Goal: Complete application form

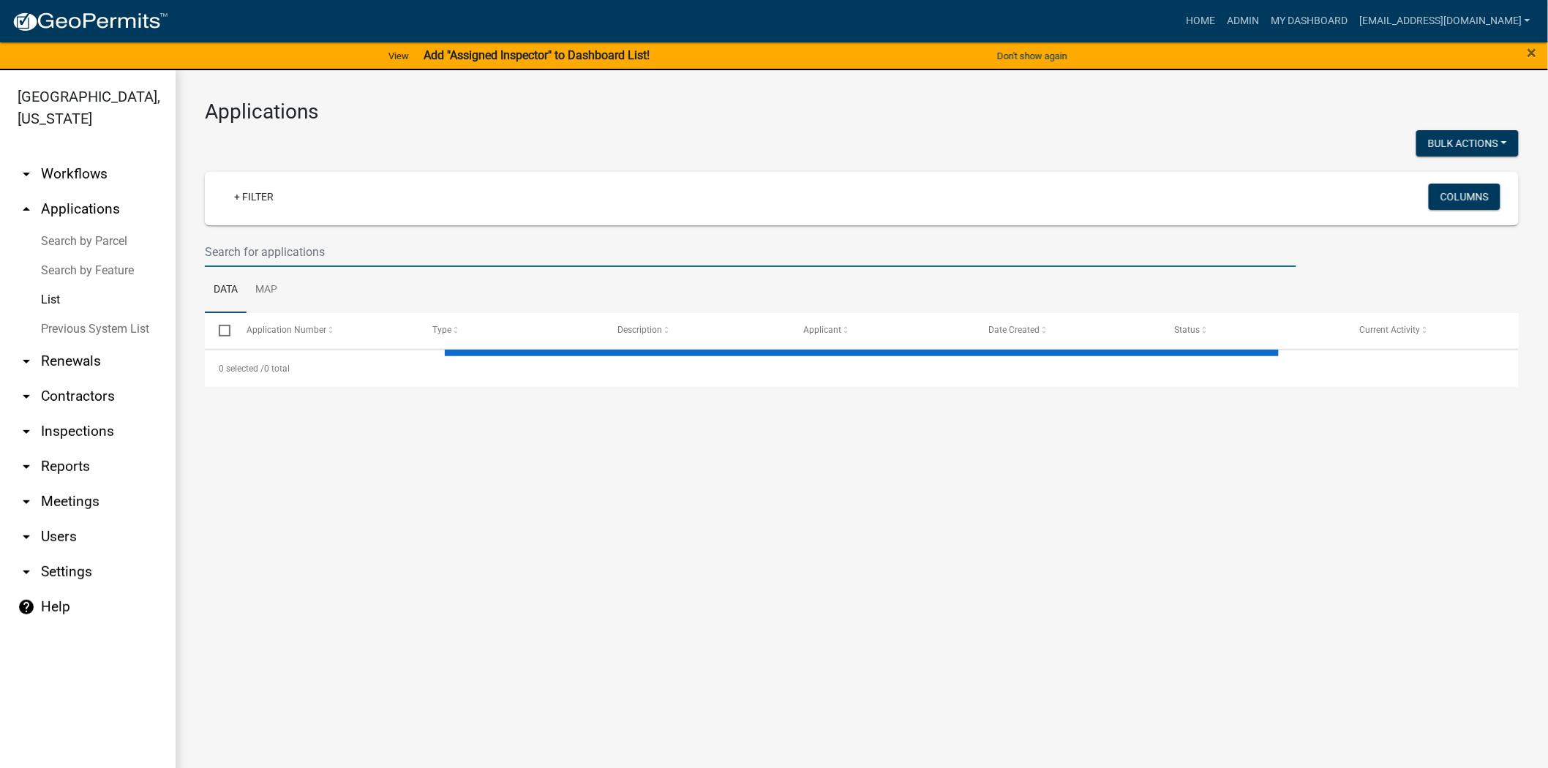
click at [727, 249] on input "text" at bounding box center [751, 252] width 1092 height 30
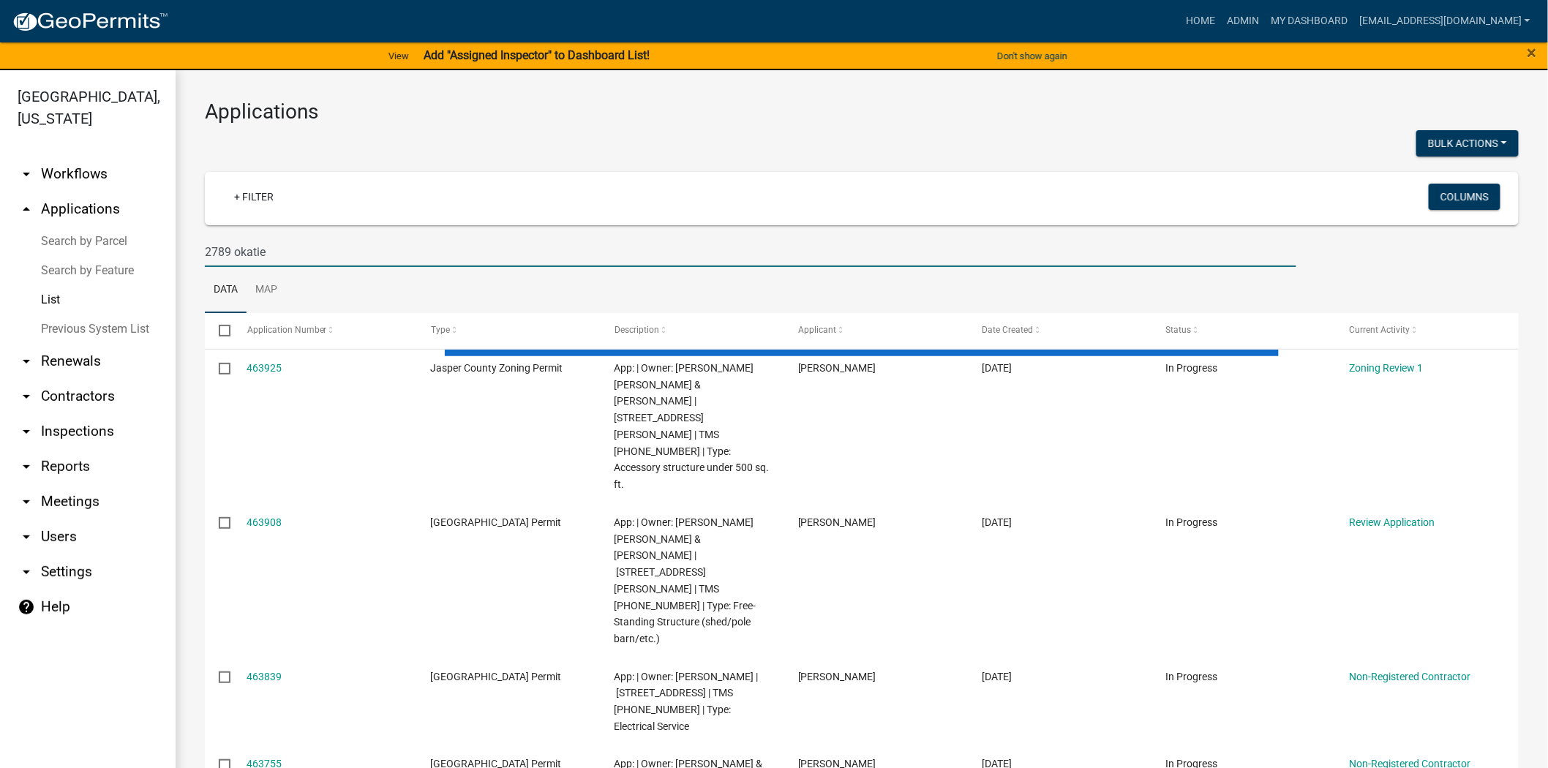
type input "2789 okatie"
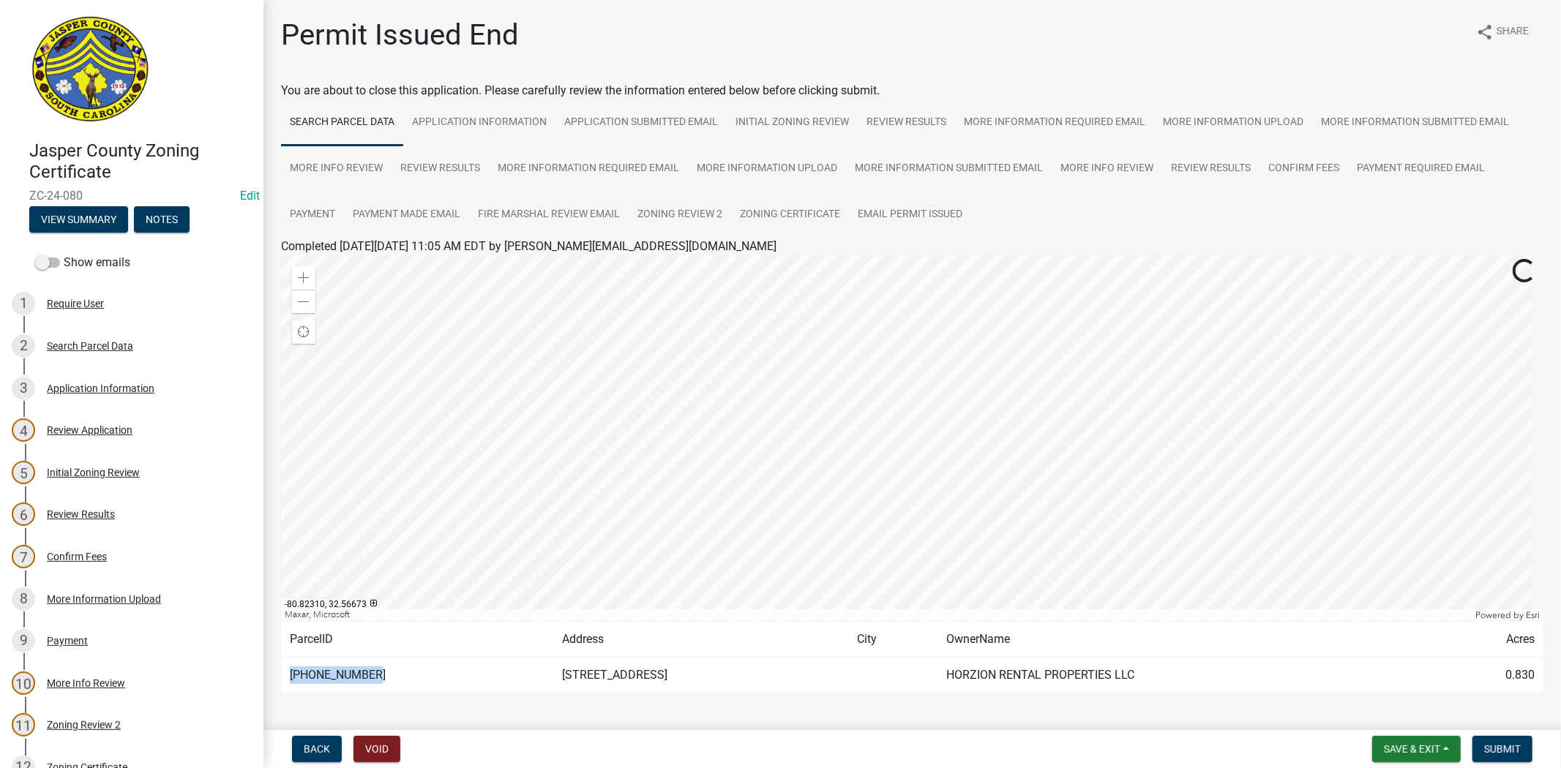
drag, startPoint x: 364, startPoint y: 680, endPoint x: 281, endPoint y: 688, distance: 83.0
click at [281, 688] on td "080-00-02-012" at bounding box center [417, 676] width 272 height 36
copy td "[PHONE_NUMBER]"
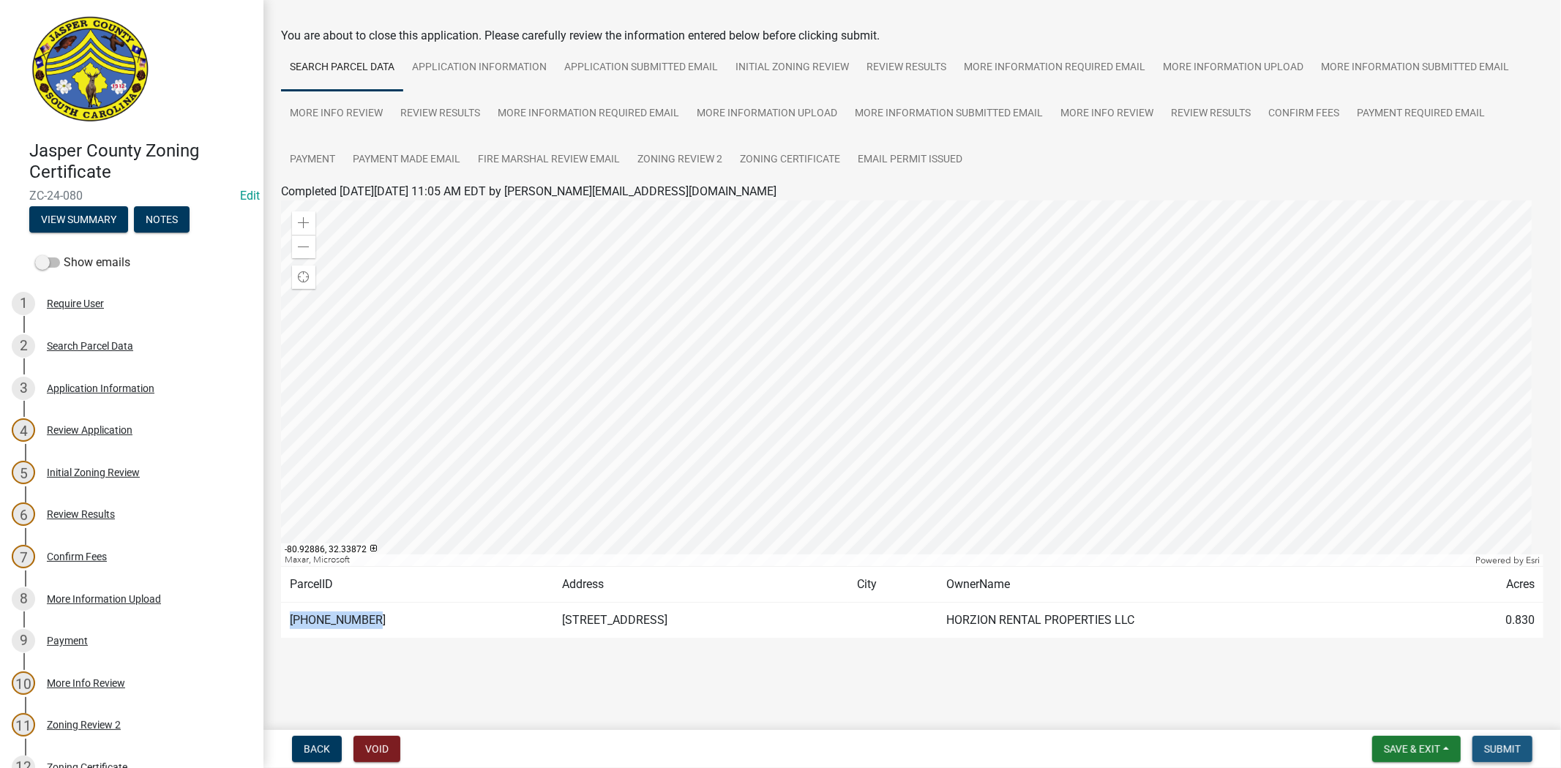
click at [1502, 743] on span "Submit" at bounding box center [1502, 749] width 37 height 12
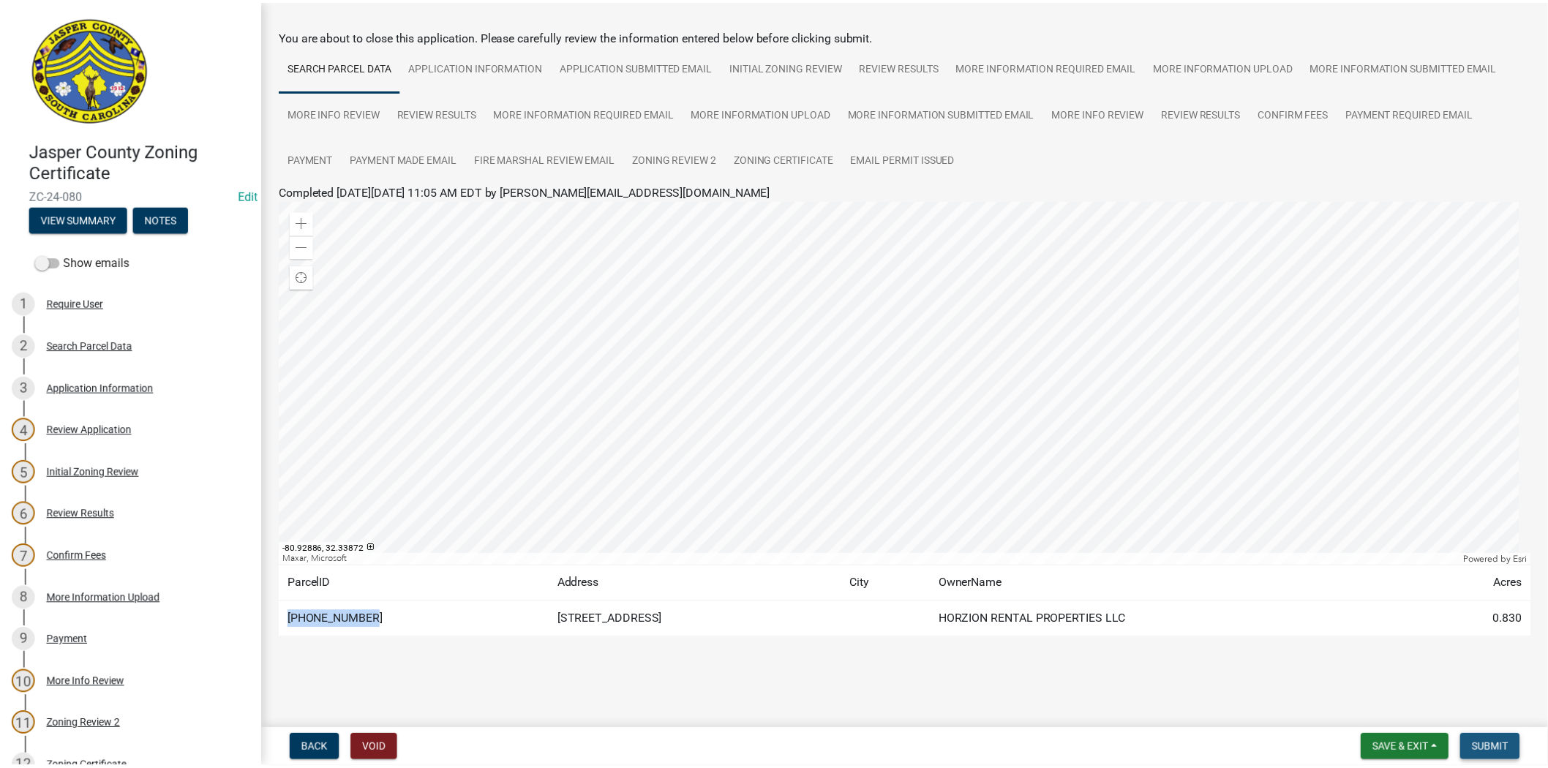
scroll to position [0, 0]
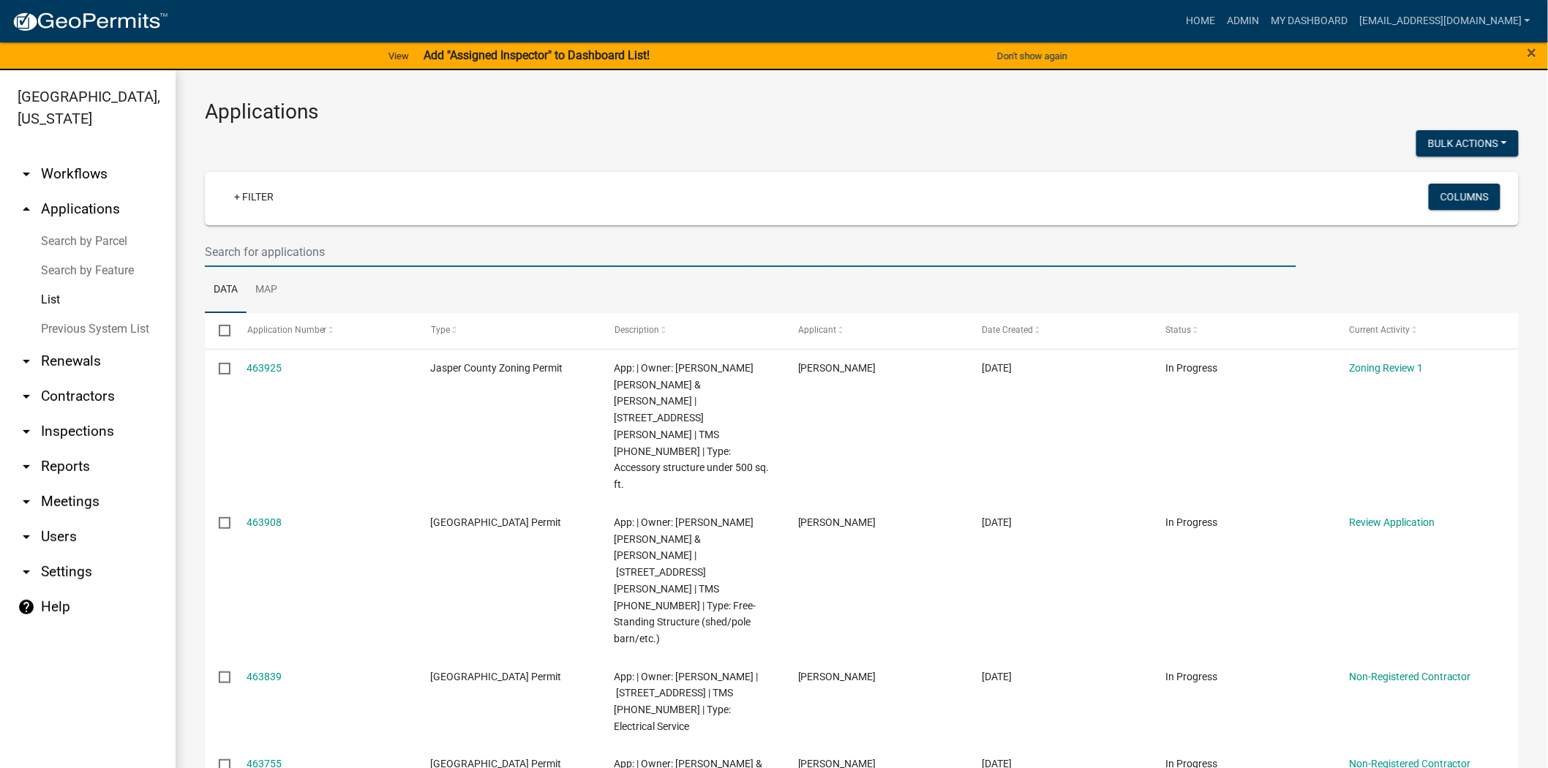
click at [379, 250] on input "text" at bounding box center [751, 252] width 1092 height 30
paste input "080-00-02-012"
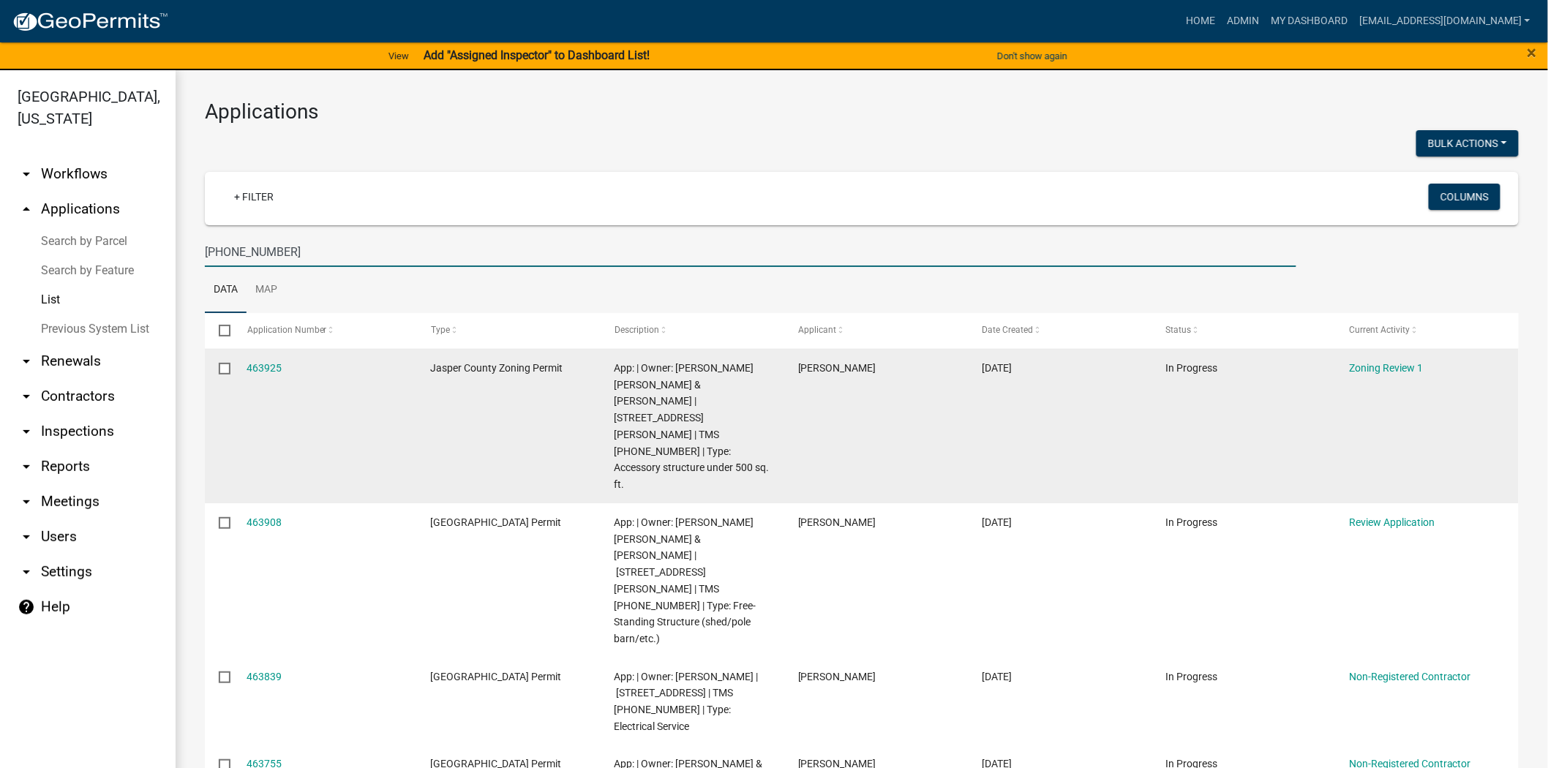
type input "080-00-02-012"
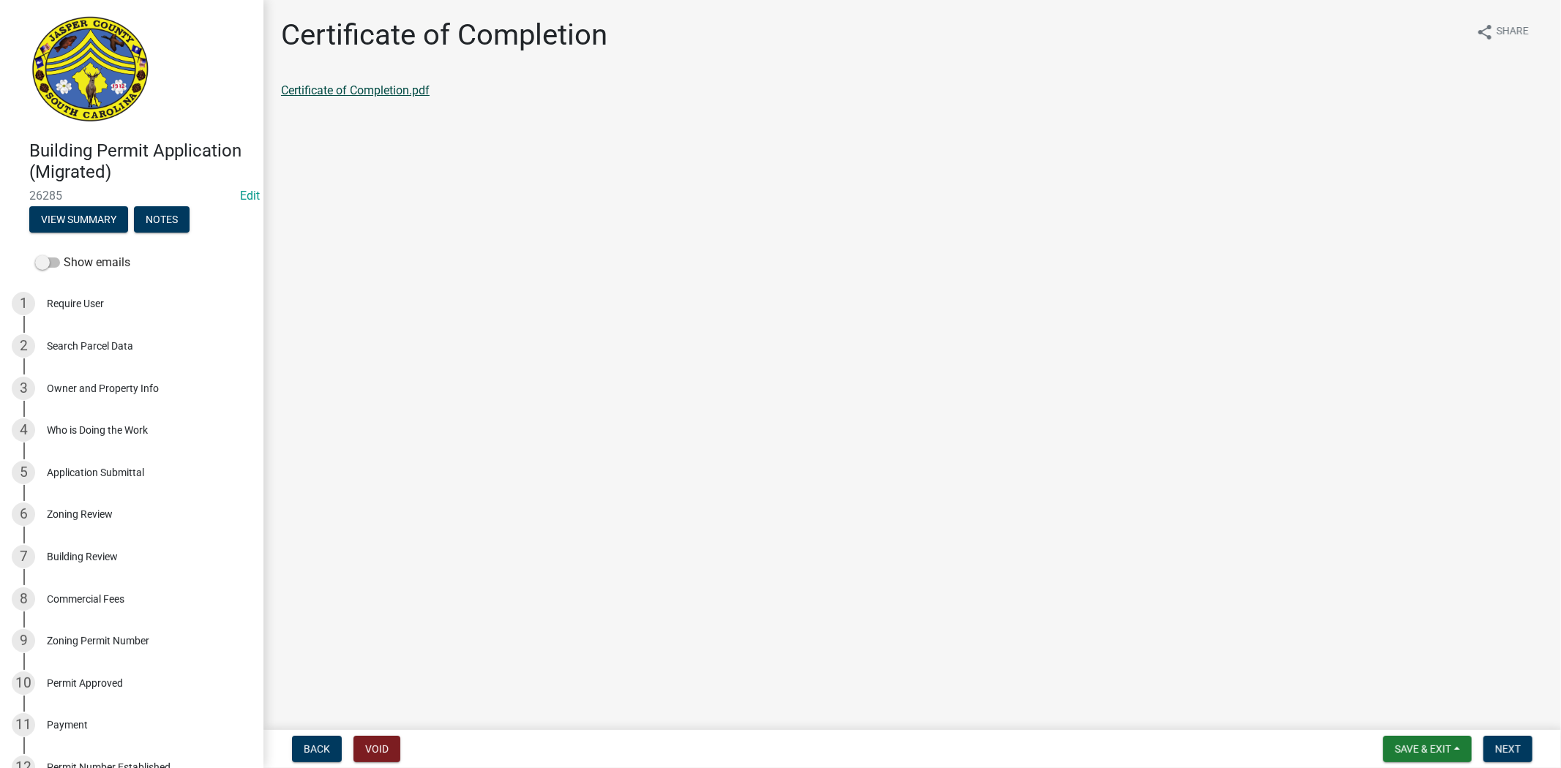
click at [310, 86] on link "Certificate of Completion.pdf" at bounding box center [355, 90] width 149 height 14
click at [110, 394] on div "3 Owner and Property Info" at bounding box center [126, 388] width 228 height 23
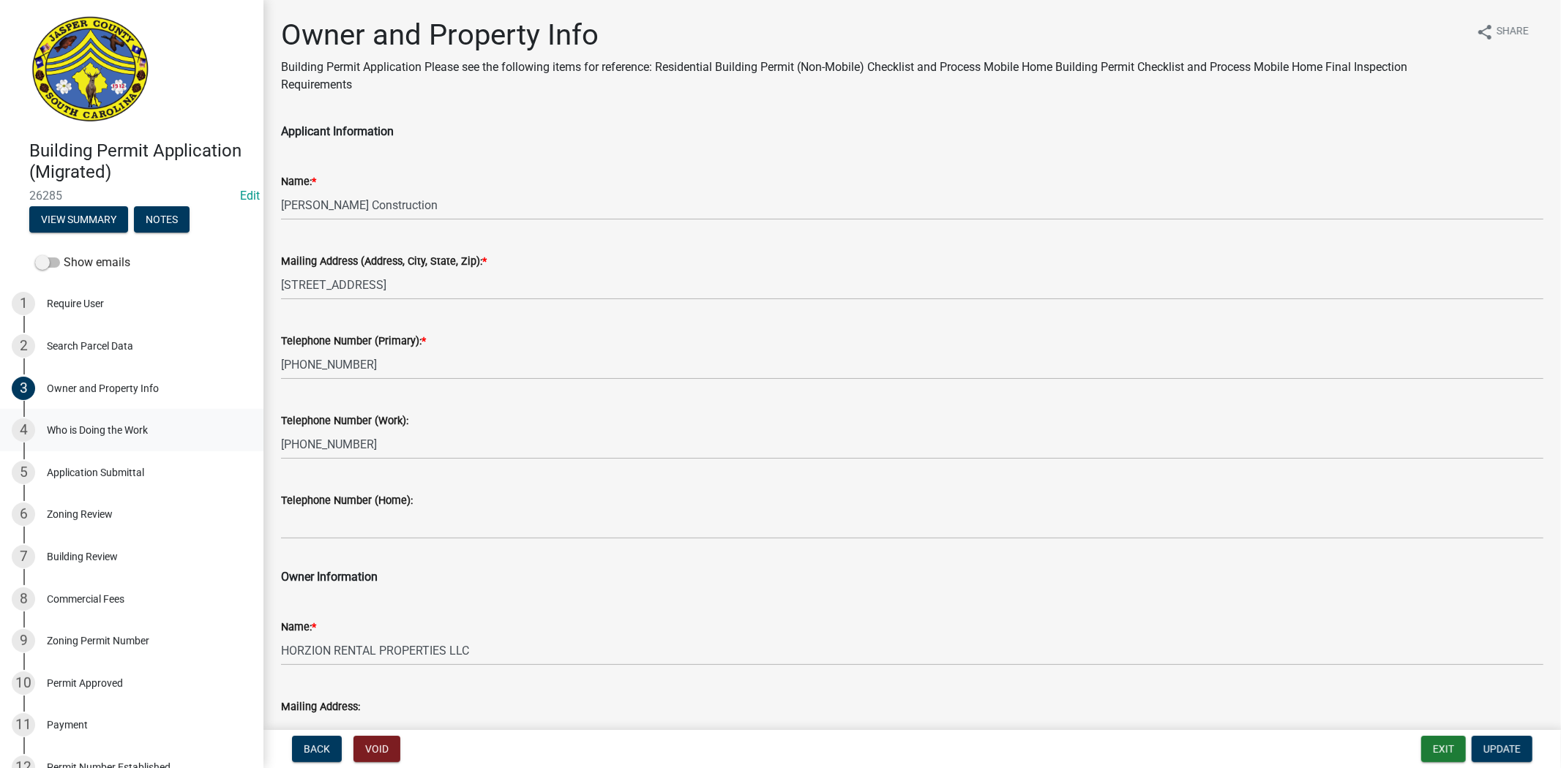
click at [105, 439] on div "4 Who is Doing the Work" at bounding box center [126, 430] width 228 height 23
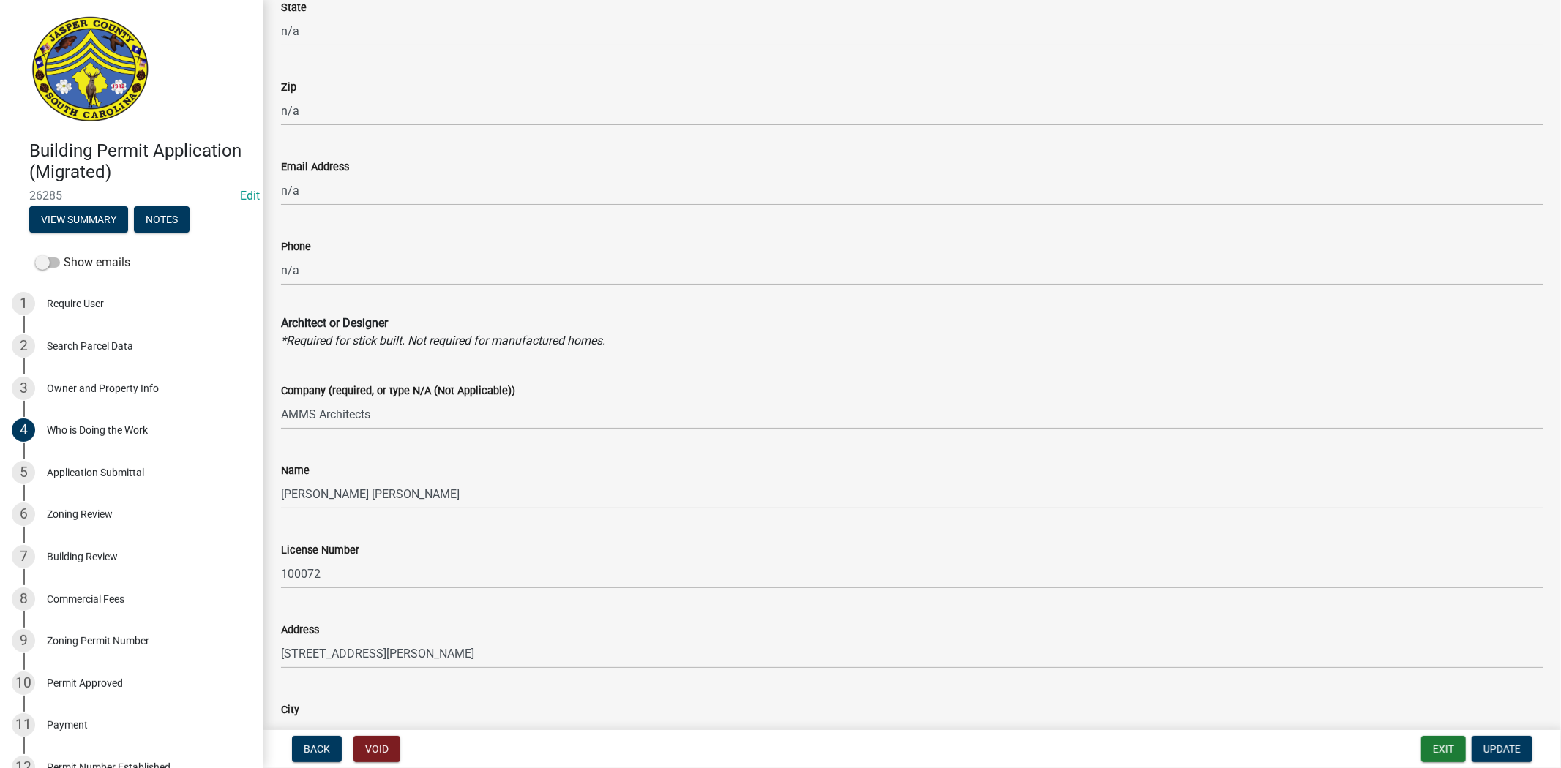
scroll to position [1875, 0]
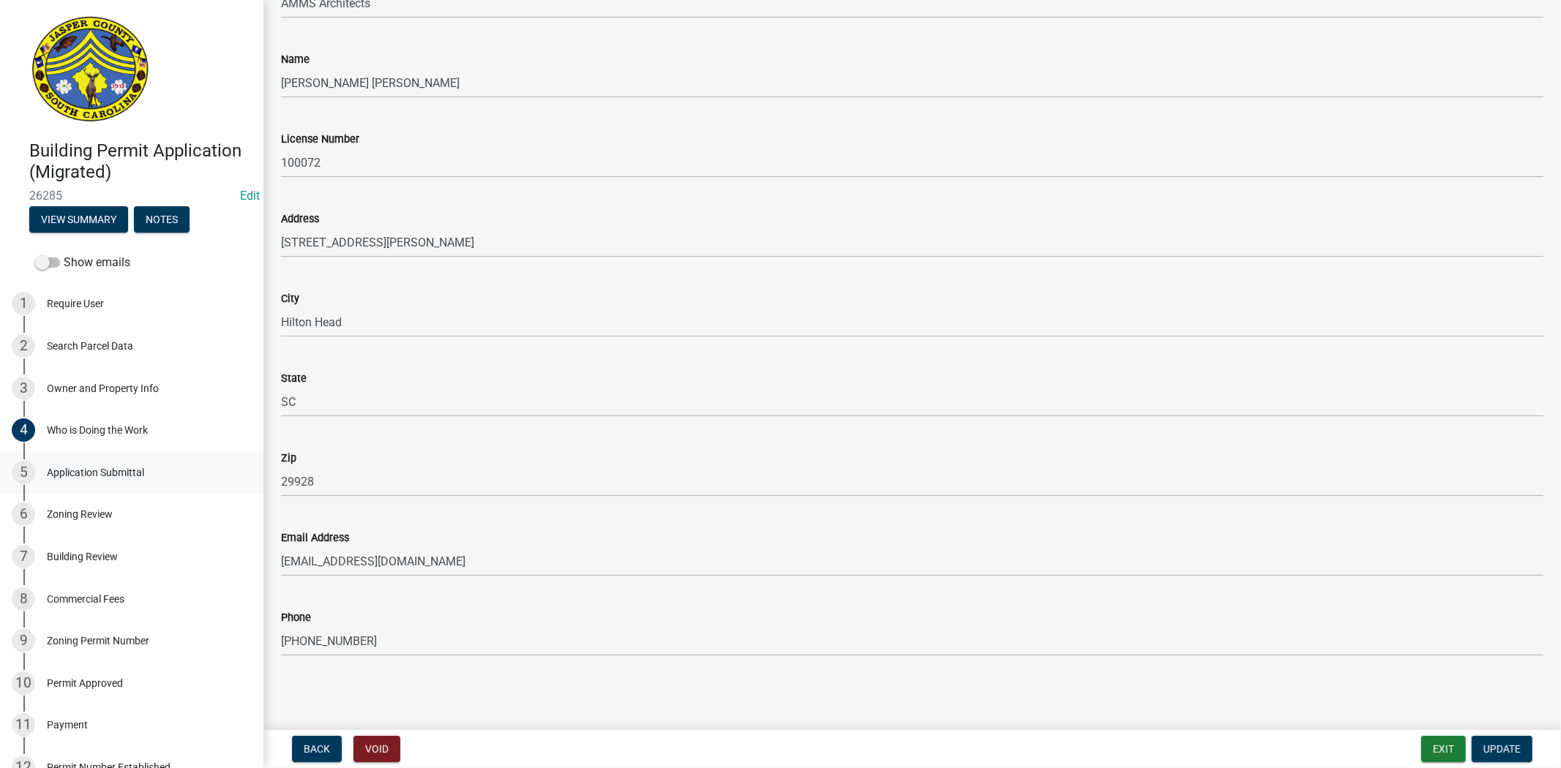
click at [119, 470] on div "Application Submittal" at bounding box center [95, 473] width 97 height 10
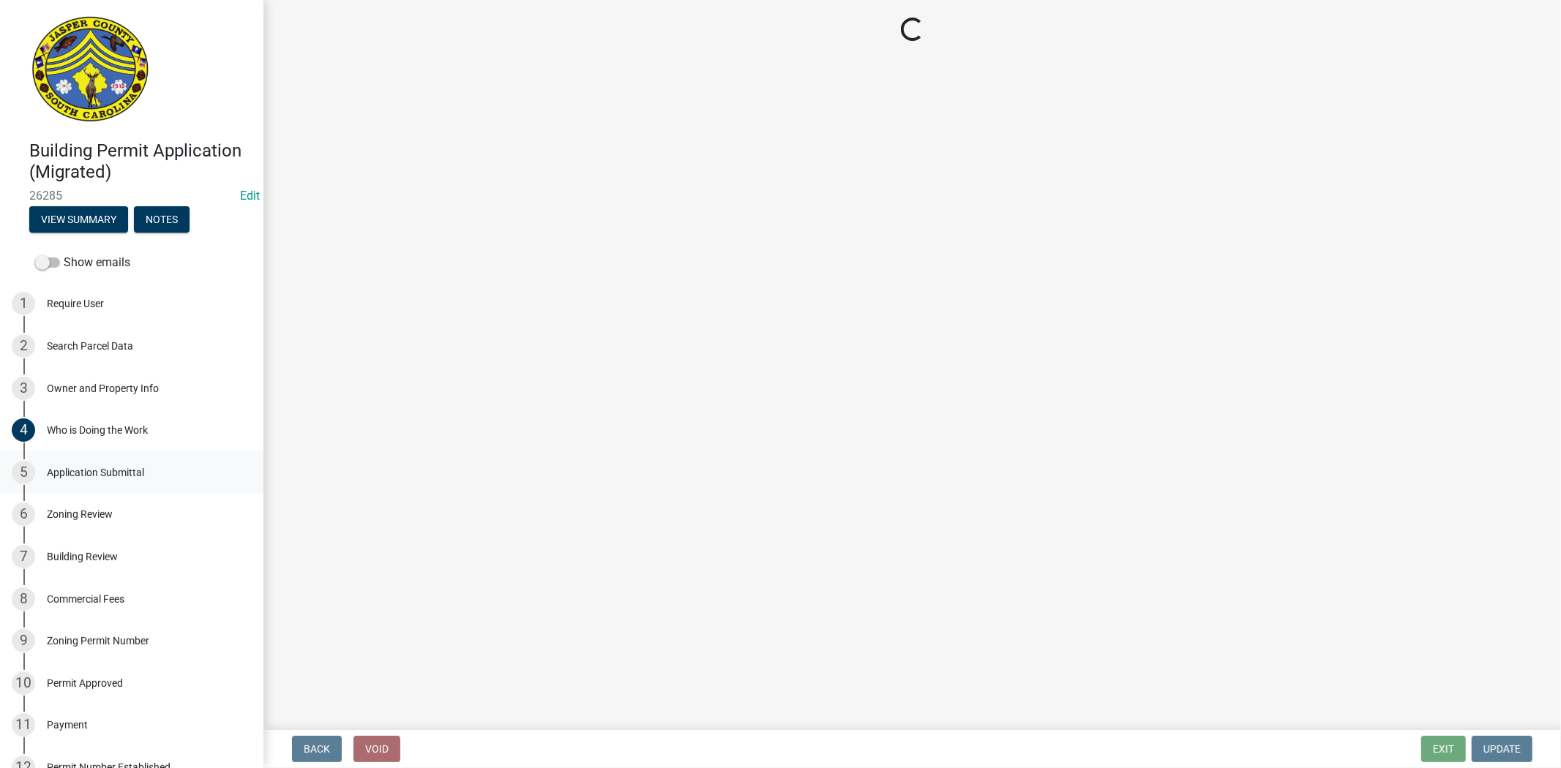
scroll to position [0, 0]
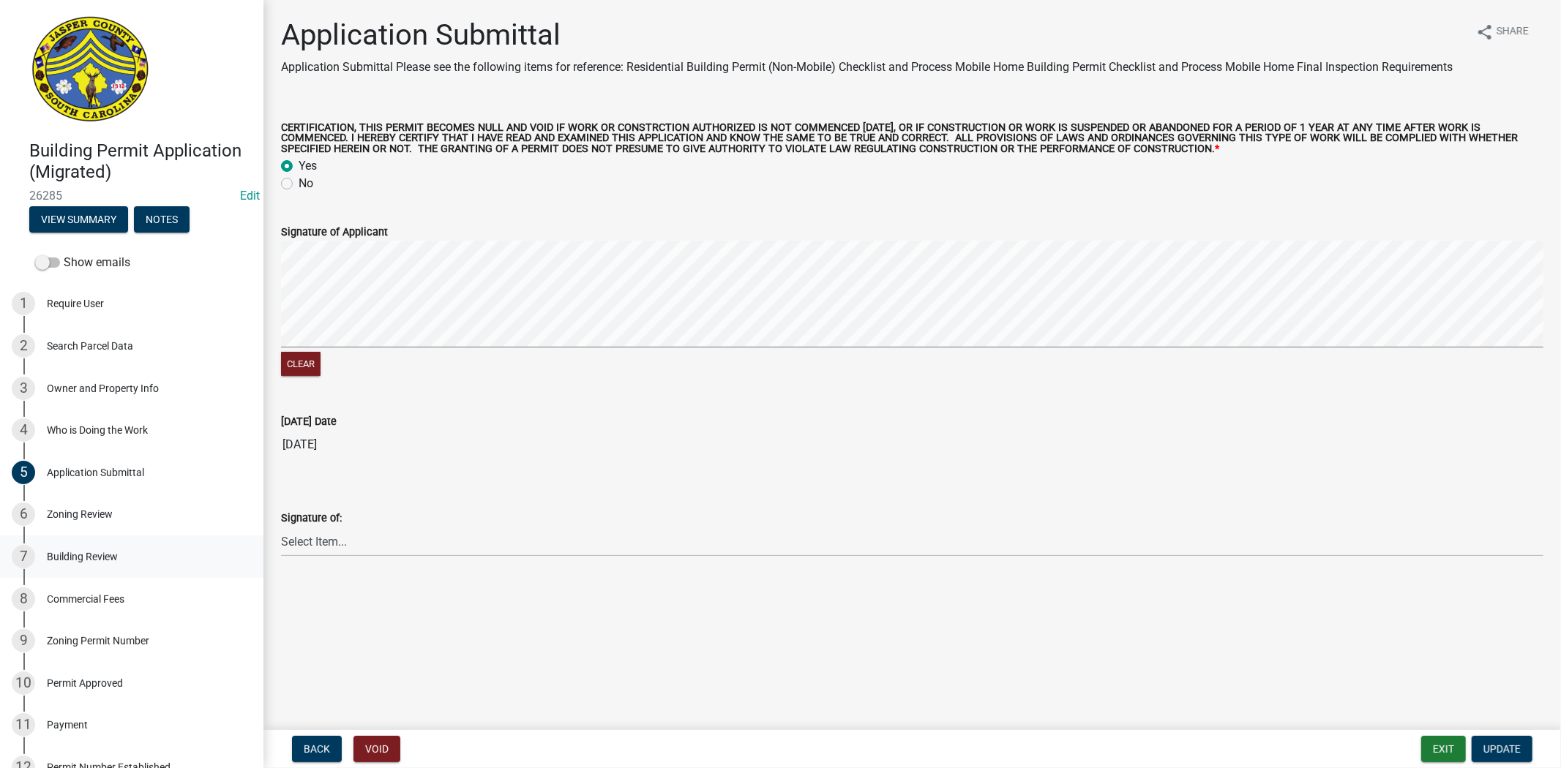
click at [113, 547] on div "7 Building Review" at bounding box center [126, 556] width 228 height 23
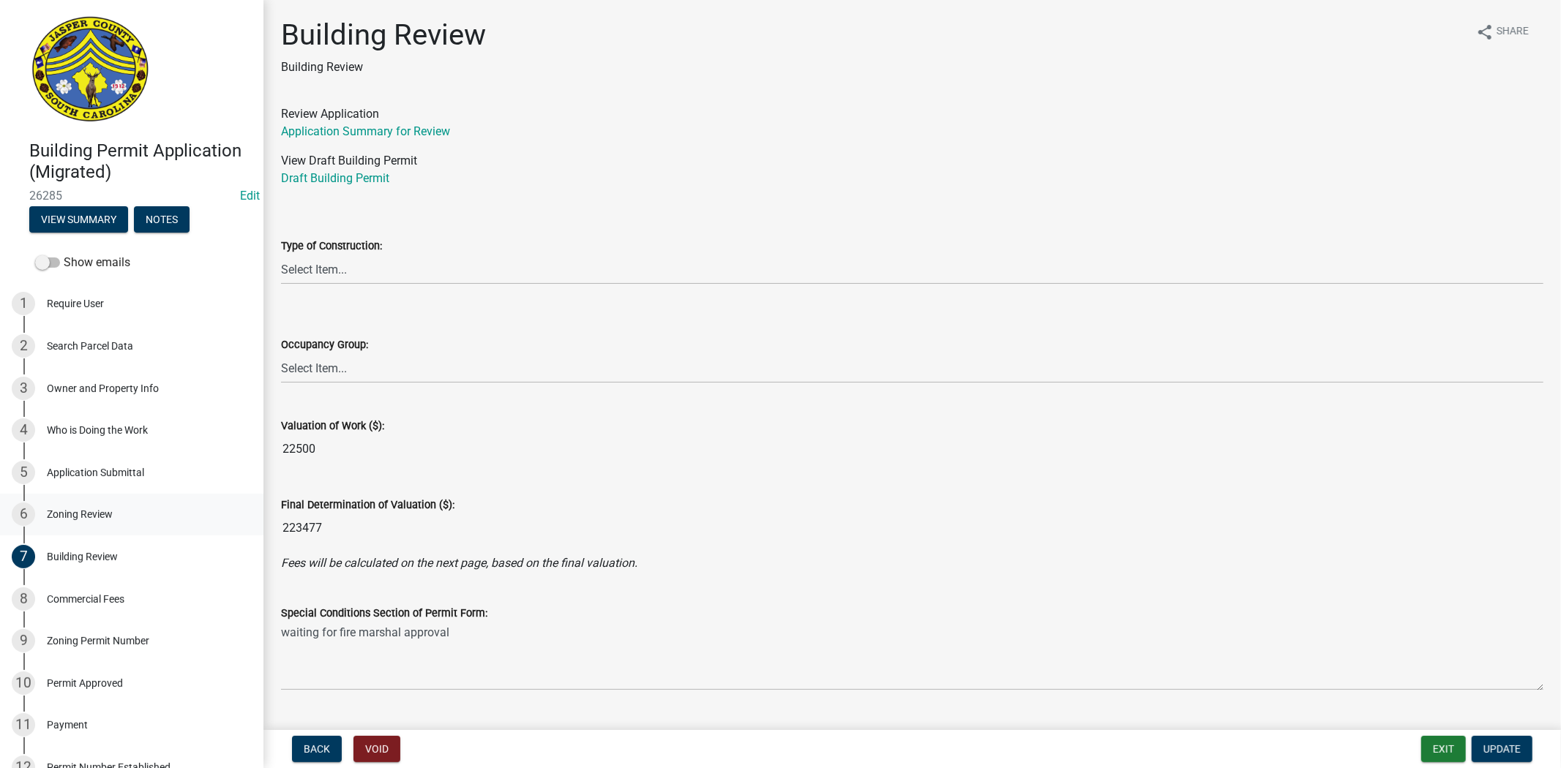
click at [101, 513] on div "Zoning Review" at bounding box center [80, 514] width 66 height 10
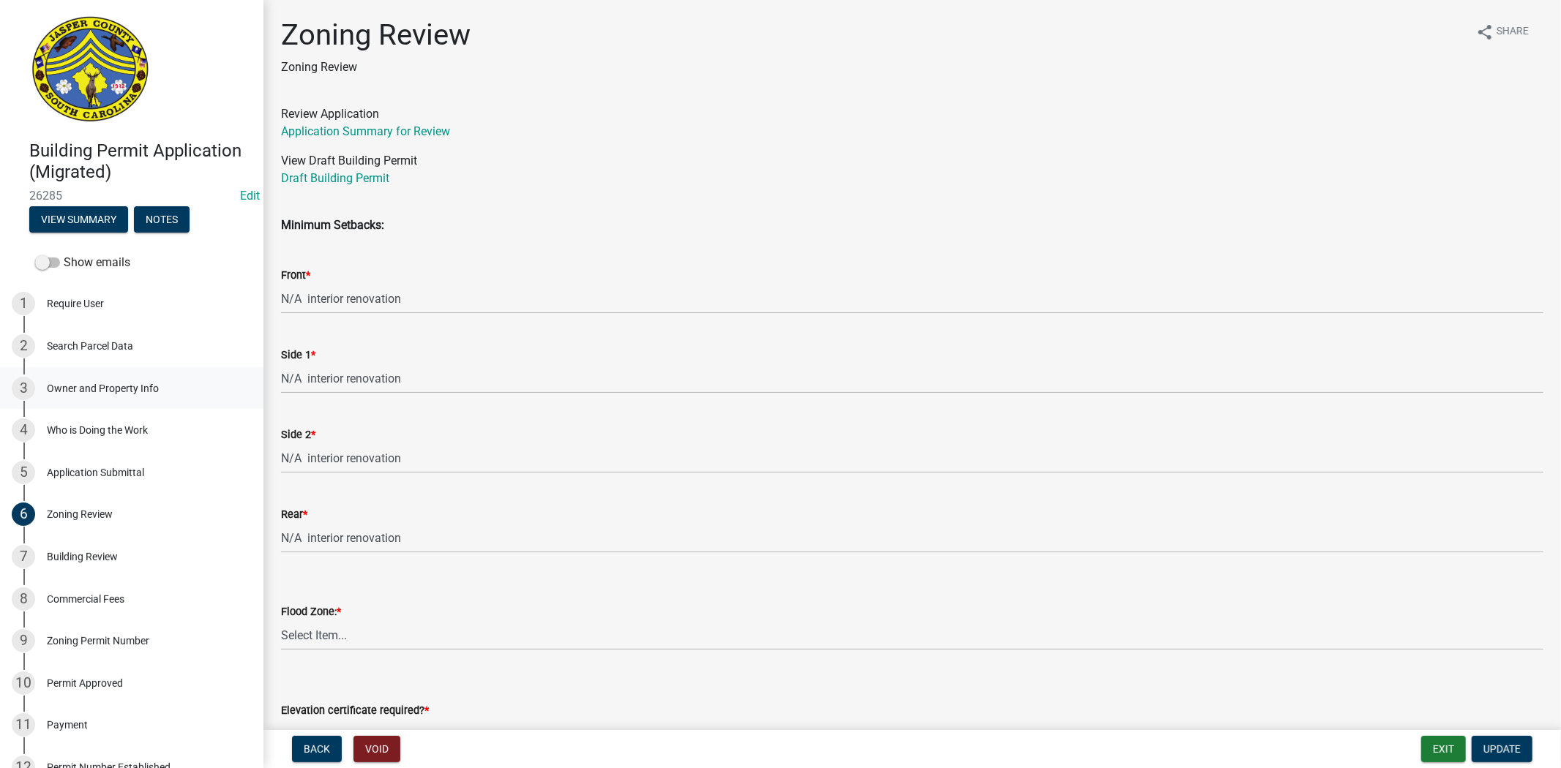
click at [108, 386] on div "Owner and Property Info" at bounding box center [103, 388] width 112 height 10
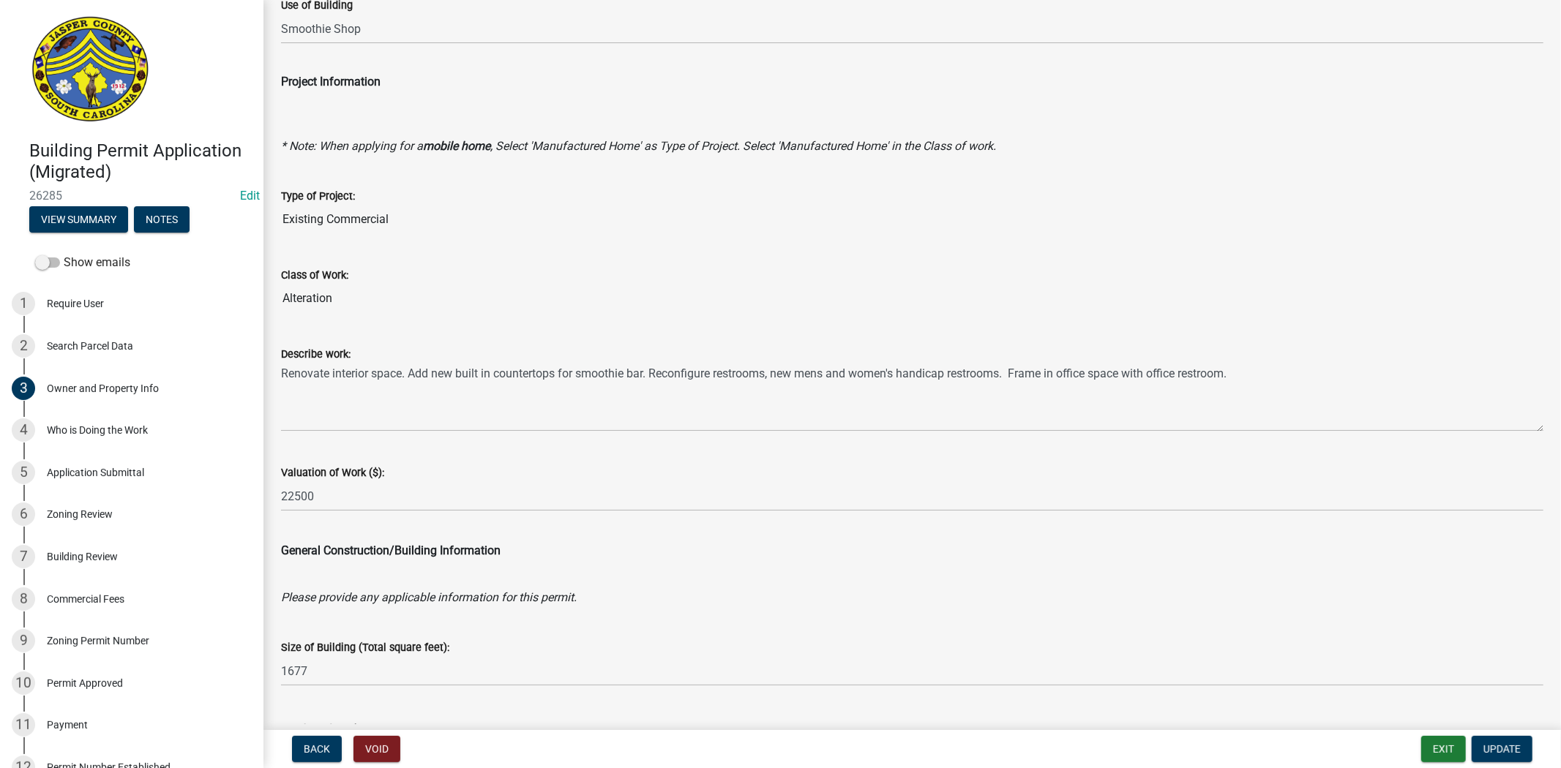
scroll to position [1626, 0]
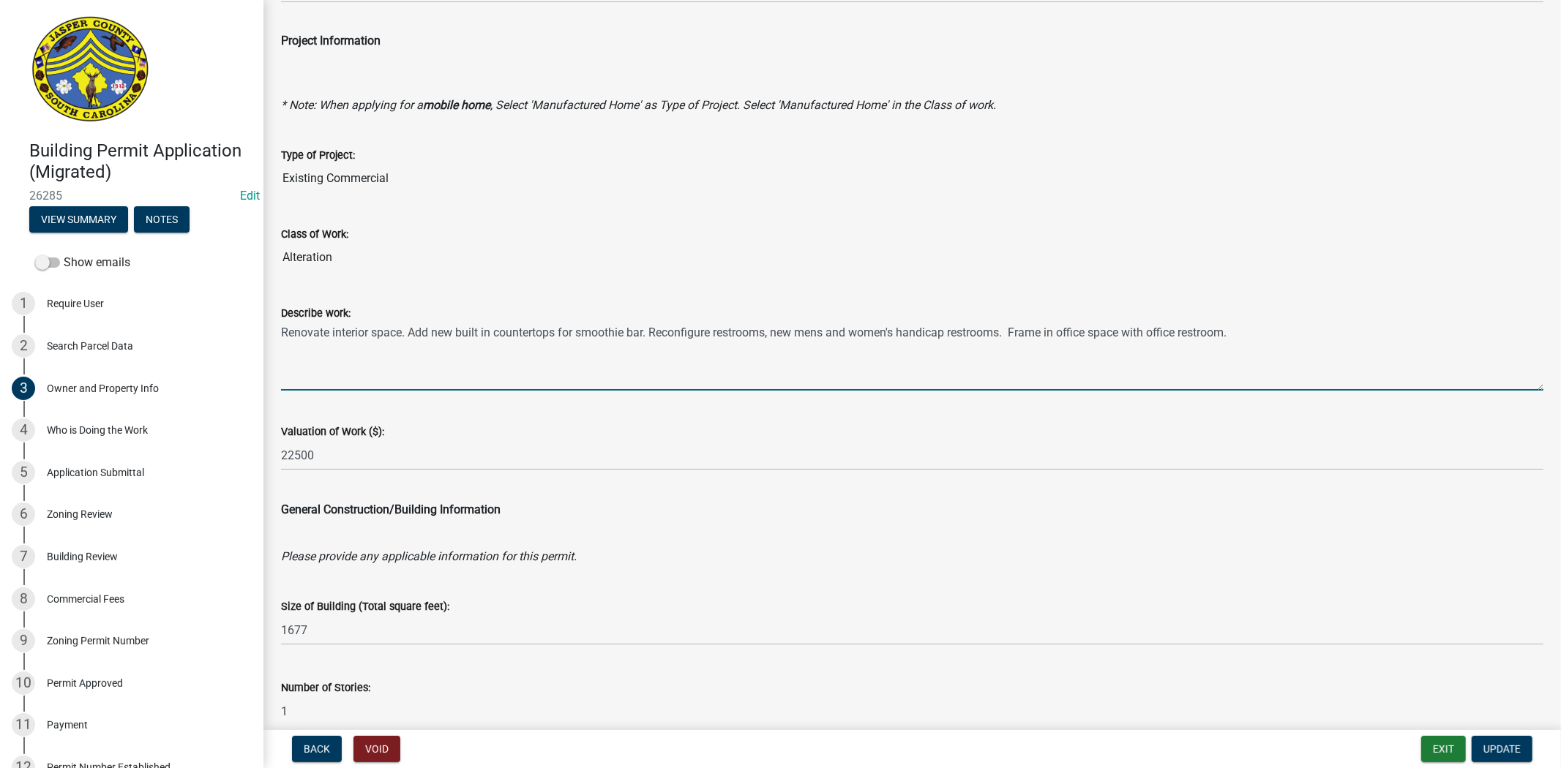
drag, startPoint x: 310, startPoint y: 342, endPoint x: 1008, endPoint y: 337, distance: 698.8
click at [1008, 337] on textarea "Renovate interior space. Add new built in countertops for smoothie bar. Reconfi…" at bounding box center [912, 356] width 1262 height 69
click at [925, 361] on textarea "Renovate interior space. Add new built in countertops for smoothie bar. Reconfi…" at bounding box center [912, 356] width 1262 height 69
type textarea "Renovate interior space. Add new built in countertops for smoothie bar. Reconfi…"
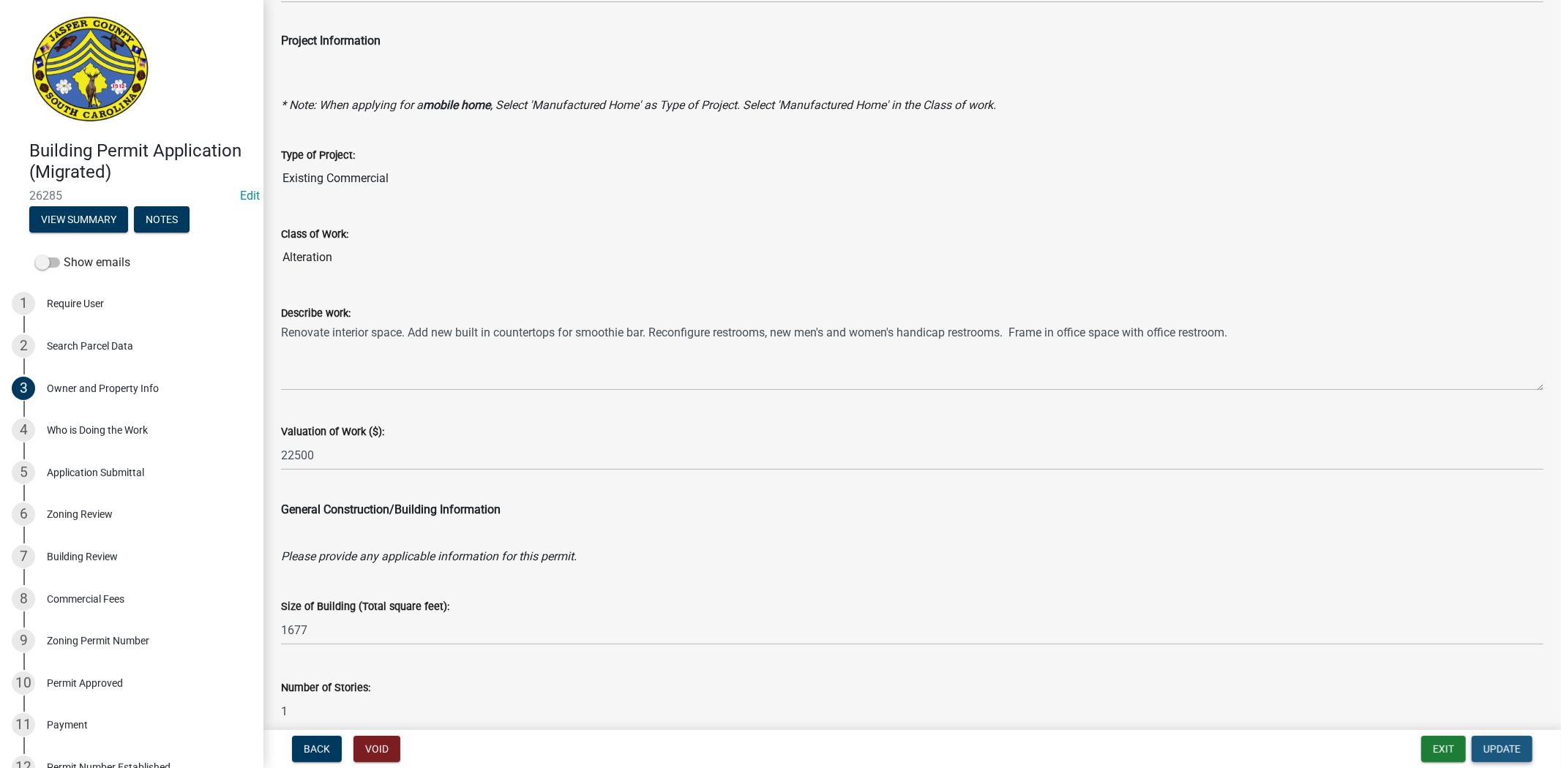
click at [1502, 749] on span "Update" at bounding box center [1501, 749] width 37 height 12
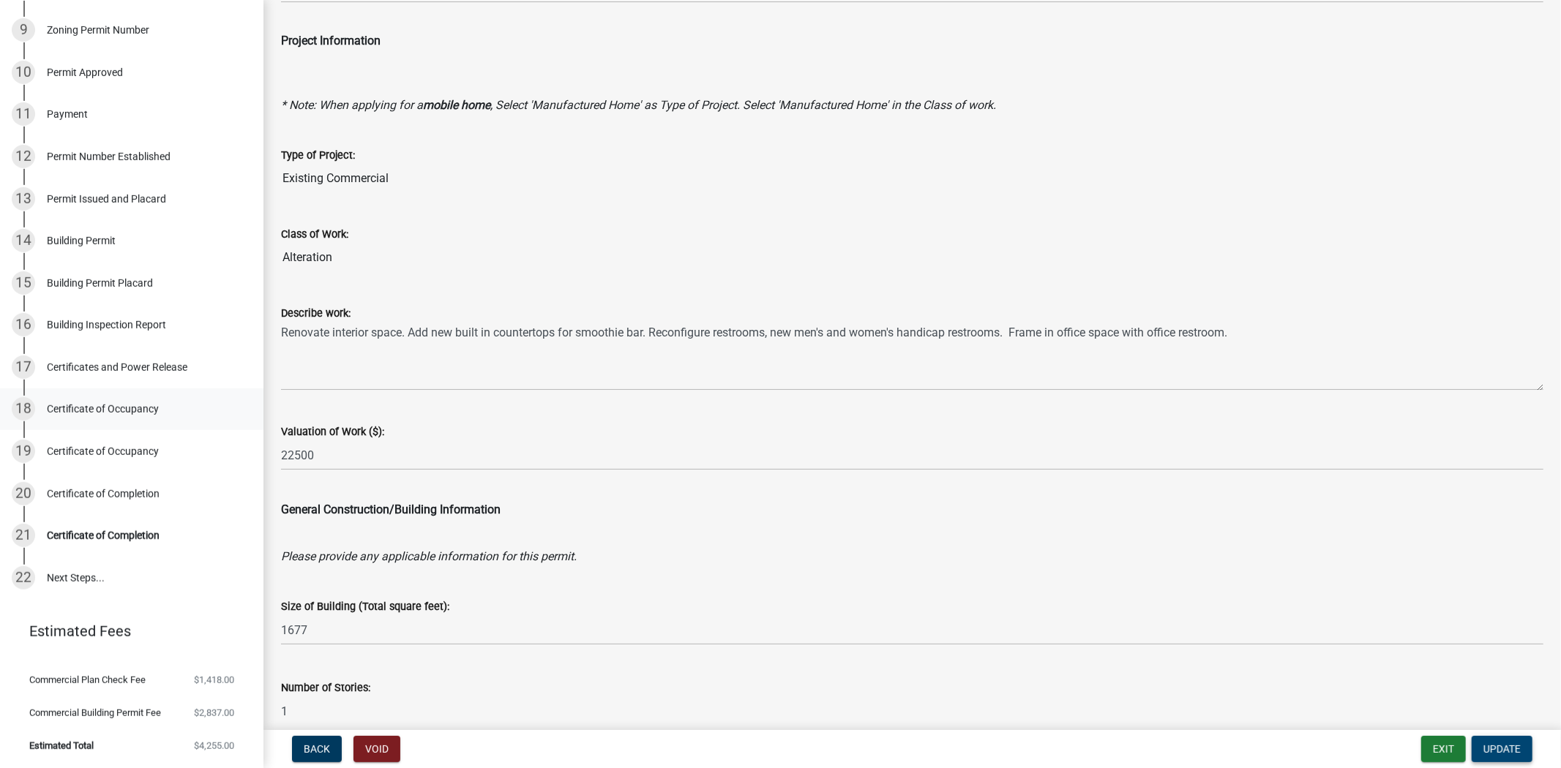
scroll to position [620, 0]
click at [110, 530] on div "Certificate of Completion" at bounding box center [103, 535] width 113 height 10
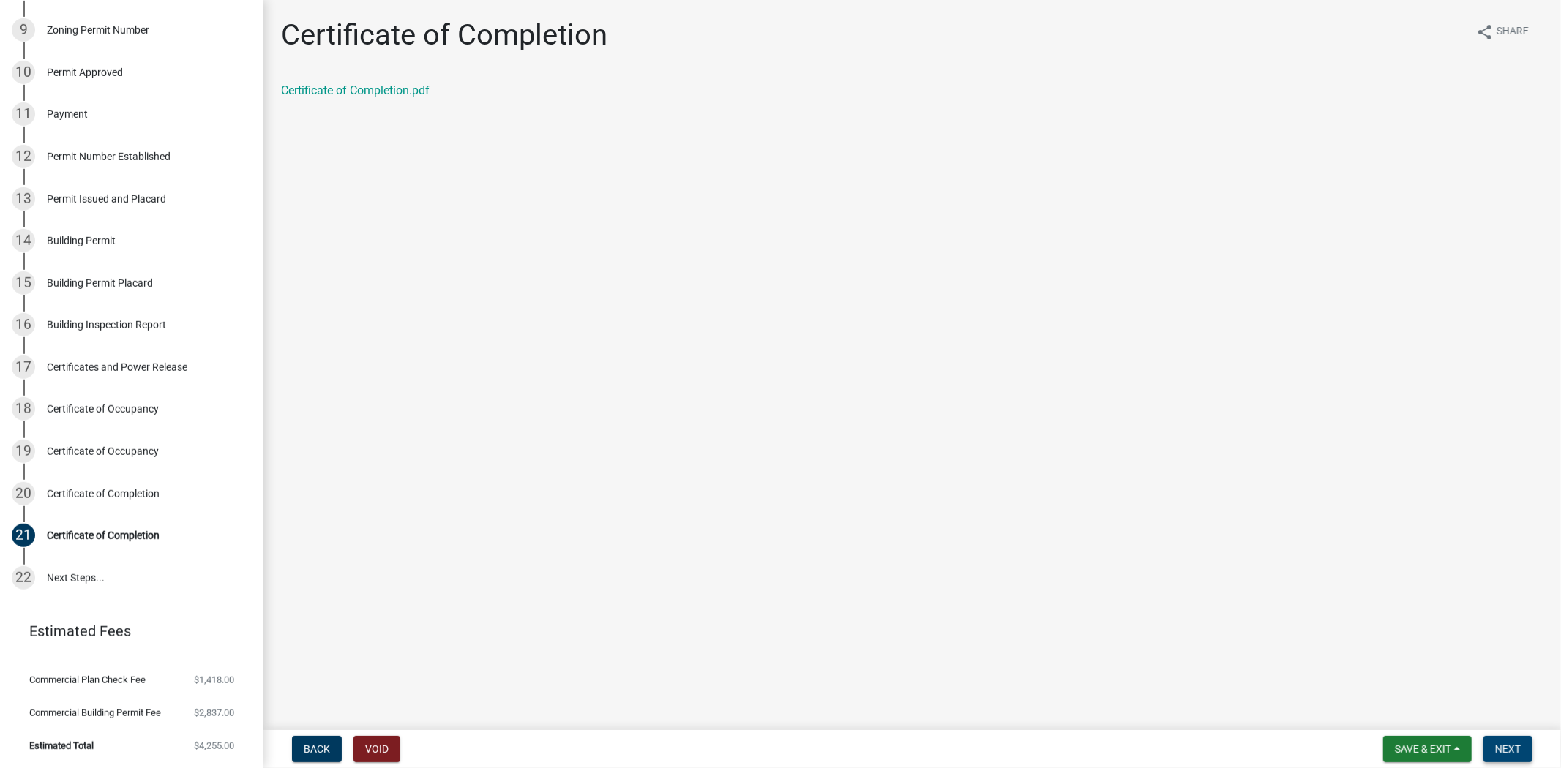
click at [1512, 743] on span "Next" at bounding box center [1508, 749] width 26 height 12
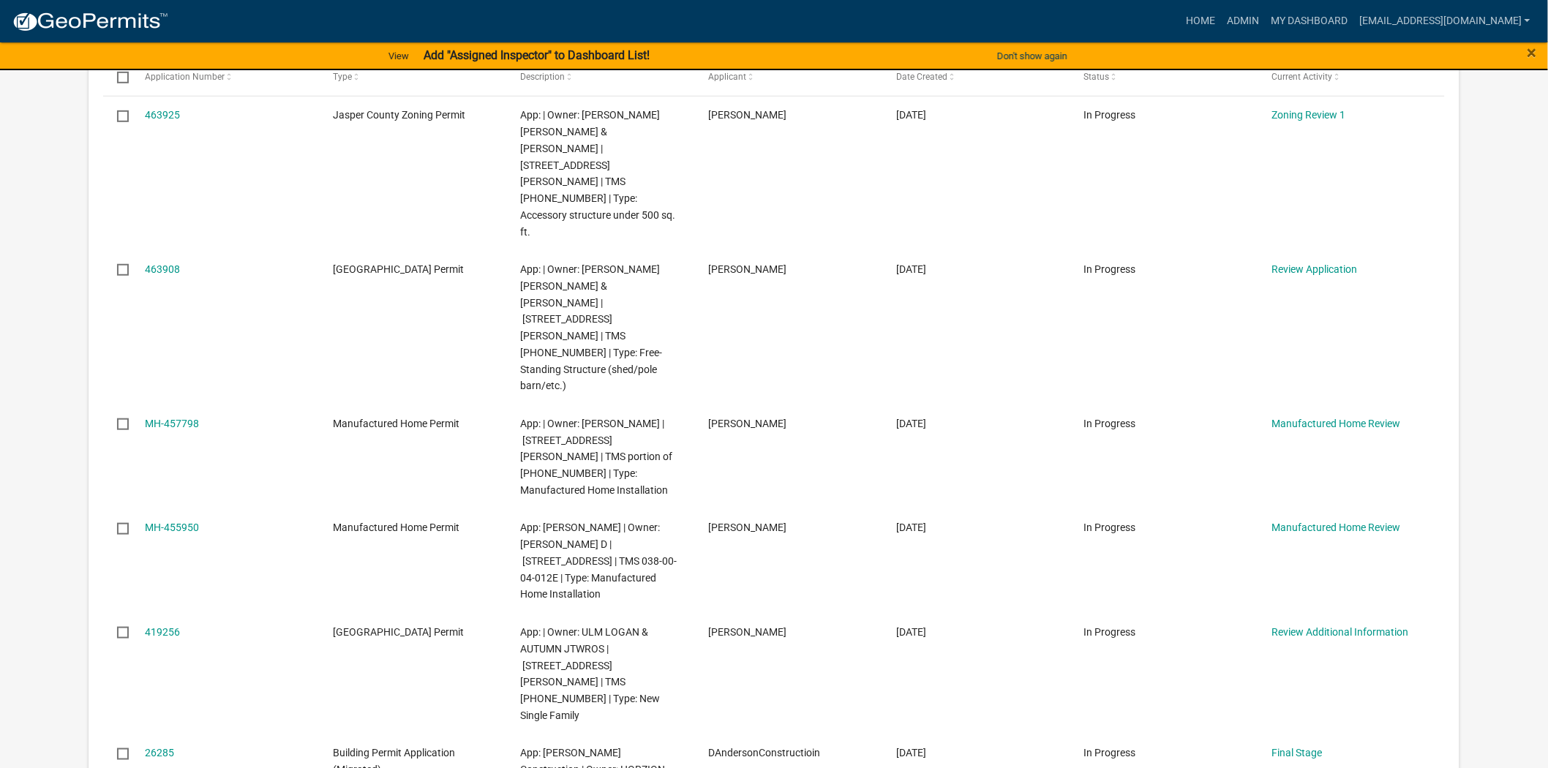
scroll to position [325, 0]
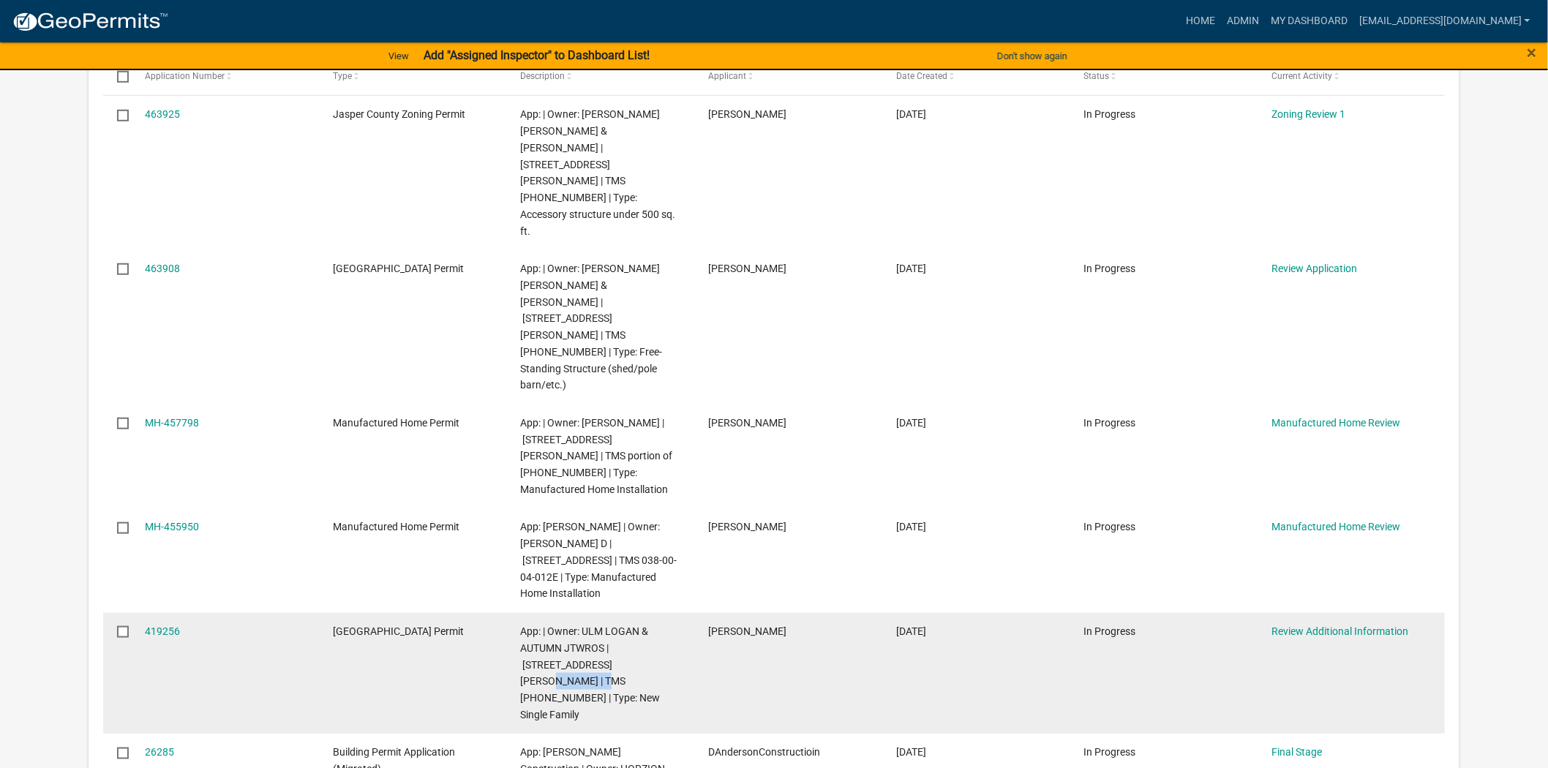
drag, startPoint x: 627, startPoint y: 544, endPoint x: 569, endPoint y: 544, distance: 58.5
click at [569, 626] on span "App: | Owner: ULM LOGAN & AUTUMN JTWROS | 472 DRESSEN RD | TMS 038-00-08-018 | …" at bounding box center [591, 673] width 140 height 95
drag, startPoint x: 563, startPoint y: 540, endPoint x: 637, endPoint y: 541, distance: 73.2
click at [637, 626] on span "App: | Owner: ULM LOGAN & AUTUMN JTWROS | 472 DRESSEN RD | TMS 038-00-08-018 | …" at bounding box center [591, 673] width 140 height 95
copy span "038-00-08-018 |"
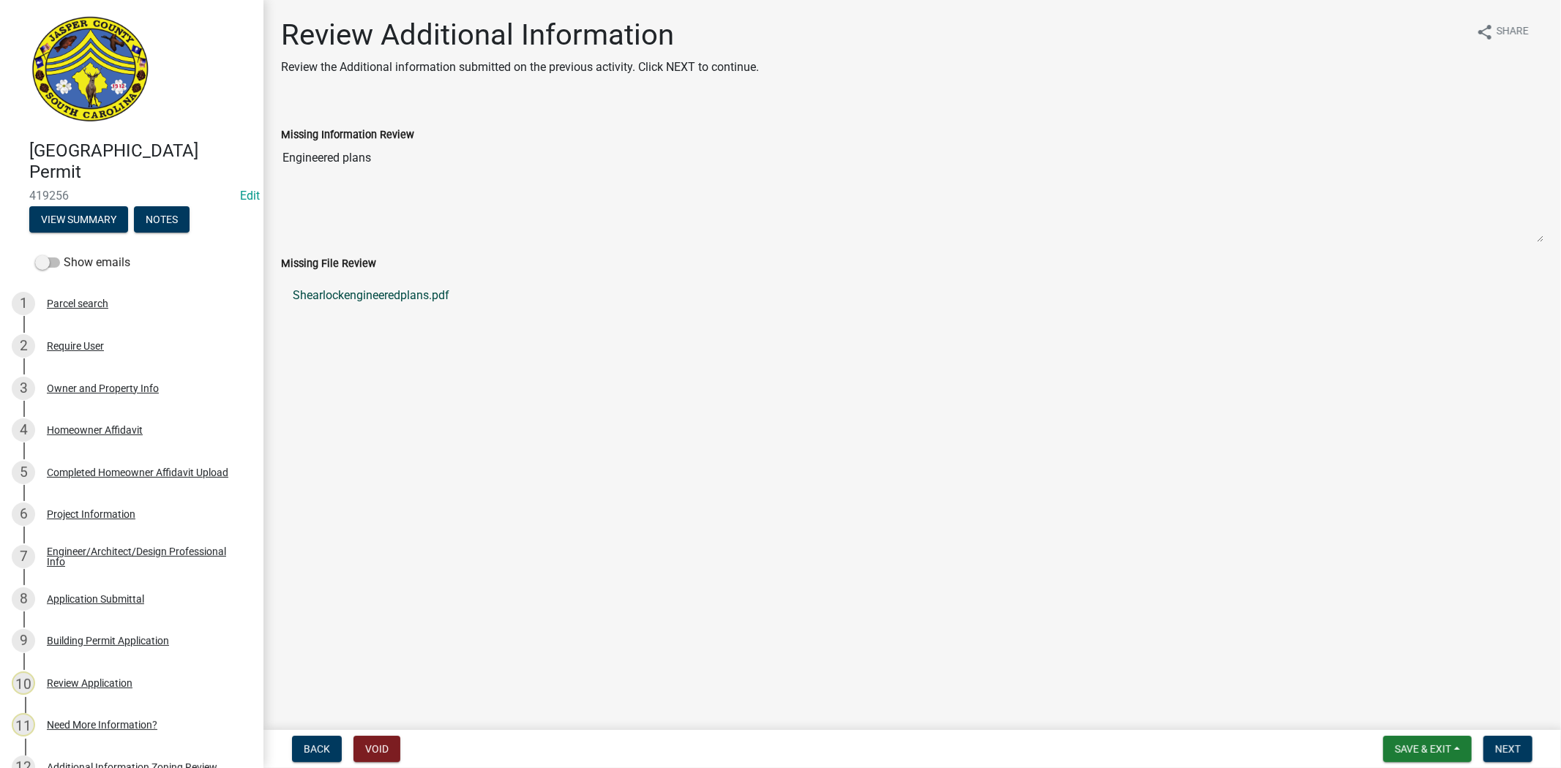
click at [364, 295] on link "Shearlockengineeredplans.pdf" at bounding box center [912, 295] width 1262 height 35
click at [117, 391] on div "Owner and Property Info" at bounding box center [103, 388] width 112 height 10
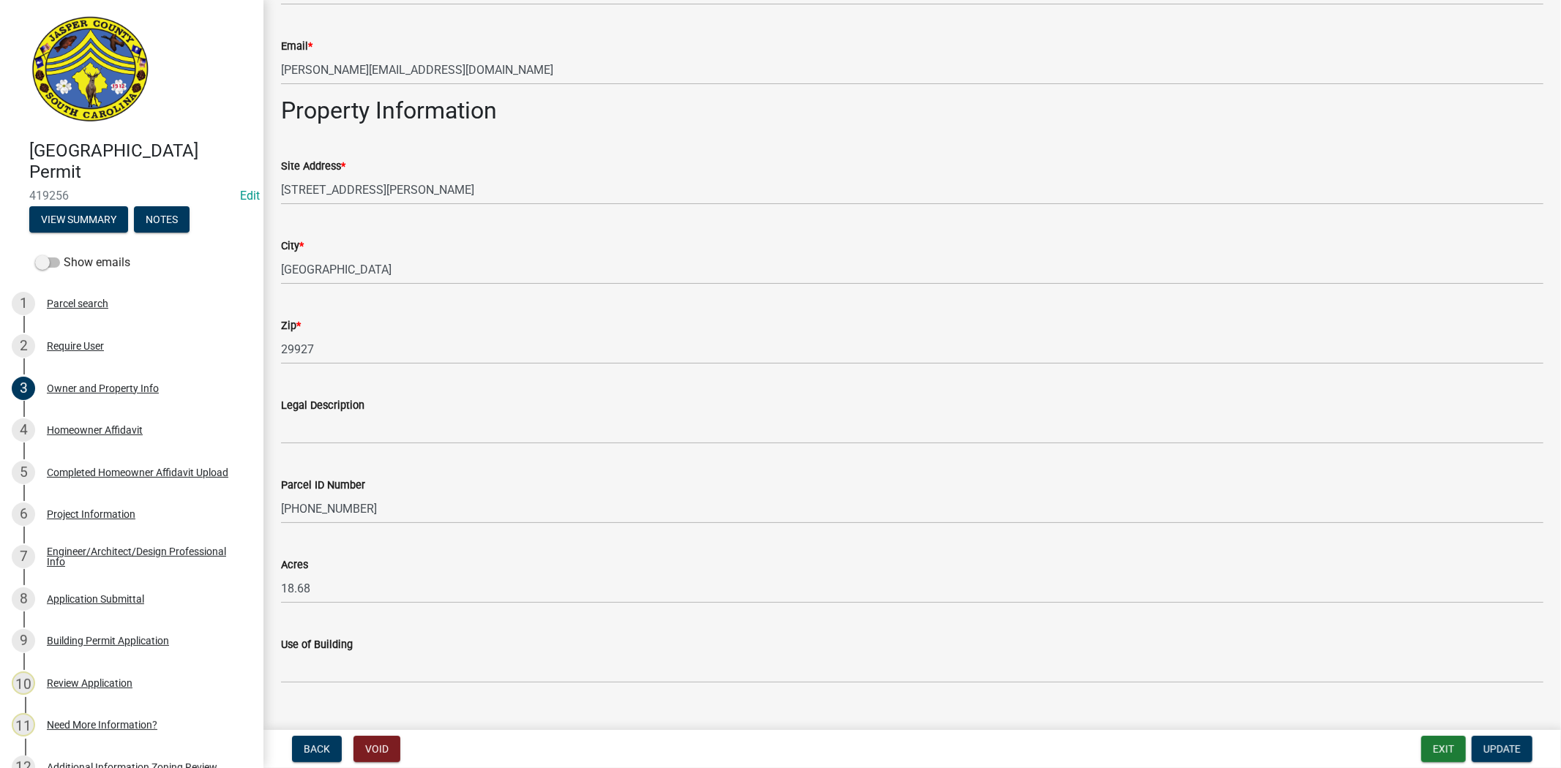
scroll to position [954, 0]
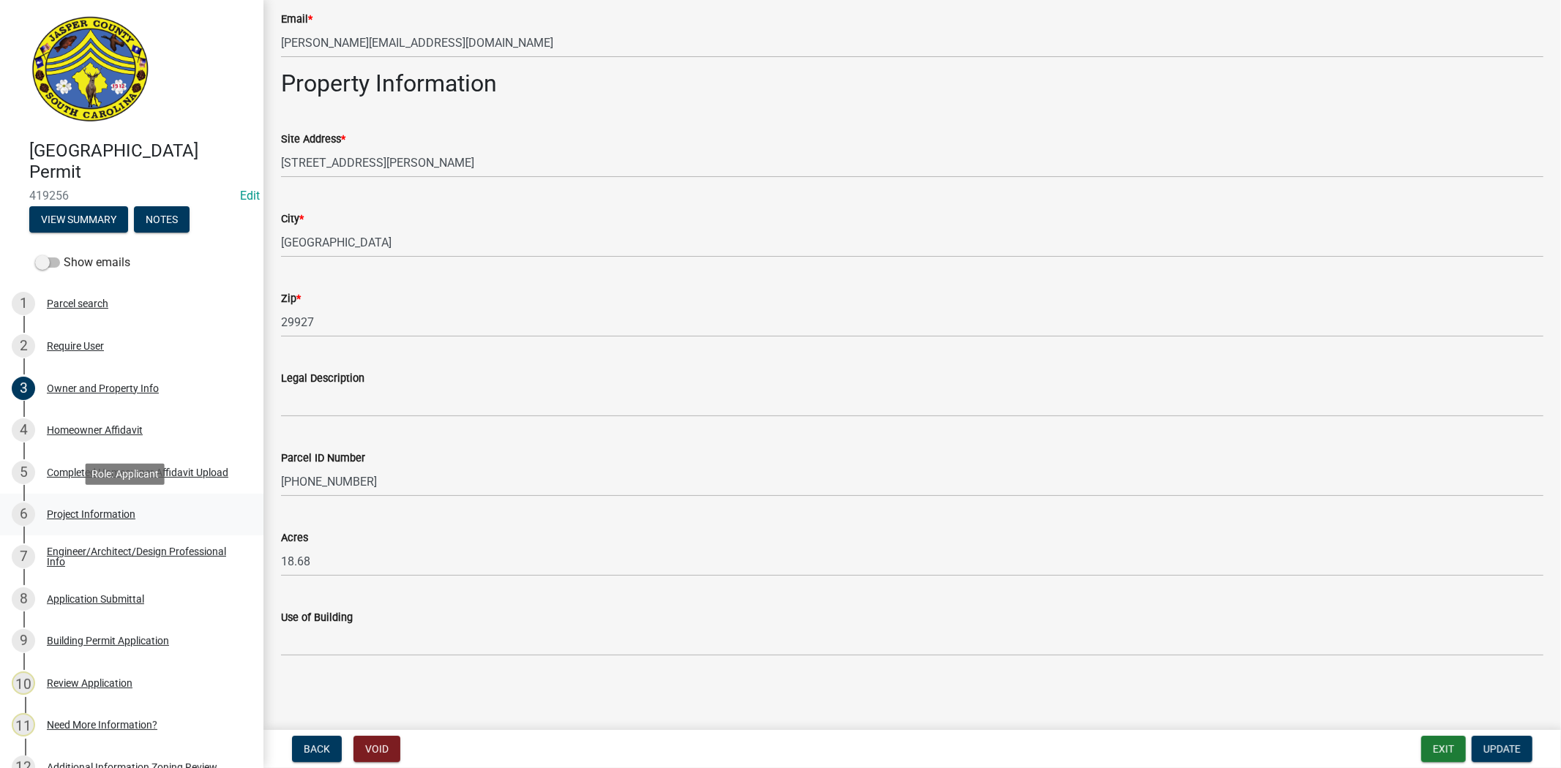
click at [116, 517] on div "Project Information" at bounding box center [91, 514] width 89 height 10
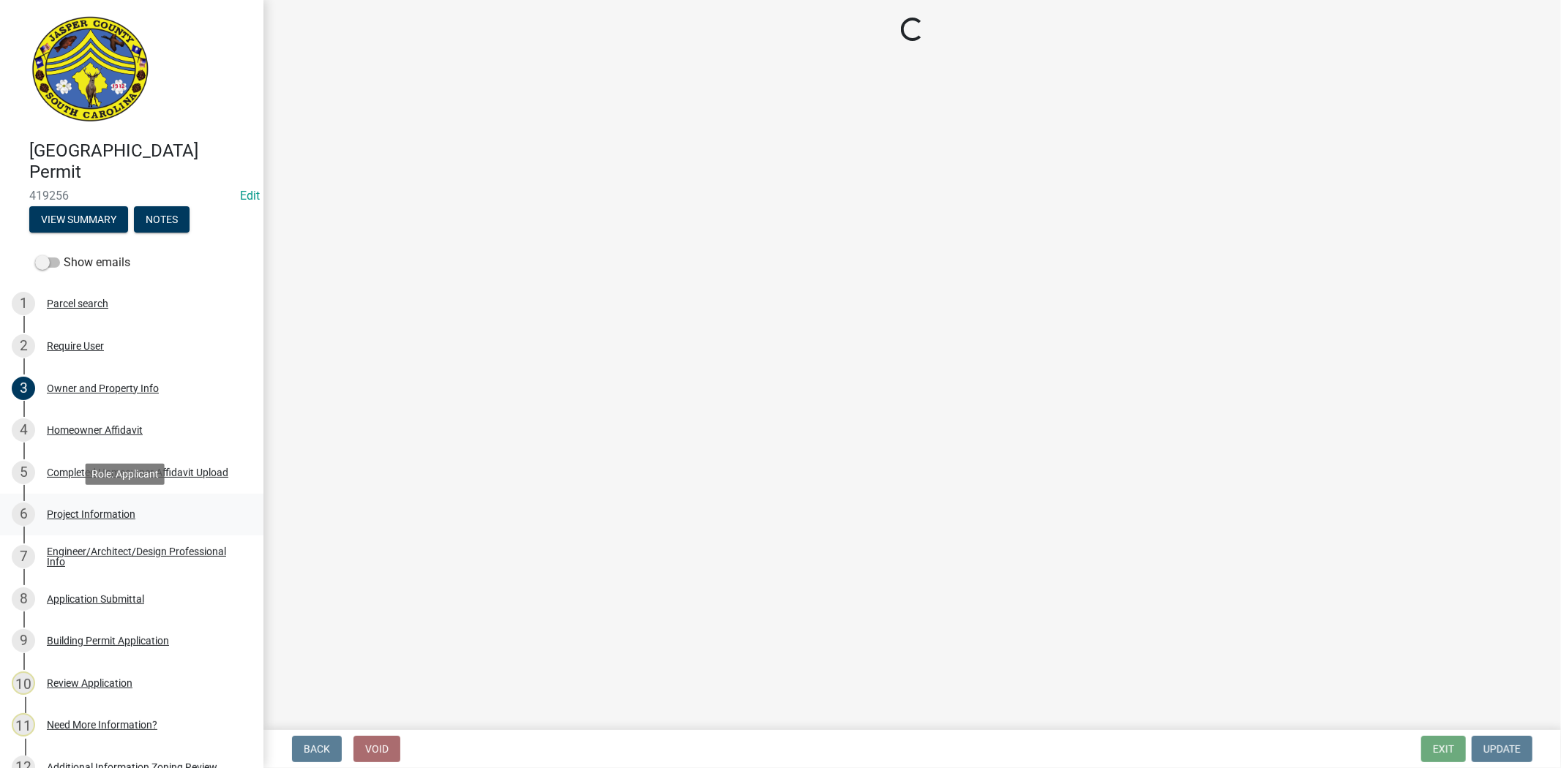
select select "42590599-3c97-479d-b3e9-fbeca9af4fb5"
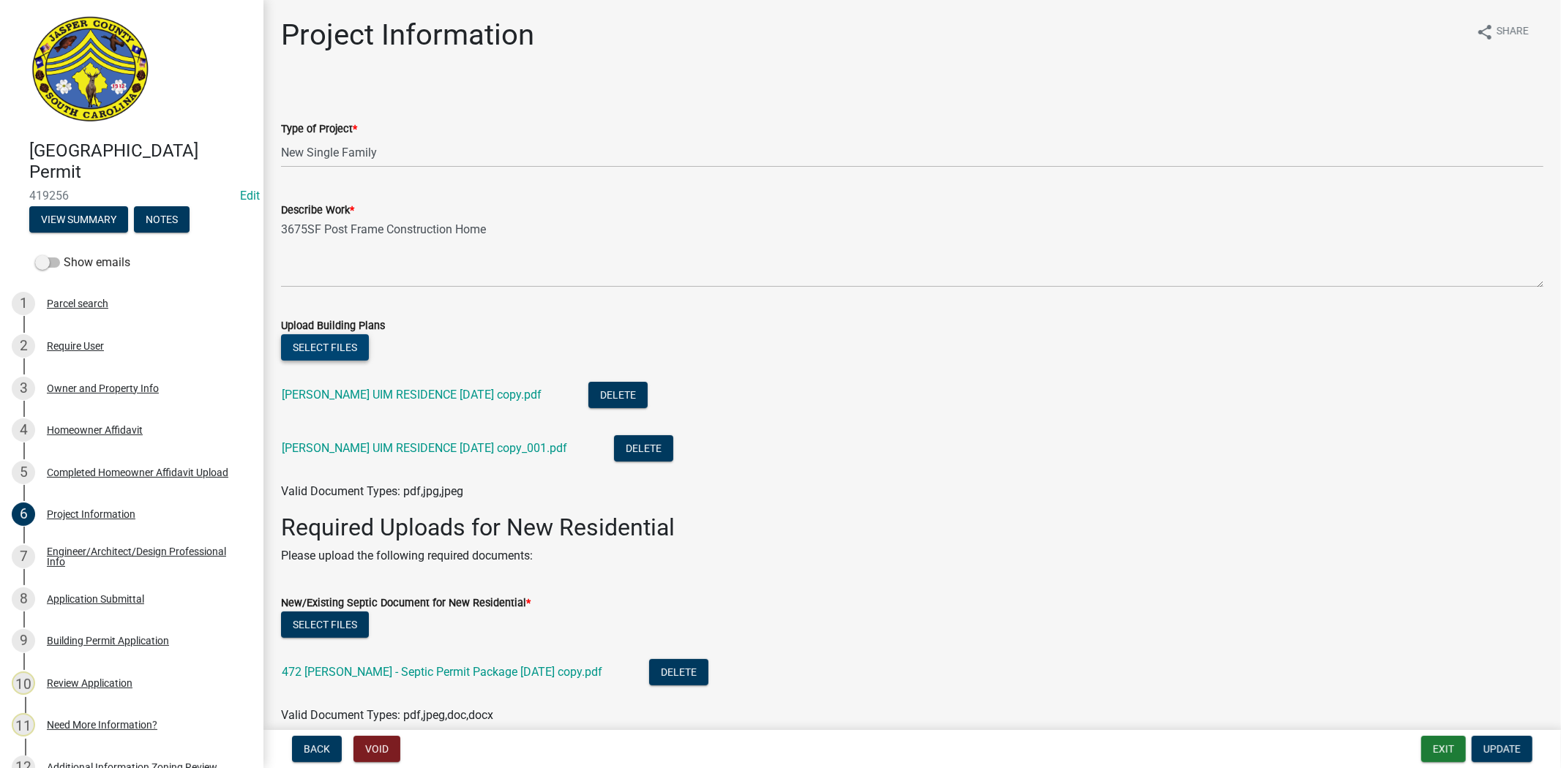
click at [334, 357] on button "Select files" at bounding box center [325, 347] width 88 height 26
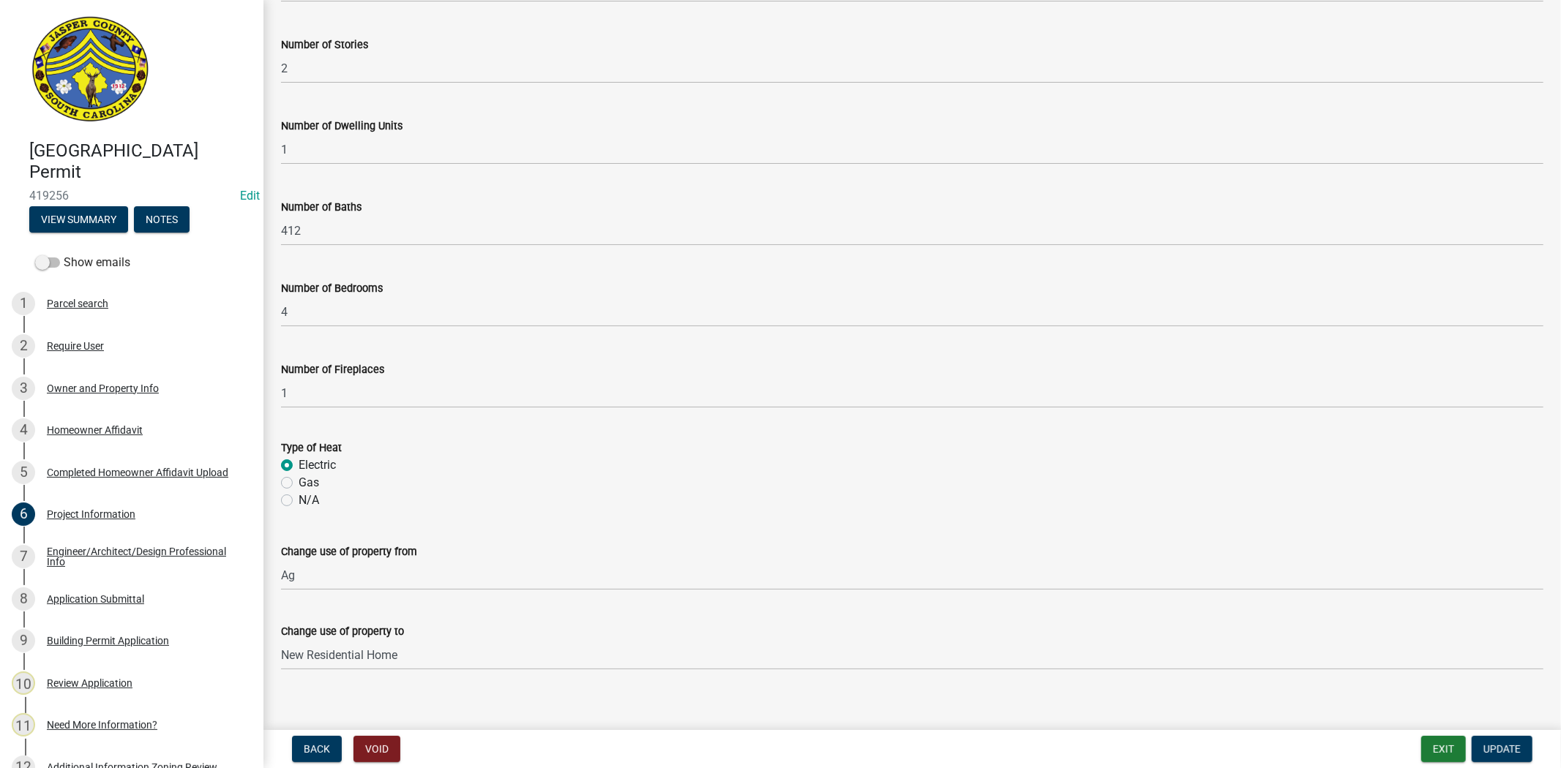
scroll to position [1314, 0]
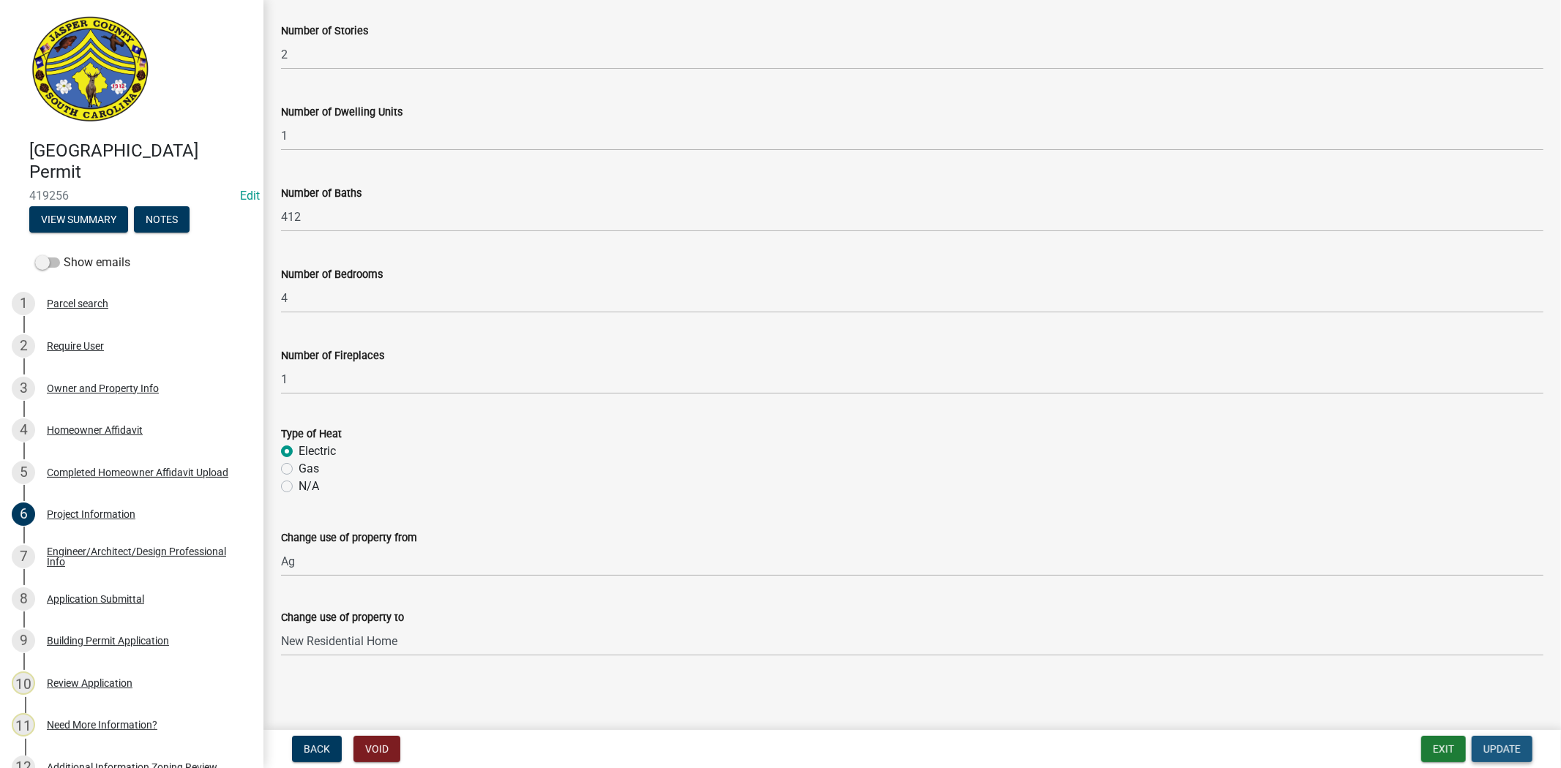
click at [1506, 745] on span "Update" at bounding box center [1501, 749] width 37 height 12
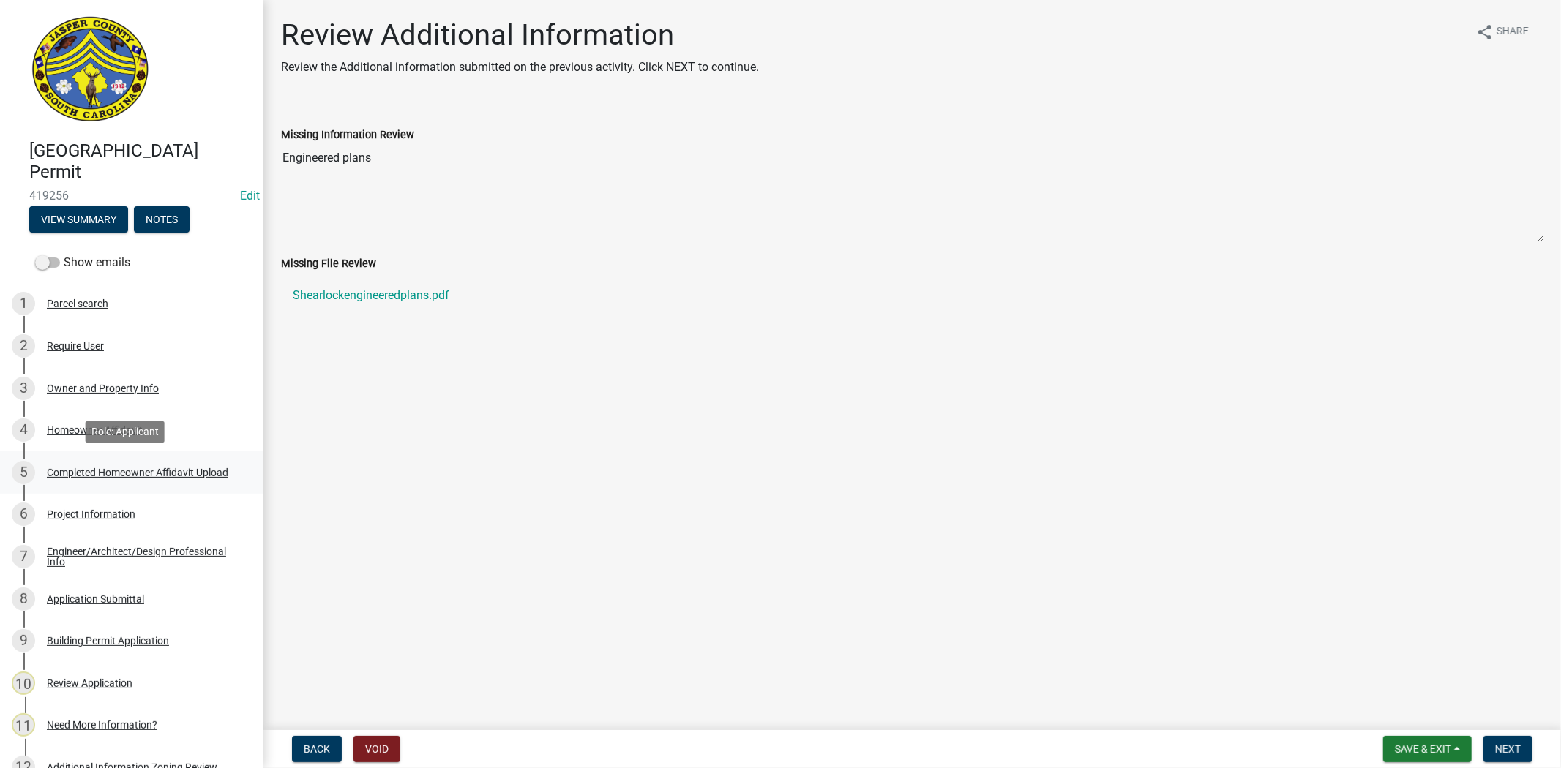
click at [140, 470] on div "Completed Homeowner Affidavit Upload" at bounding box center [137, 473] width 181 height 10
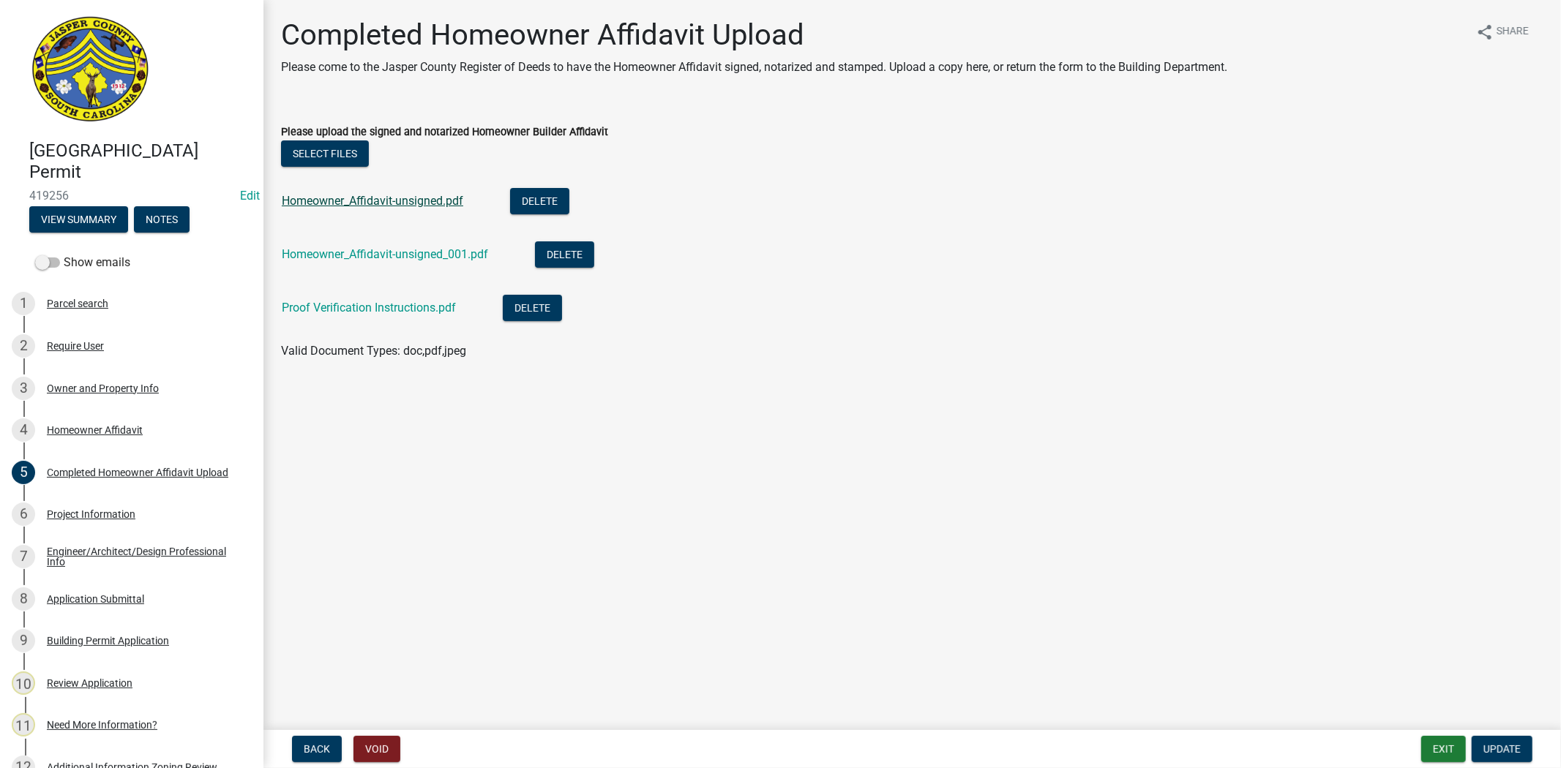
click at [442, 205] on link "Homeowner_Affidavit-unsigned.pdf" at bounding box center [372, 201] width 181 height 14
click at [448, 255] on link "Homeowner_Affidavit-unsigned_001.pdf" at bounding box center [385, 254] width 206 height 14
click at [378, 316] on div "Proof Verification Instructions.pdf" at bounding box center [381, 310] width 198 height 30
click at [381, 310] on link "Proof Verification Instructions.pdf" at bounding box center [369, 308] width 174 height 14
click at [521, 303] on button "Delete" at bounding box center [532, 308] width 59 height 26
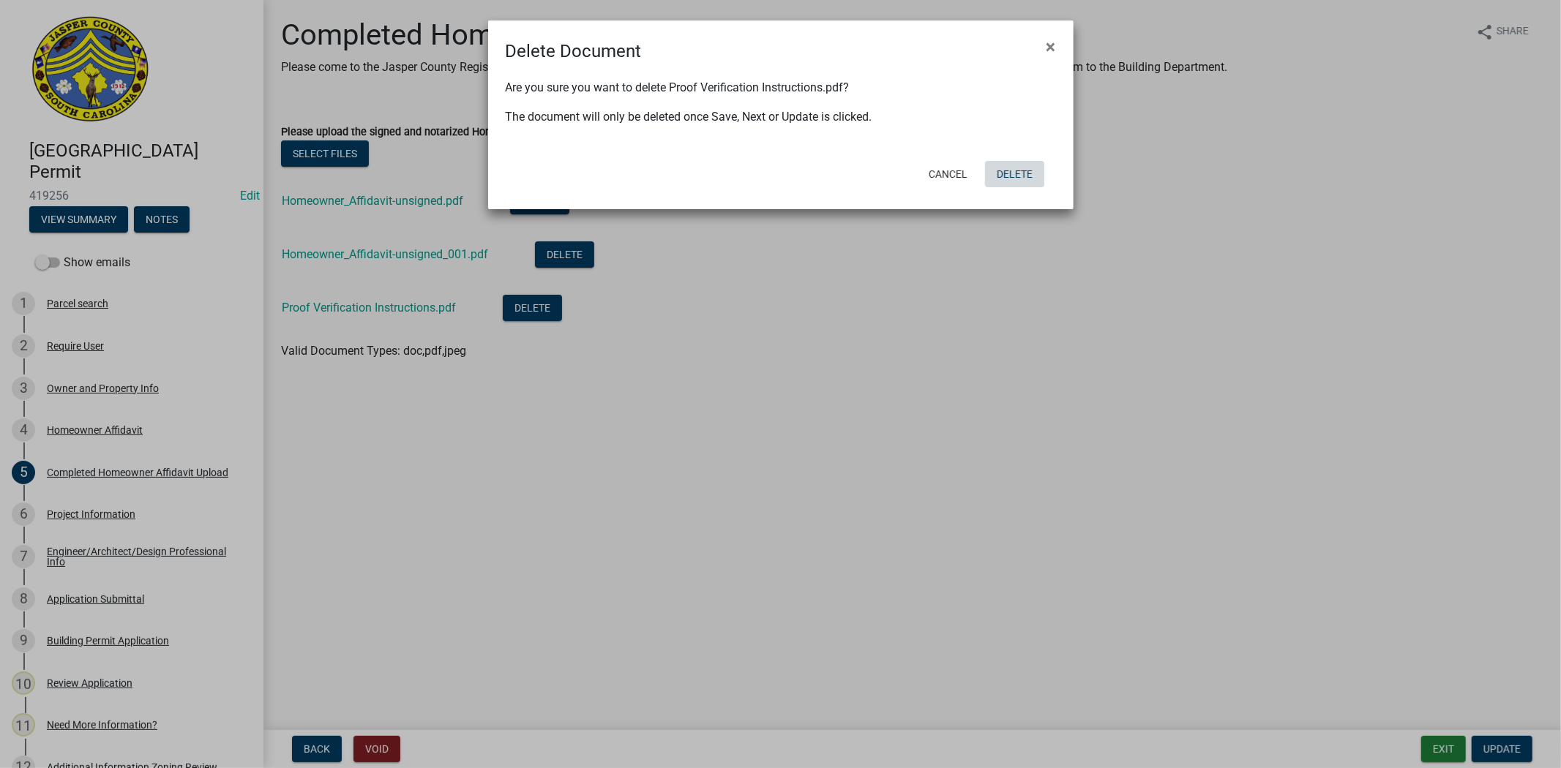
click at [1014, 173] on button "Delete" at bounding box center [1014, 174] width 59 height 26
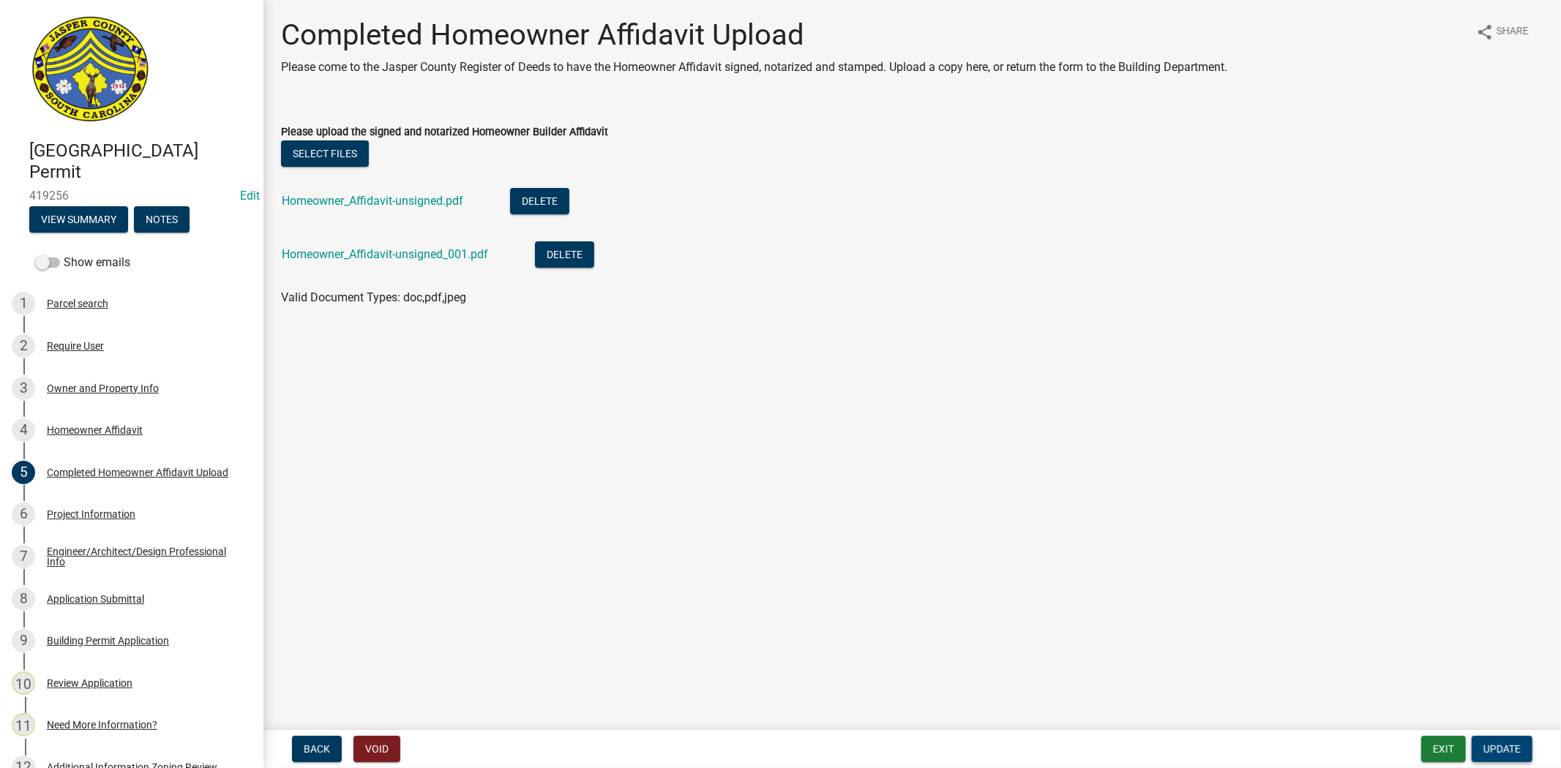
click at [1482, 752] on button "Update" at bounding box center [1501, 749] width 61 height 26
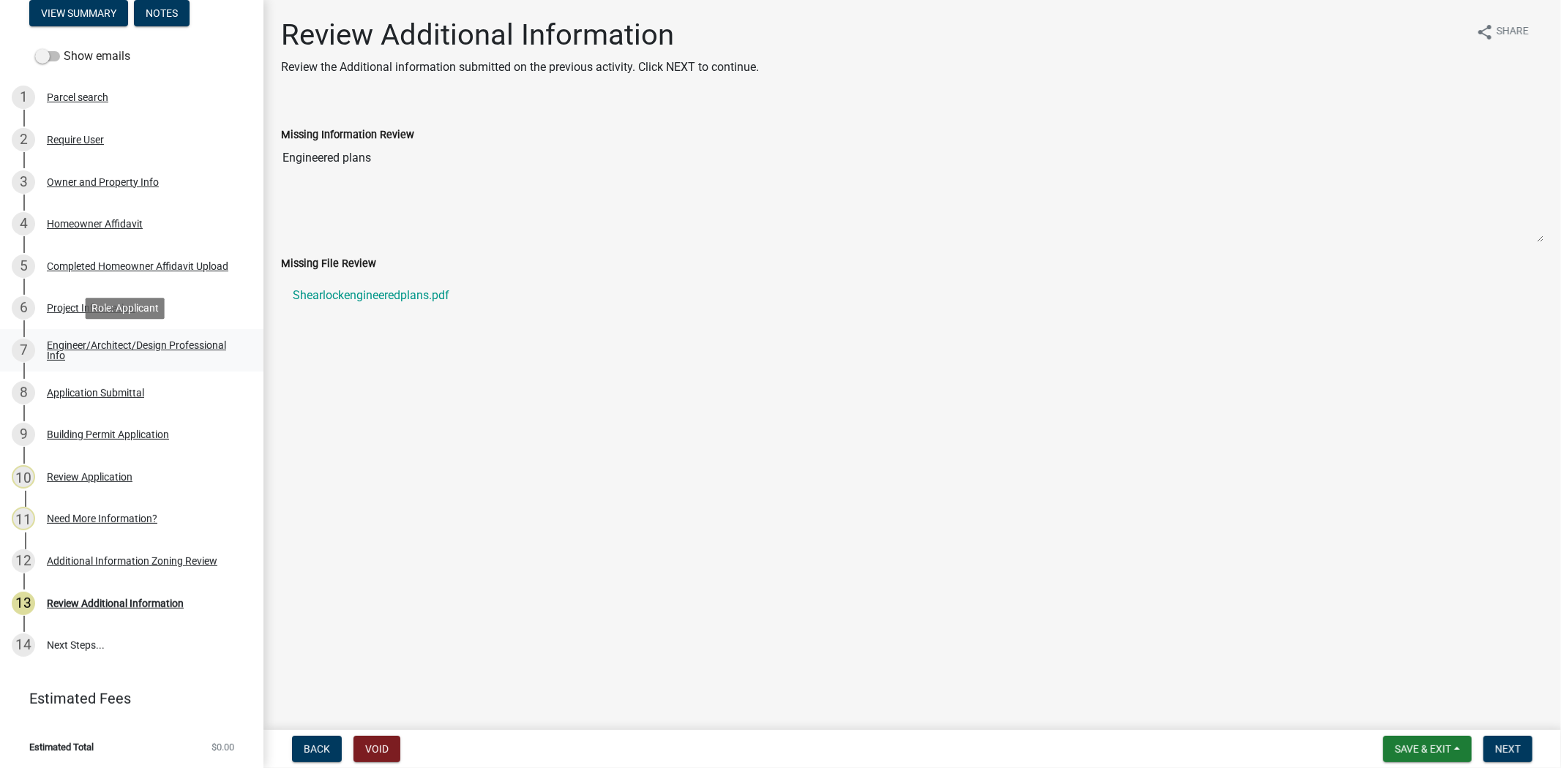
scroll to position [207, 0]
click at [1500, 744] on span "Next" at bounding box center [1508, 749] width 26 height 12
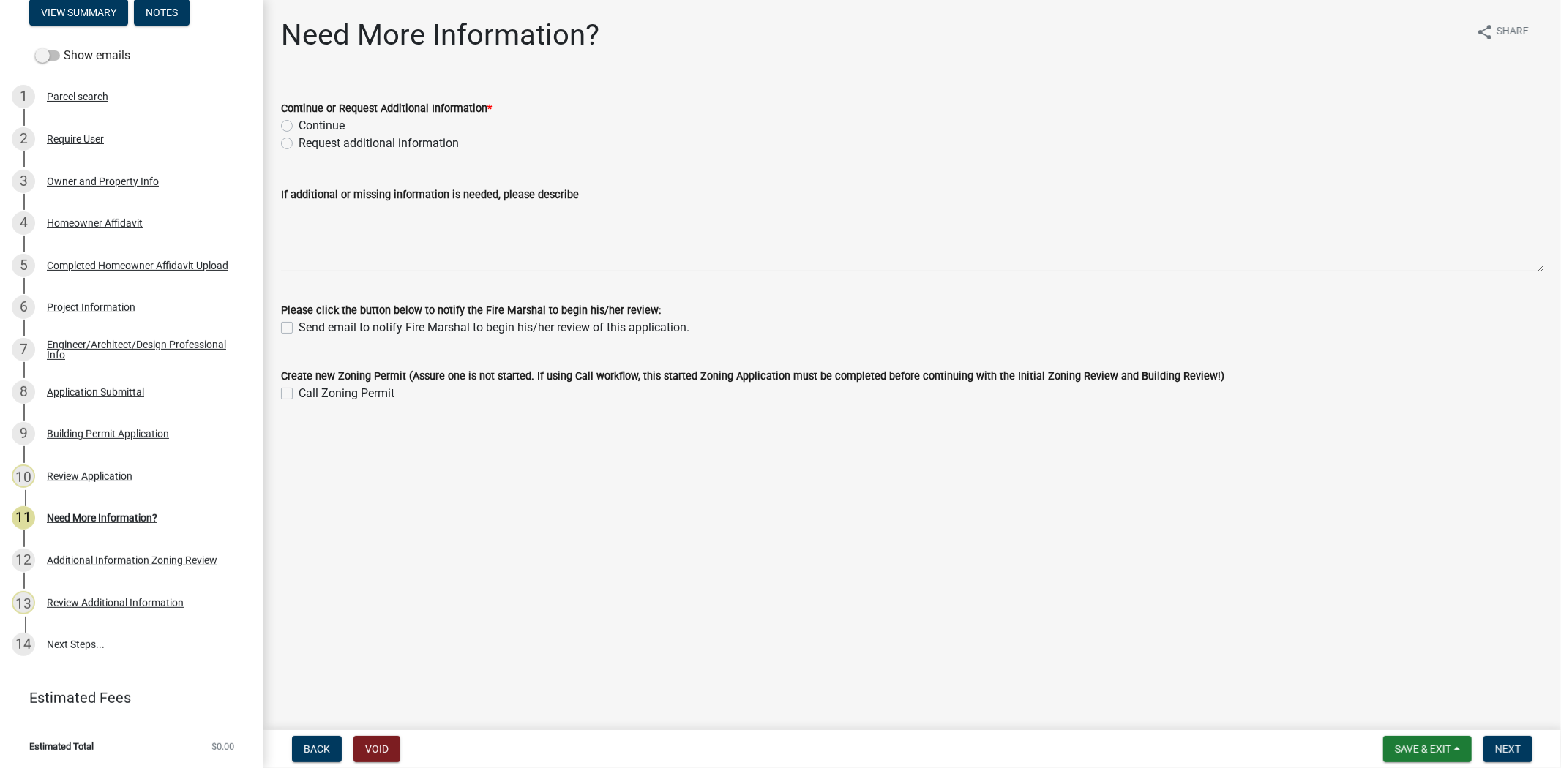
click at [299, 142] on label "Request additional information" at bounding box center [379, 144] width 160 height 18
click at [299, 142] on input "Request additional information" at bounding box center [304, 140] width 10 height 10
radio input "true"
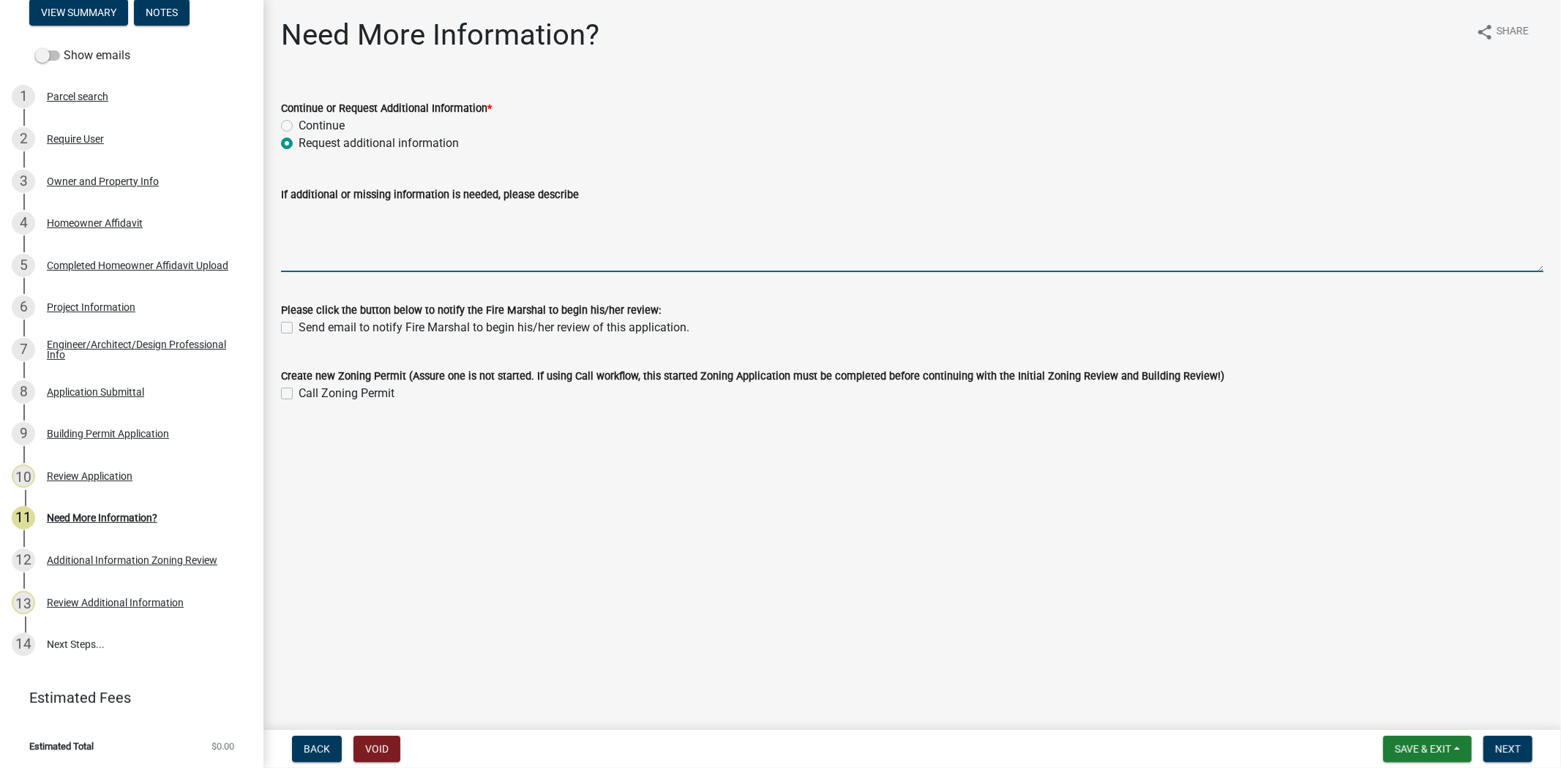
click at [348, 237] on textarea "If additional or missing information is needed, please describe" at bounding box center [912, 237] width 1262 height 69
type textarea "O"
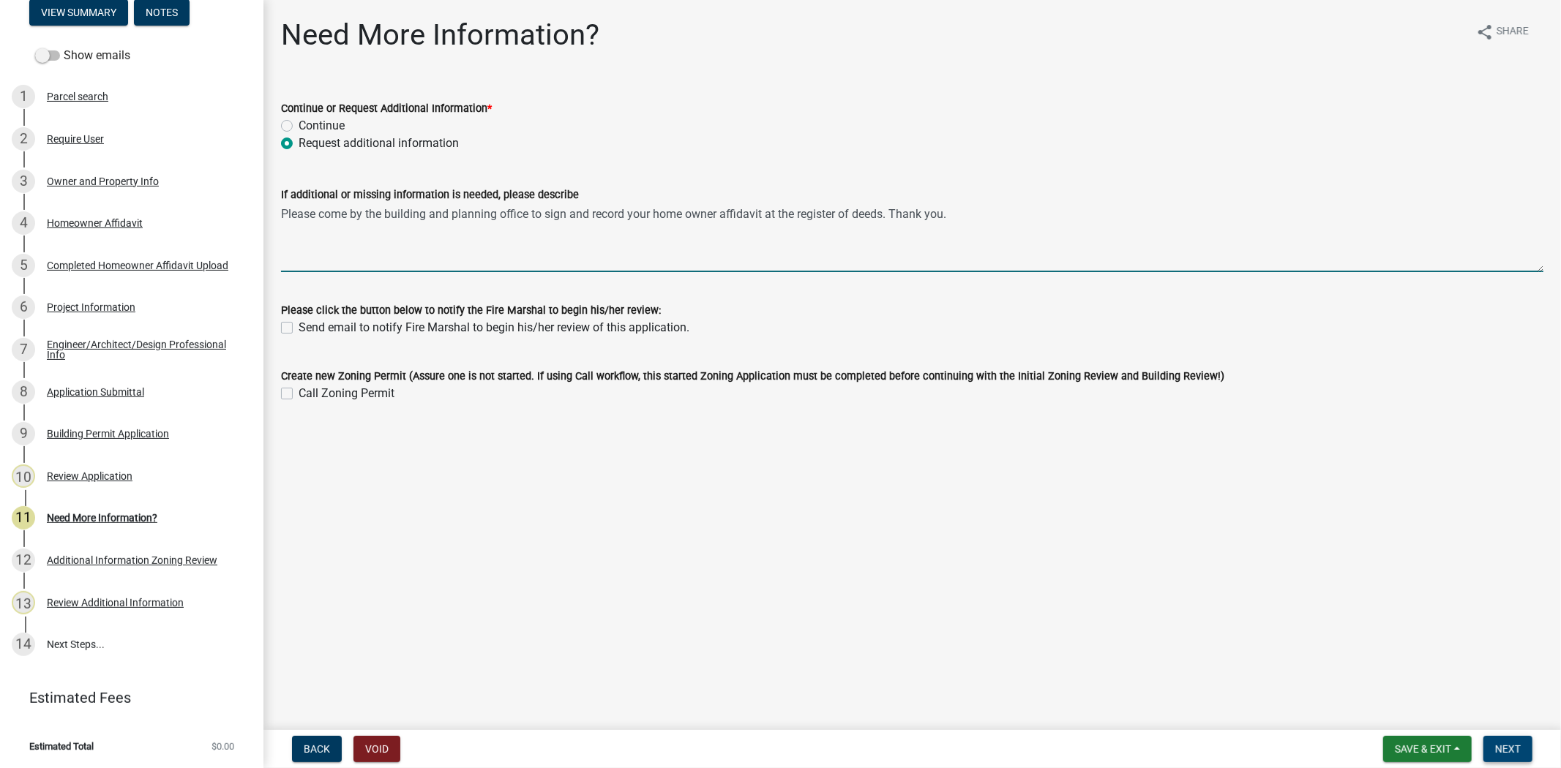
type textarea "Please come by the building and planning office to sign and record your home ow…"
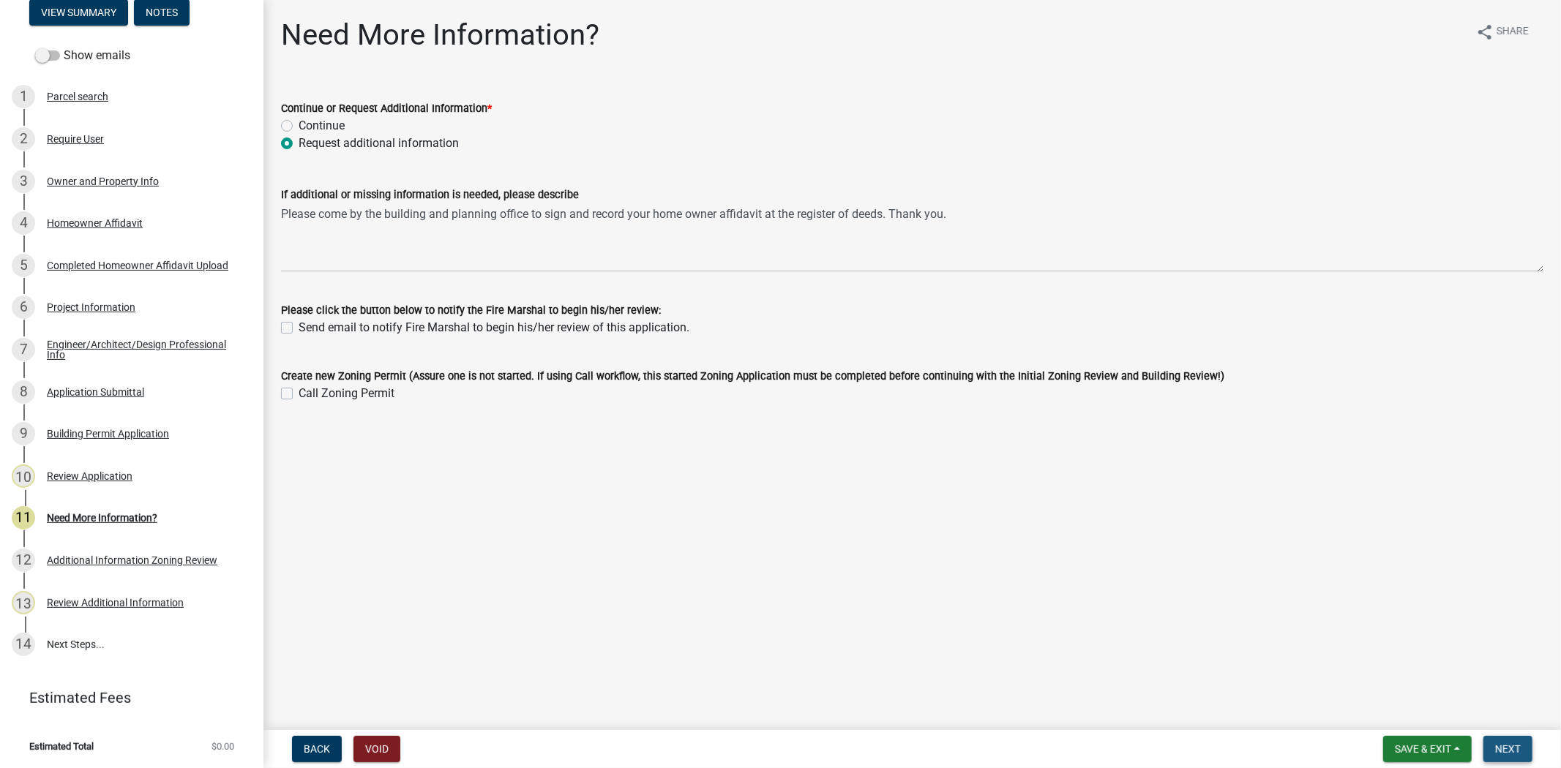
click at [1504, 744] on span "Next" at bounding box center [1508, 749] width 26 height 12
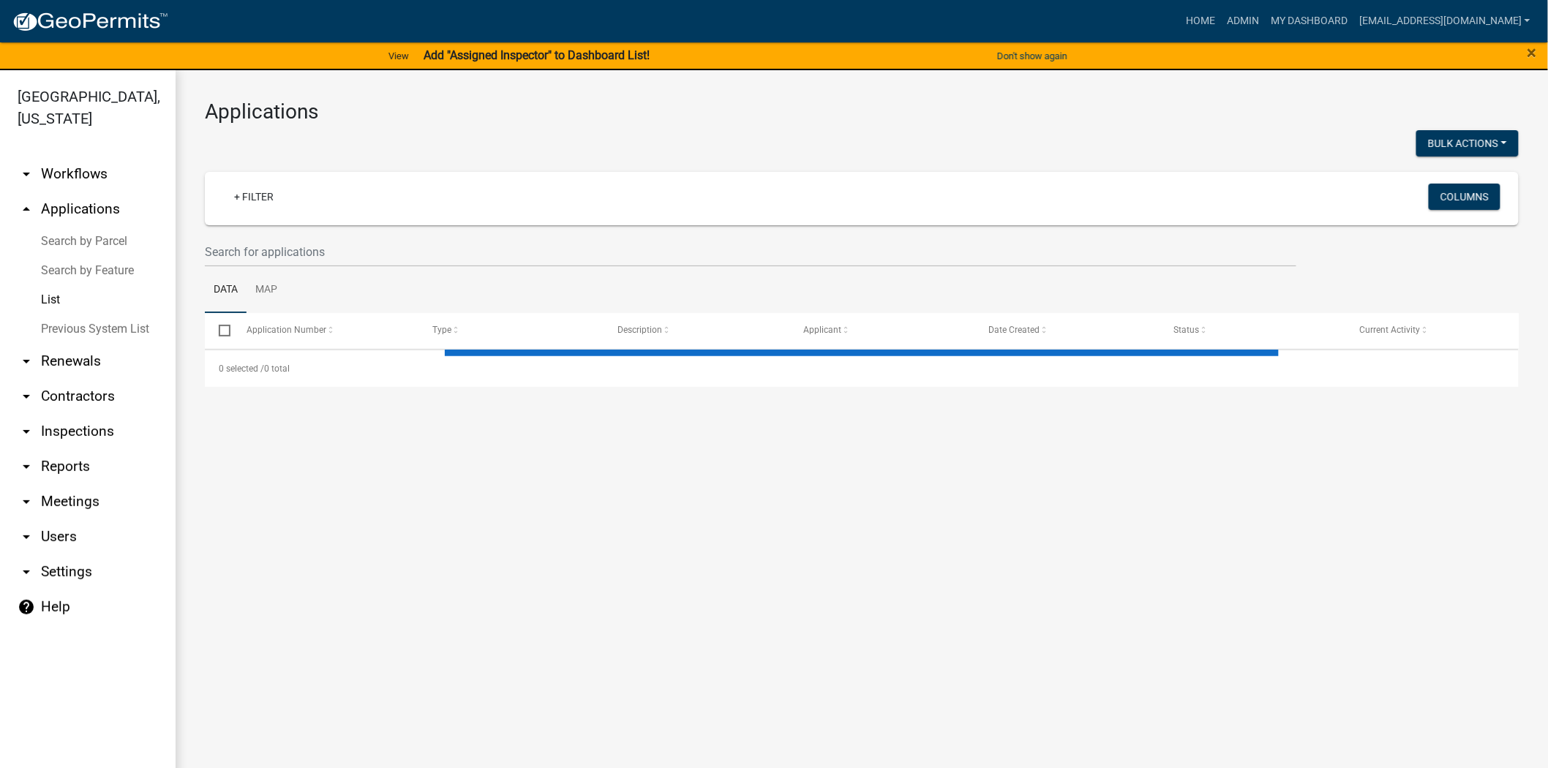
click at [408, 271] on ul "Data Map" at bounding box center [862, 290] width 1314 height 46
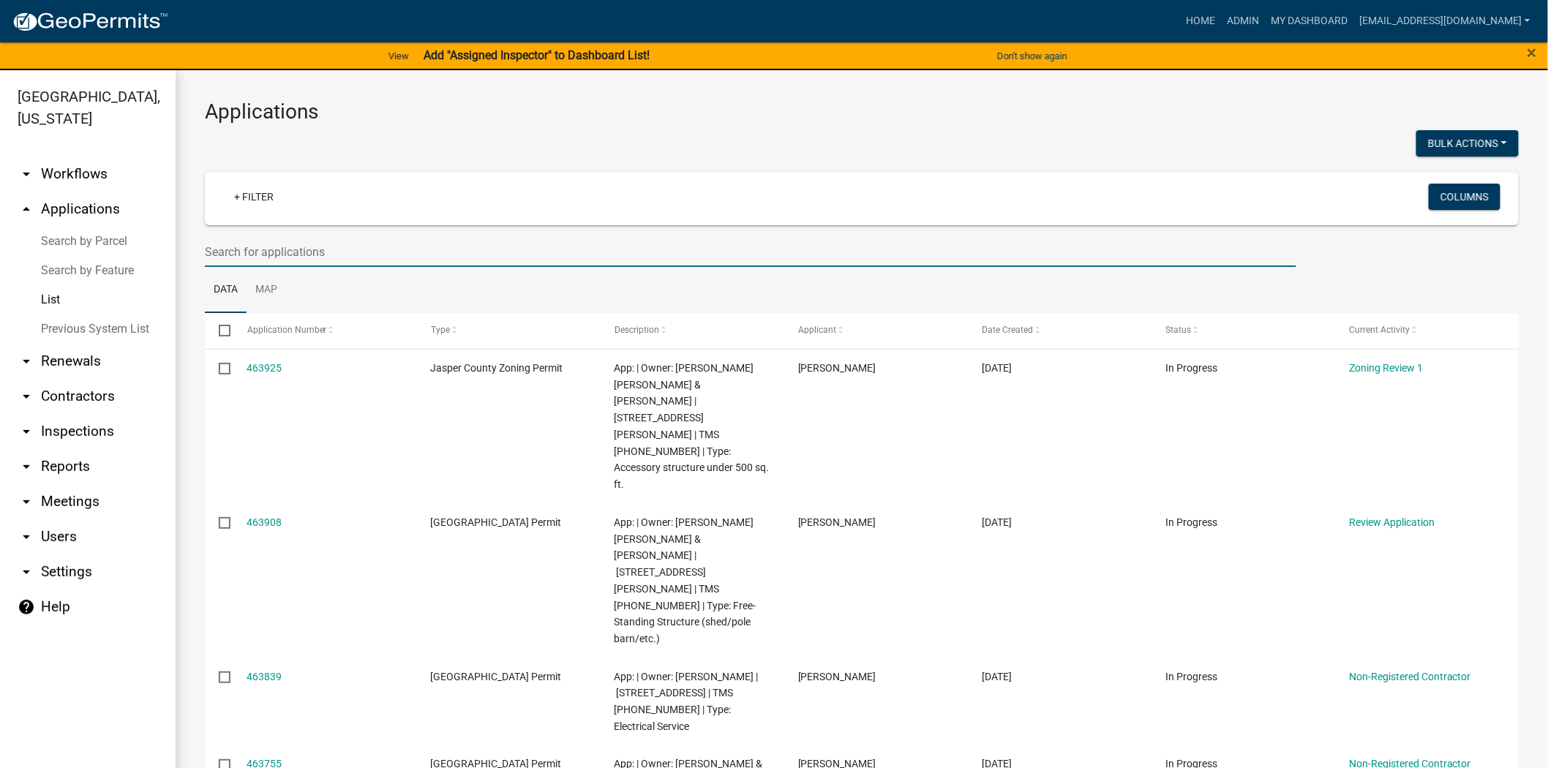
click at [411, 254] on input "text" at bounding box center [751, 252] width 1092 height 30
paste input "[PHONE_NUMBER] |"
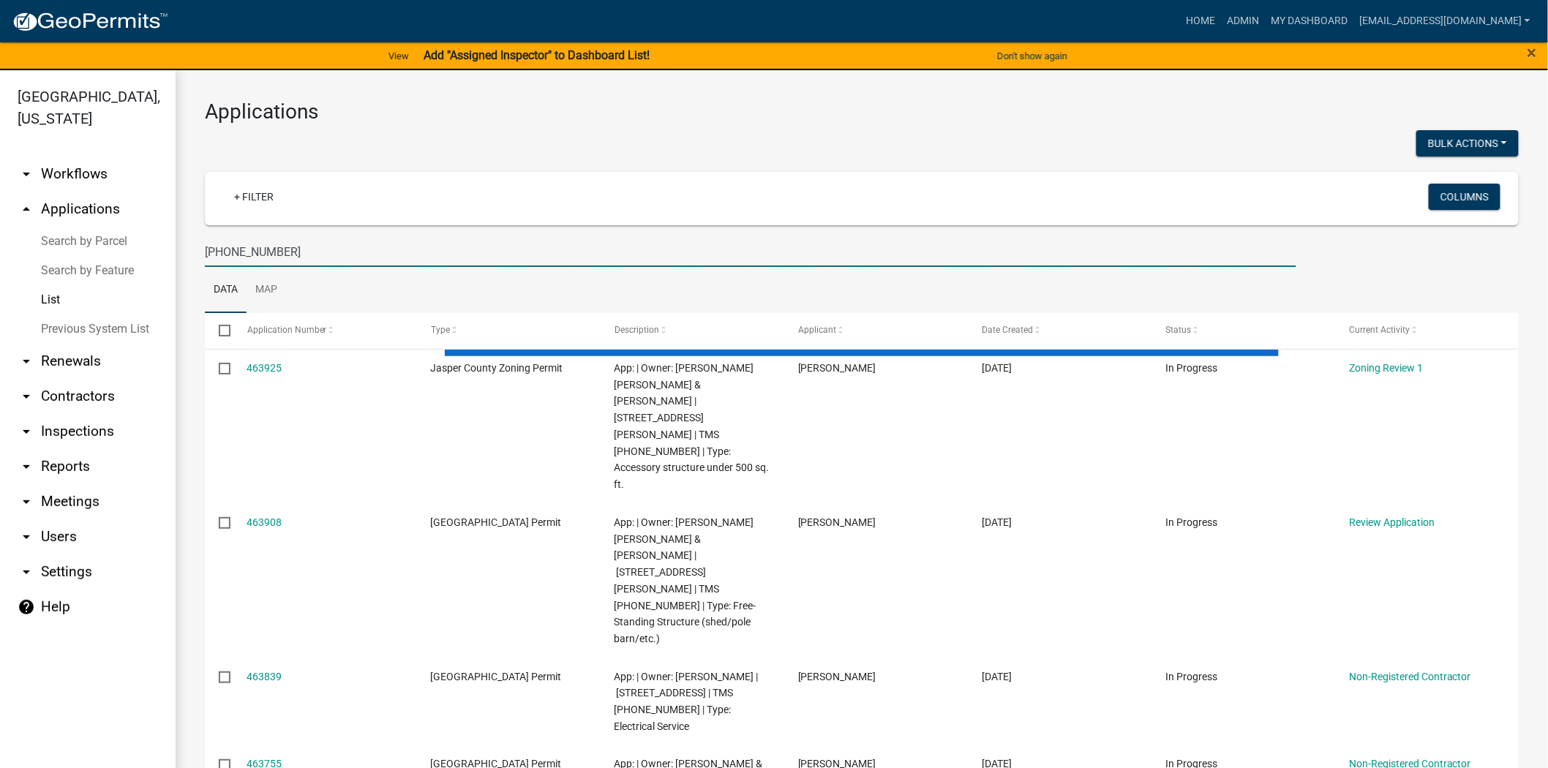
type input "[PHONE_NUMBER]"
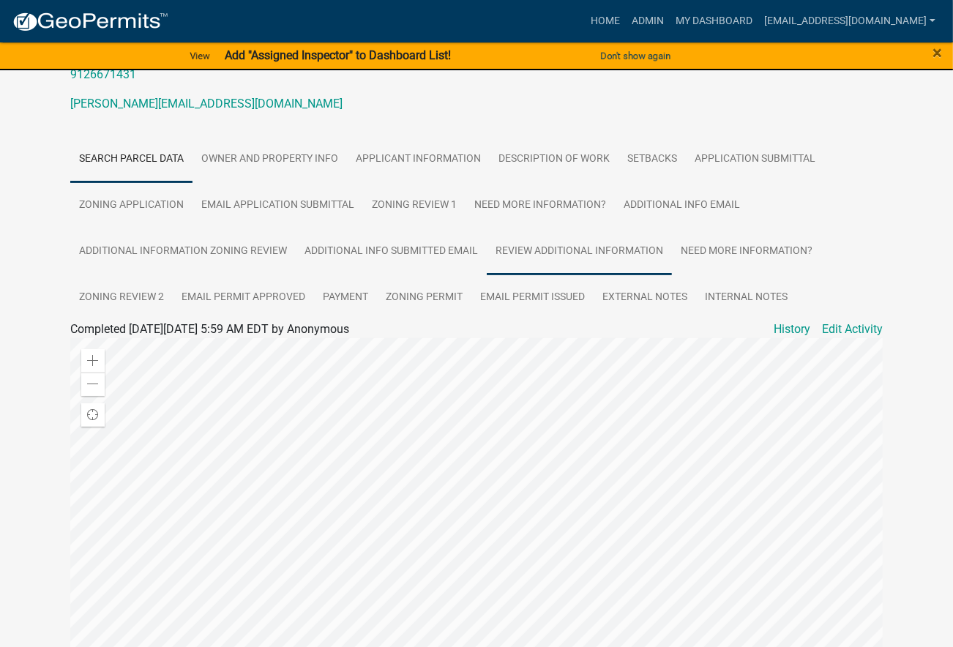
scroll to position [325, 0]
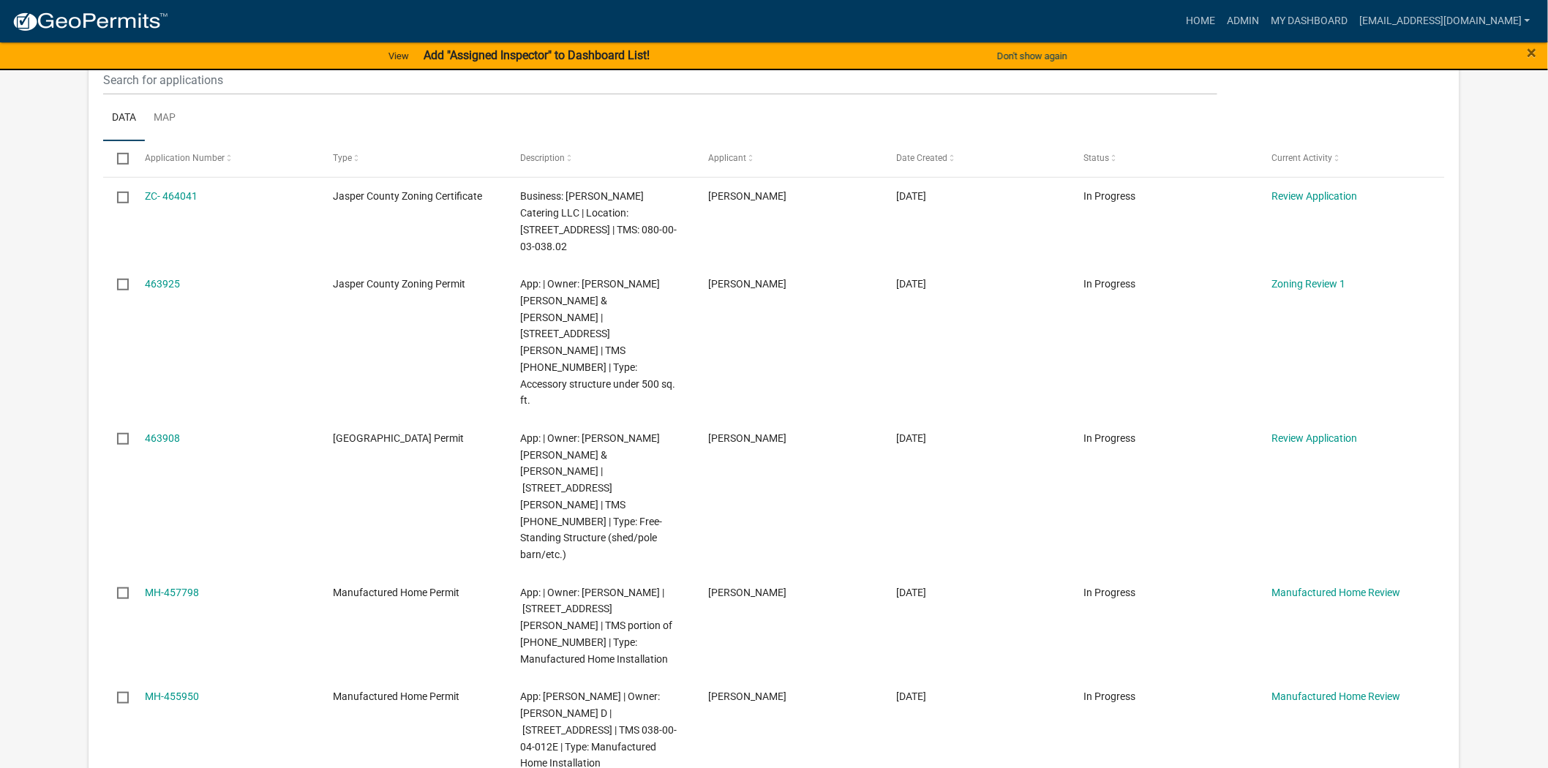
scroll to position [244, 0]
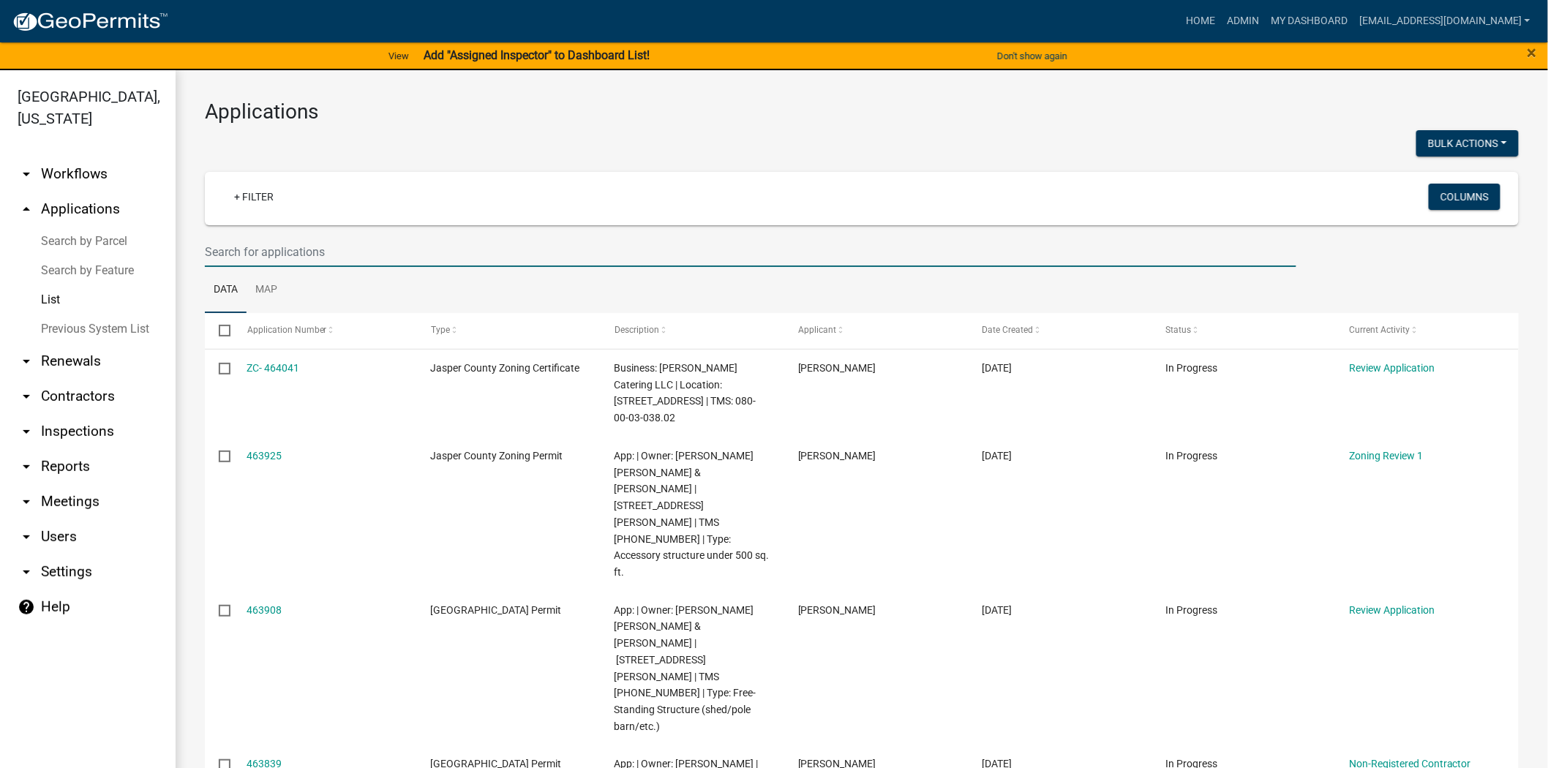
click at [443, 237] on input "text" at bounding box center [751, 252] width 1092 height 30
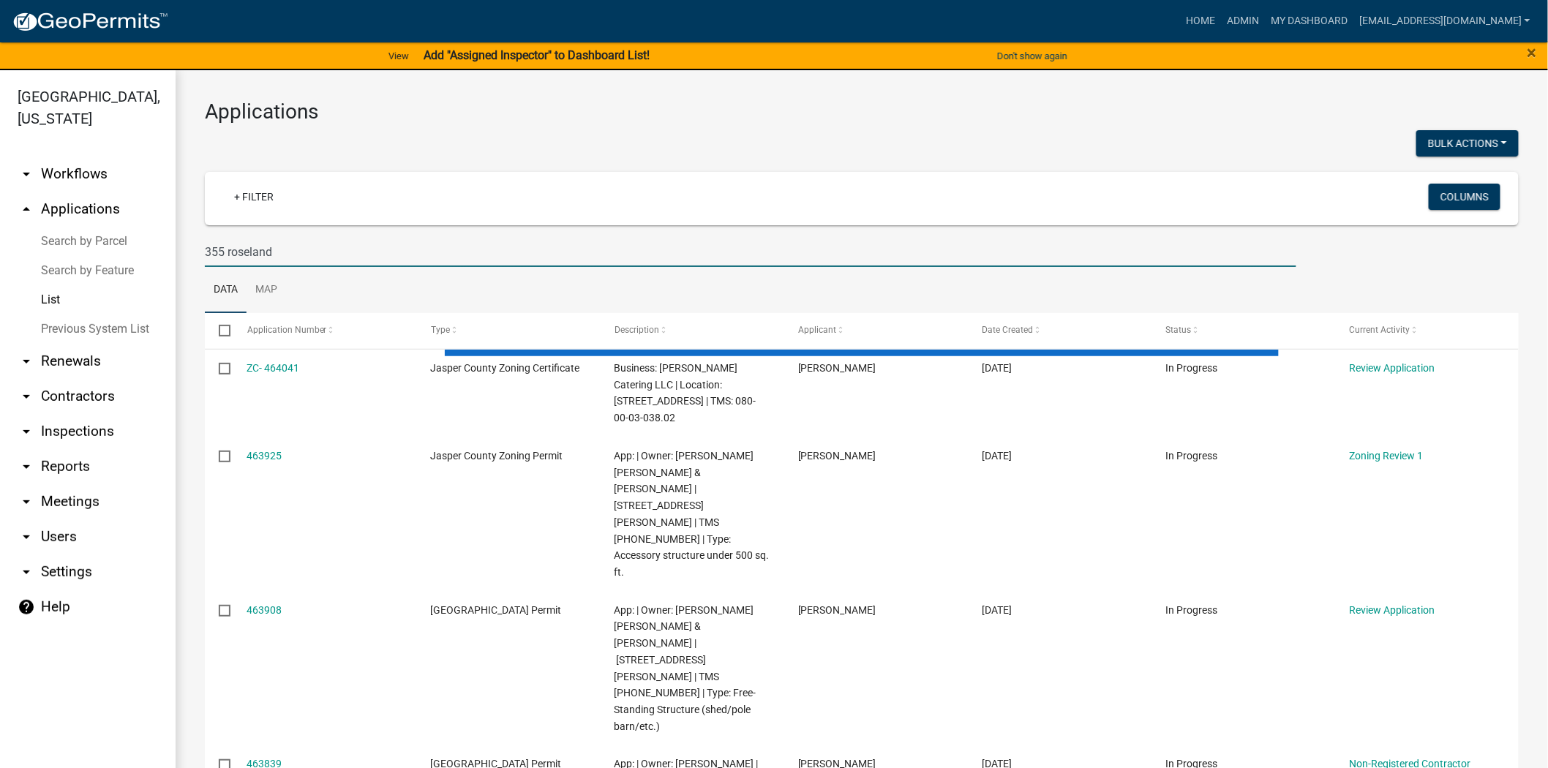
type input "355 roseland"
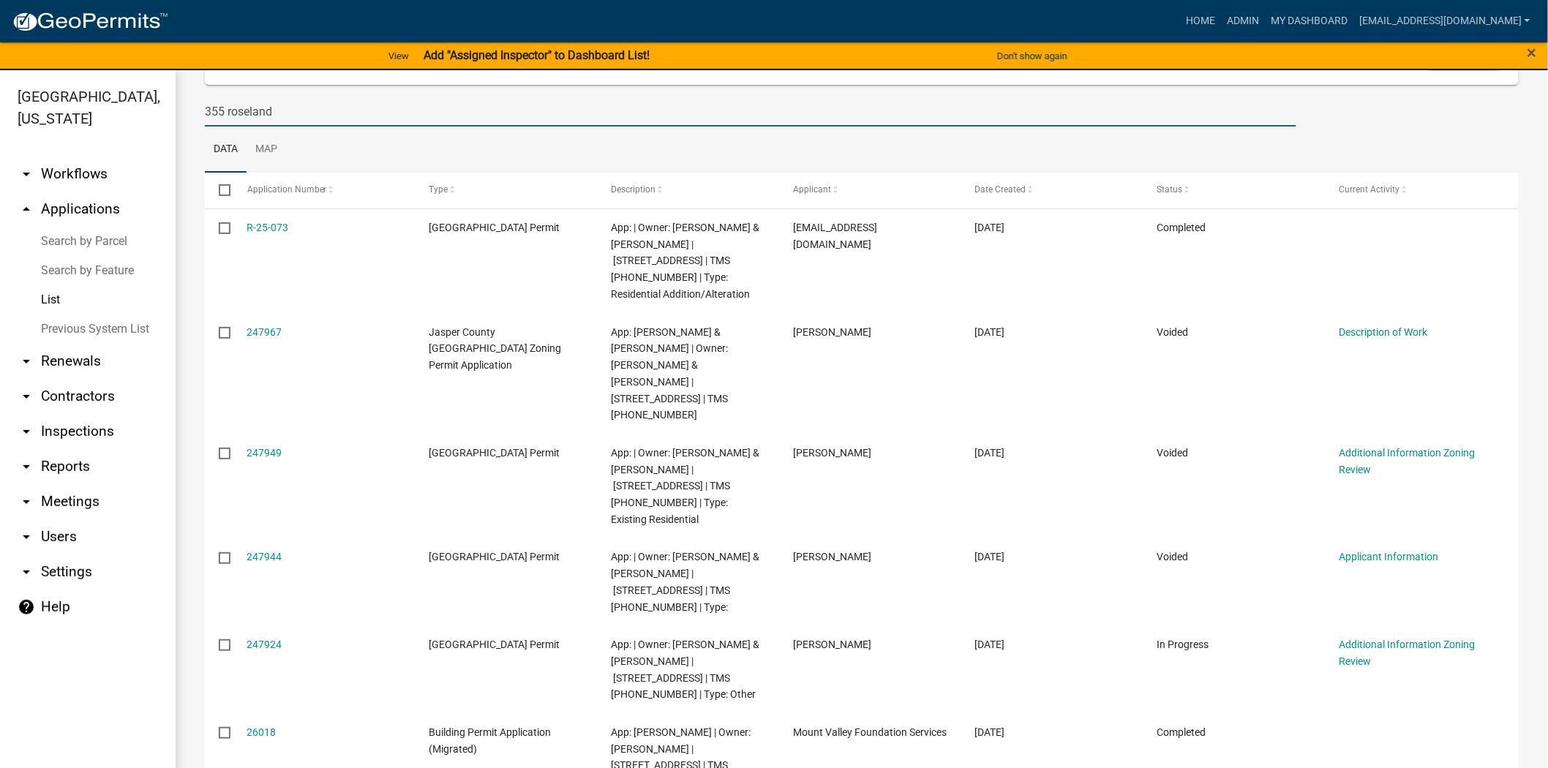
scroll to position [161, 0]
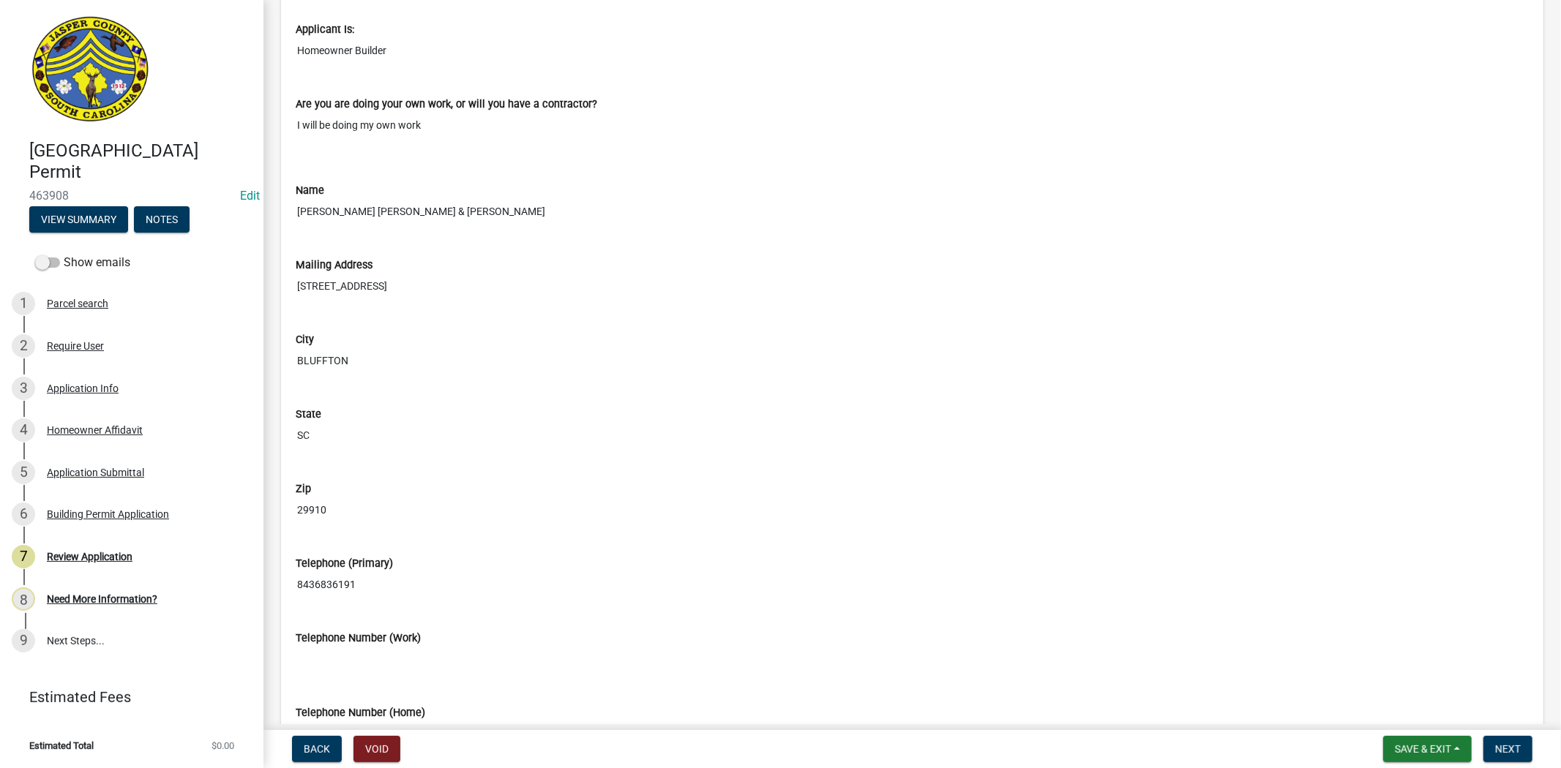
scroll to position [428, 0]
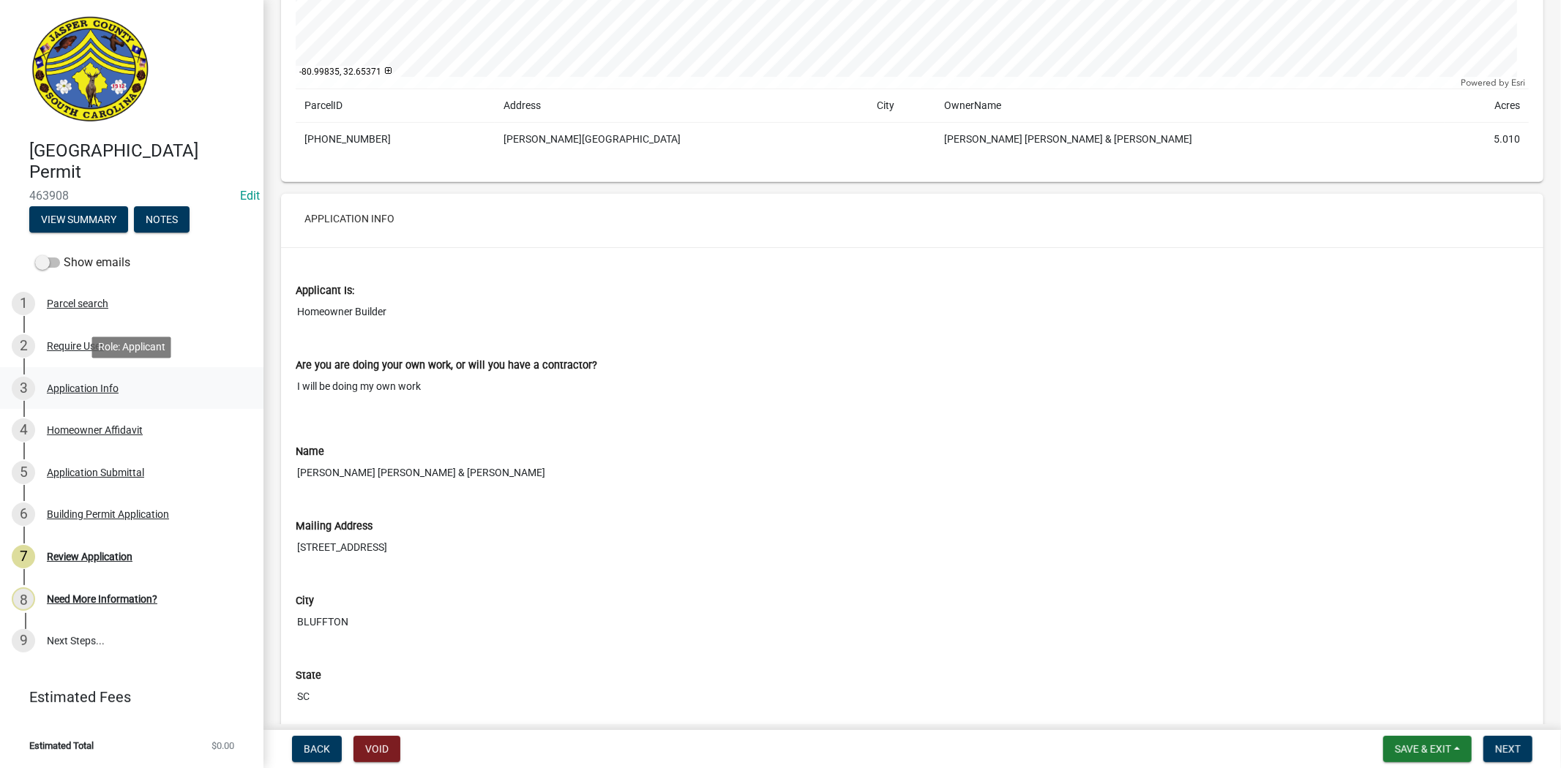
click at [92, 392] on div "Application Info" at bounding box center [83, 388] width 72 height 10
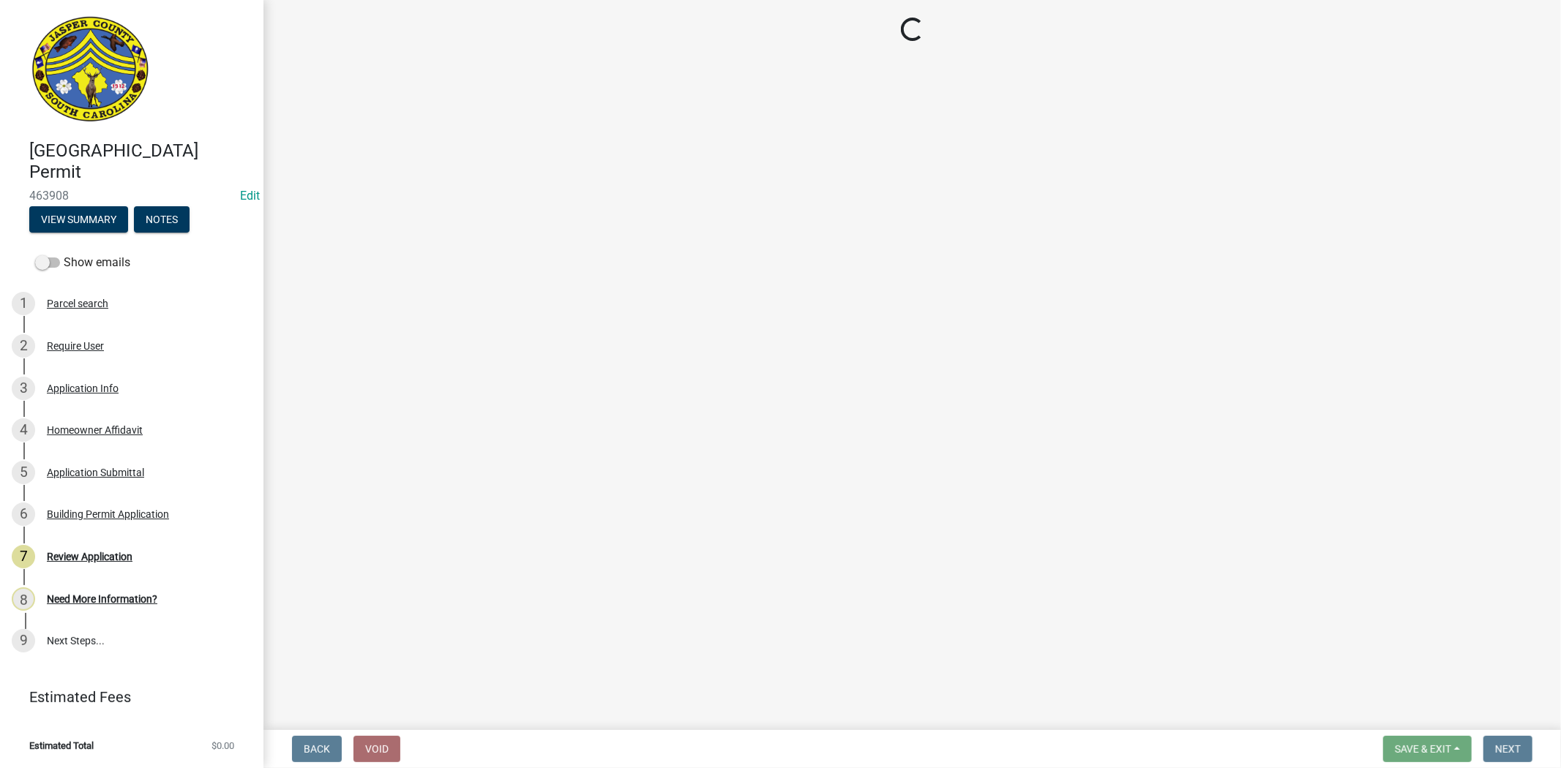
select select "f53fa719-3ff7-48d2-9eb7-3bbc18bb9995"
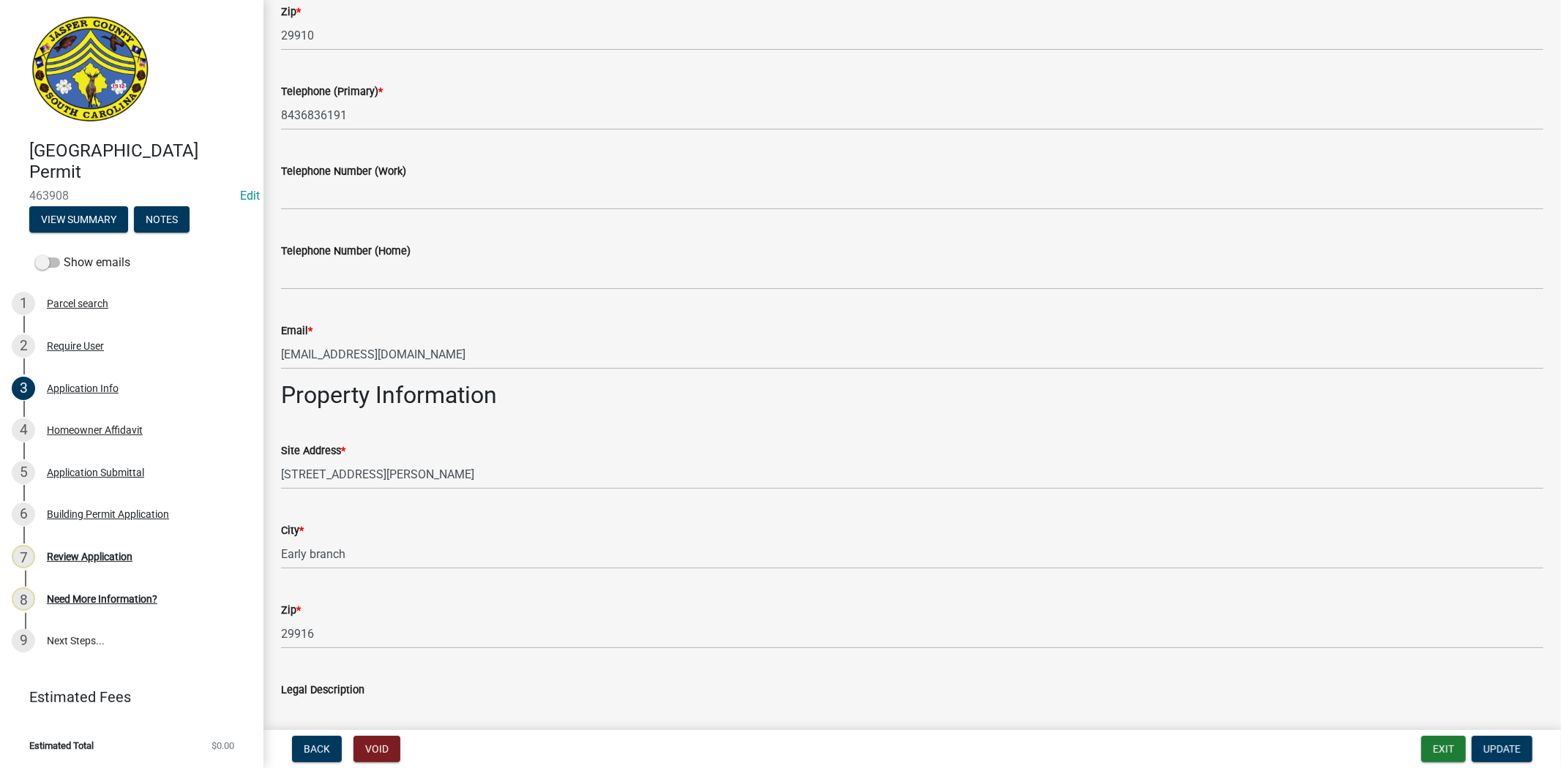
scroll to position [650, 0]
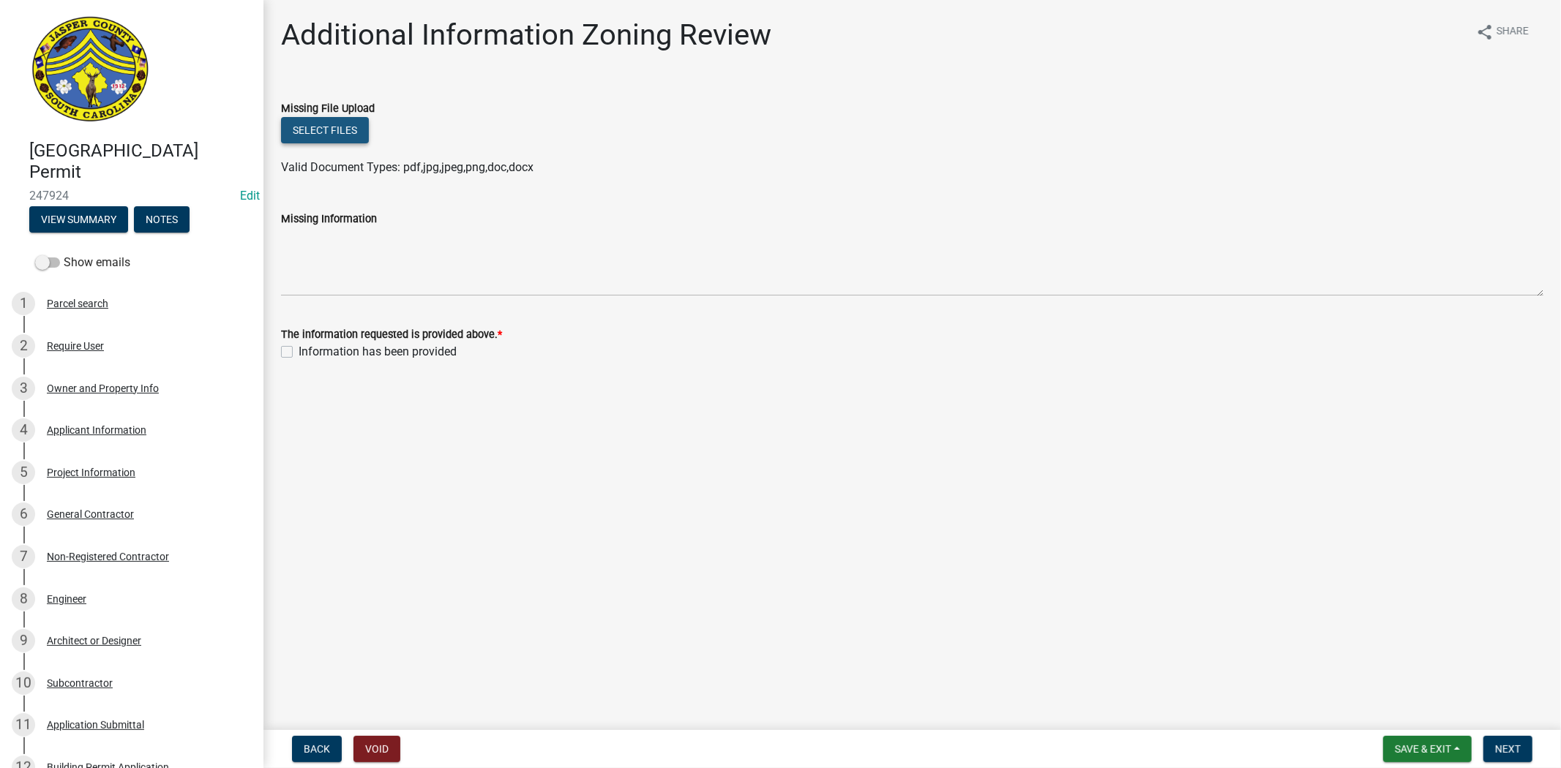
click at [325, 136] on button "Select files" at bounding box center [325, 130] width 88 height 26
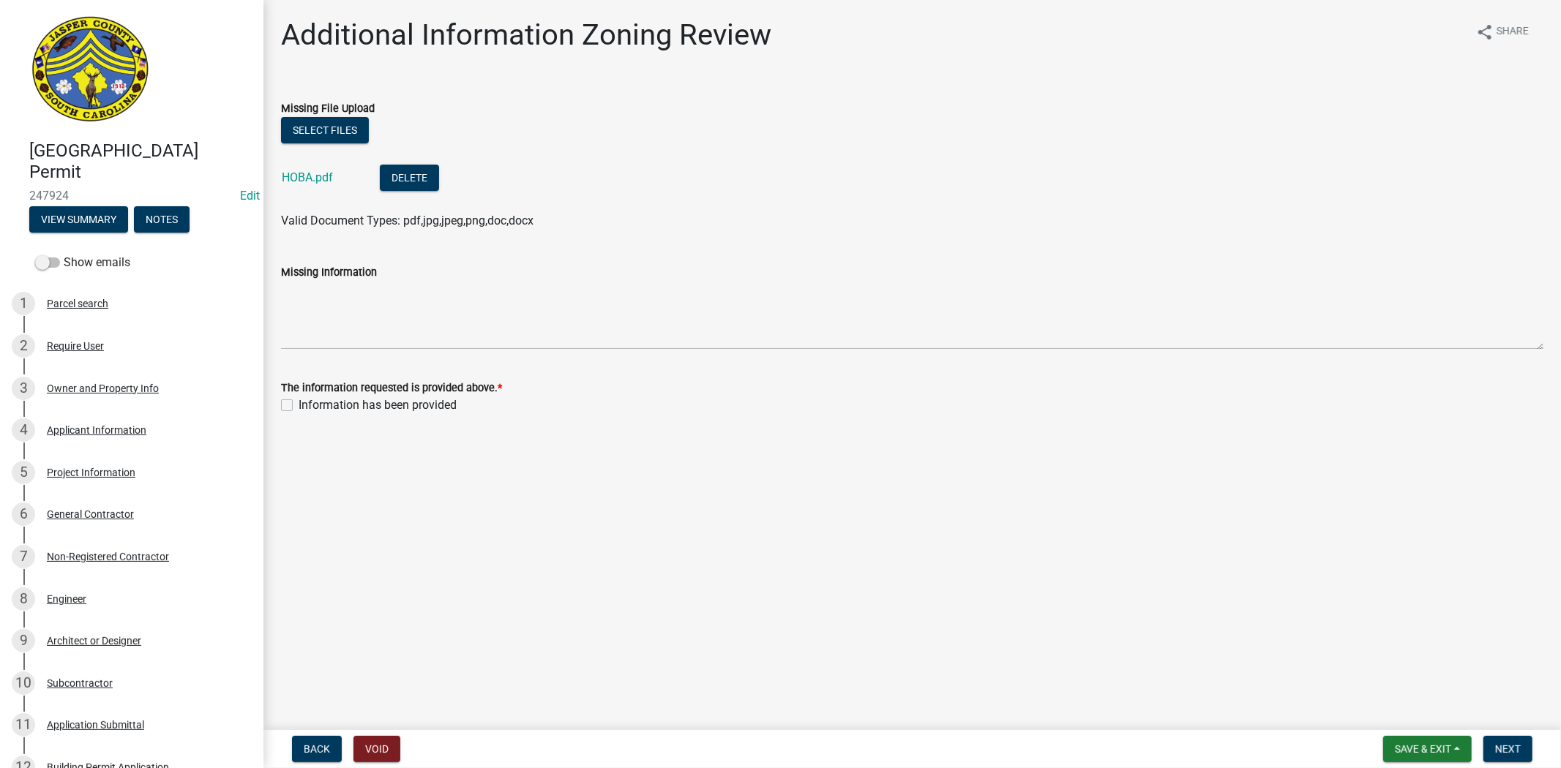
click at [299, 401] on label "Information has been provided" at bounding box center [378, 406] width 158 height 18
click at [299, 401] on input "Information has been provided" at bounding box center [304, 402] width 10 height 10
checkbox input "true"
click at [73, 430] on div "Applicant Information" at bounding box center [97, 430] width 100 height 10
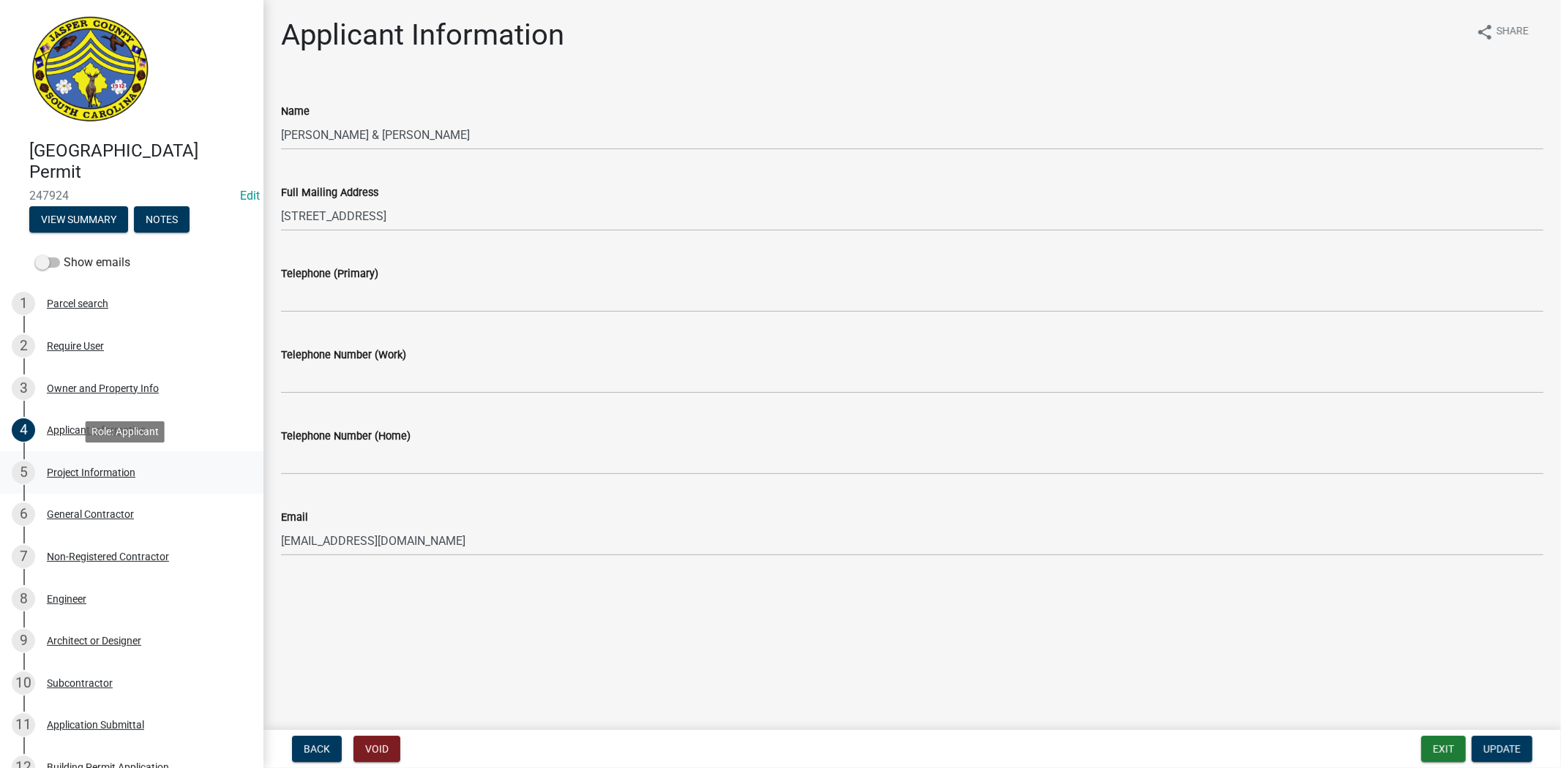
click at [100, 471] on div "Project Information" at bounding box center [91, 473] width 89 height 10
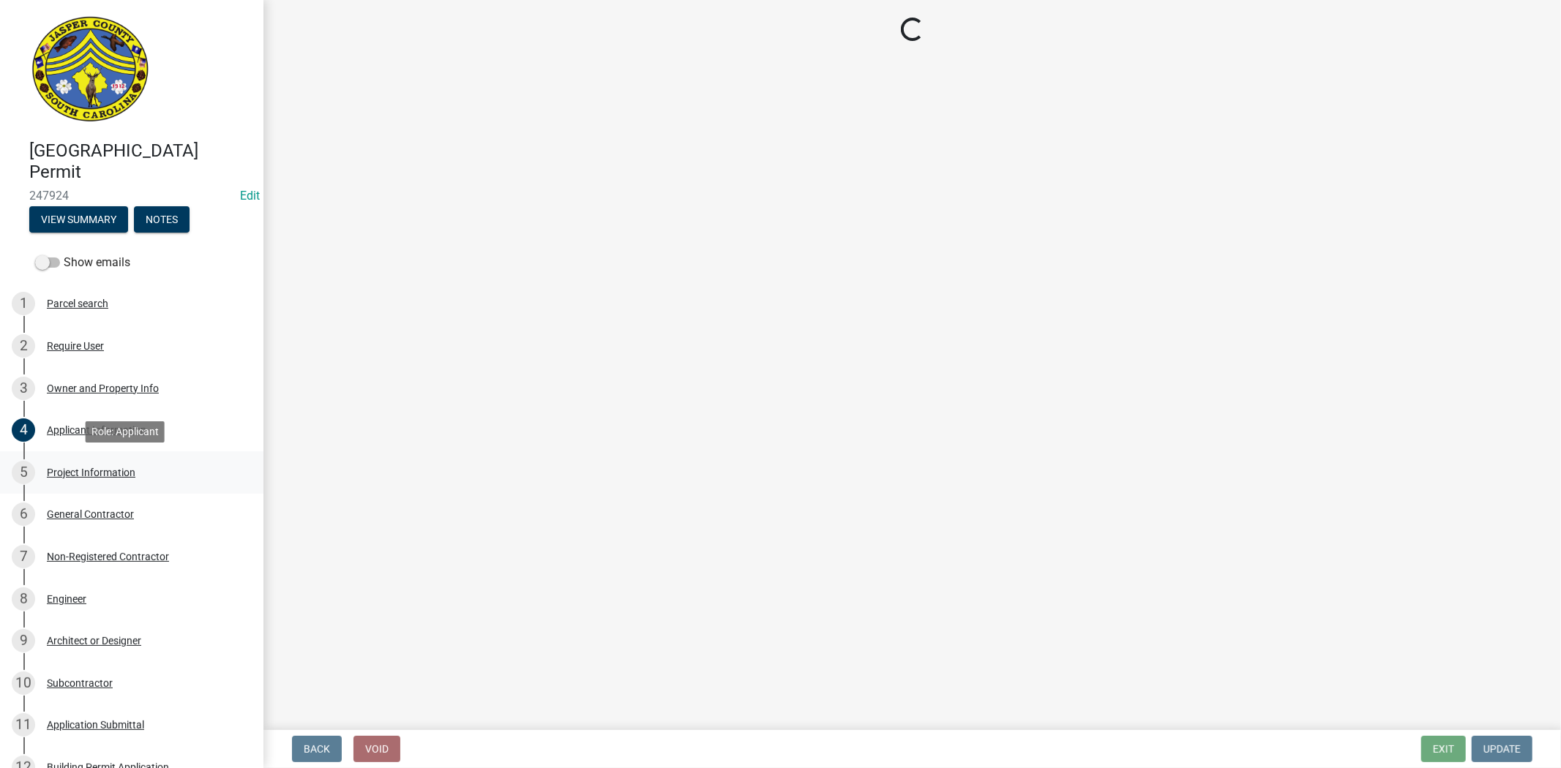
select select "6570ce79-212e-4c42-b64f-f74b85e12671"
select select "6ab2409e-ebf5-4fc4-a3dd-d111df7f0e40"
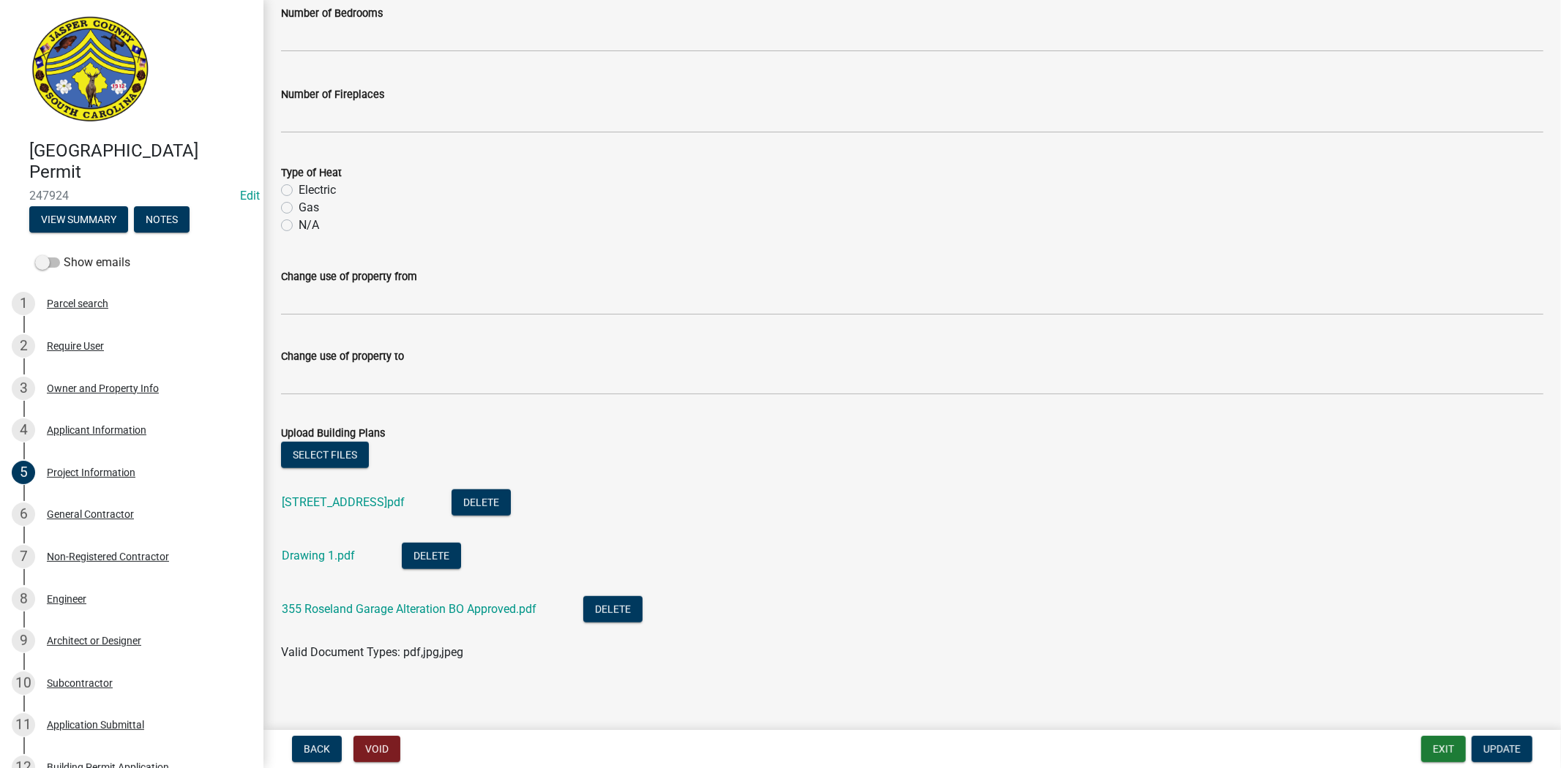
scroll to position [786, 0]
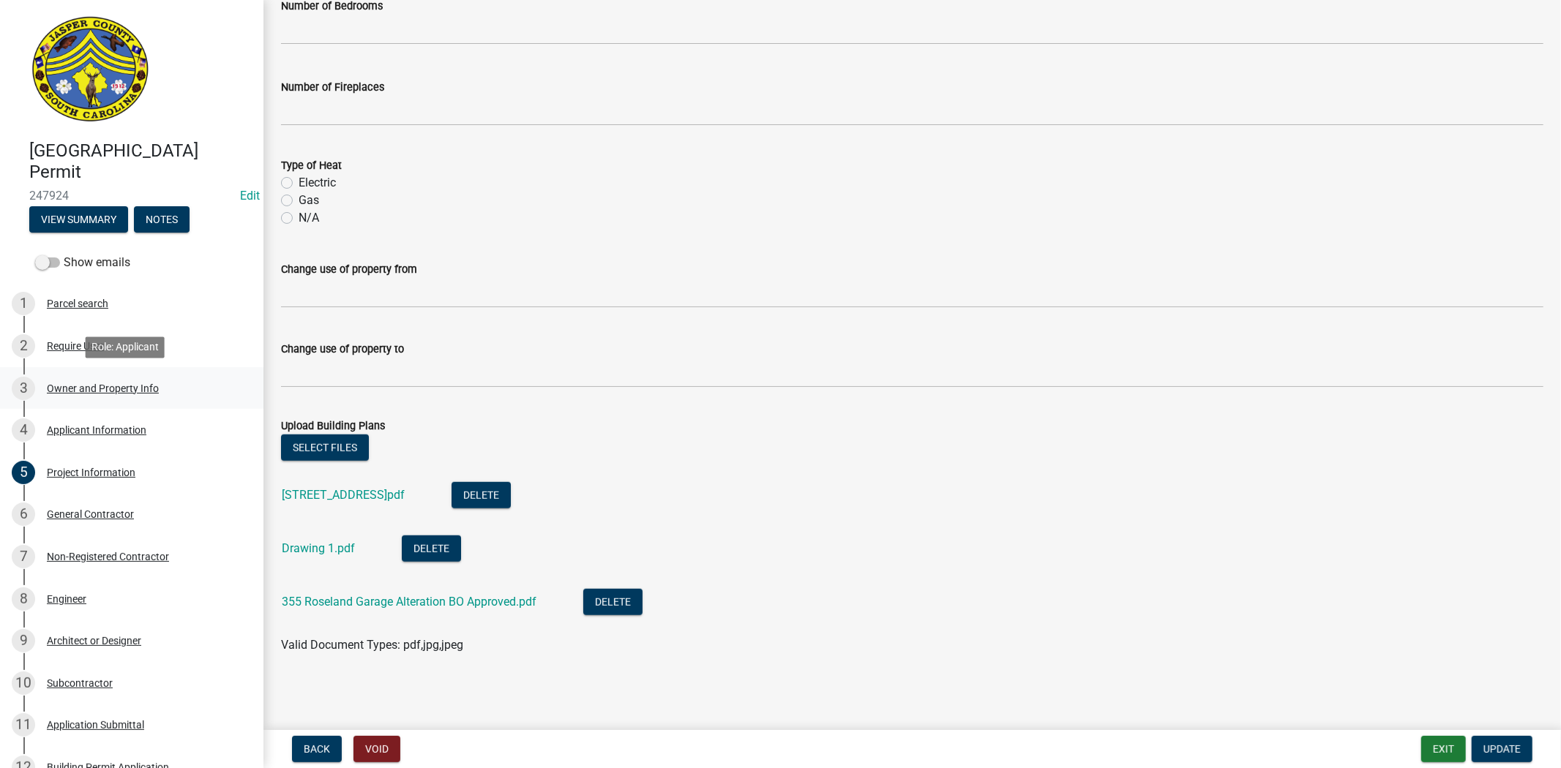
click at [88, 391] on div "Owner and Property Info" at bounding box center [103, 388] width 112 height 10
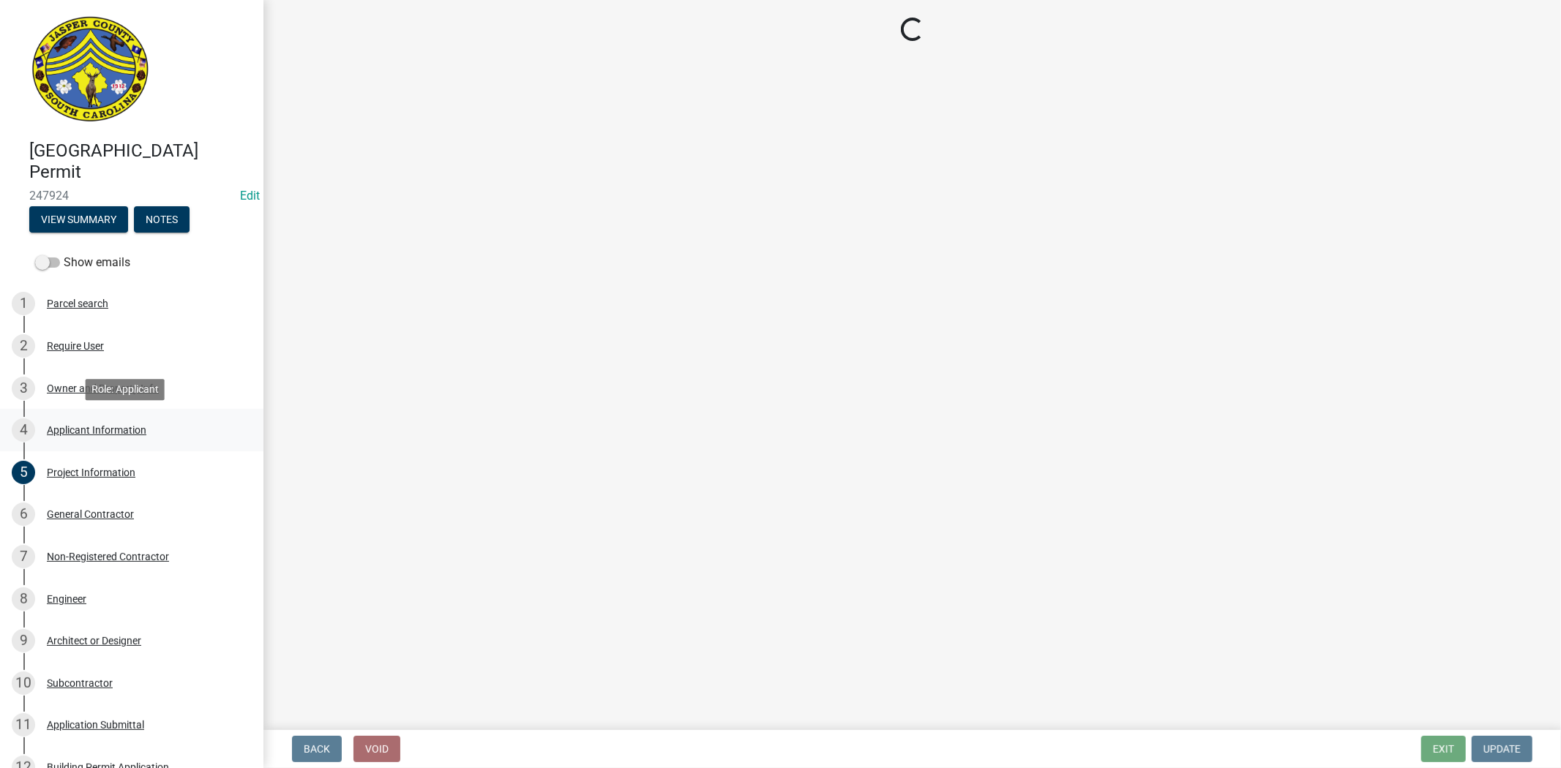
click at [88, 432] on div "Applicant Information" at bounding box center [97, 430] width 100 height 10
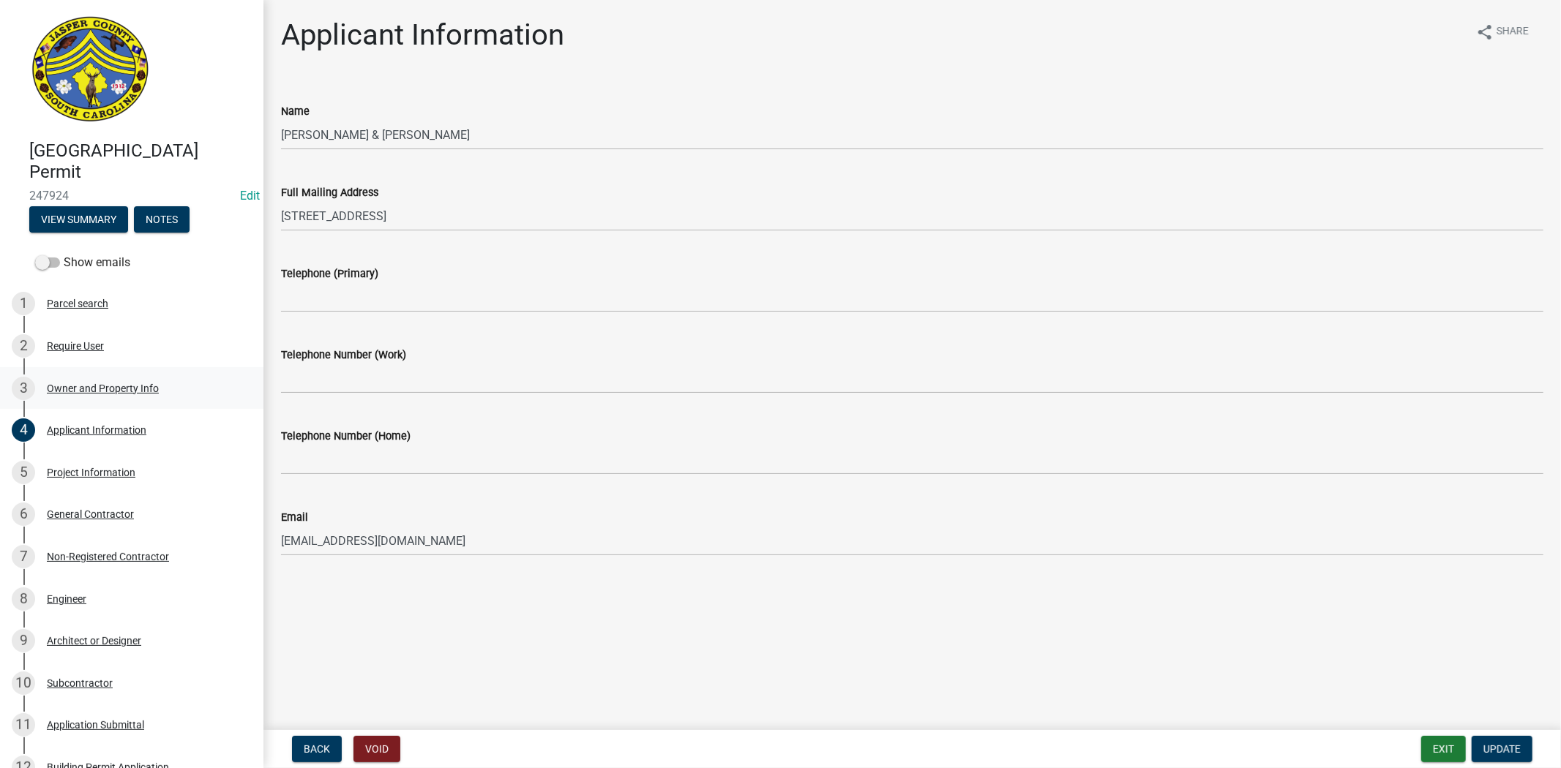
click at [91, 389] on div "Owner and Property Info" at bounding box center [103, 388] width 112 height 10
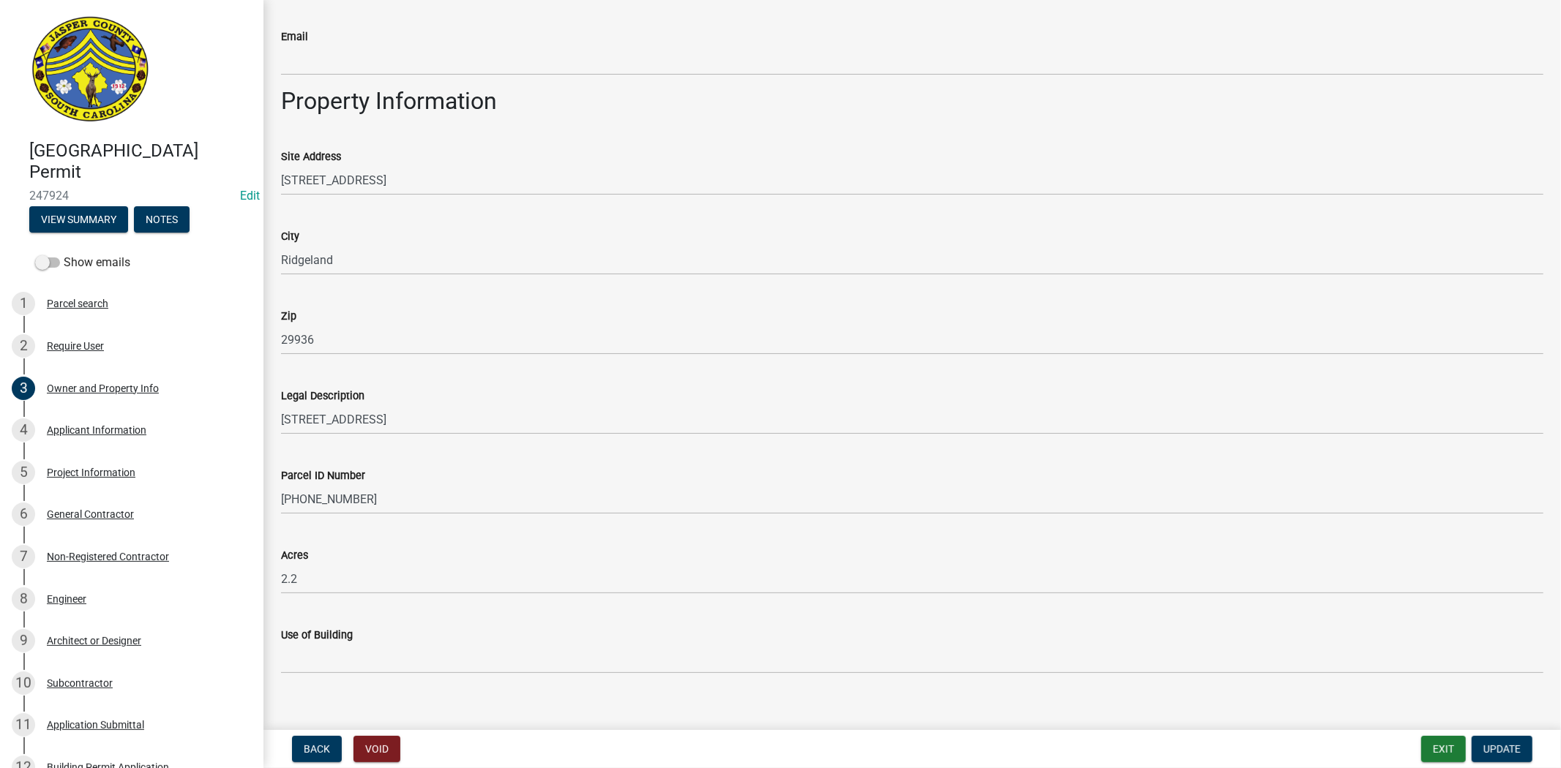
scroll to position [853, 0]
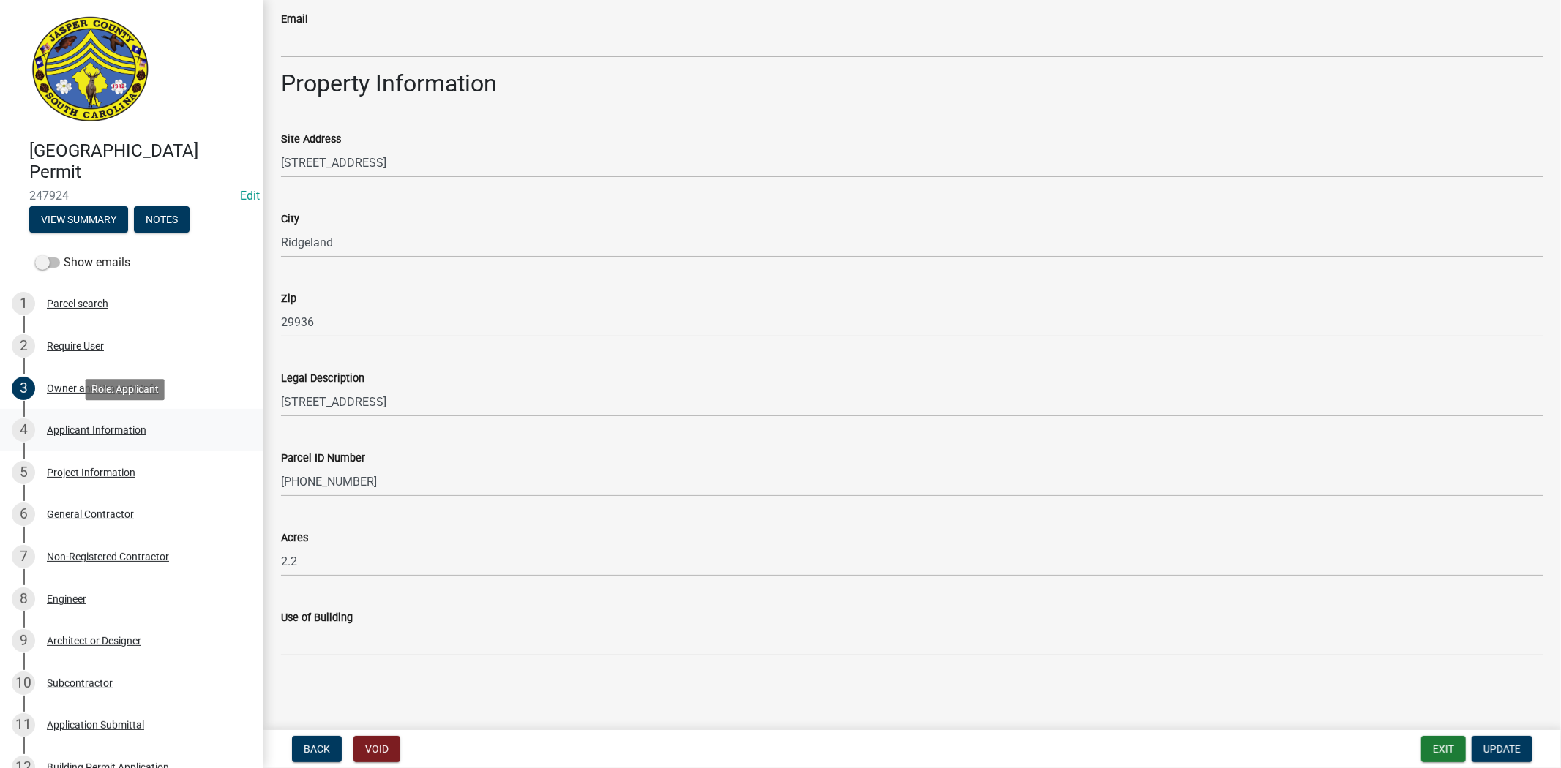
click at [89, 425] on div "Applicant Information" at bounding box center [97, 430] width 100 height 10
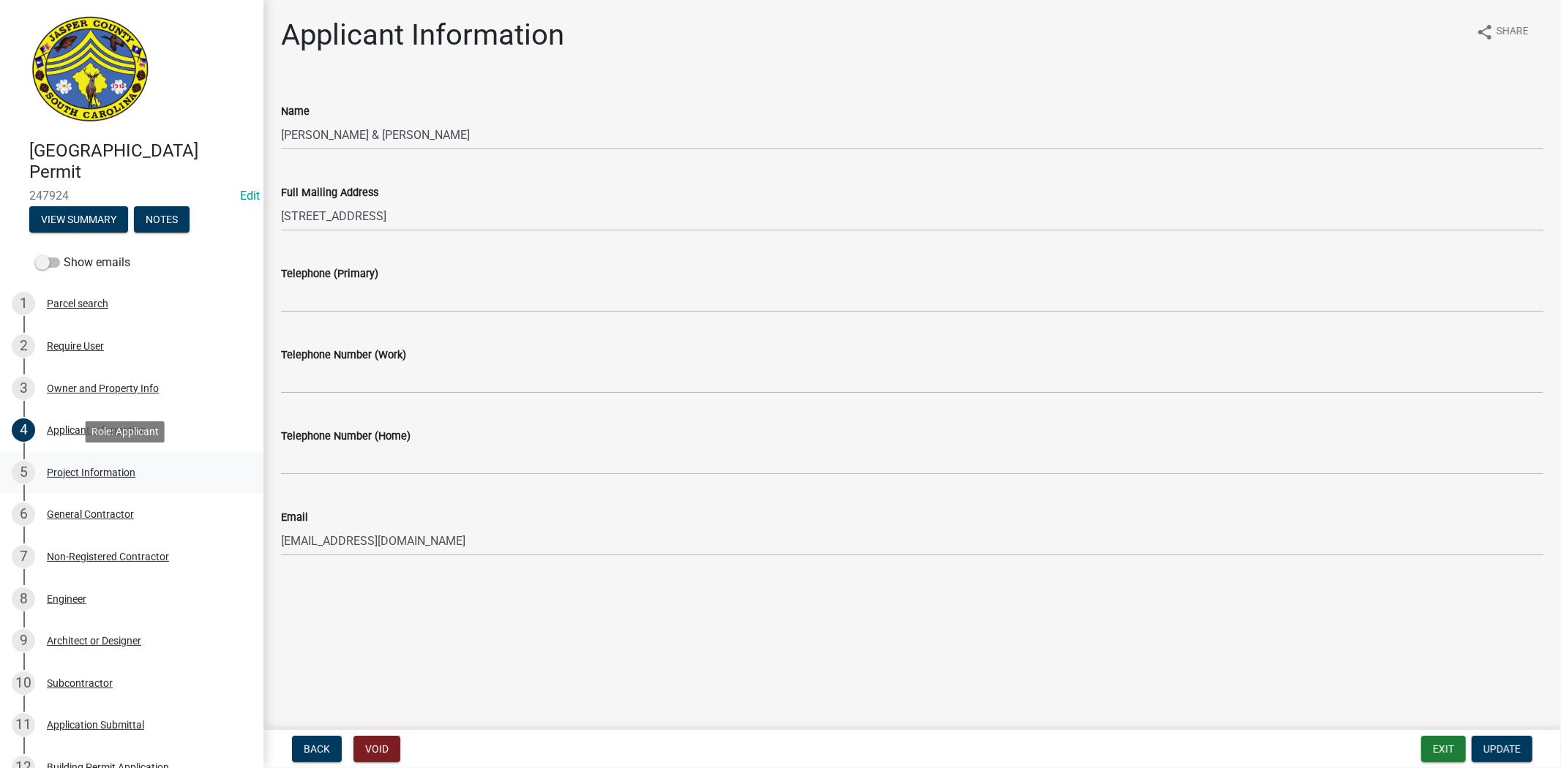
click at [119, 476] on div "Project Information" at bounding box center [91, 473] width 89 height 10
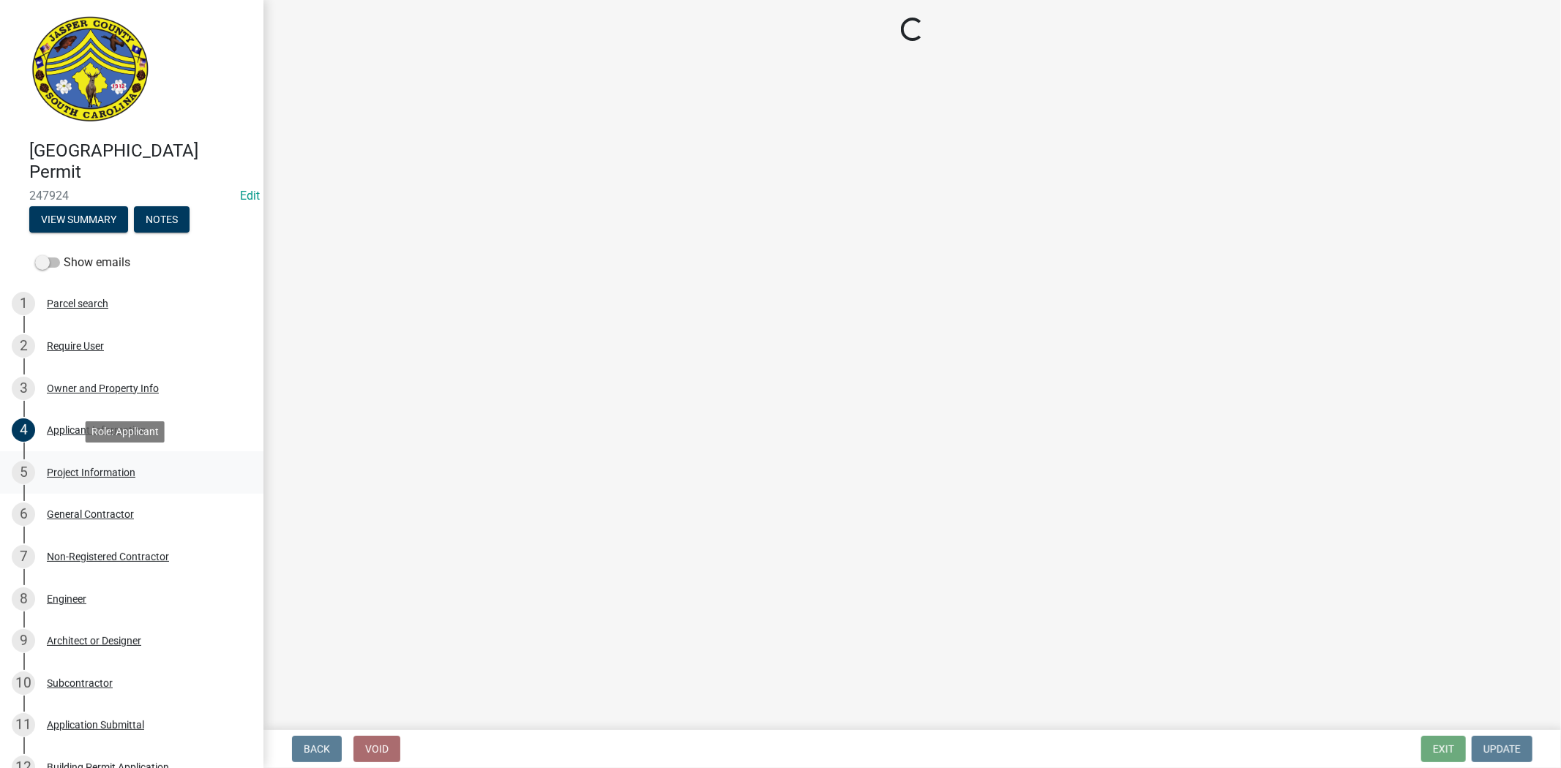
select select "6570ce79-212e-4c42-b64f-f74b85e12671"
select select "6ab2409e-ebf5-4fc4-a3dd-d111df7f0e40"
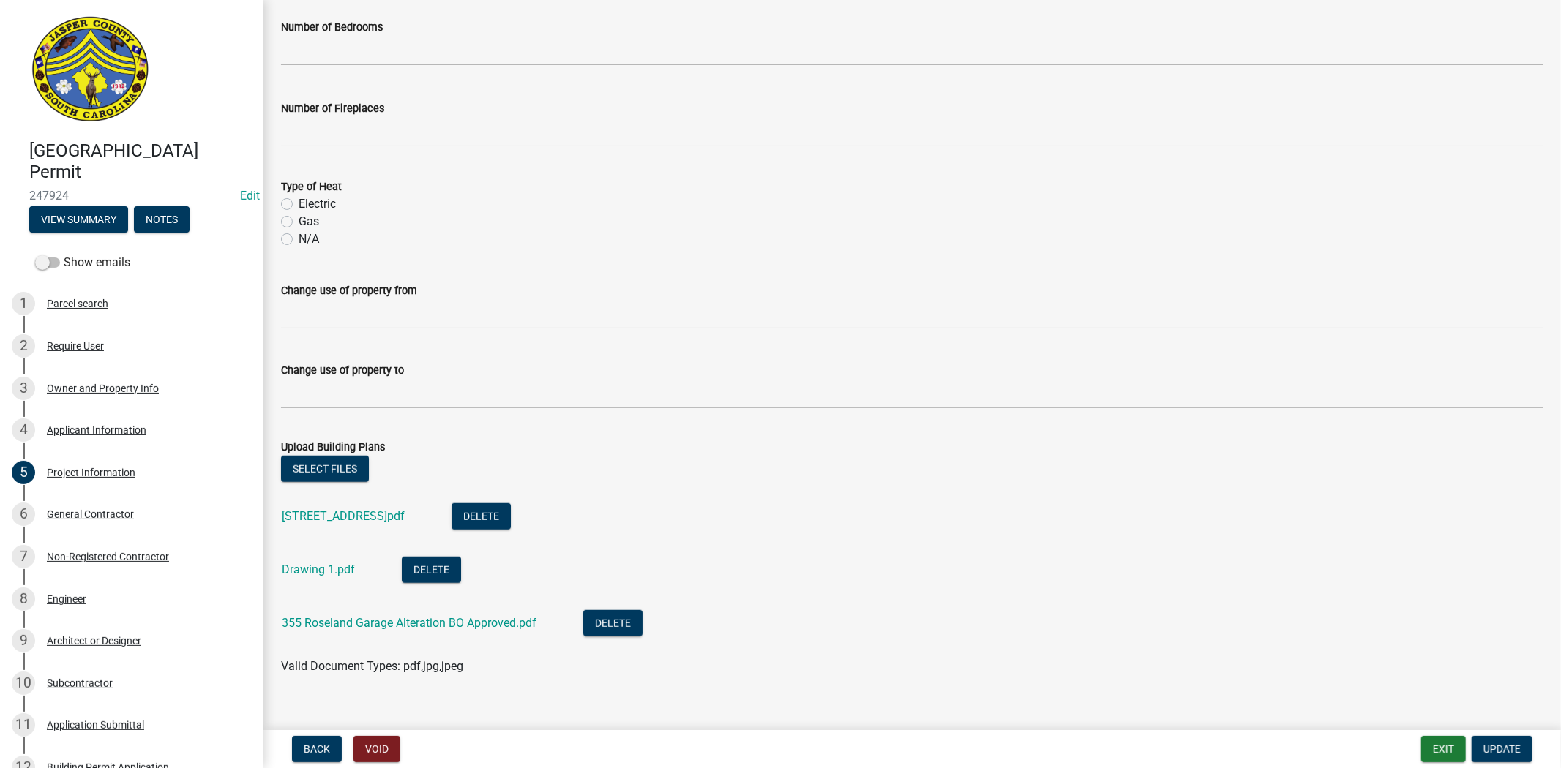
scroll to position [786, 0]
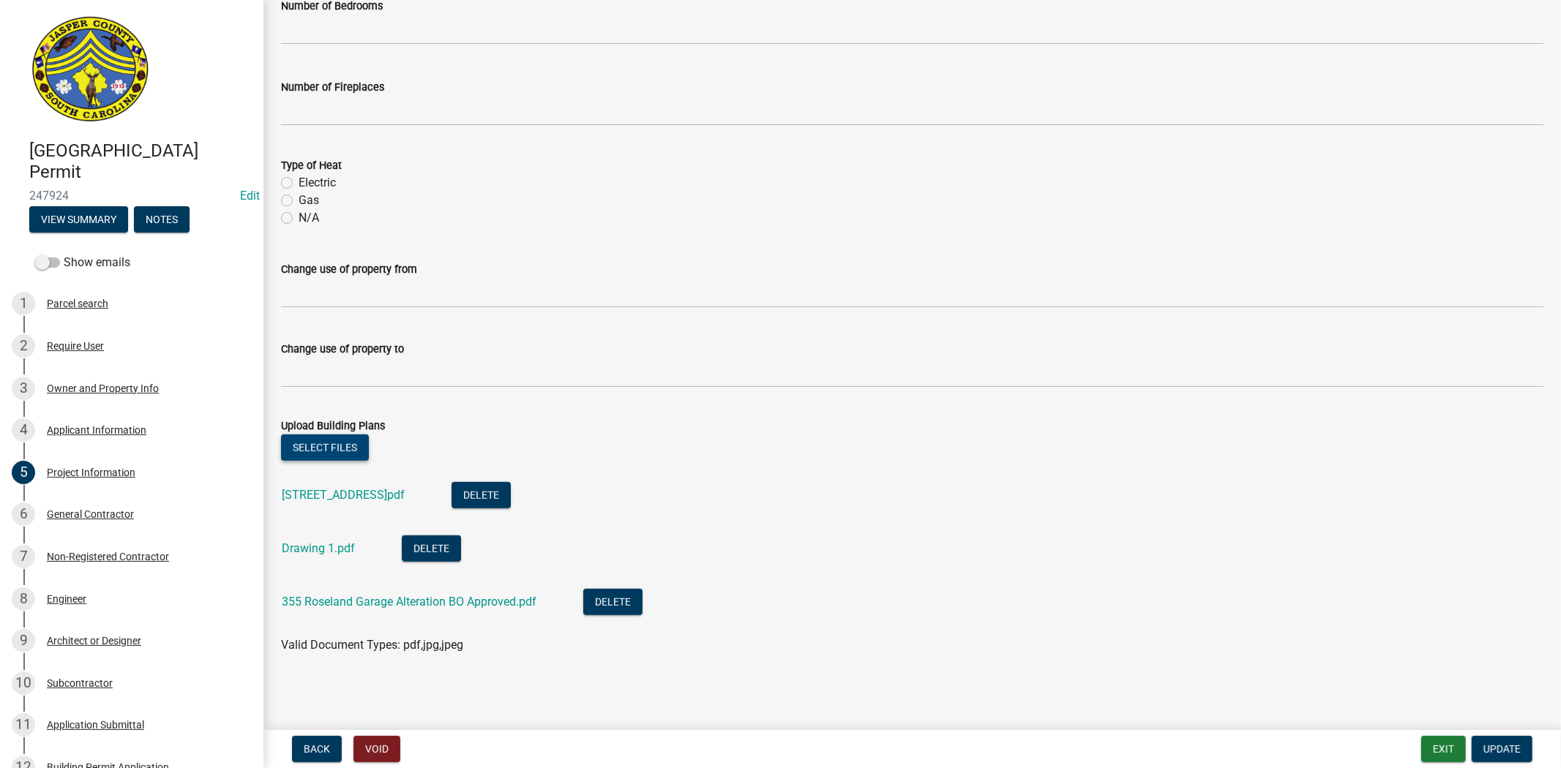
click at [333, 438] on button "Select files" at bounding box center [325, 448] width 88 height 26
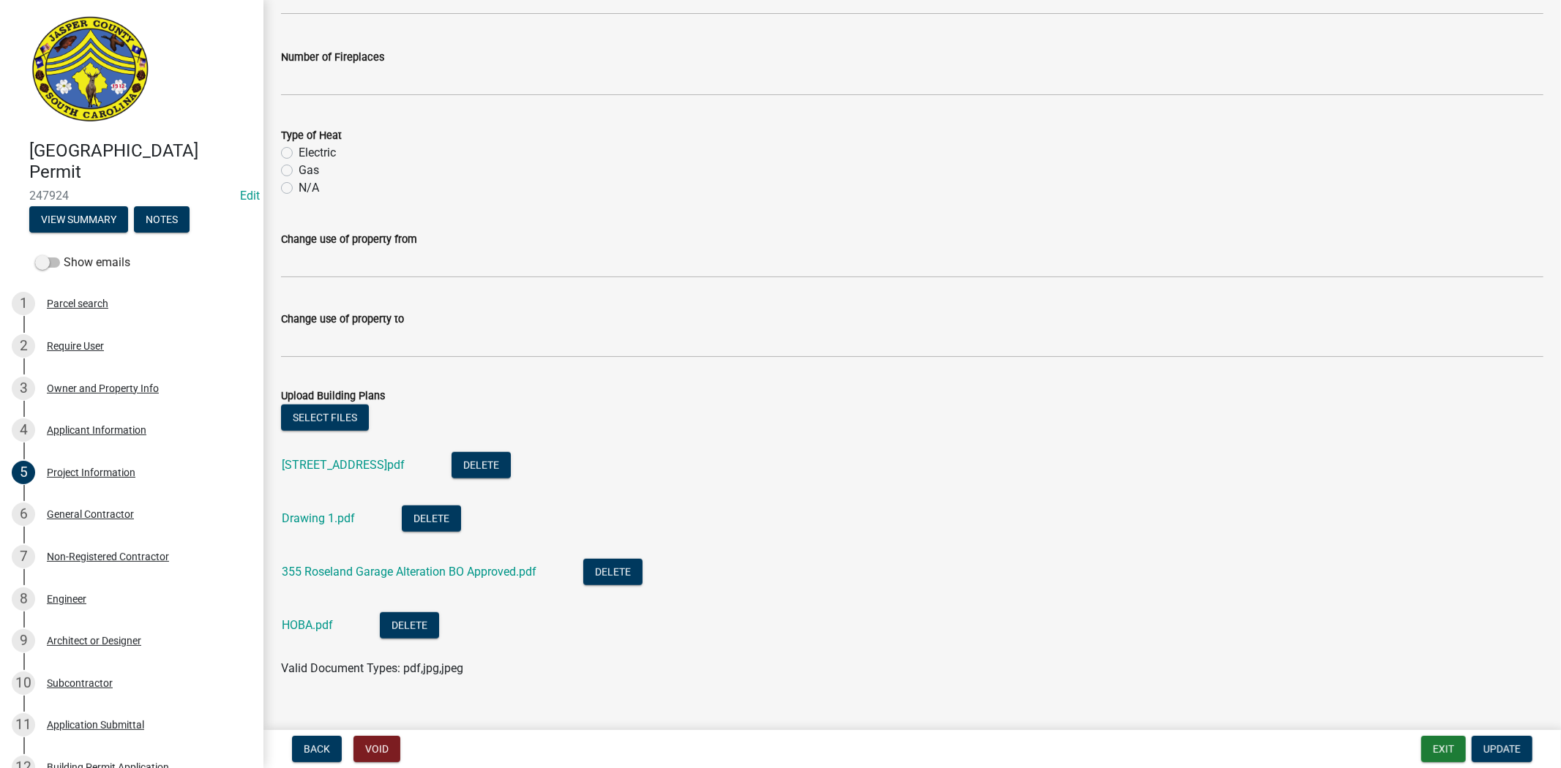
scroll to position [839, 0]
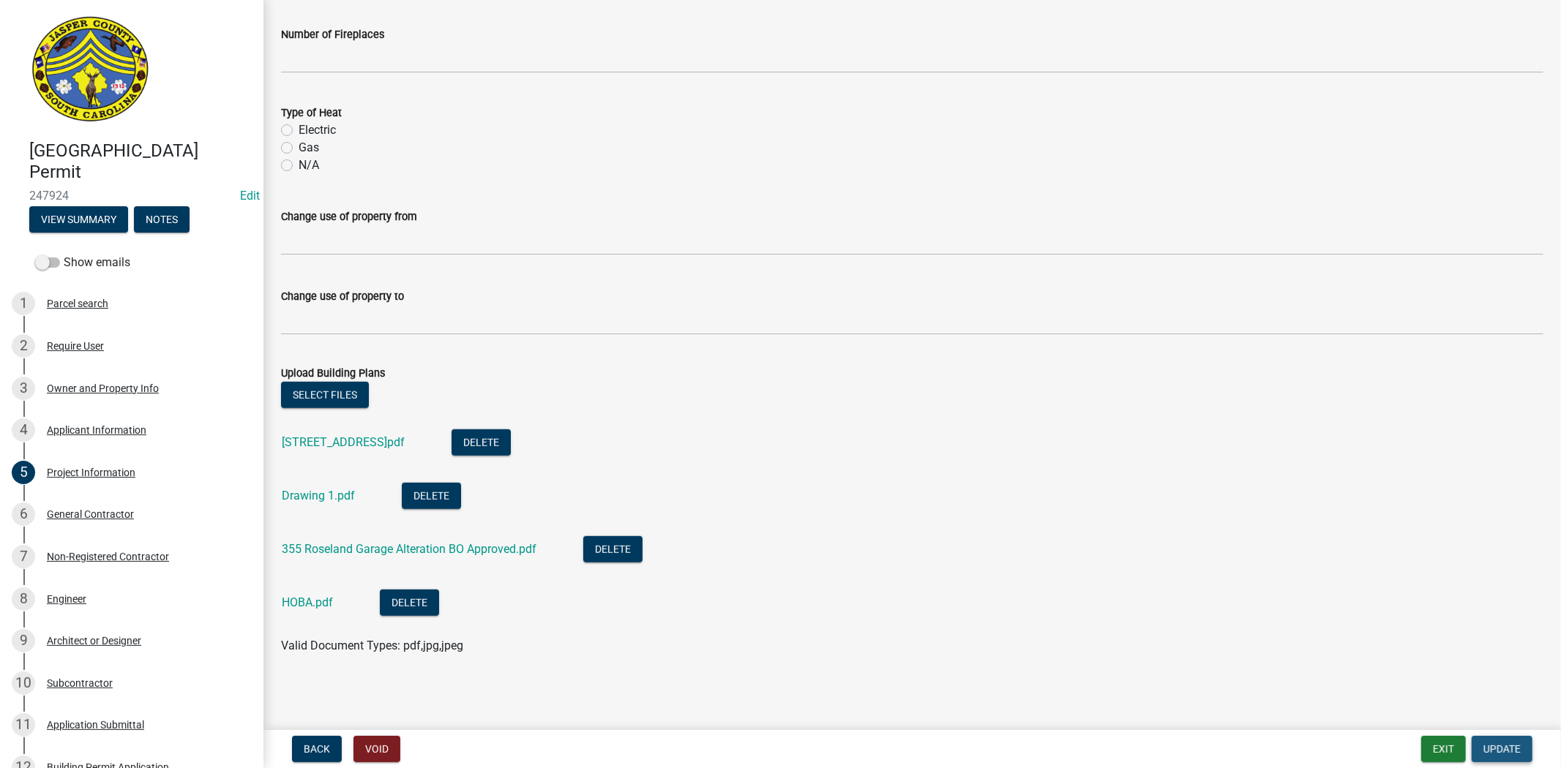
click at [1505, 748] on span "Update" at bounding box center [1501, 749] width 37 height 12
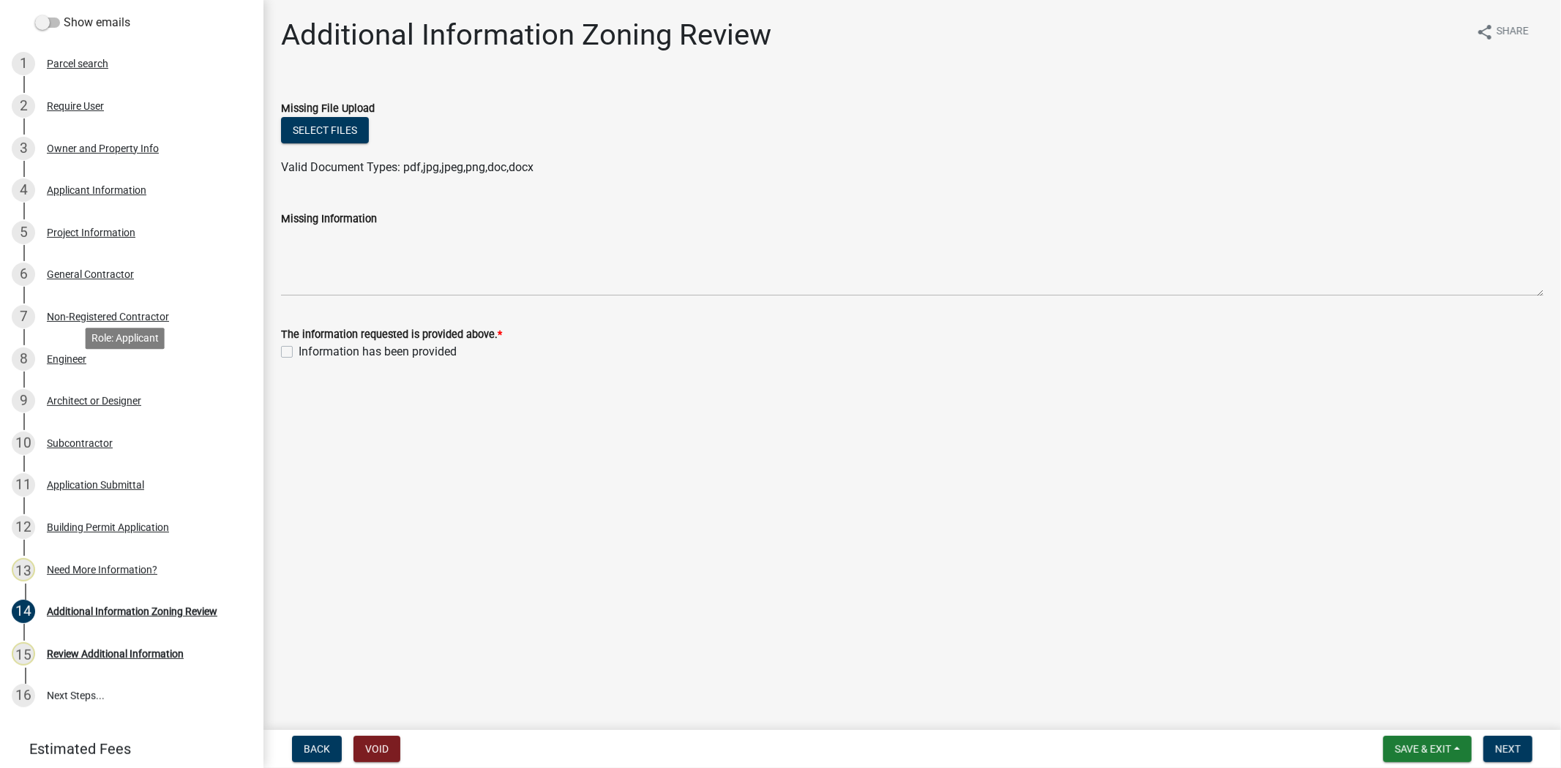
scroll to position [244, 0]
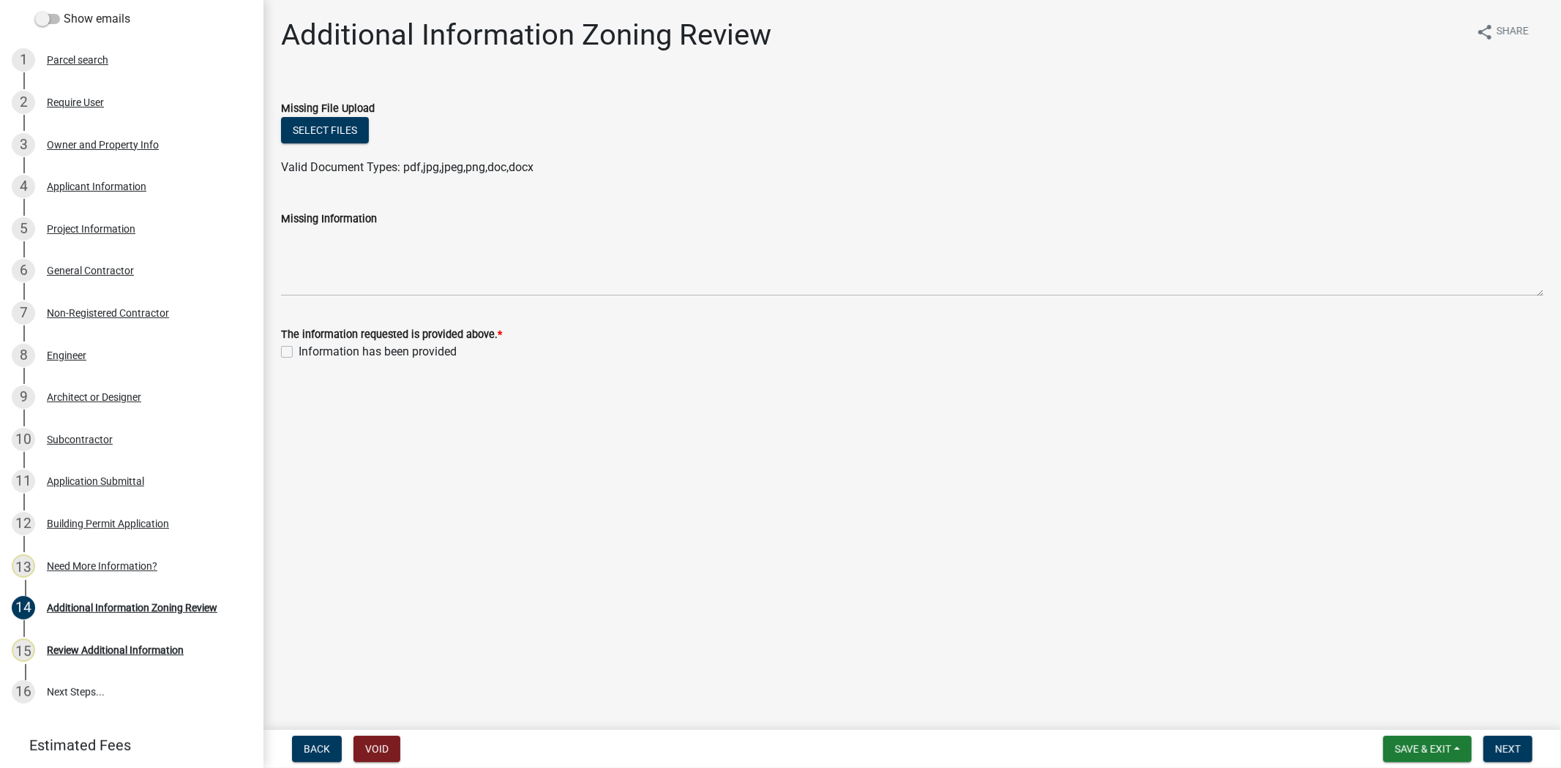
click at [299, 348] on label "Information has been provided" at bounding box center [378, 352] width 158 height 18
click at [299, 348] on input "Information has been provided" at bounding box center [304, 348] width 10 height 10
checkbox input "true"
click at [1526, 747] on button "Next" at bounding box center [1507, 749] width 49 height 26
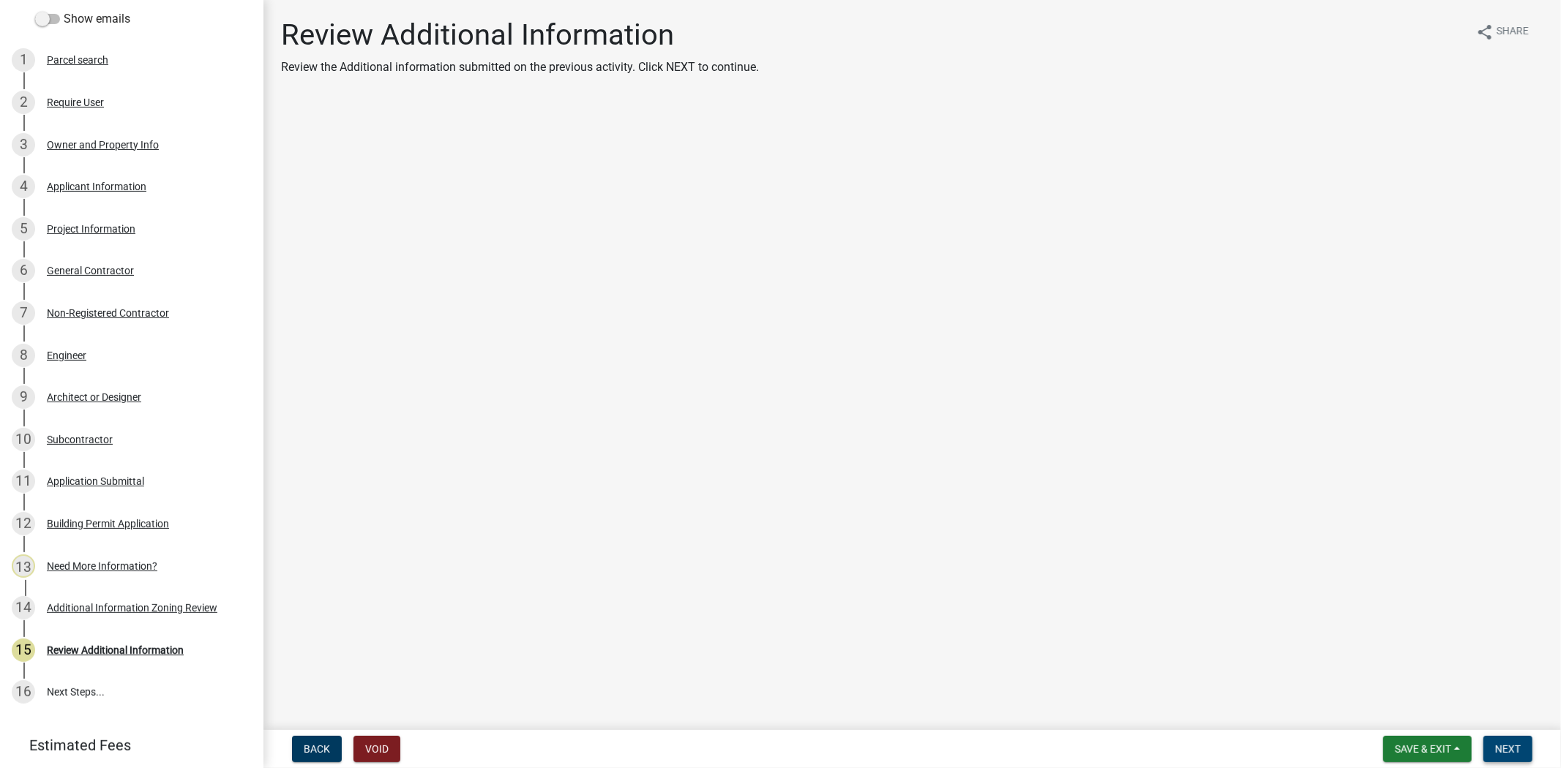
click at [1521, 749] on button "Next" at bounding box center [1507, 749] width 49 height 26
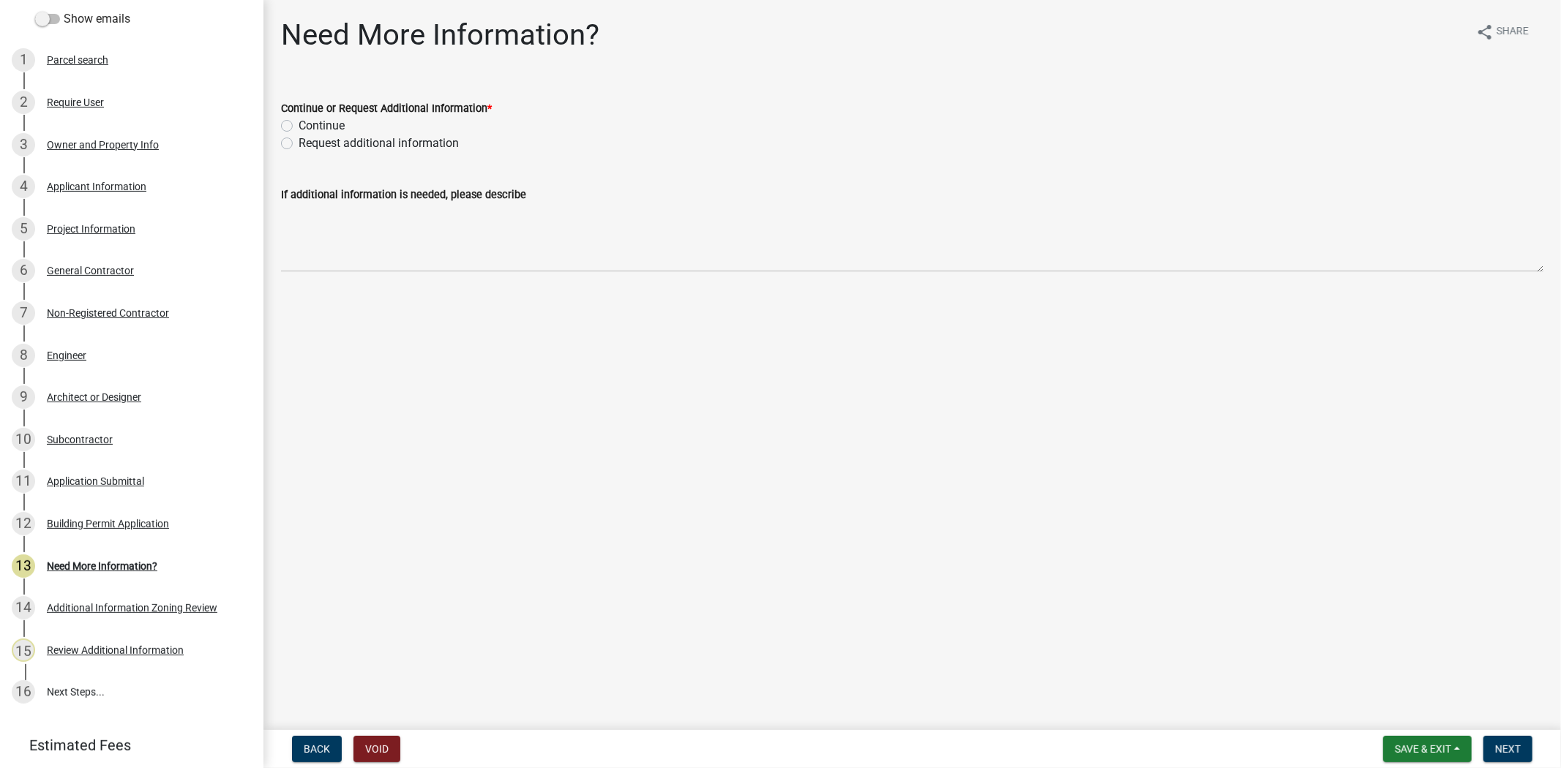
click at [299, 127] on label "Continue" at bounding box center [322, 126] width 46 height 18
click at [299, 127] on input "Continue" at bounding box center [304, 122] width 10 height 10
radio input "true"
click at [1500, 749] on span "Next" at bounding box center [1508, 749] width 26 height 12
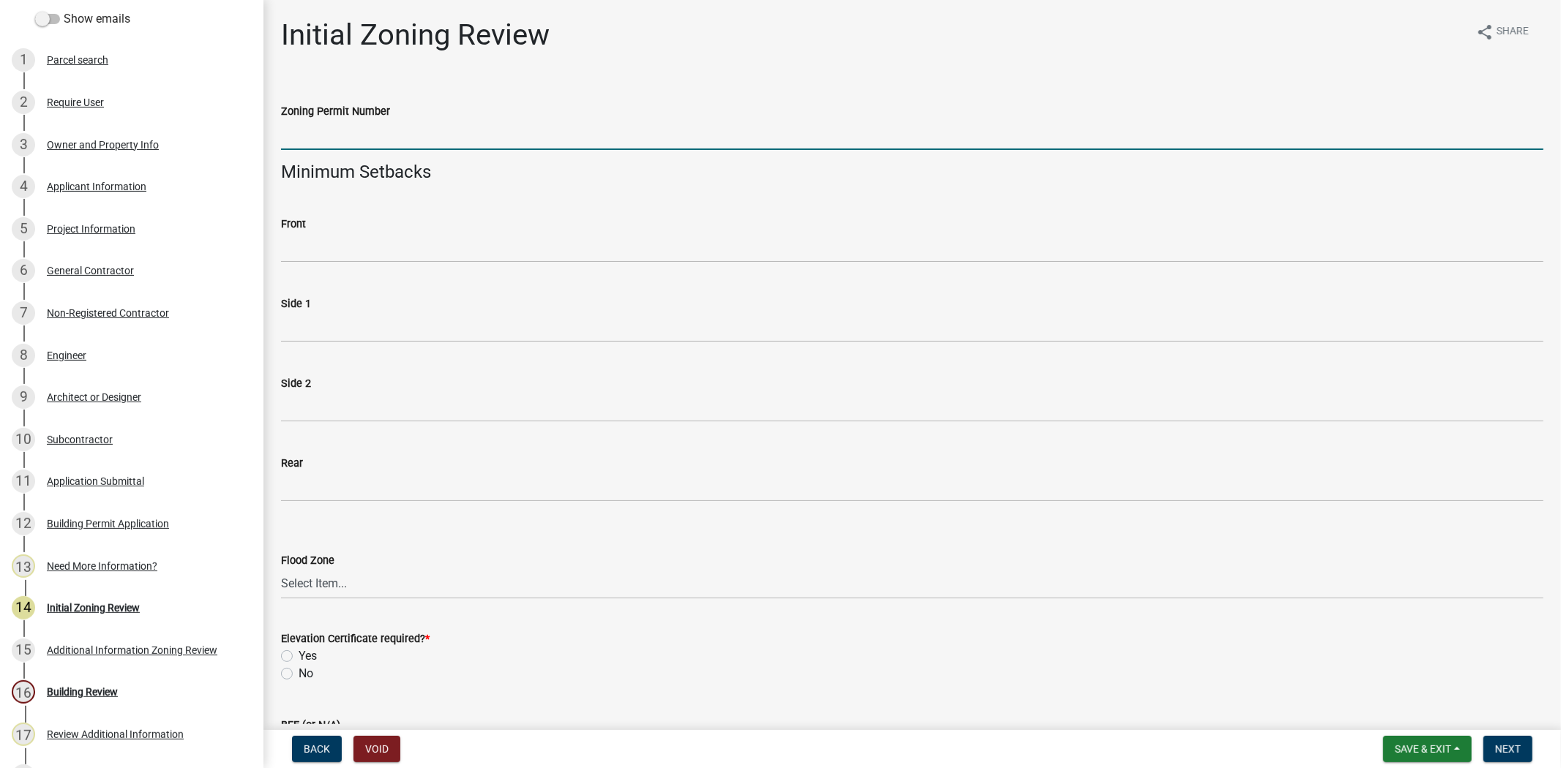
click at [471, 136] on input "Zoning Permit Number" at bounding box center [912, 135] width 1262 height 30
type input "N/A"
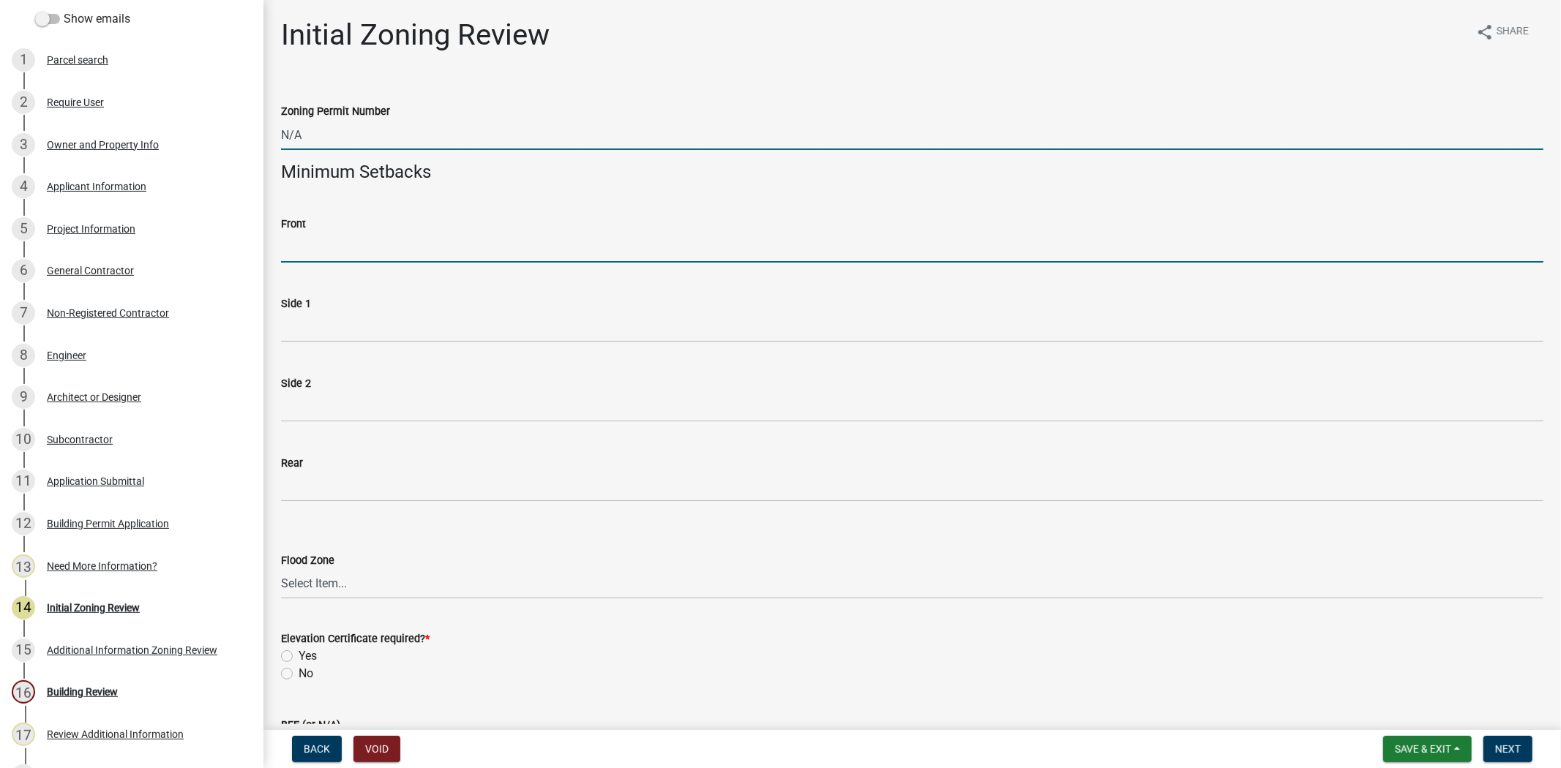
click at [375, 244] on input "Front" at bounding box center [912, 248] width 1262 height 30
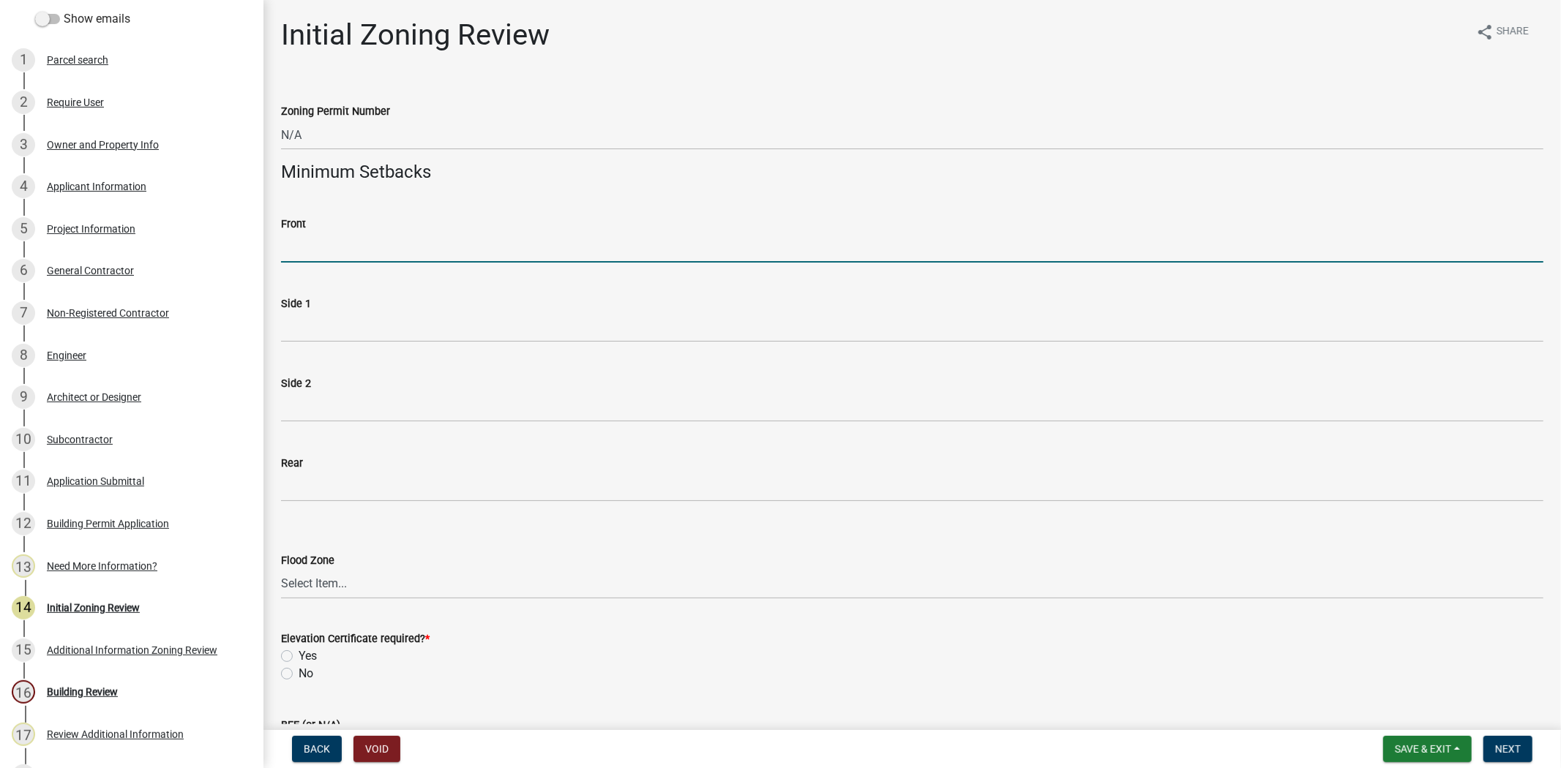
type input "N/A"
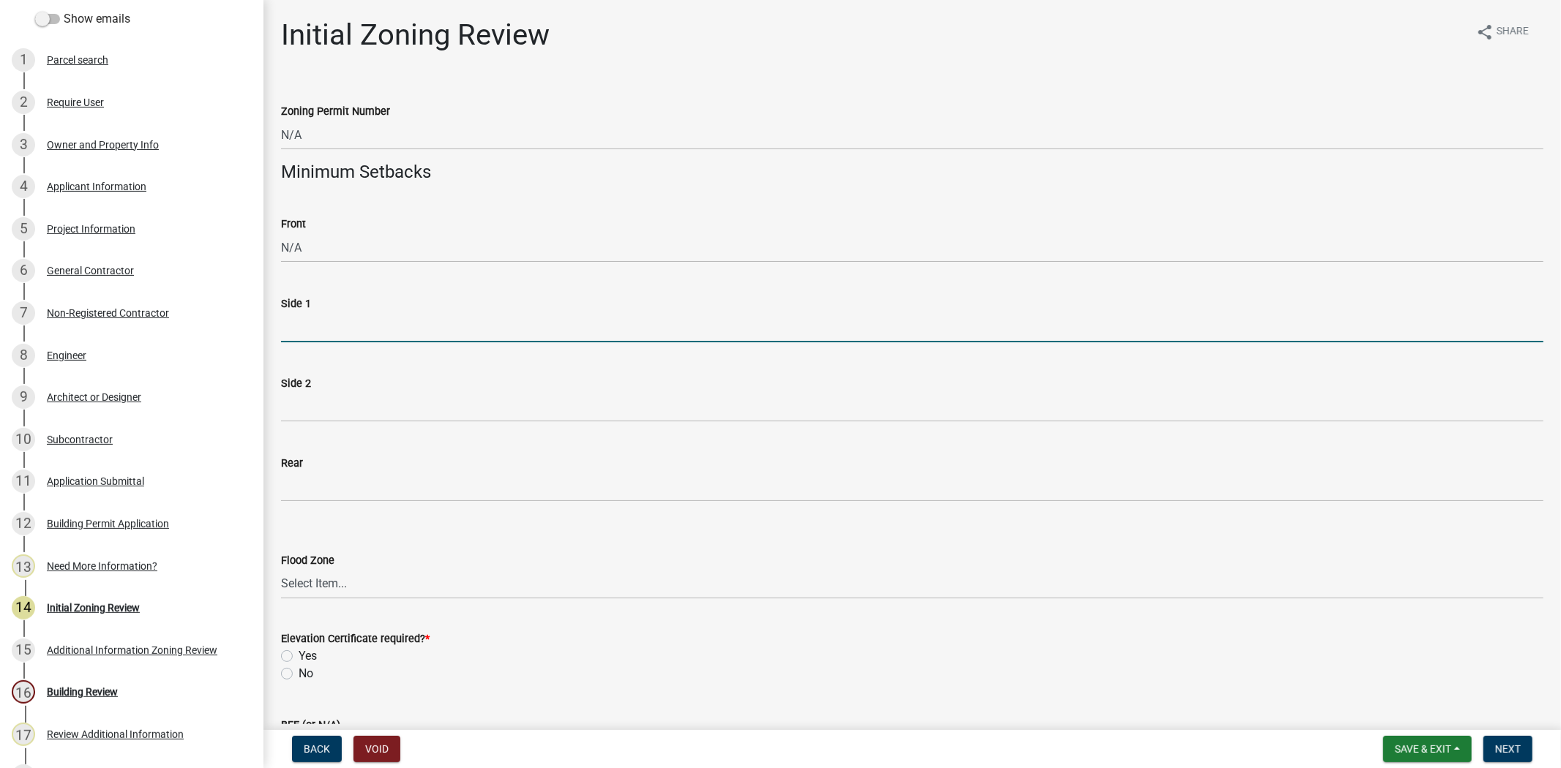
click at [399, 326] on input "Side 1" at bounding box center [912, 327] width 1262 height 30
type input "N/A"
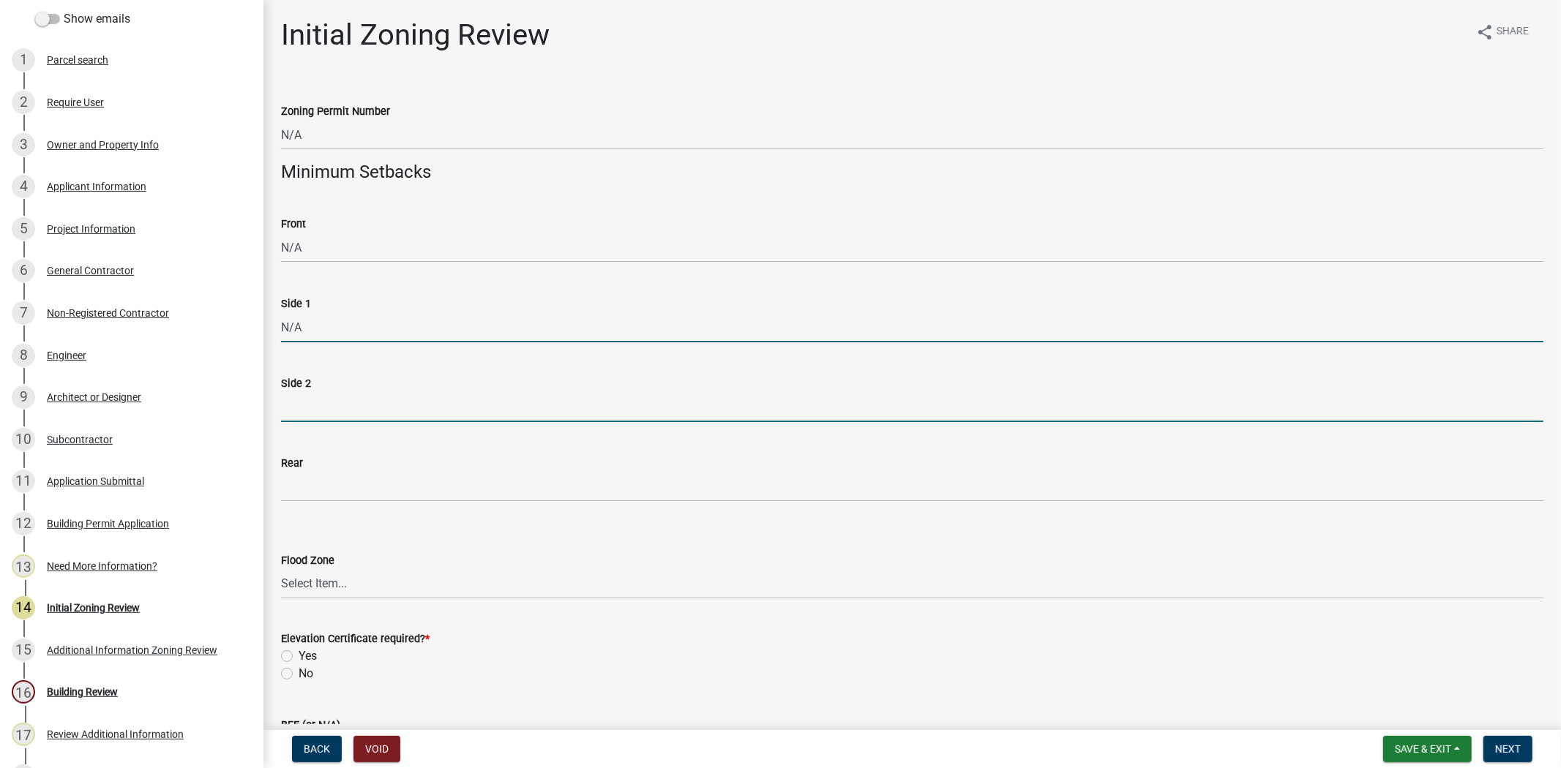
click at [372, 410] on input "Side 2" at bounding box center [912, 407] width 1262 height 30
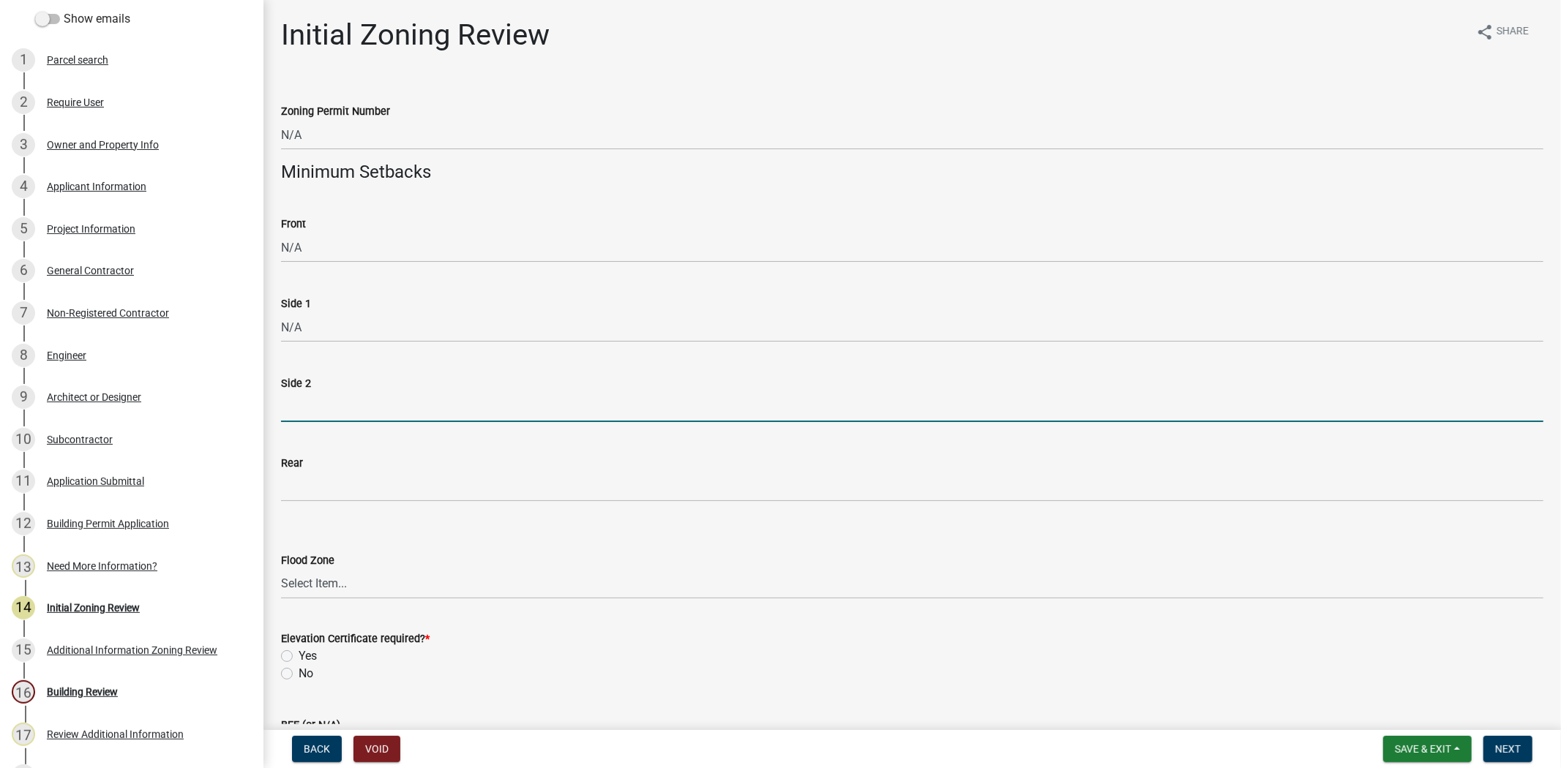
type input "N/A"
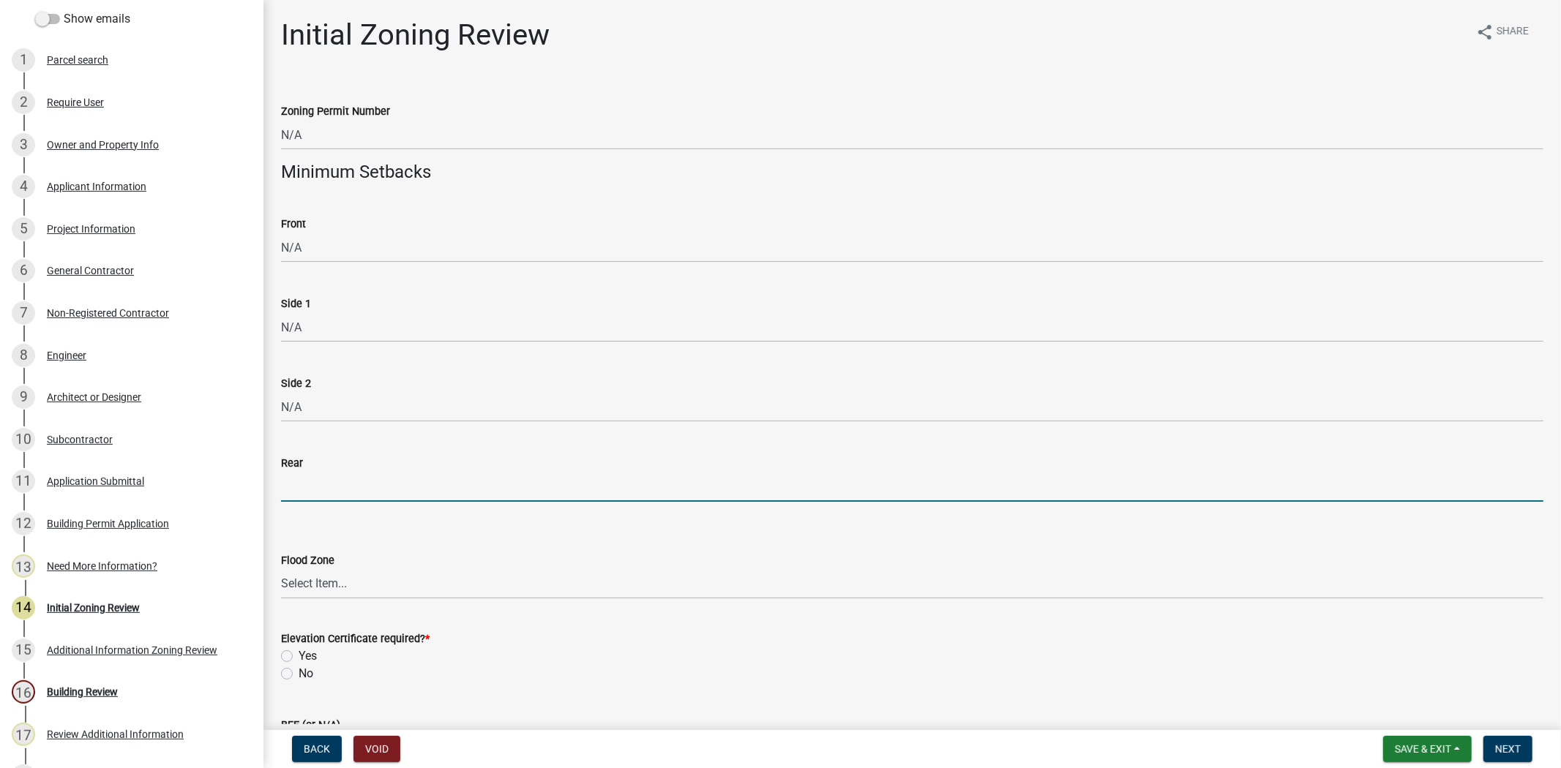
click at [374, 476] on input "Rear" at bounding box center [912, 487] width 1262 height 30
type input "N/A"
click at [332, 582] on select "Select Item... A A4 A7 A8 A9 A10 A11 A30 AE AH B C N OW V9 X N/A" at bounding box center [912, 584] width 1262 height 30
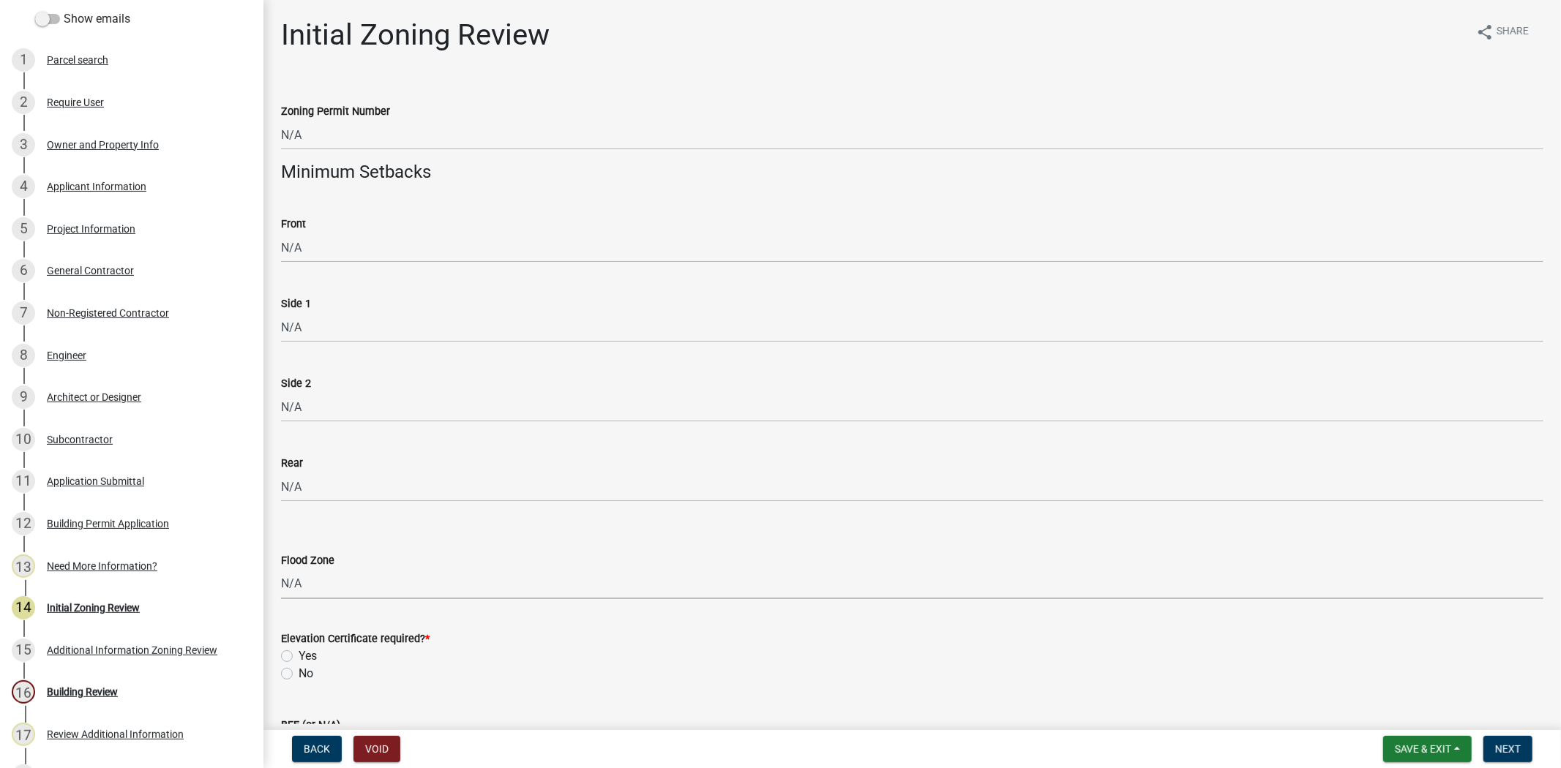
click at [281, 569] on select "Select Item... A A4 A7 A8 A9 A10 A11 A30 AE AH B C N OW V9 X N/A" at bounding box center [912, 584] width 1262 height 30
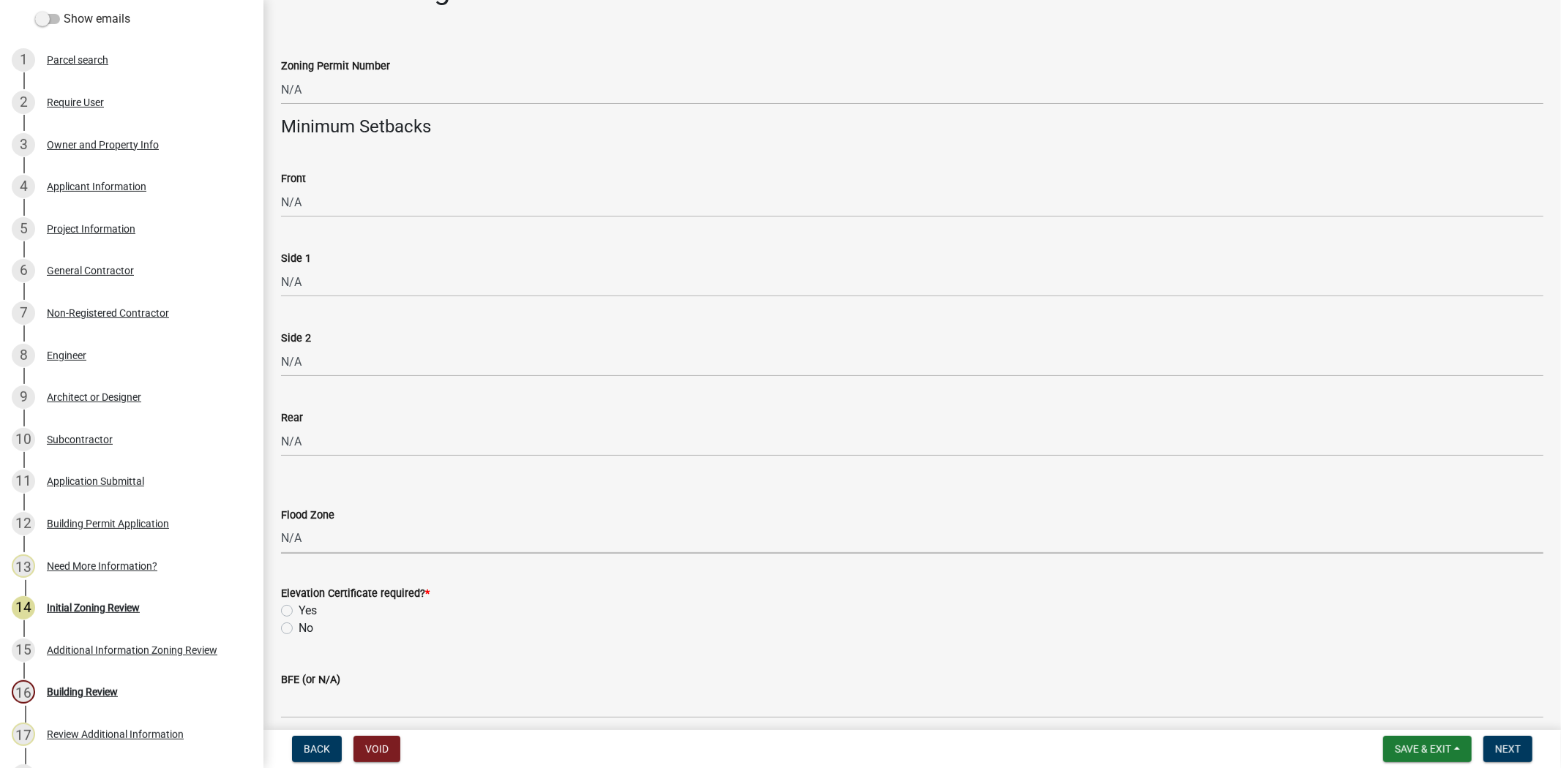
scroll to position [81, 0]
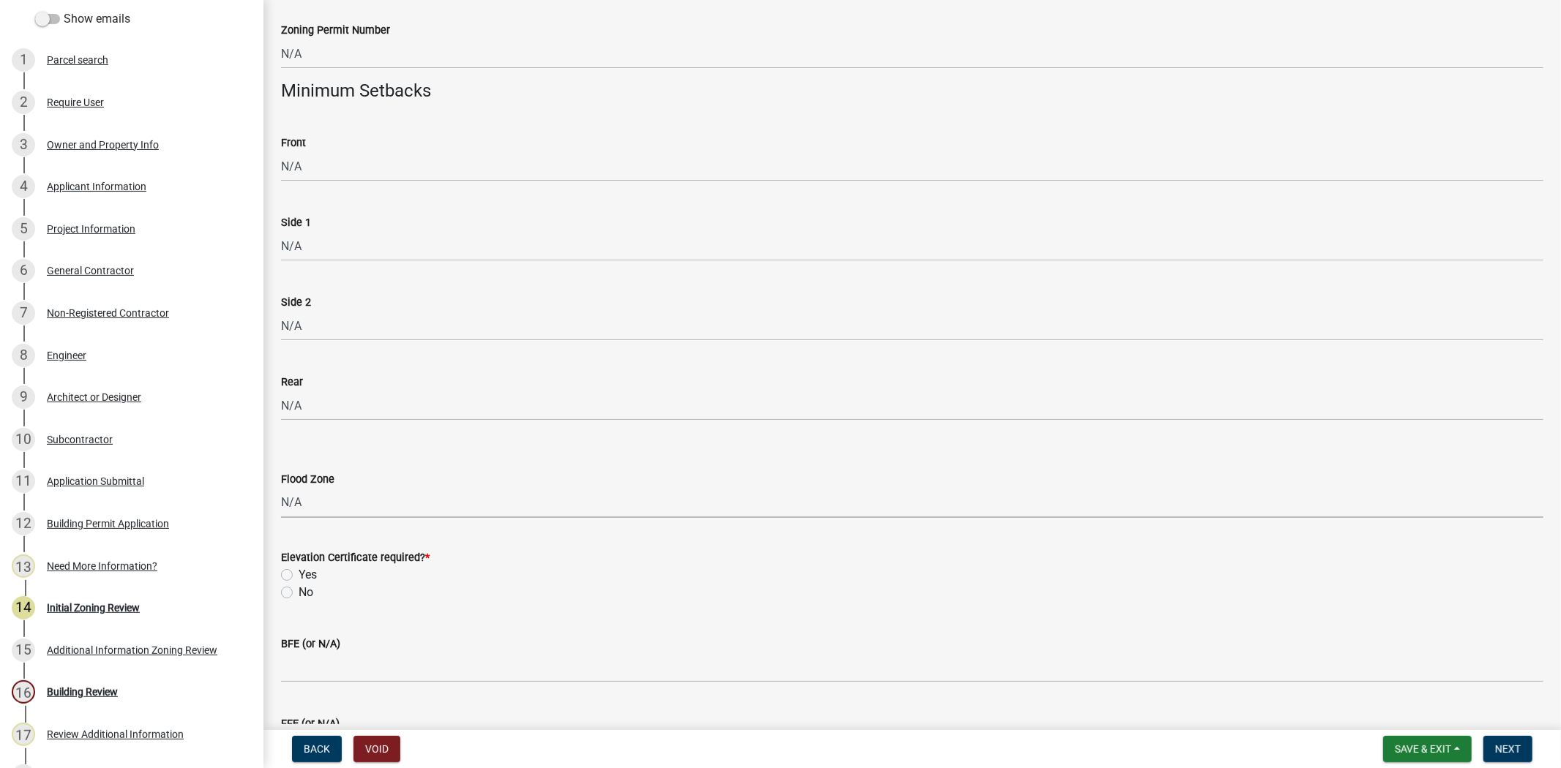
click at [337, 499] on select "Select Item... A A4 A7 A8 A9 A10 A11 A30 AE AH B C N OW V9 X N/A" at bounding box center [912, 503] width 1262 height 30
click at [281, 488] on select "Select Item... A A4 A7 A8 A9 A10 A11 A30 AE AH B C N OW V9 X N/A" at bounding box center [912, 503] width 1262 height 30
select select "61611ad6-14f2-499c-805c-58607f11e2fc"
click at [299, 588] on label "No" at bounding box center [306, 593] width 15 height 18
click at [299, 588] on input "No" at bounding box center [304, 589] width 10 height 10
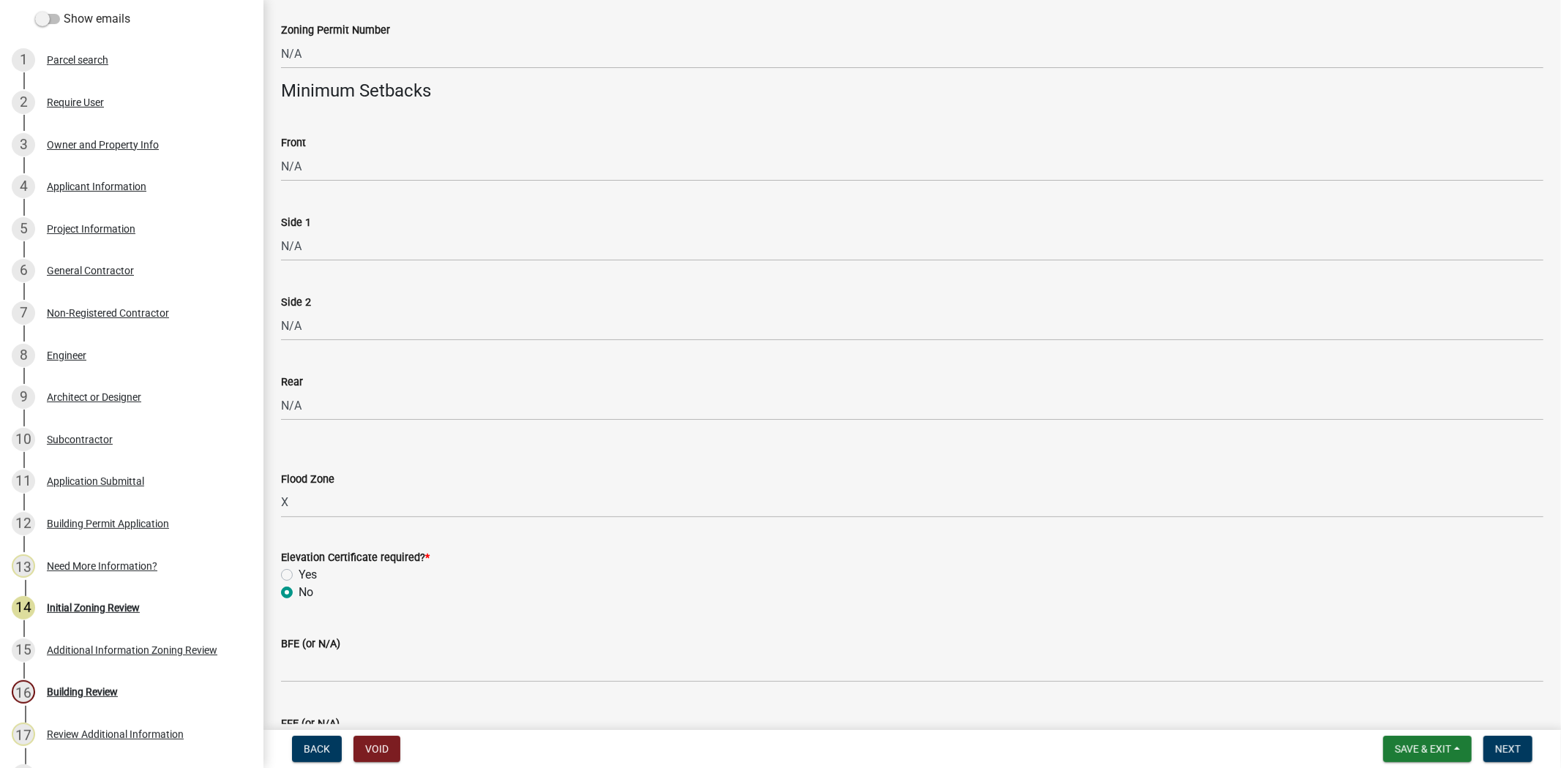
radio input "true"
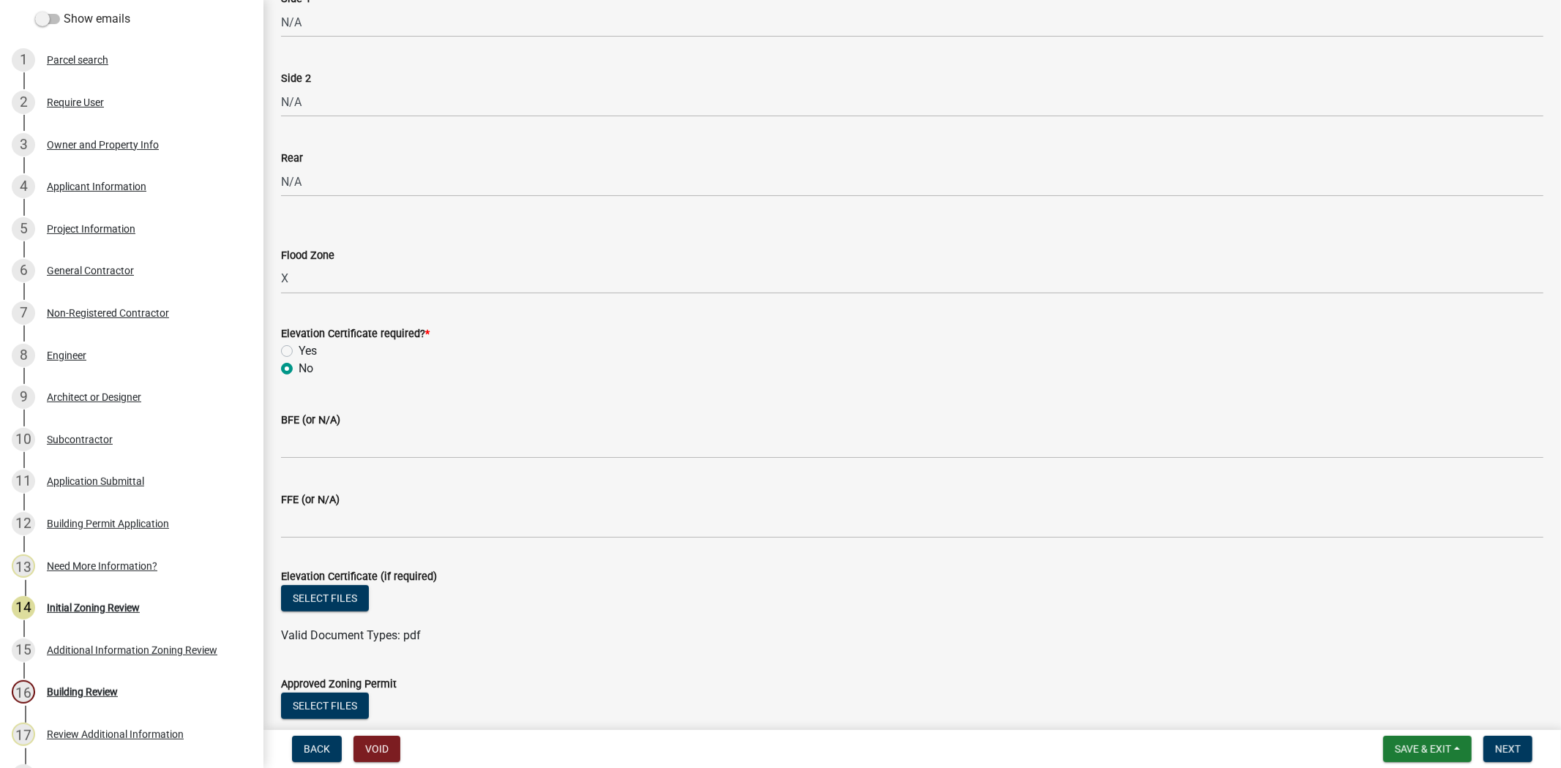
scroll to position [325, 0]
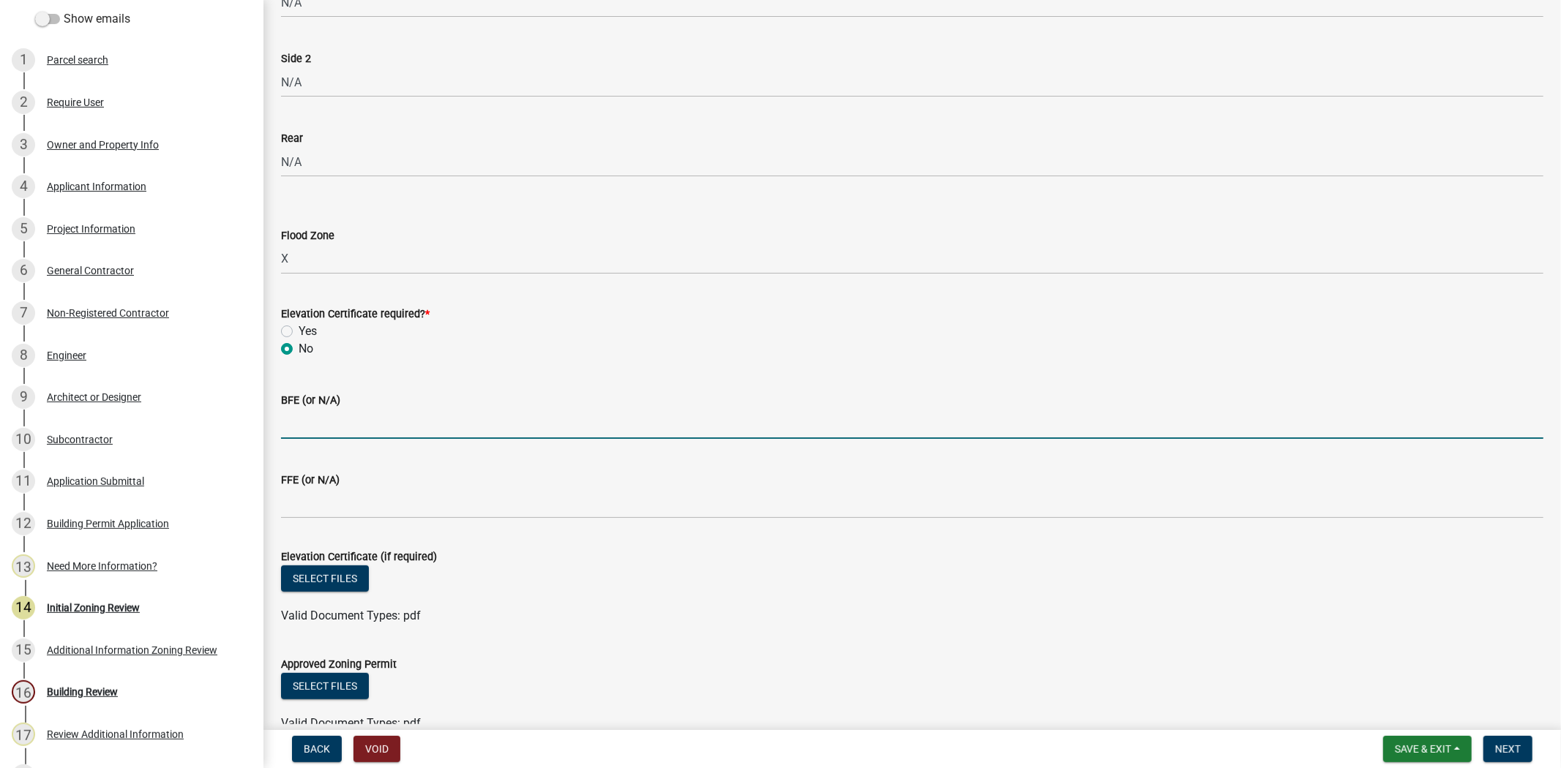
click at [338, 420] on input "BFE (or N/A)" at bounding box center [912, 424] width 1262 height 30
type input "N/A"
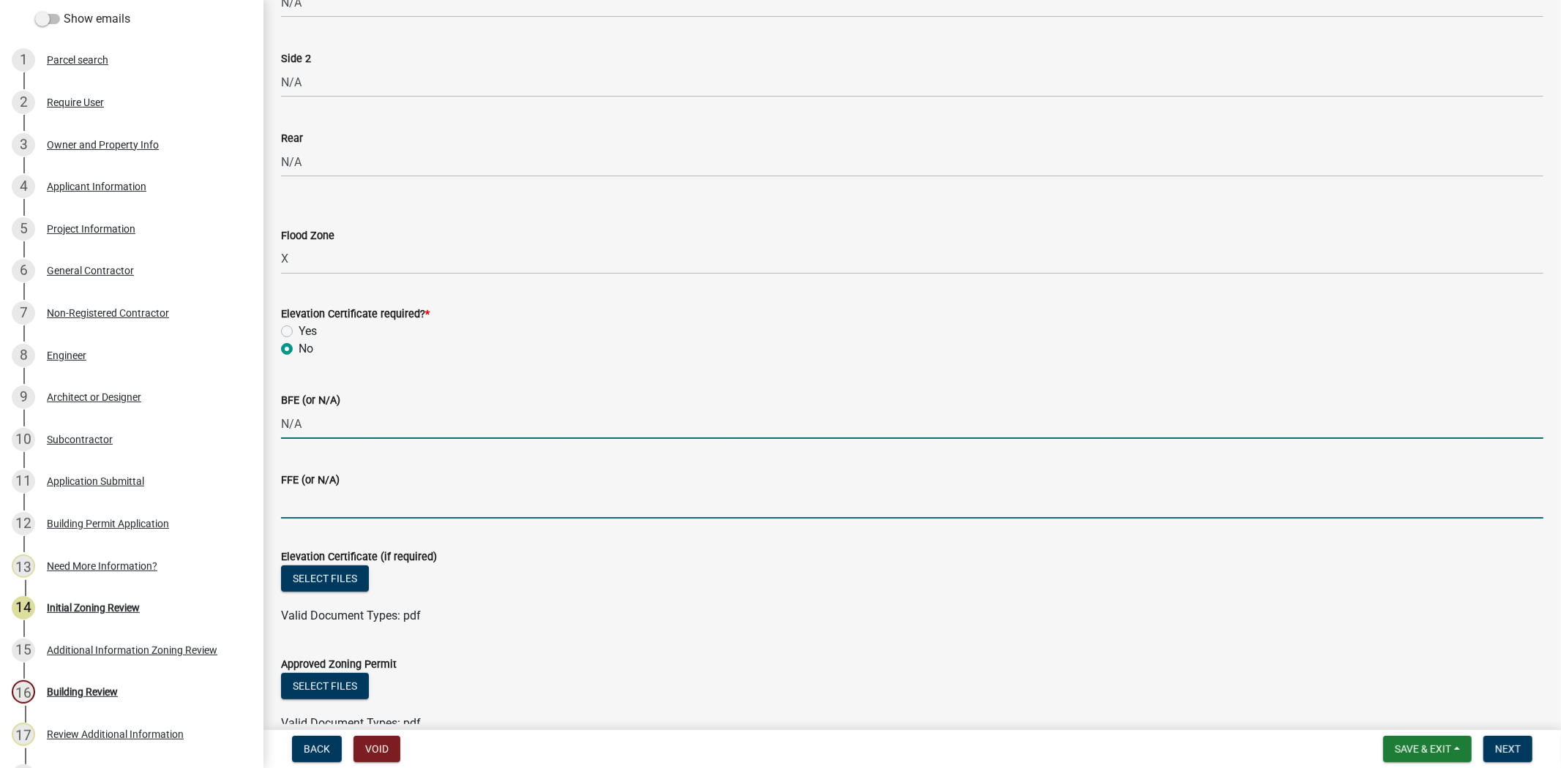
click at [359, 503] on input "FFE (or N/A)" at bounding box center [912, 504] width 1262 height 30
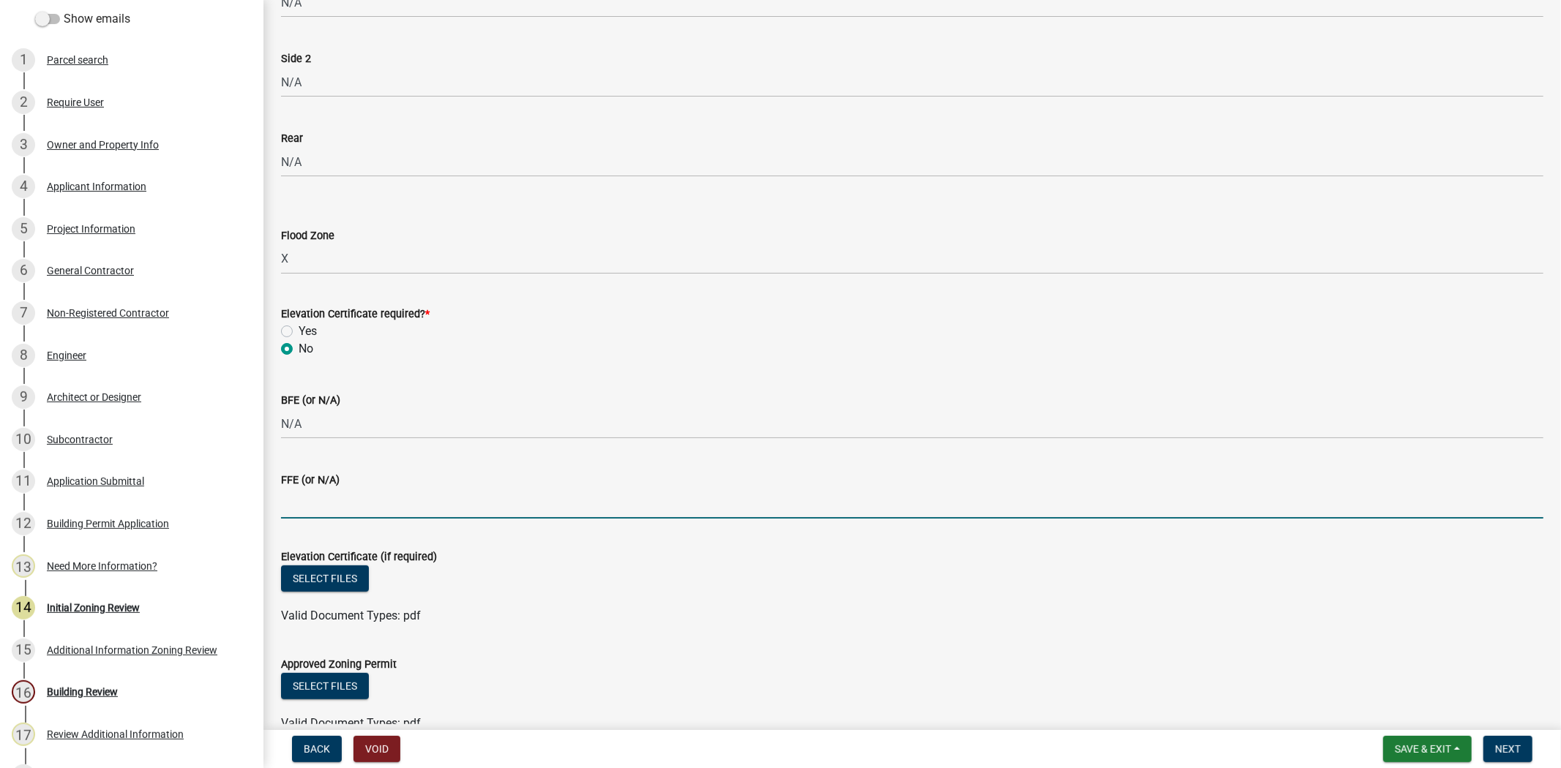
type input "N/A"
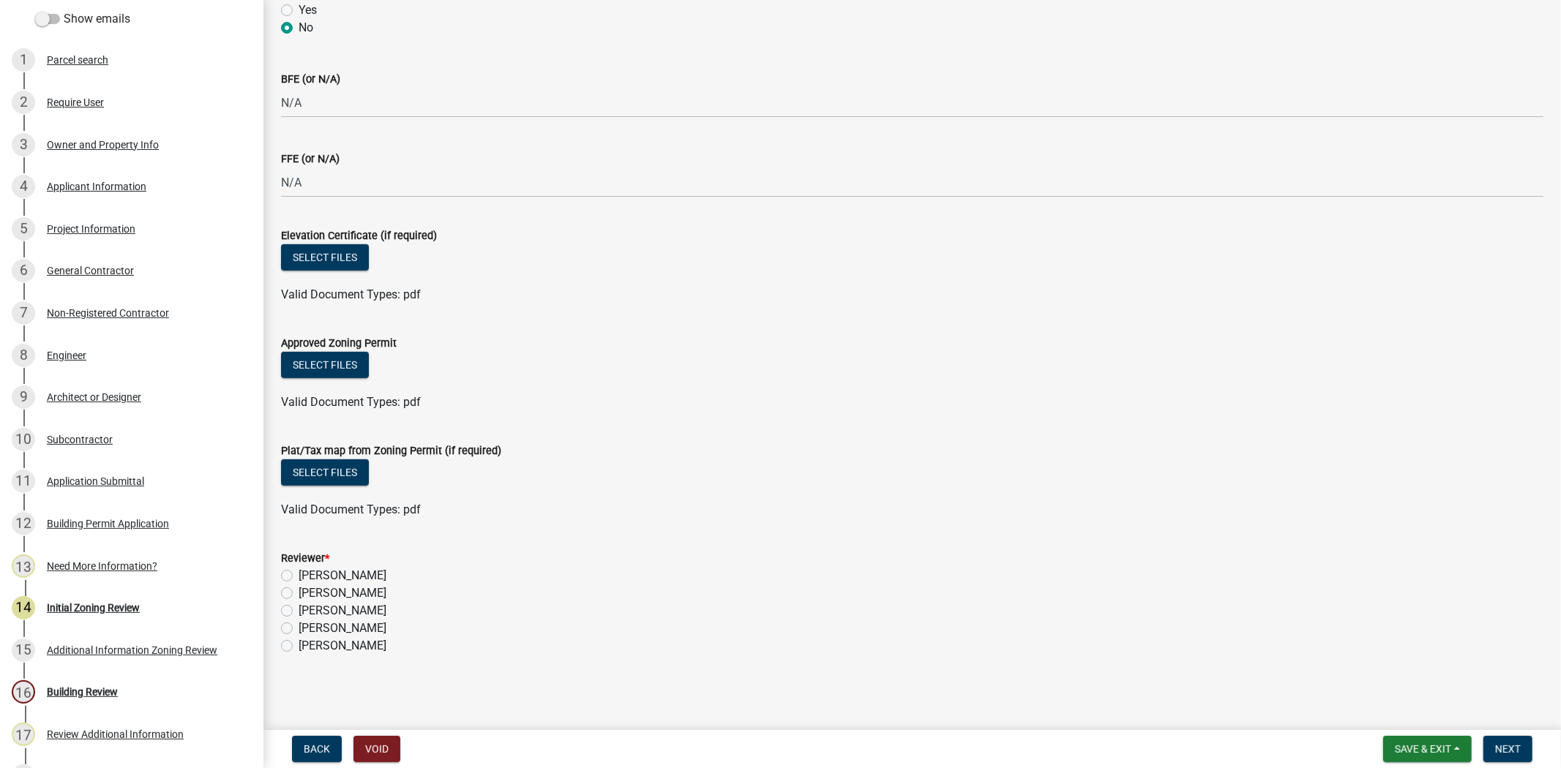
click at [299, 627] on label "Stephanie Oviedo" at bounding box center [343, 629] width 88 height 18
click at [299, 627] on input "Stephanie Oviedo" at bounding box center [304, 625] width 10 height 10
radio input "true"
click at [1510, 743] on span "Next" at bounding box center [1508, 749] width 26 height 12
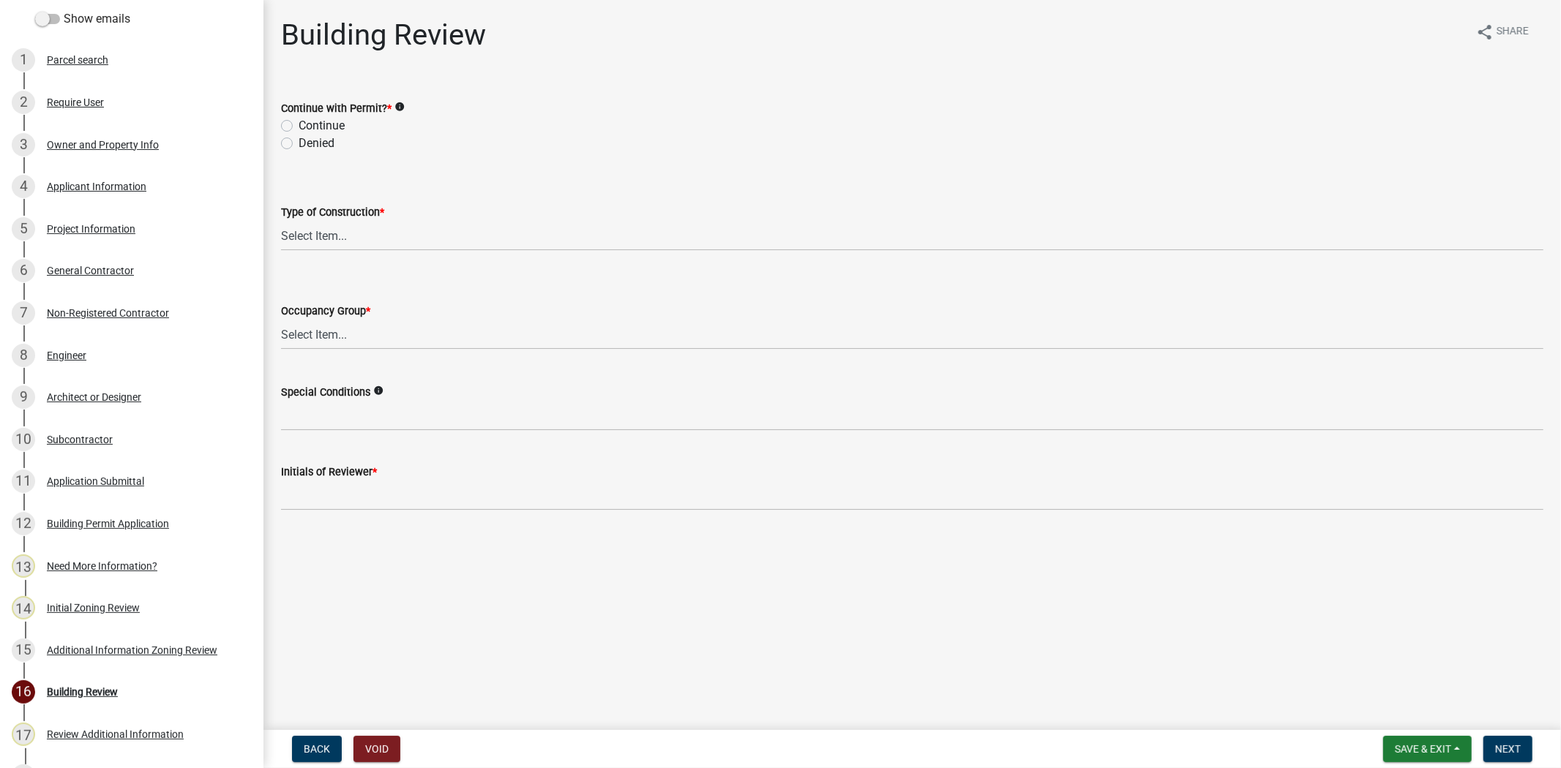
click at [299, 122] on label "Continue" at bounding box center [322, 126] width 46 height 18
click at [299, 122] on input "Continue" at bounding box center [304, 122] width 10 height 10
radio input "true"
click at [311, 230] on select "Select Item... IA IB IIA IIB IIIA IIIB IV VA VB" at bounding box center [912, 236] width 1262 height 30
click at [281, 221] on select "Select Item... IA IB IIA IIB IIIA IIIB IV VA VB" at bounding box center [912, 236] width 1262 height 30
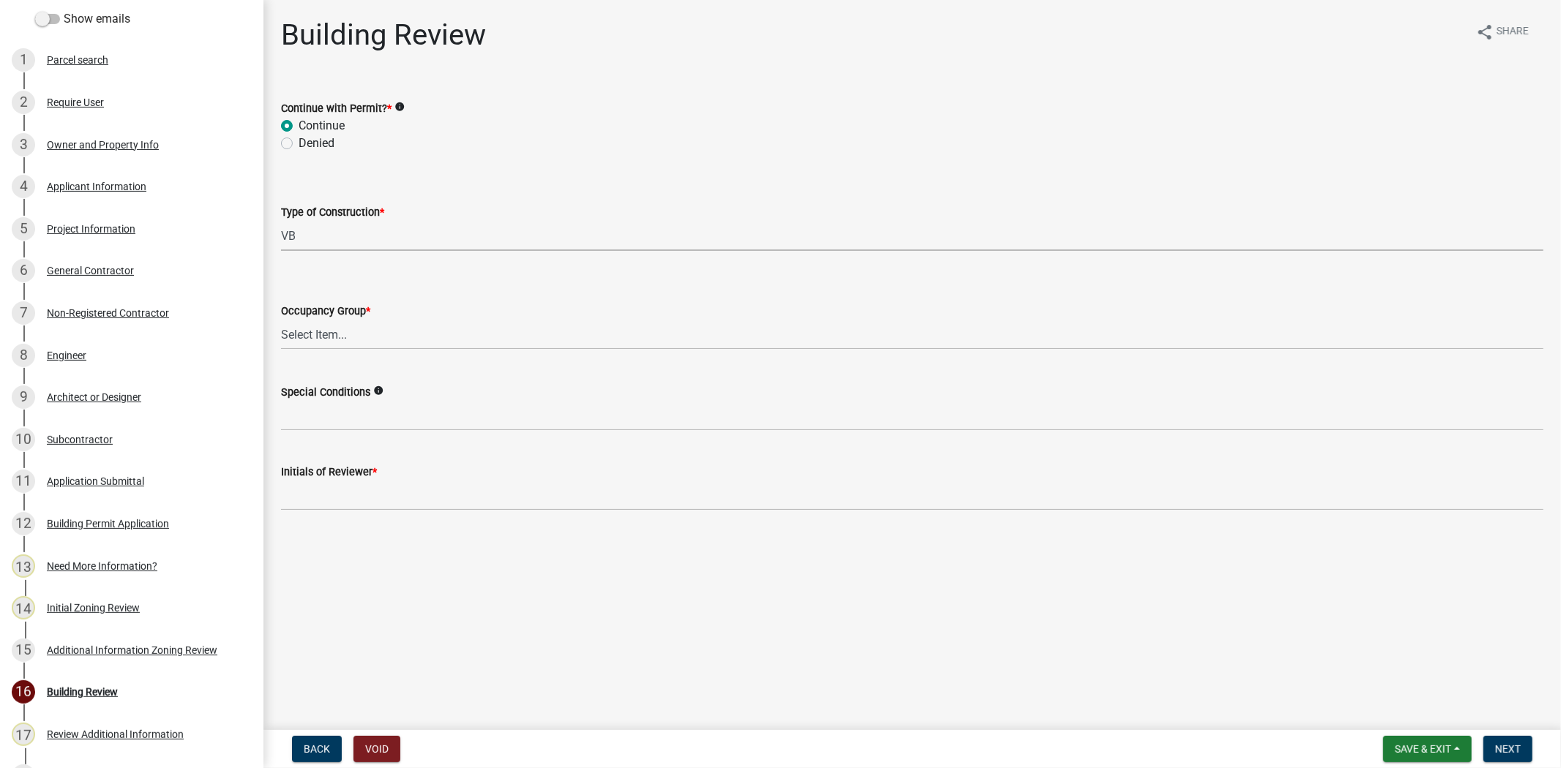
select select "5377c7cd-ae48-4ed2-bc38-366ad0c69dab"
click at [301, 337] on select "Select Item... A-1 A-2 A-3 A-4 B E F-1 F-2 H-1 H-2 H-3 H-4 H-5 I-1 I-2 I-3 I-4 …" at bounding box center [912, 335] width 1262 height 30
click at [281, 320] on select "Select Item... A-1 A-2 A-3 A-4 B E F-1 F-2 H-1 H-2 H-3 H-4 H-5 I-1 I-2 I-3 I-4 …" at bounding box center [912, 335] width 1262 height 30
select select "a775bd88-bb11-4979-9dc9-57cd65166191"
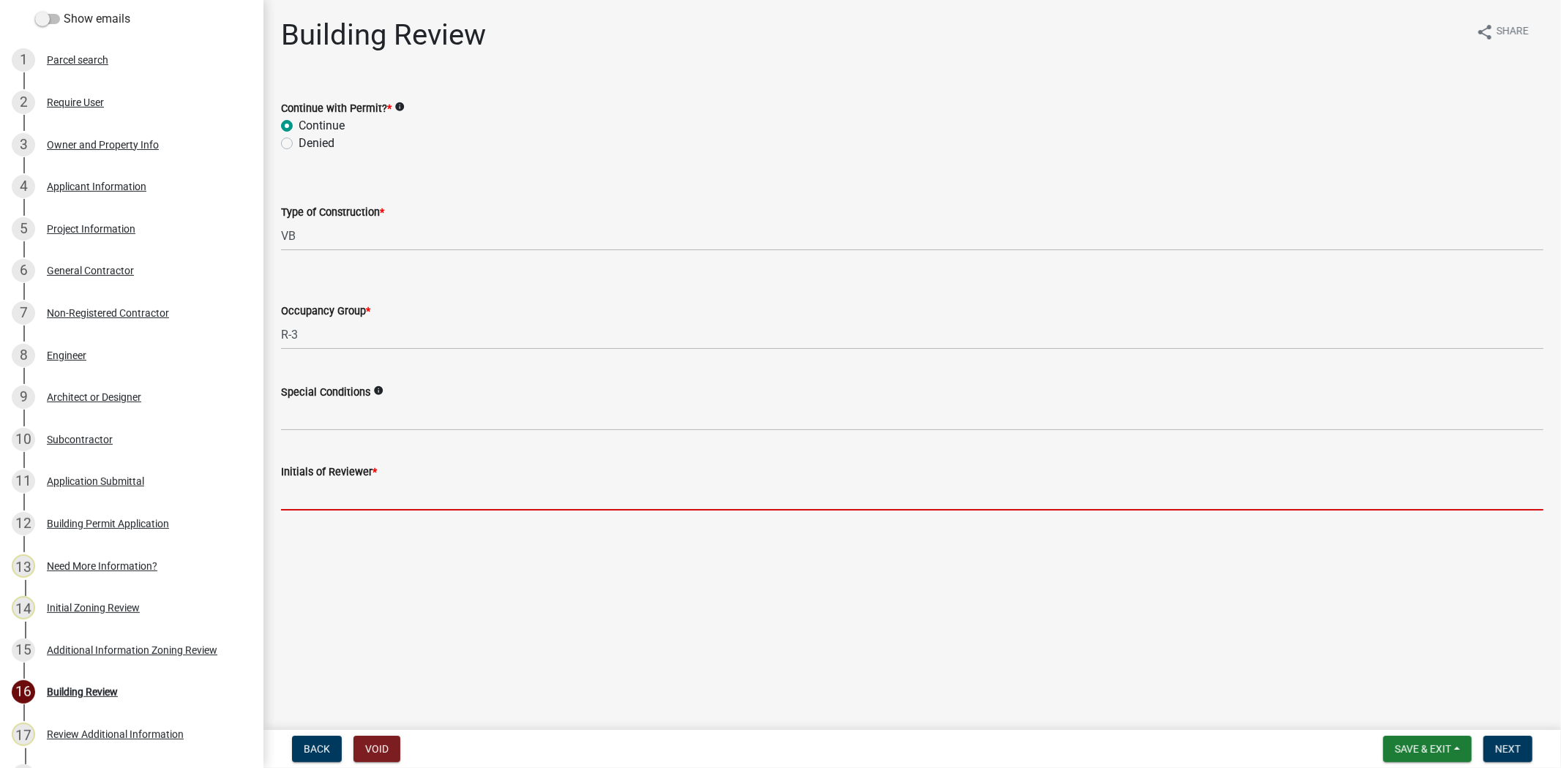
click at [389, 495] on input "Initials of Reviewer *" at bounding box center [912, 496] width 1262 height 30
type input "RC"
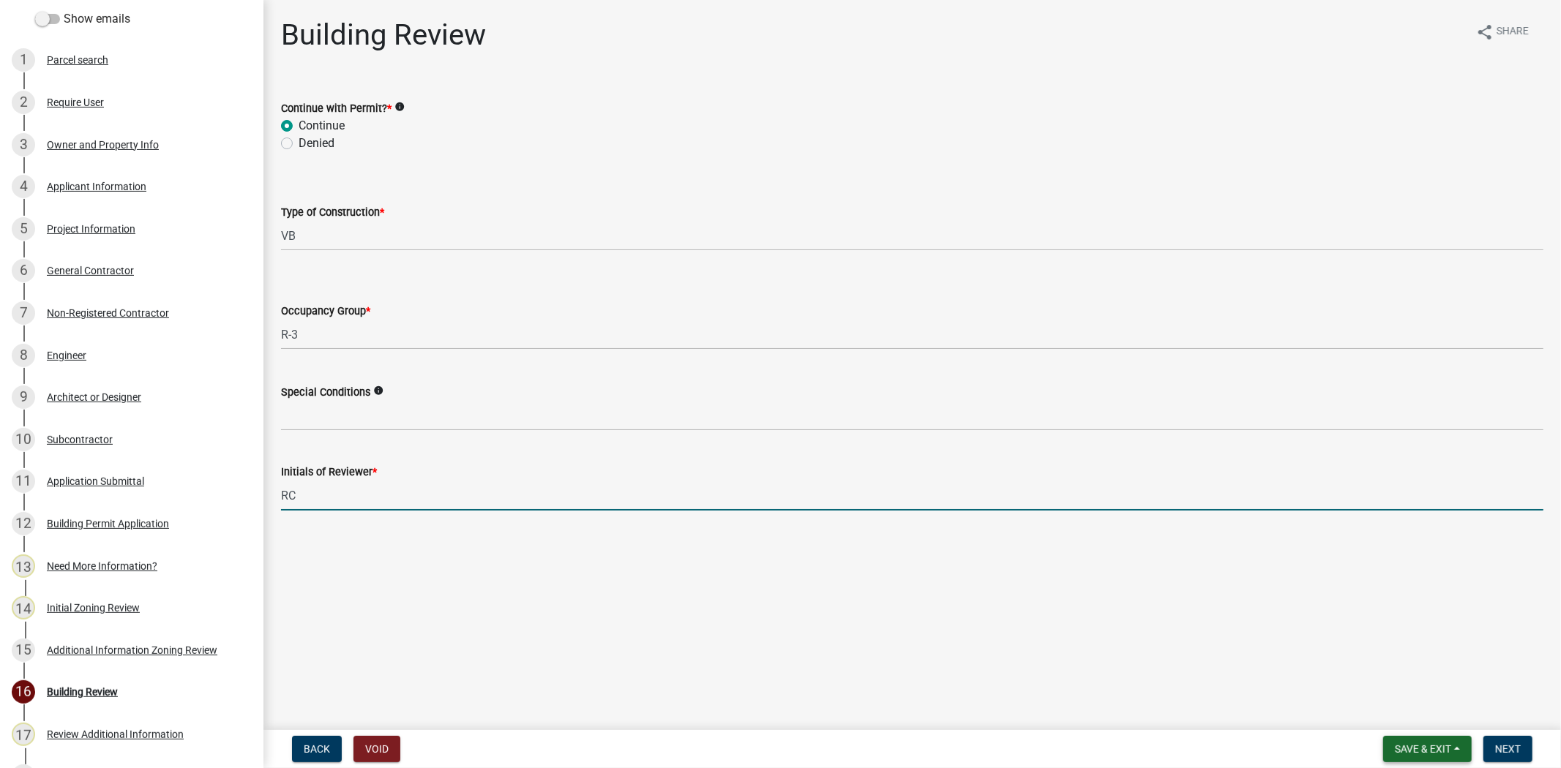
click at [1406, 748] on span "Save & Exit" at bounding box center [1423, 749] width 56 height 12
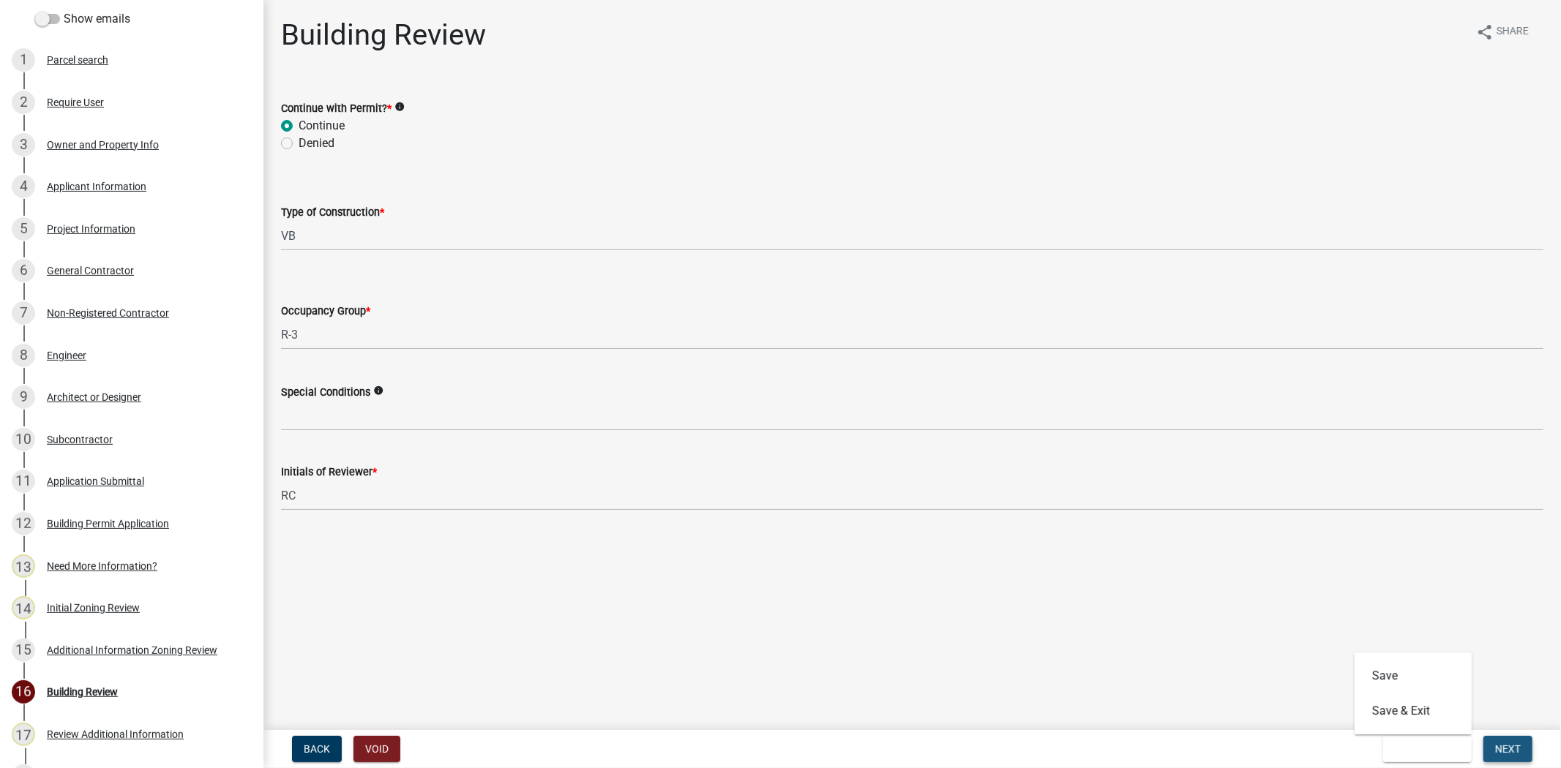
click at [1521, 750] on button "Next" at bounding box center [1507, 749] width 49 height 26
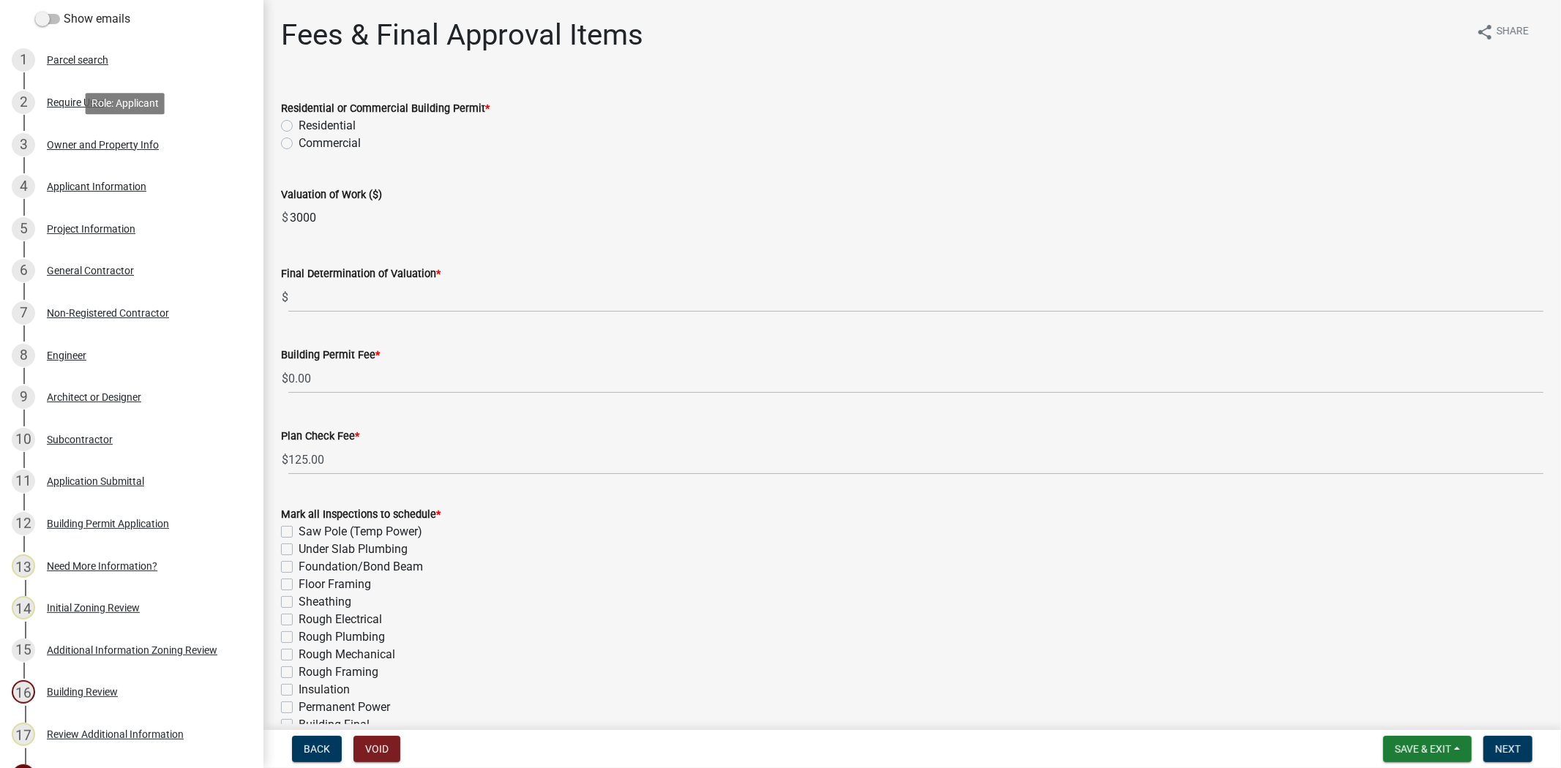
click at [113, 149] on div "3 Owner and Property Info" at bounding box center [126, 144] width 228 height 23
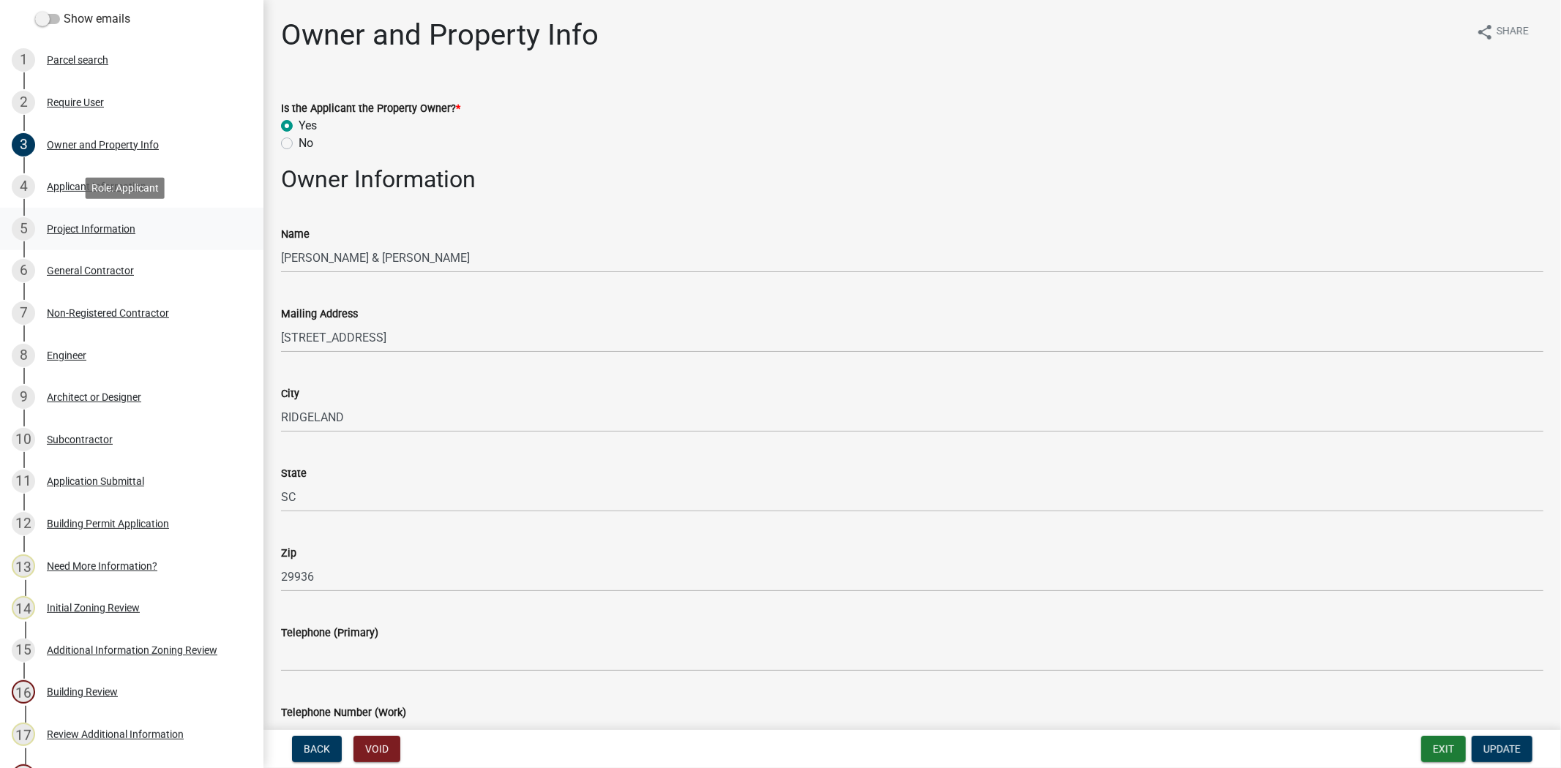
click at [111, 228] on div "Project Information" at bounding box center [91, 229] width 89 height 10
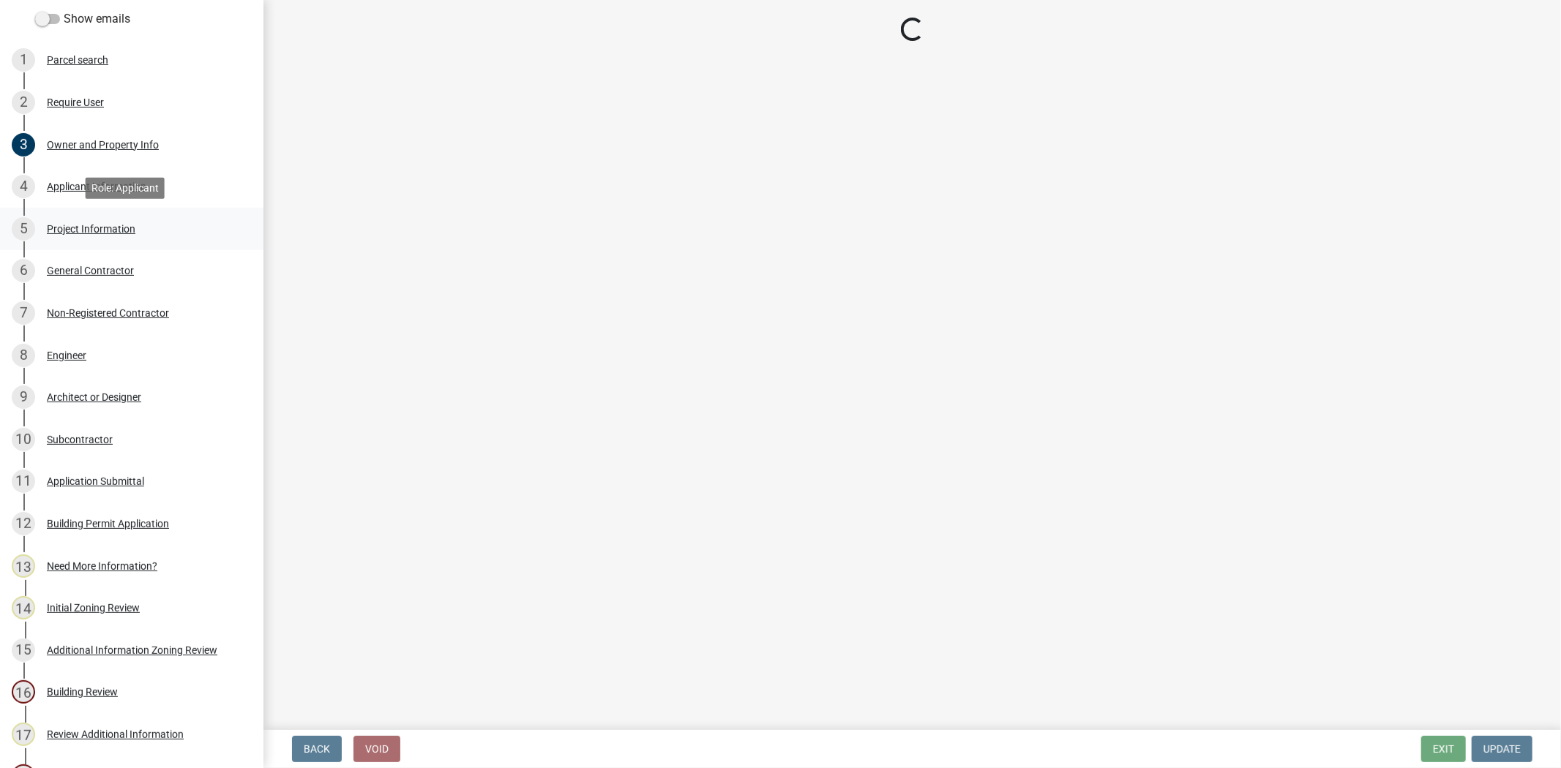
select select "6570ce79-212e-4c42-b64f-f74b85e12671"
select select "6ab2409e-ebf5-4fc4-a3dd-d111df7f0e40"
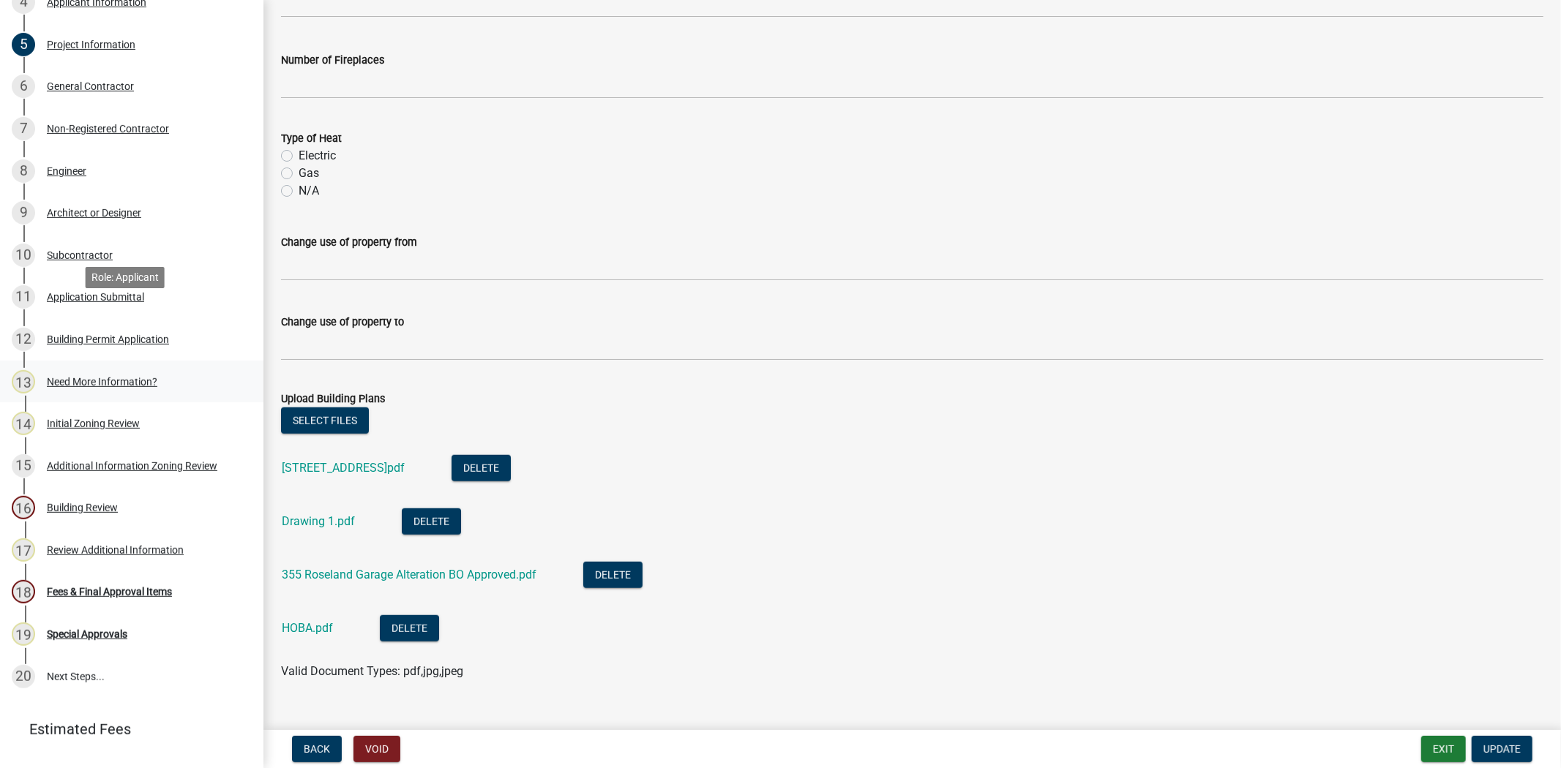
scroll to position [460, 0]
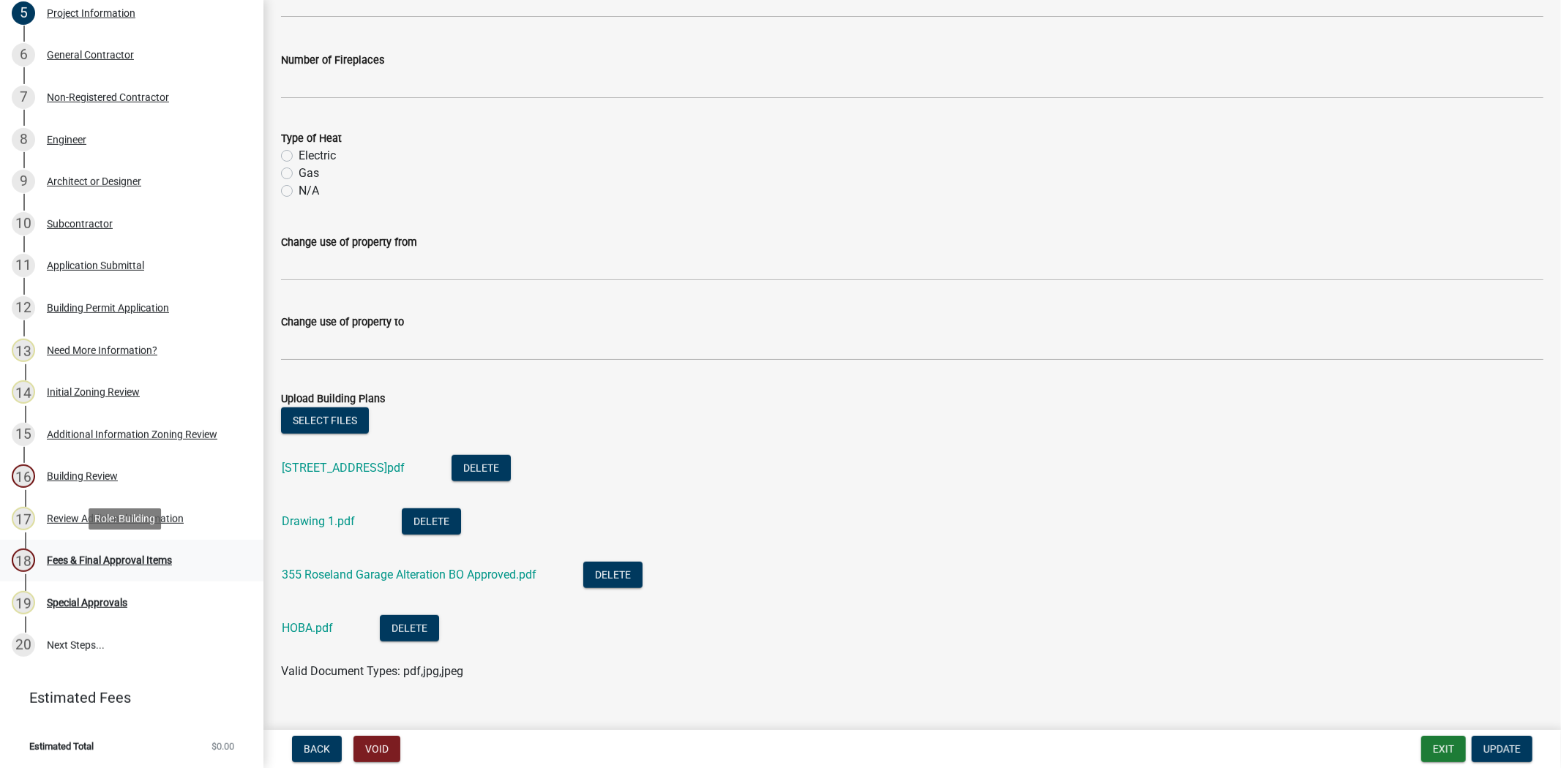
click at [111, 560] on div "Fees & Final Approval Items" at bounding box center [109, 560] width 125 height 10
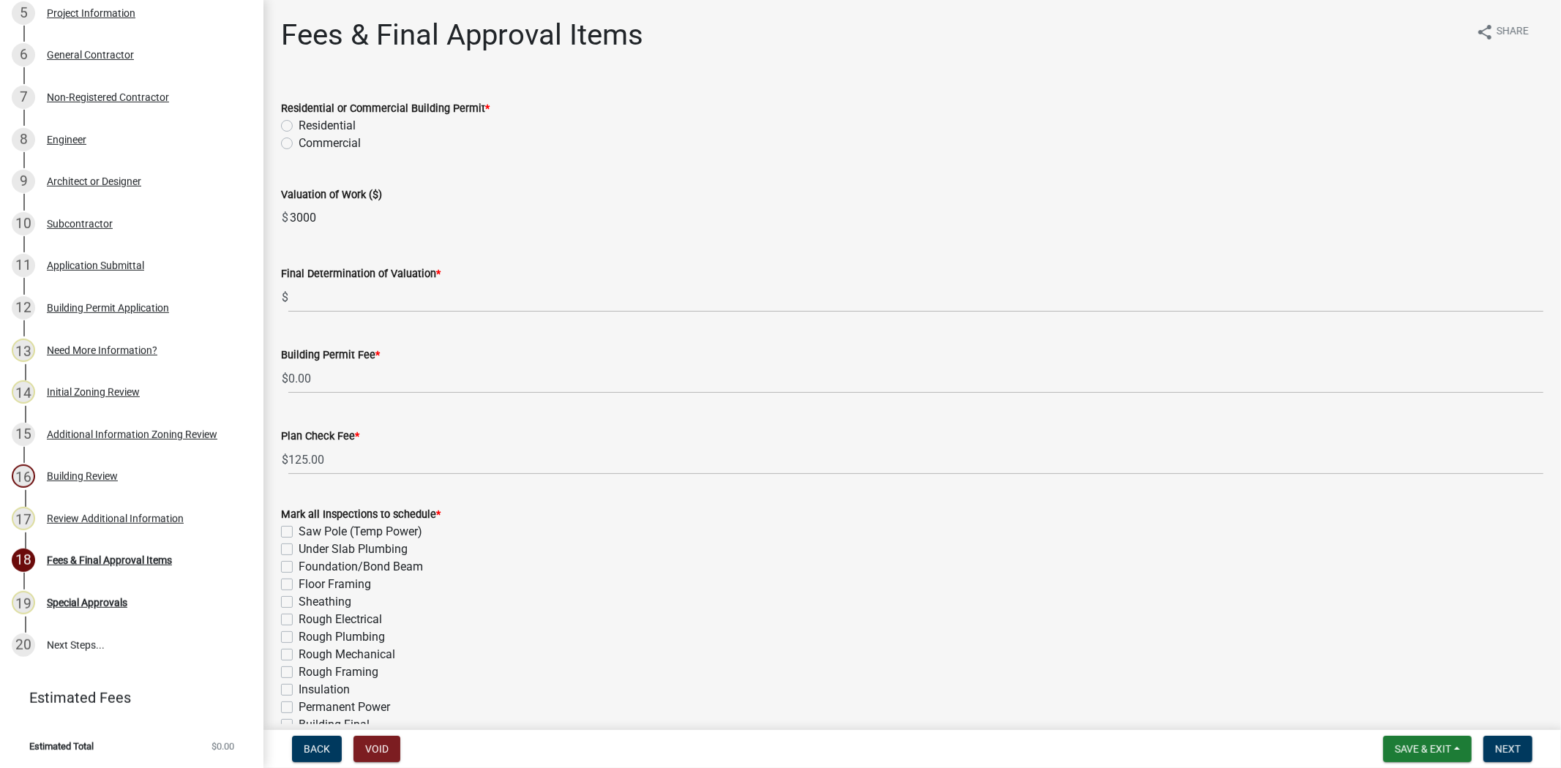
click at [299, 119] on label "Residential" at bounding box center [327, 126] width 57 height 18
click at [299, 119] on input "Residential" at bounding box center [304, 122] width 10 height 10
radio input "true"
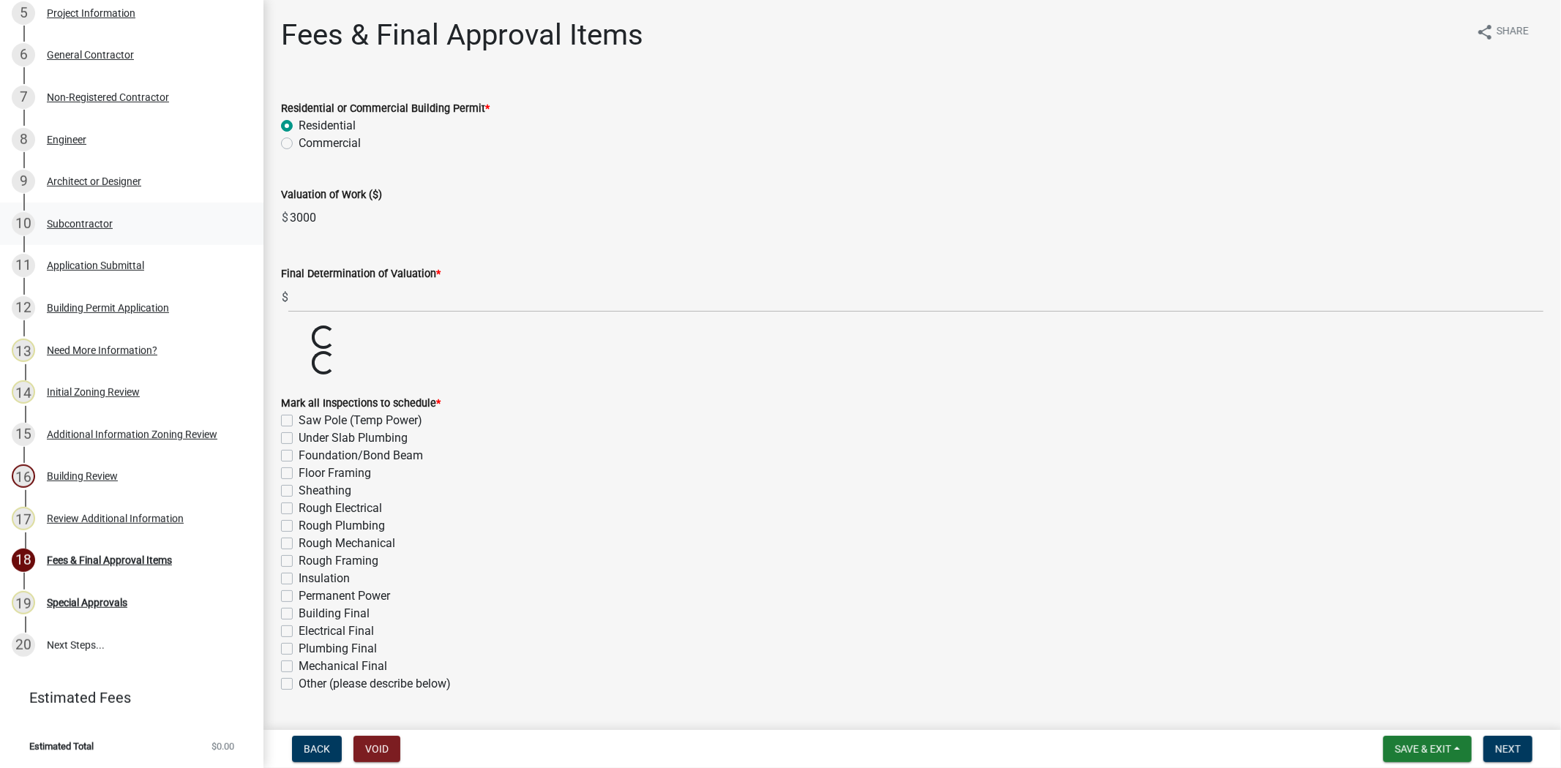
drag, startPoint x: 355, startPoint y: 221, endPoint x: 176, endPoint y: 225, distance: 179.3
click at [176, 225] on div "Jasper County Building Permit 247924 Edit View Summary Notes Show emails 1 Parc…" at bounding box center [780, 384] width 1561 height 768
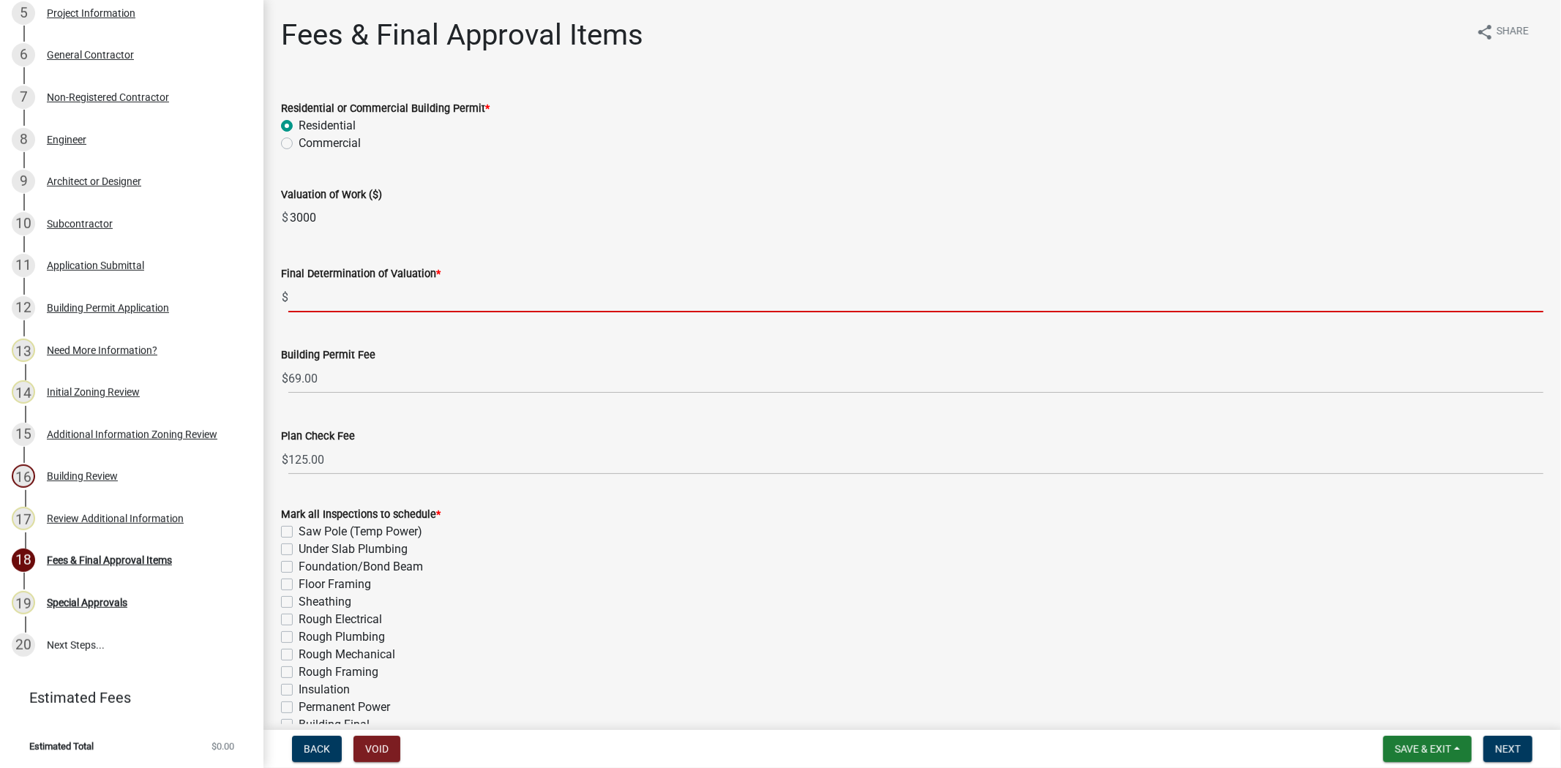
click at [312, 295] on input "text" at bounding box center [915, 297] width 1255 height 30
paste input "3000"
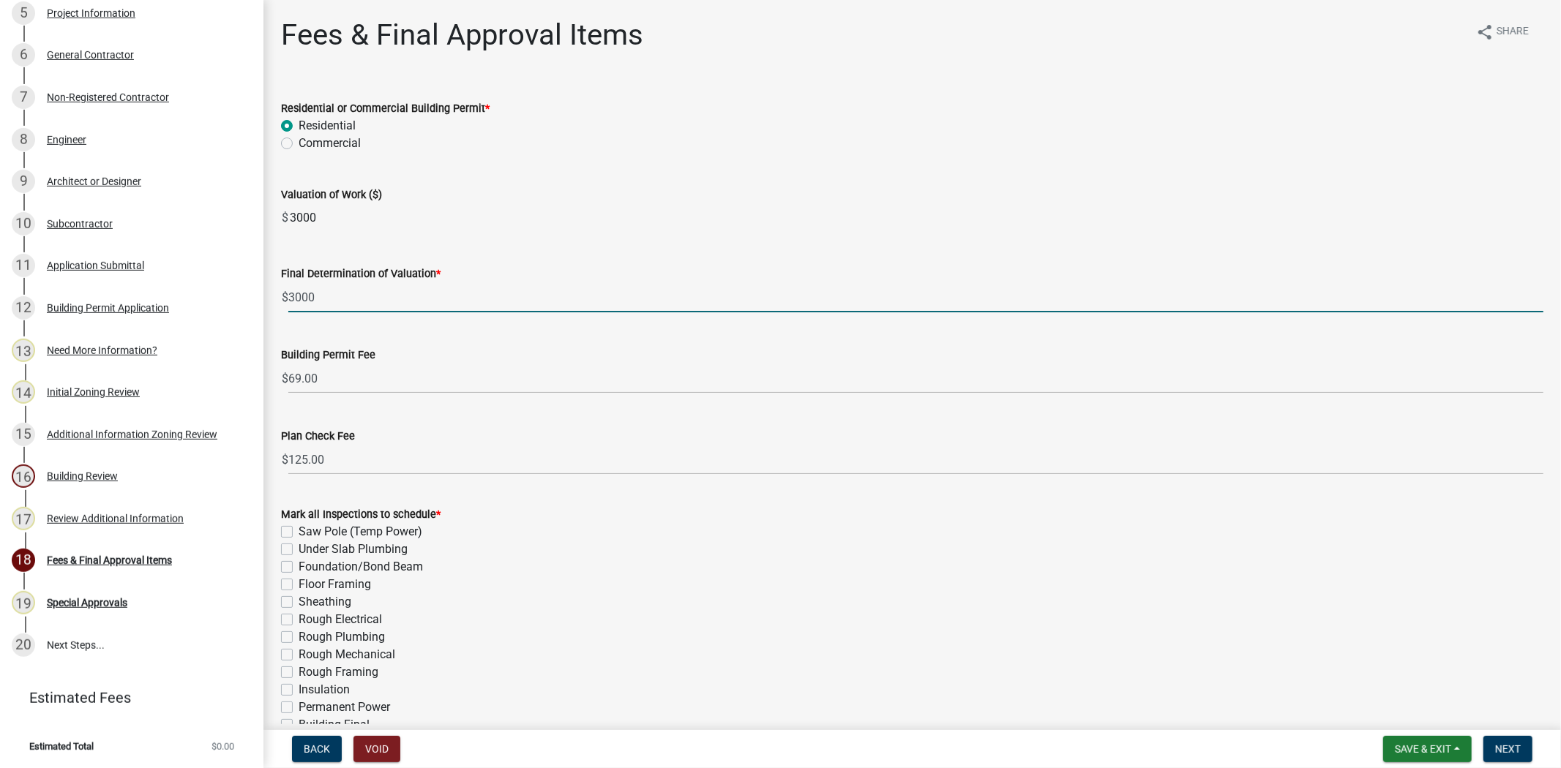
type input "3000"
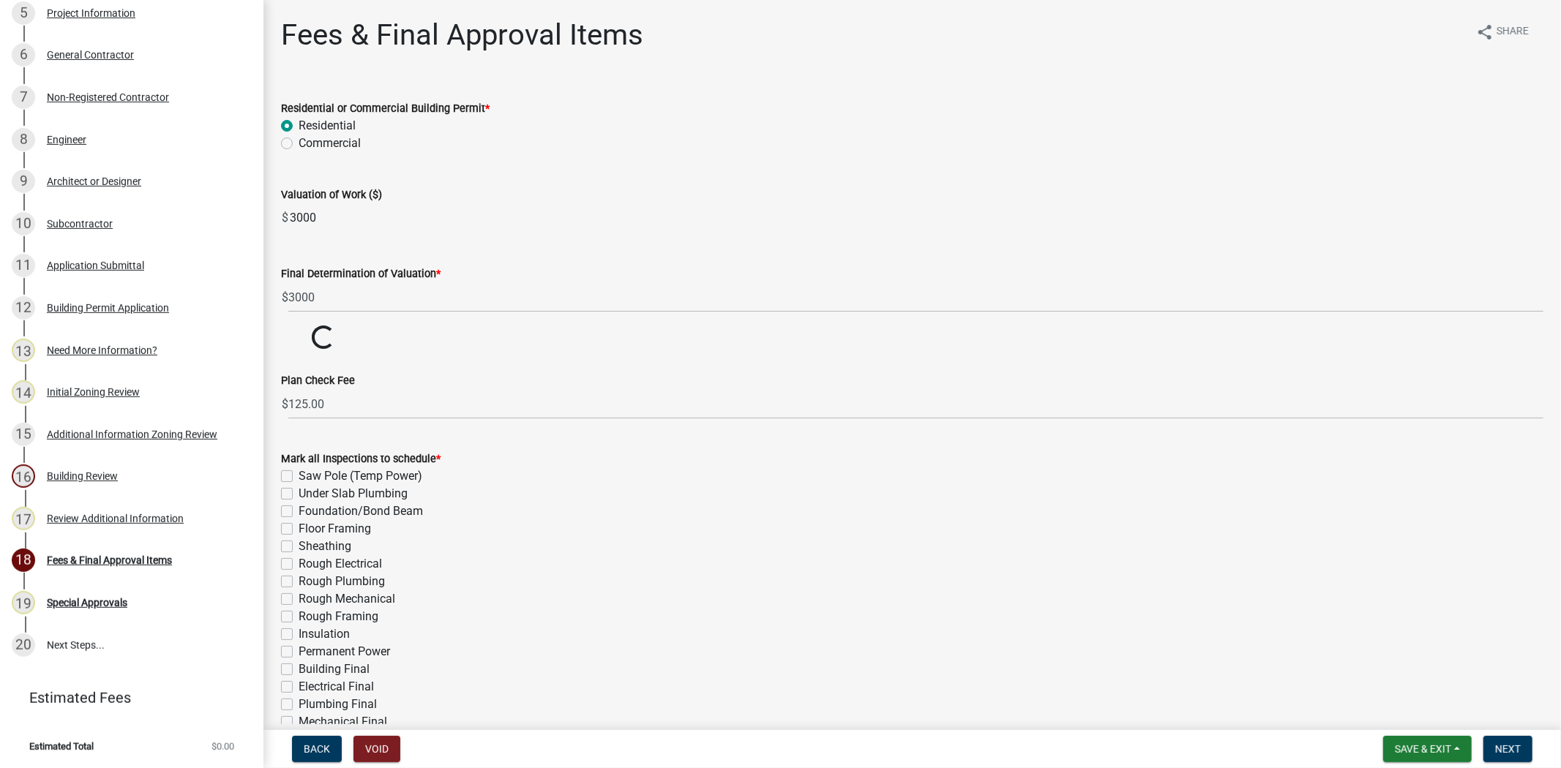
click at [688, 187] on div "Valuation of Work ($)" at bounding box center [912, 195] width 1262 height 18
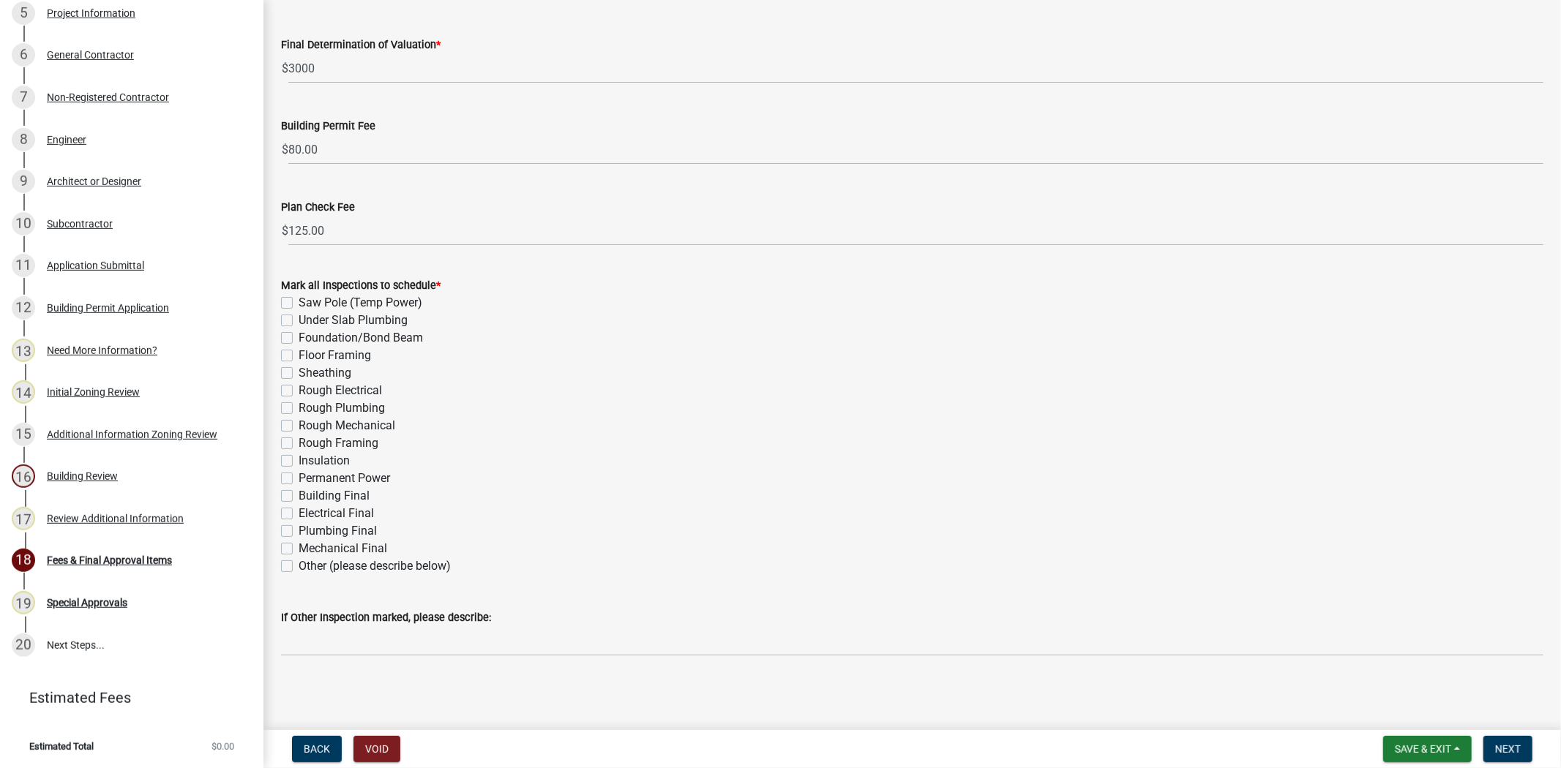
scroll to position [230, 0]
click at [299, 408] on label "Rough Plumbing" at bounding box center [342, 408] width 86 height 18
click at [299, 408] on input "Rough Plumbing" at bounding box center [304, 404] width 10 height 10
checkbox input "true"
checkbox input "false"
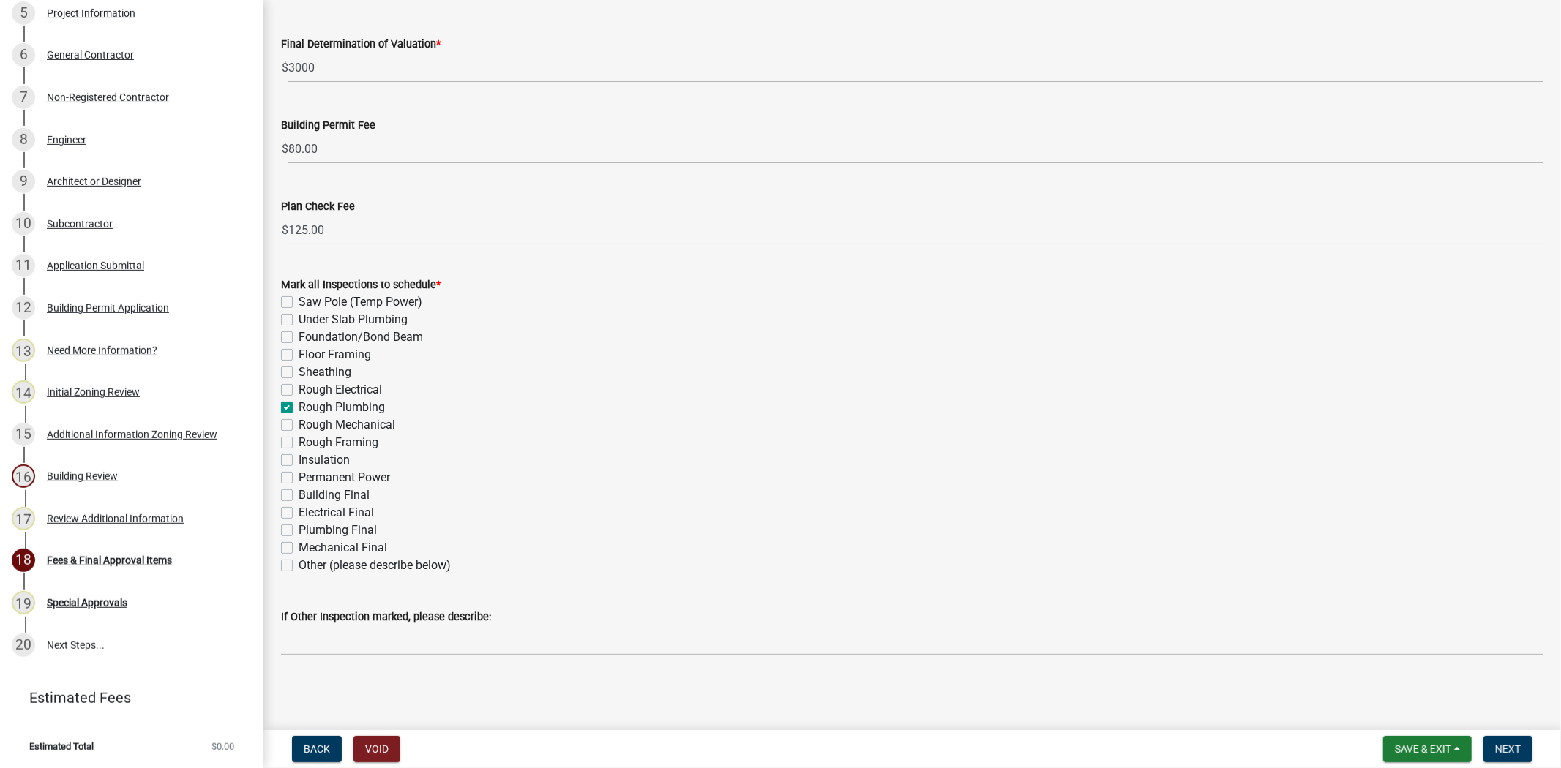
checkbox input "false"
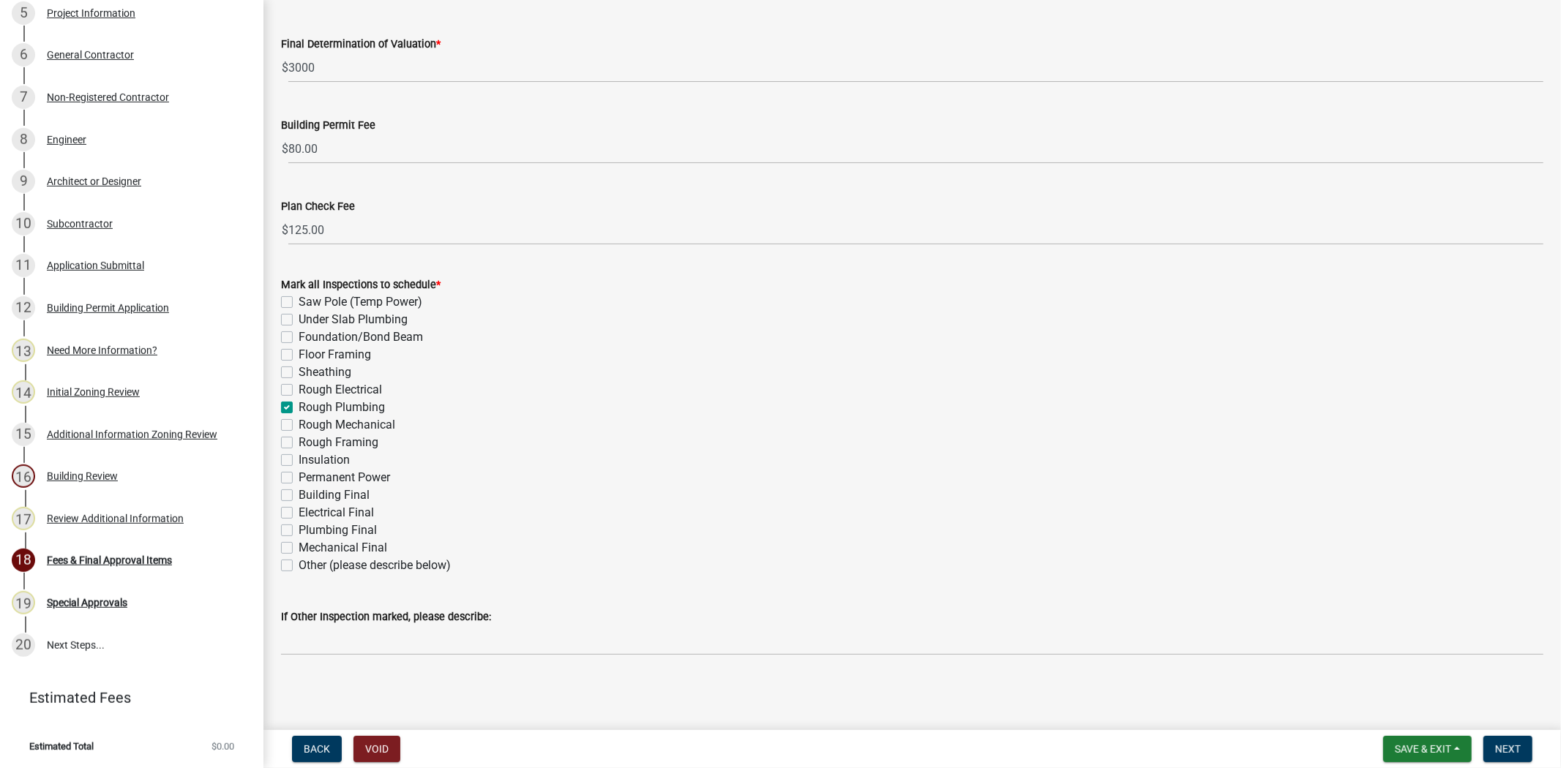
checkbox input "true"
checkbox input "false"
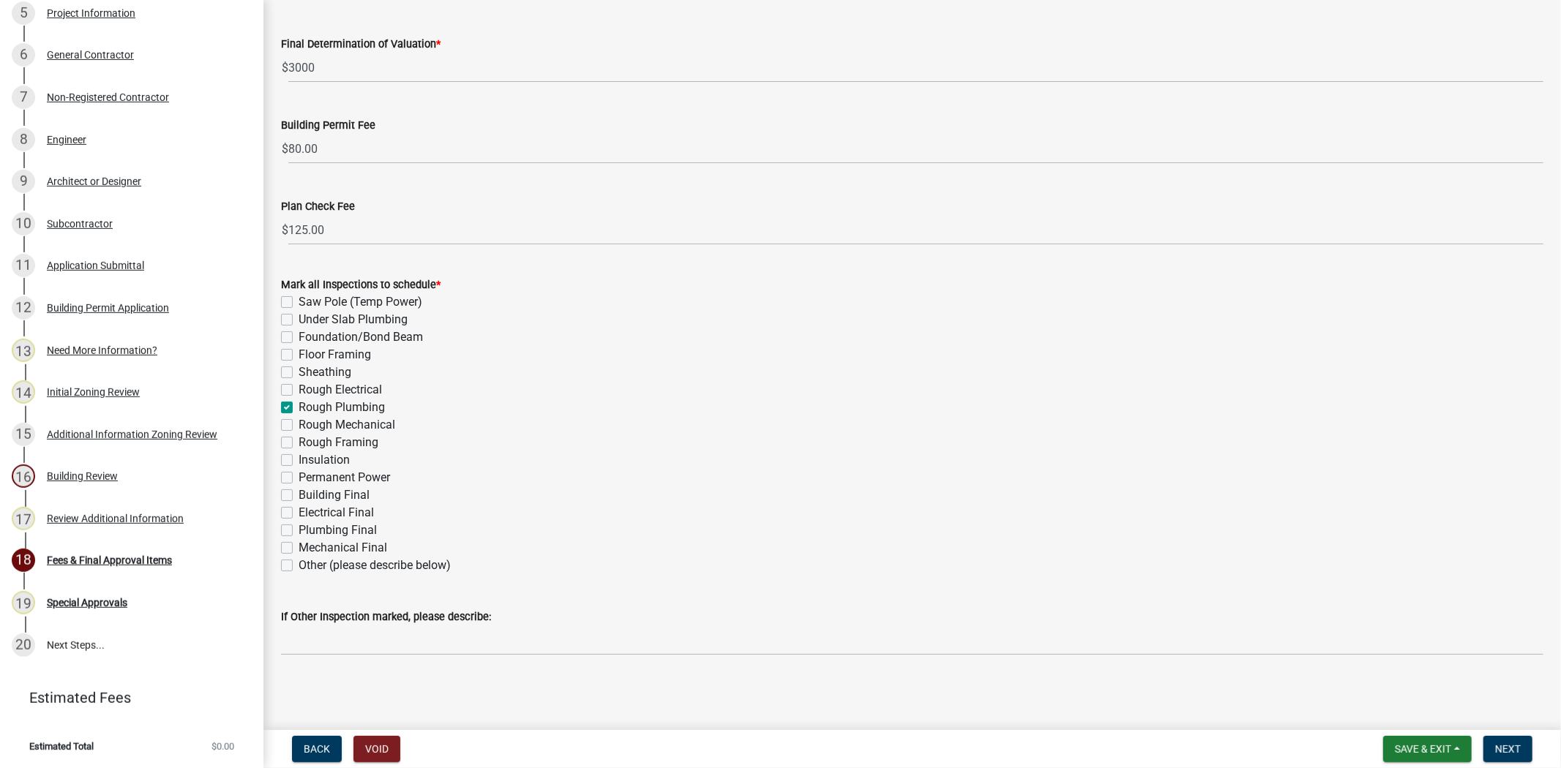
checkbox input "false"
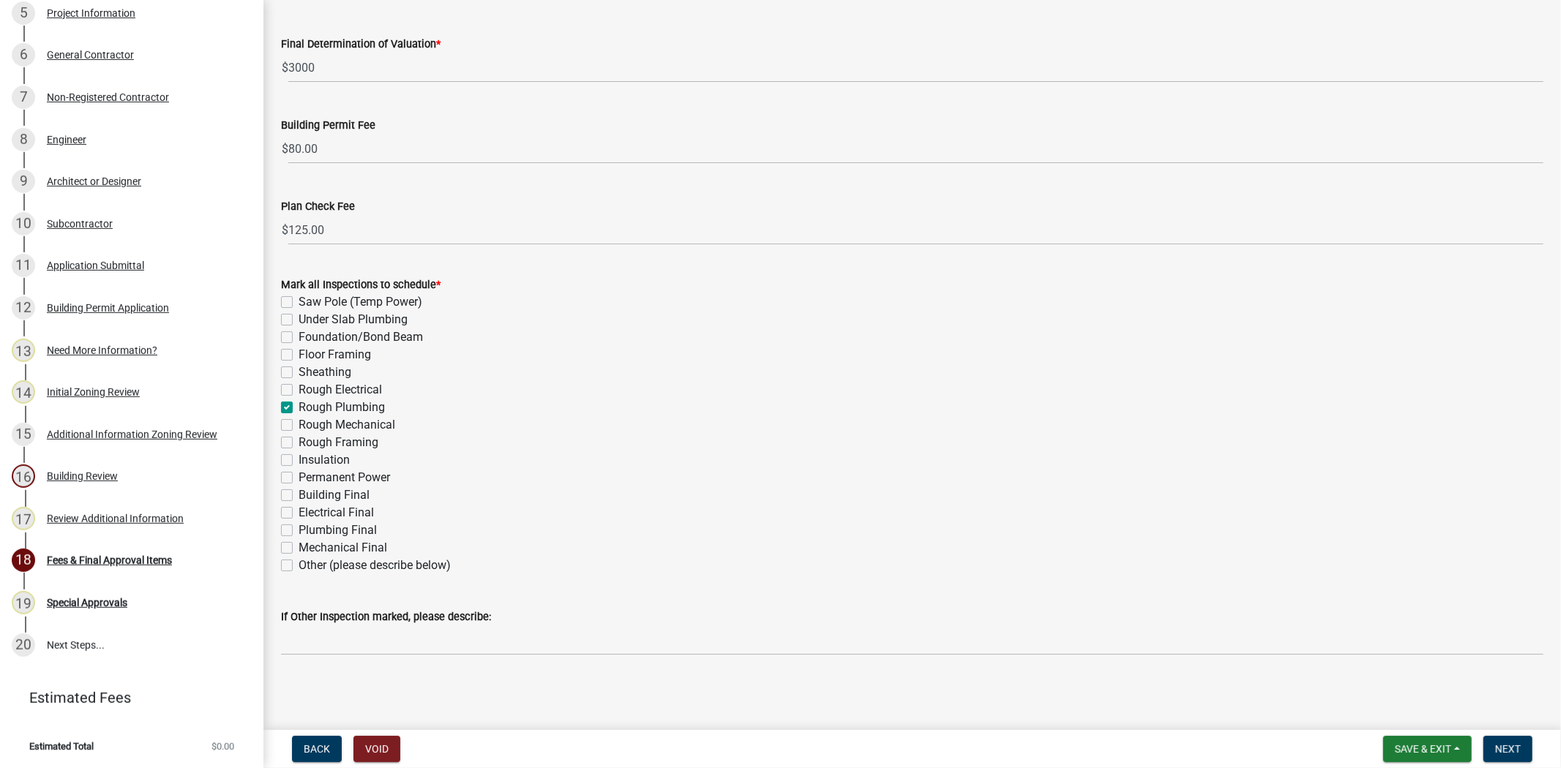
click at [288, 383] on div "Rough Electrical" at bounding box center [912, 390] width 1262 height 18
click at [299, 389] on label "Rough Electrical" at bounding box center [340, 390] width 83 height 18
click at [299, 389] on input "Rough Electrical" at bounding box center [304, 386] width 10 height 10
checkbox input "true"
checkbox input "false"
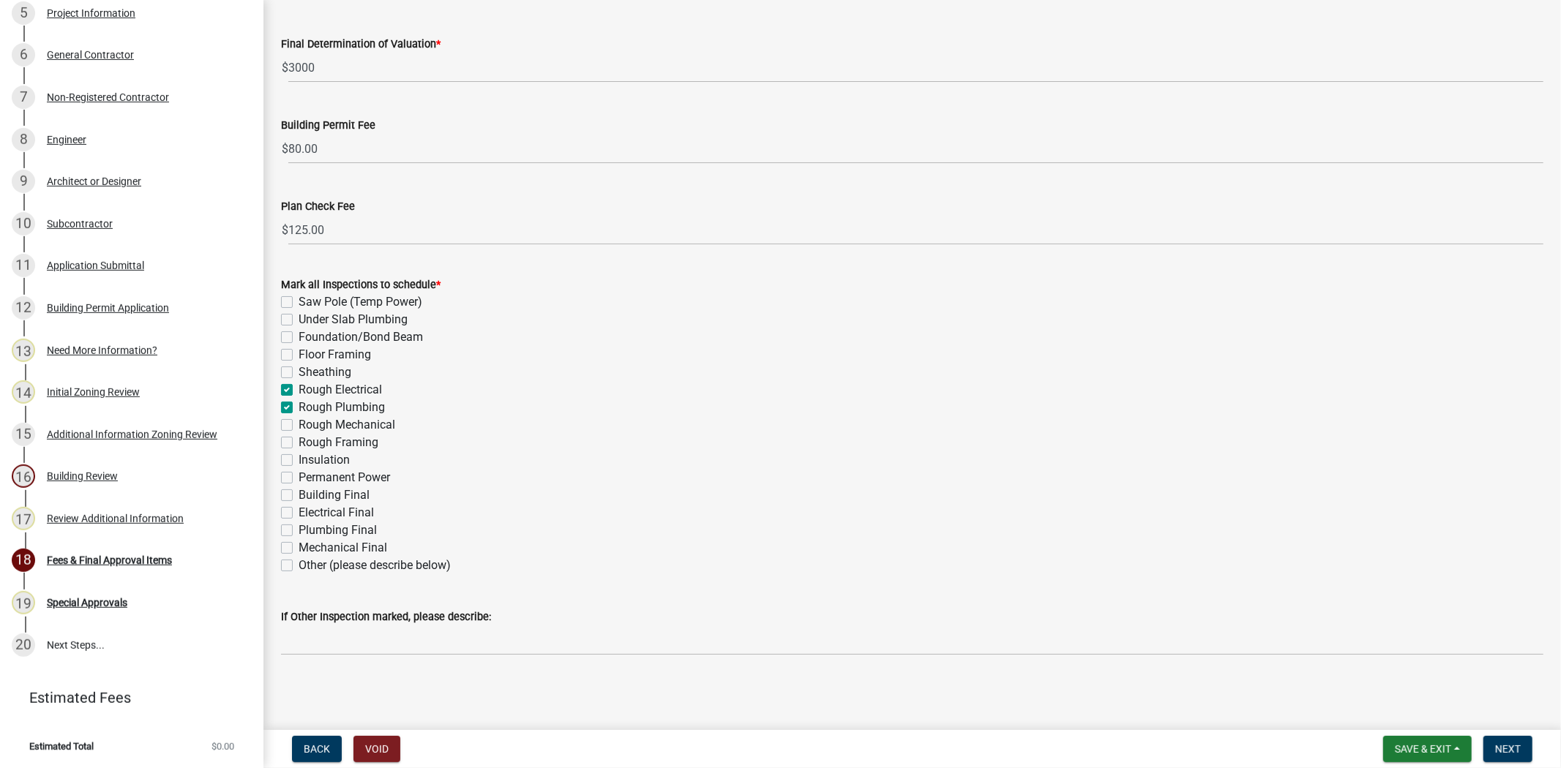
checkbox input "false"
checkbox input "true"
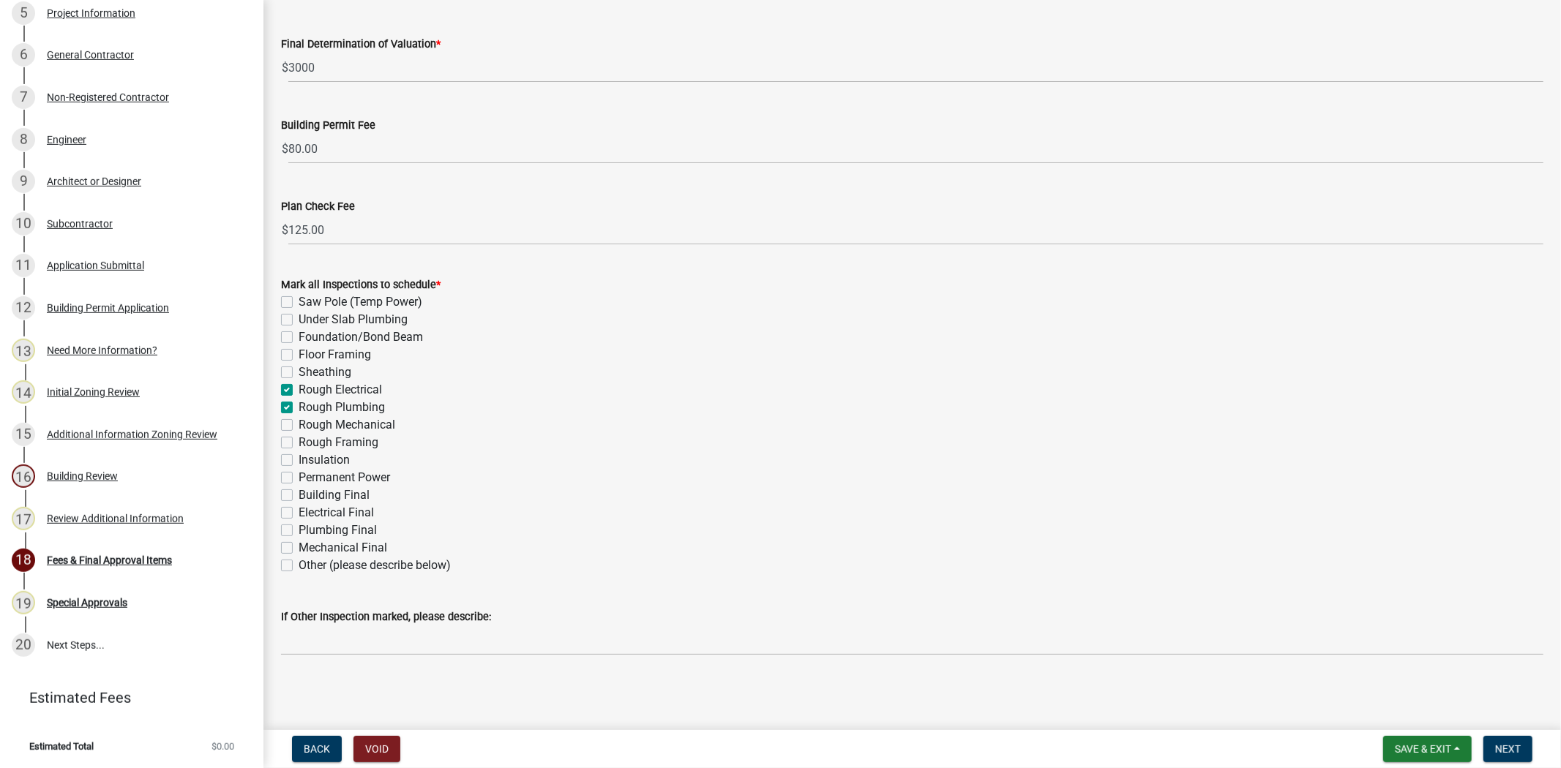
checkbox input "true"
checkbox input "false"
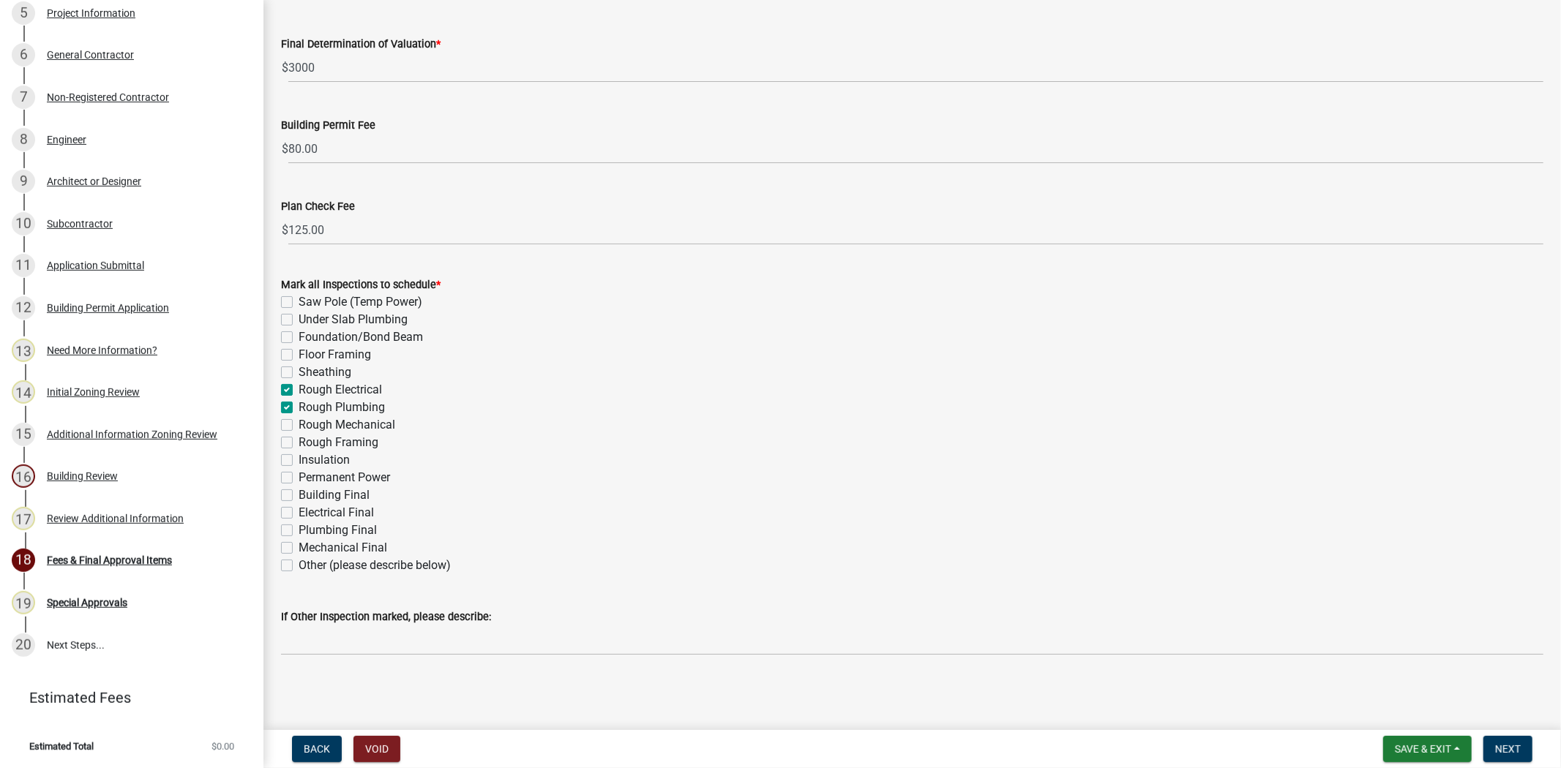
checkbox input "false"
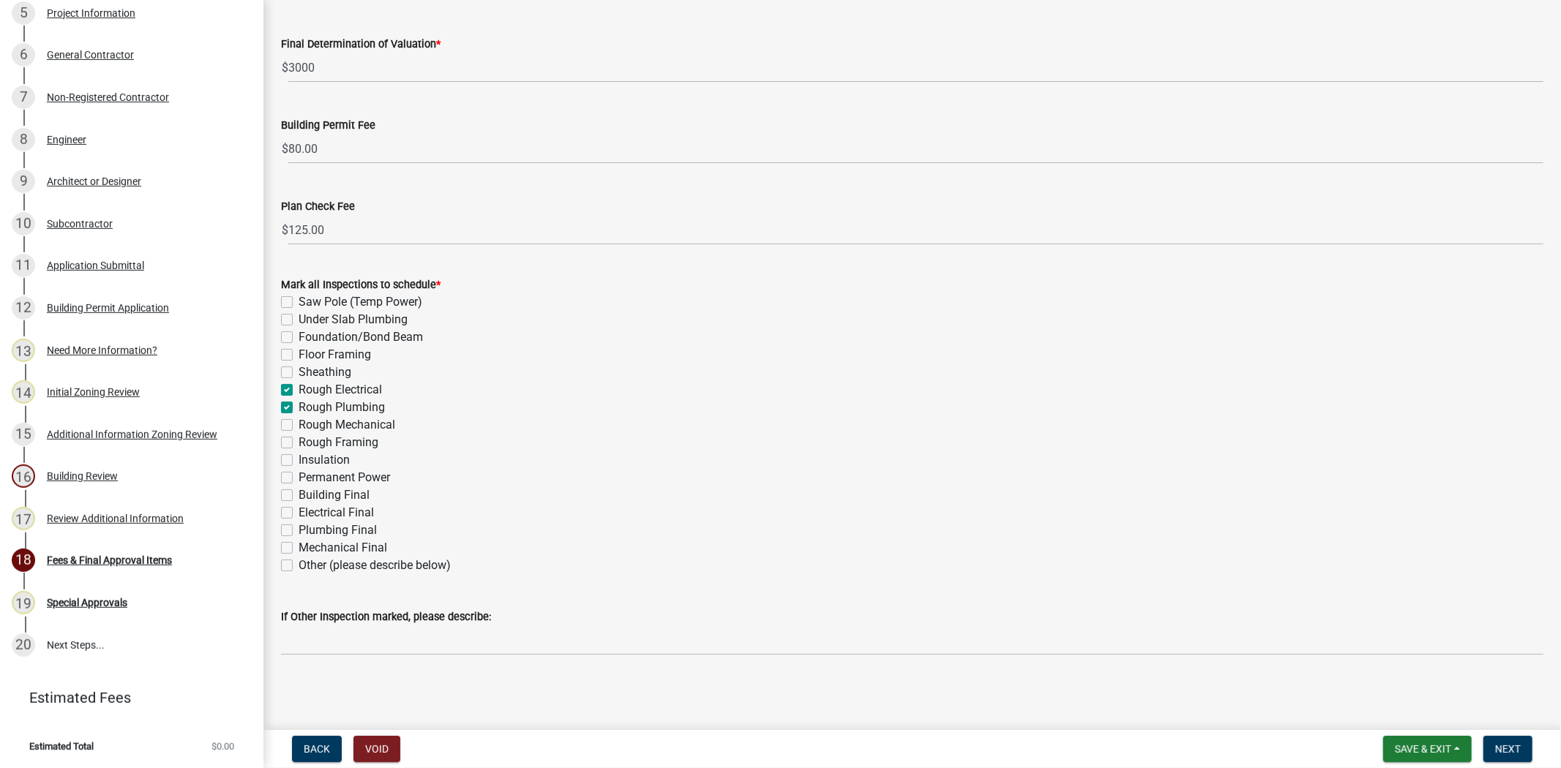
click at [299, 405] on label "Rough Plumbing" at bounding box center [342, 408] width 86 height 18
click at [299, 405] on input "Rough Plumbing" at bounding box center [304, 404] width 10 height 10
checkbox input "false"
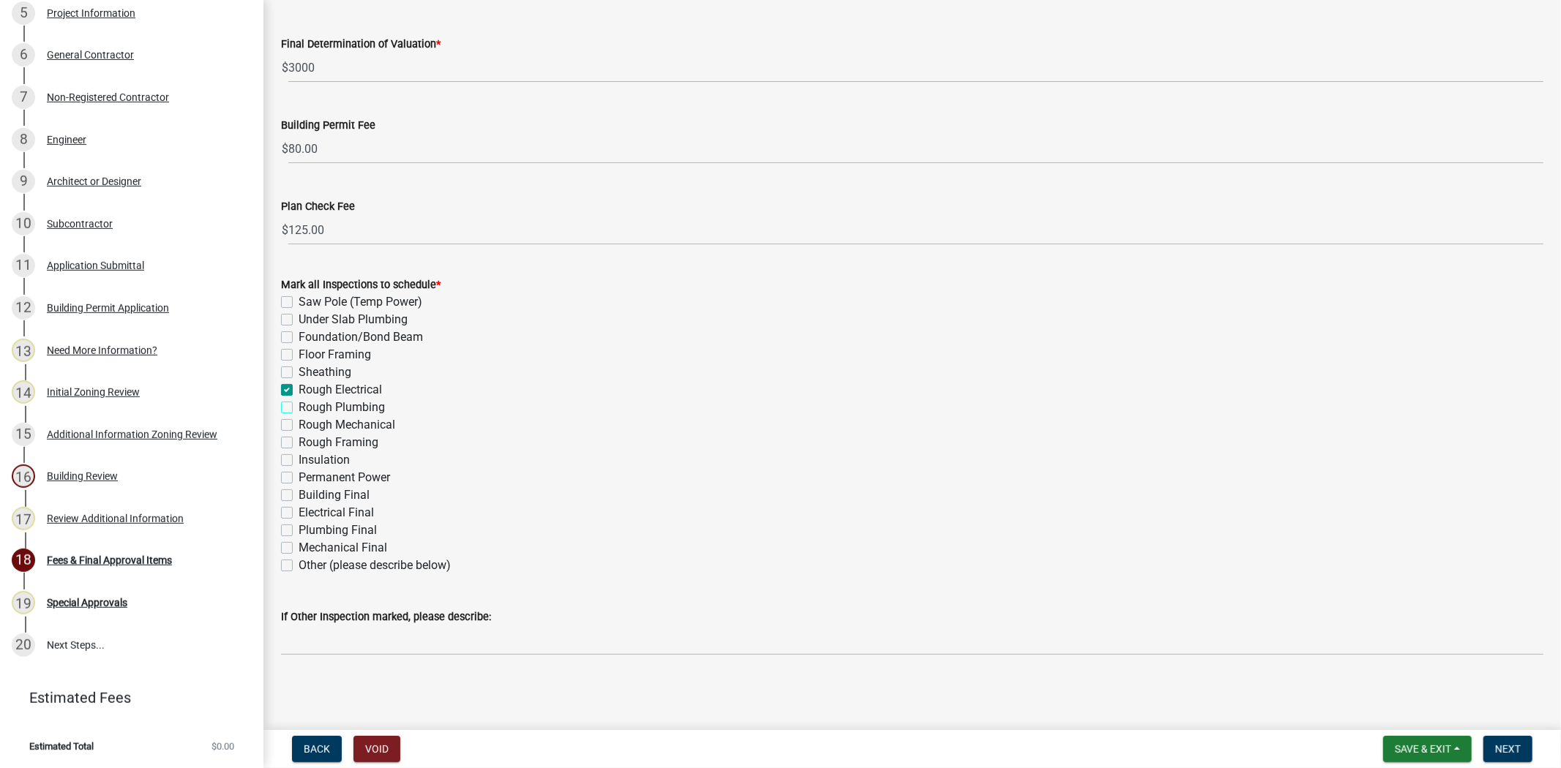
checkbox input "false"
checkbox input "true"
checkbox input "false"
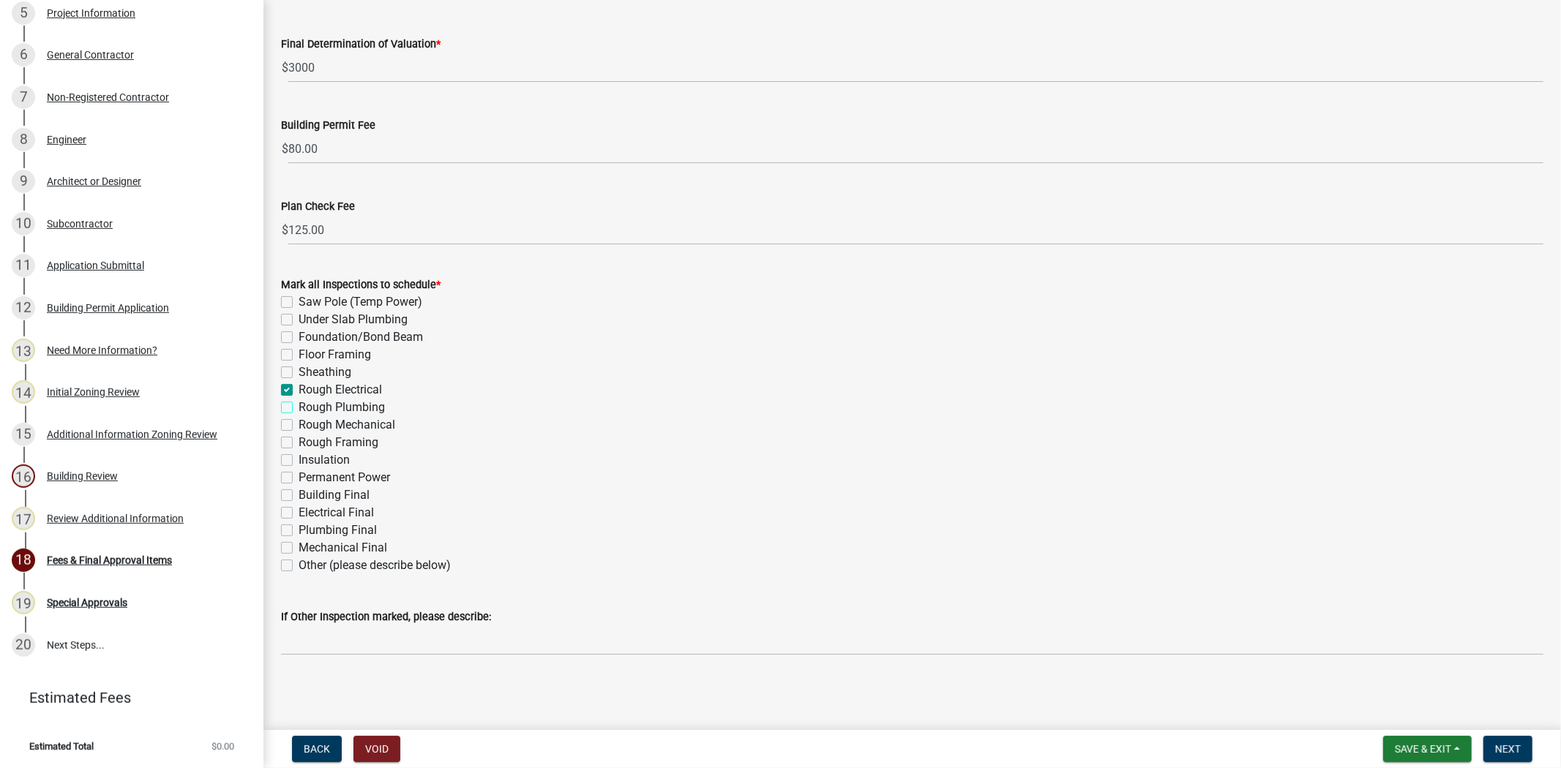
checkbox input "false"
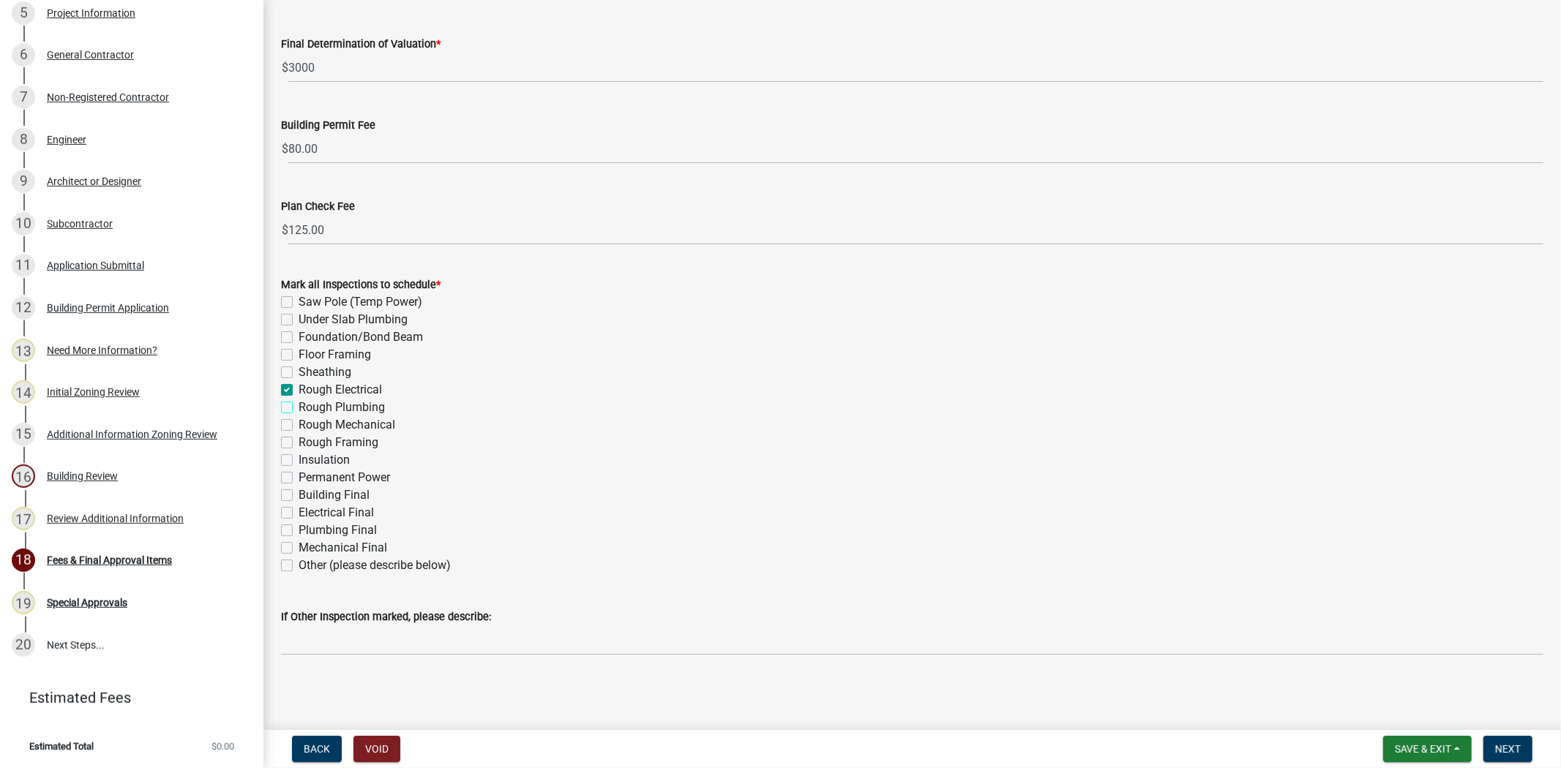
checkbox input "false"
click at [299, 439] on label "Rough Framing" at bounding box center [339, 443] width 80 height 18
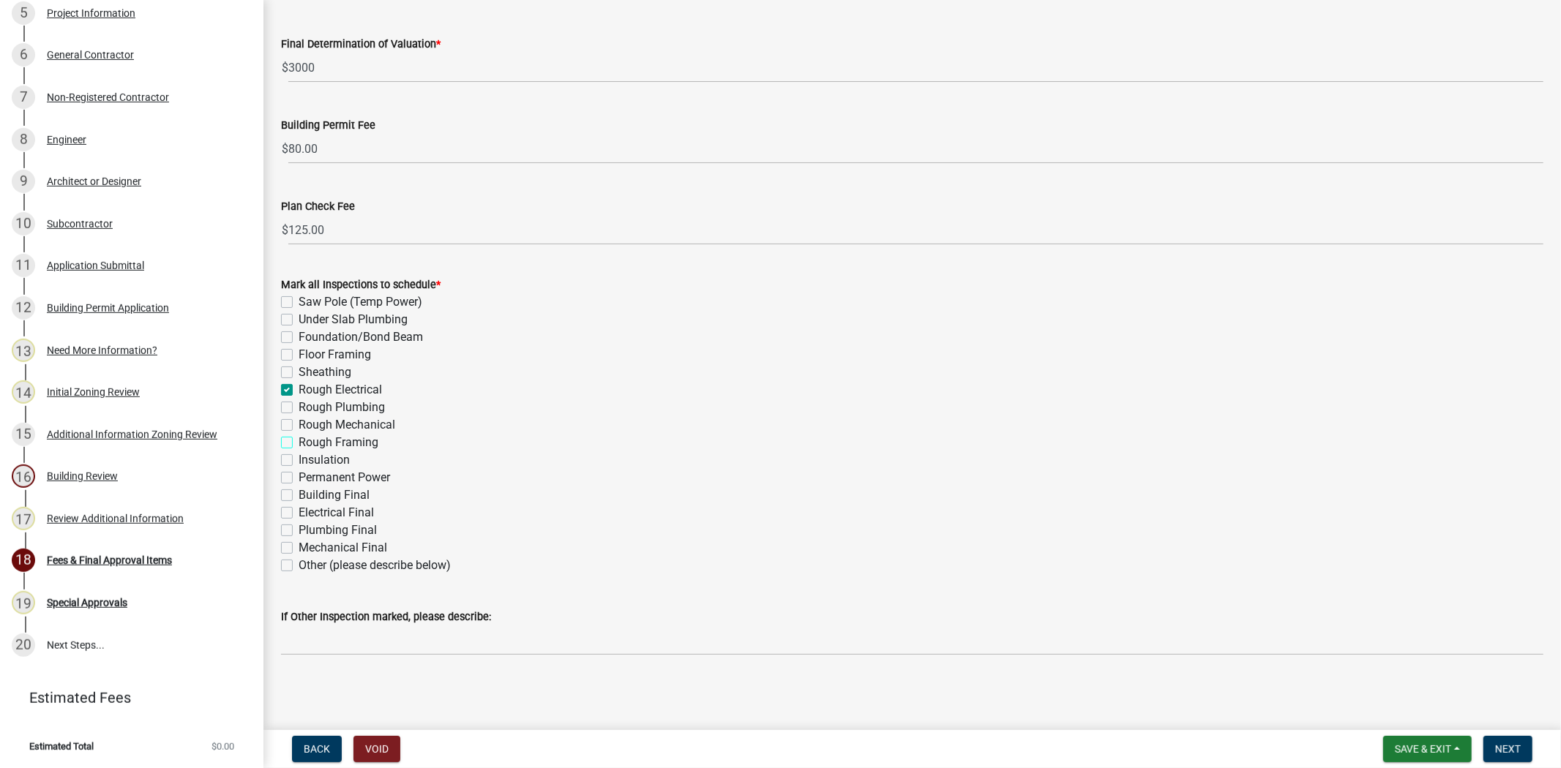
click at [299, 439] on input "Rough Framing" at bounding box center [304, 439] width 10 height 10
checkbox input "true"
checkbox input "false"
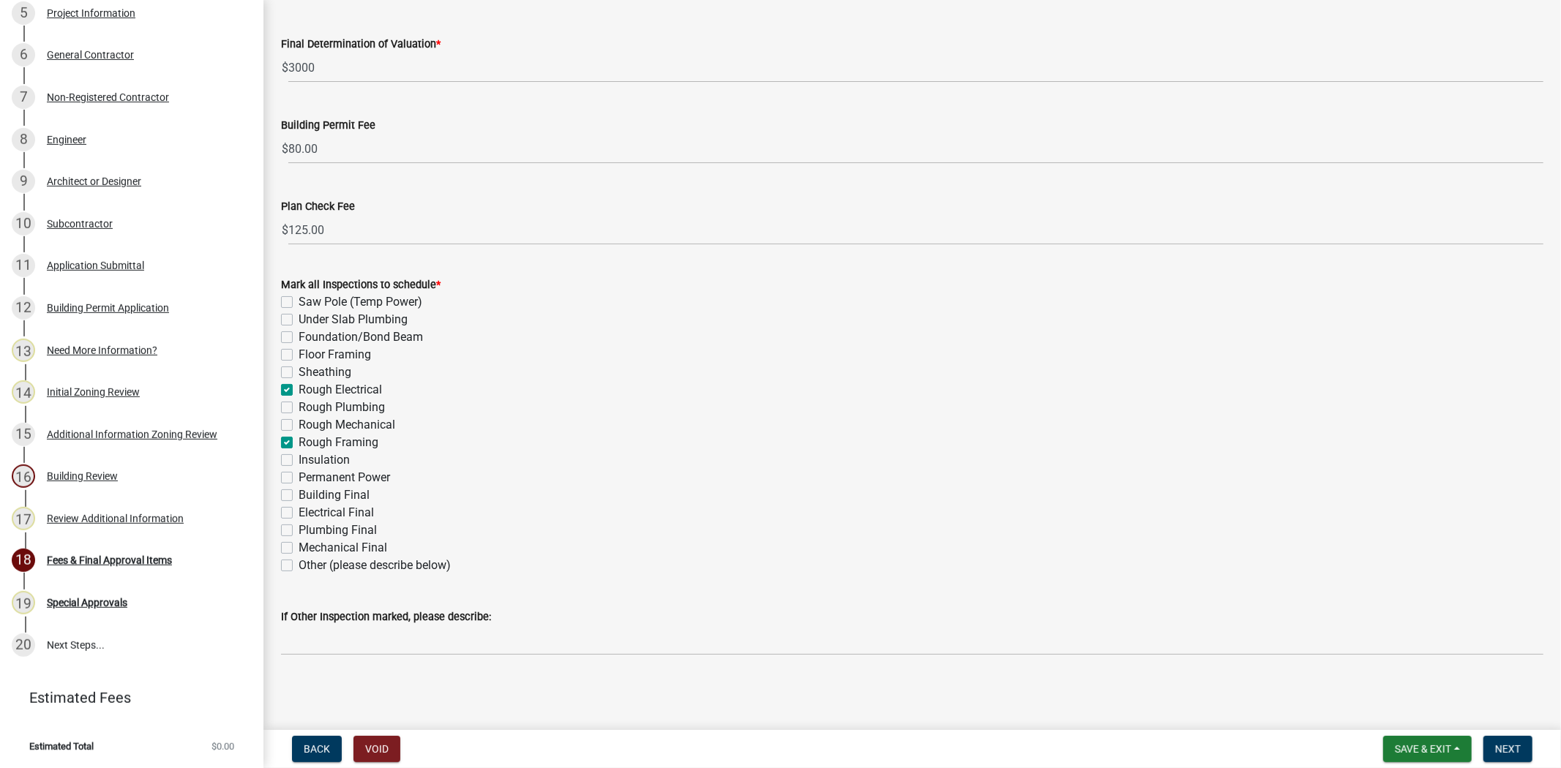
checkbox input "false"
checkbox input "true"
checkbox input "false"
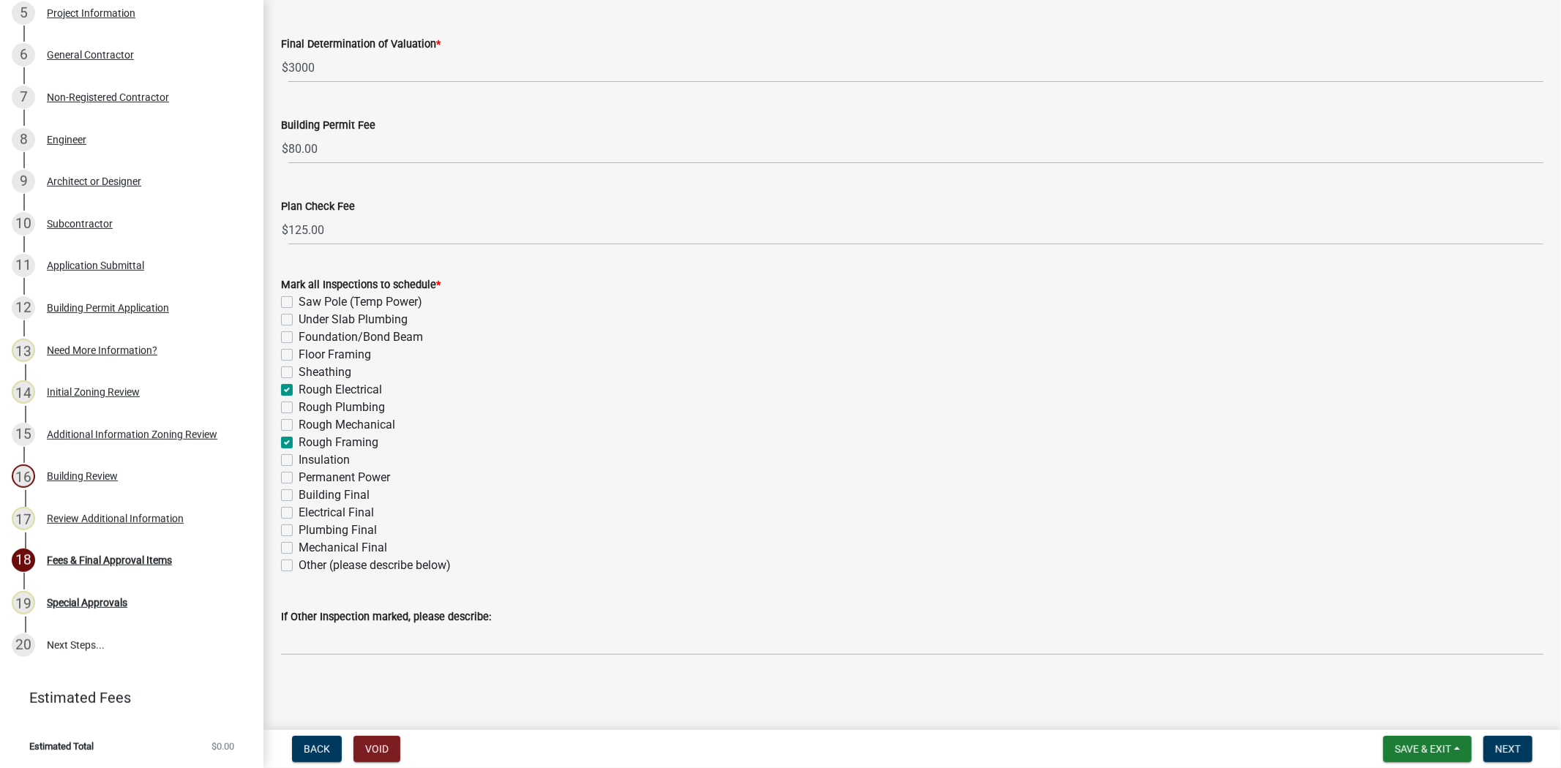
checkbox input "true"
checkbox input "false"
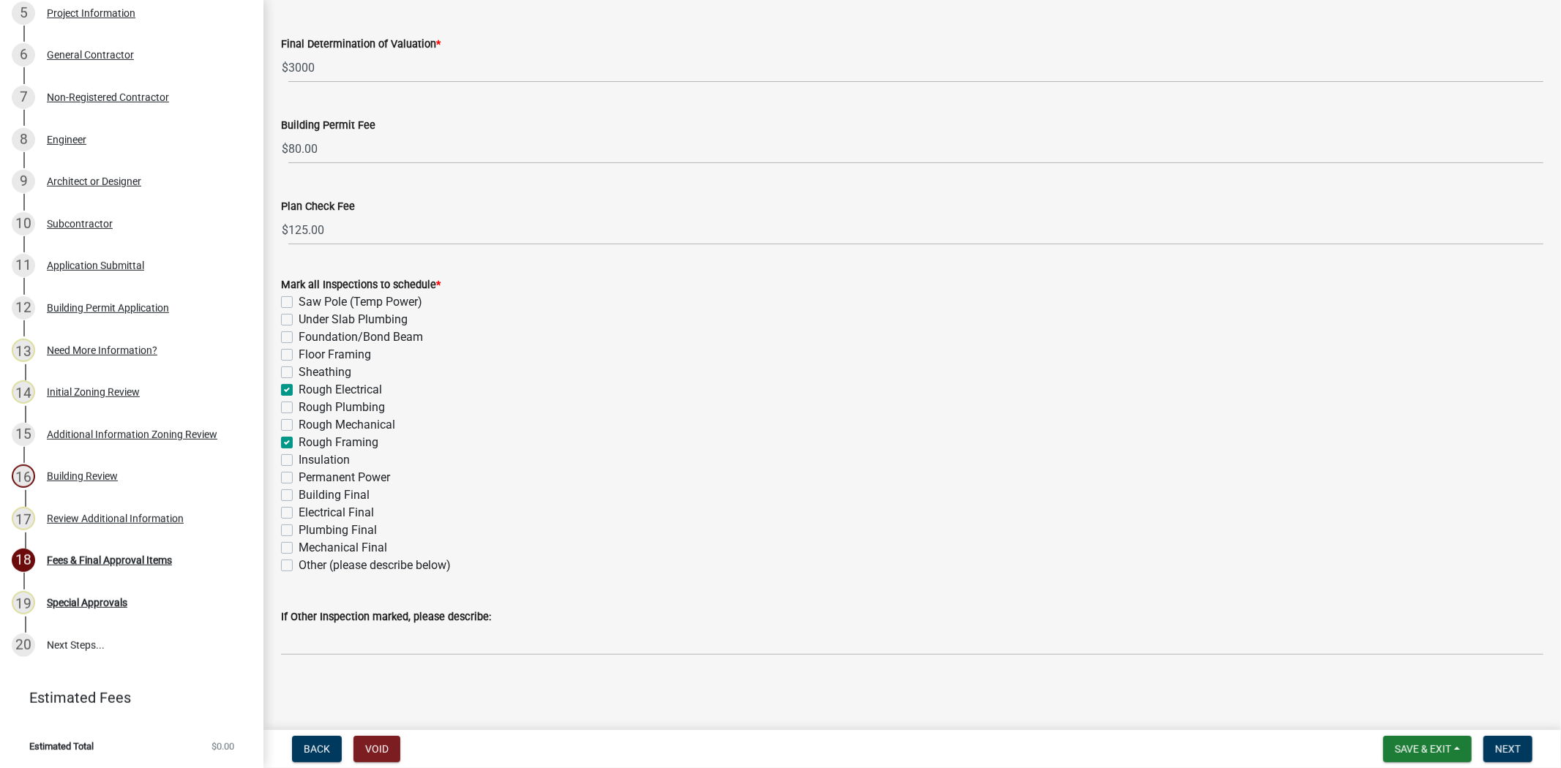
checkbox input "false"
click at [299, 514] on label "Electrical Final" at bounding box center [336, 513] width 75 height 18
click at [299, 514] on input "Electrical Final" at bounding box center [304, 509] width 10 height 10
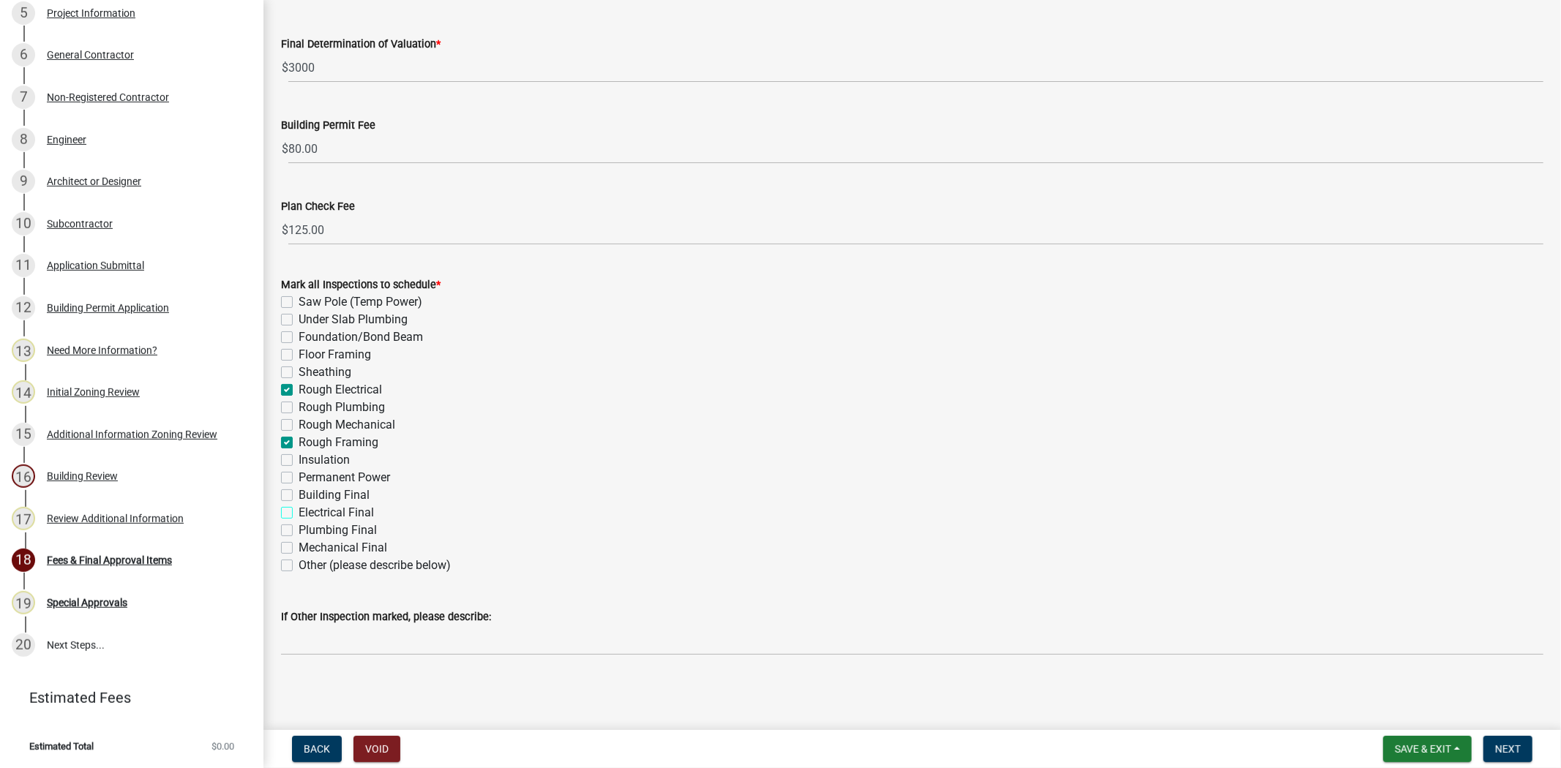
checkbox input "true"
checkbox input "false"
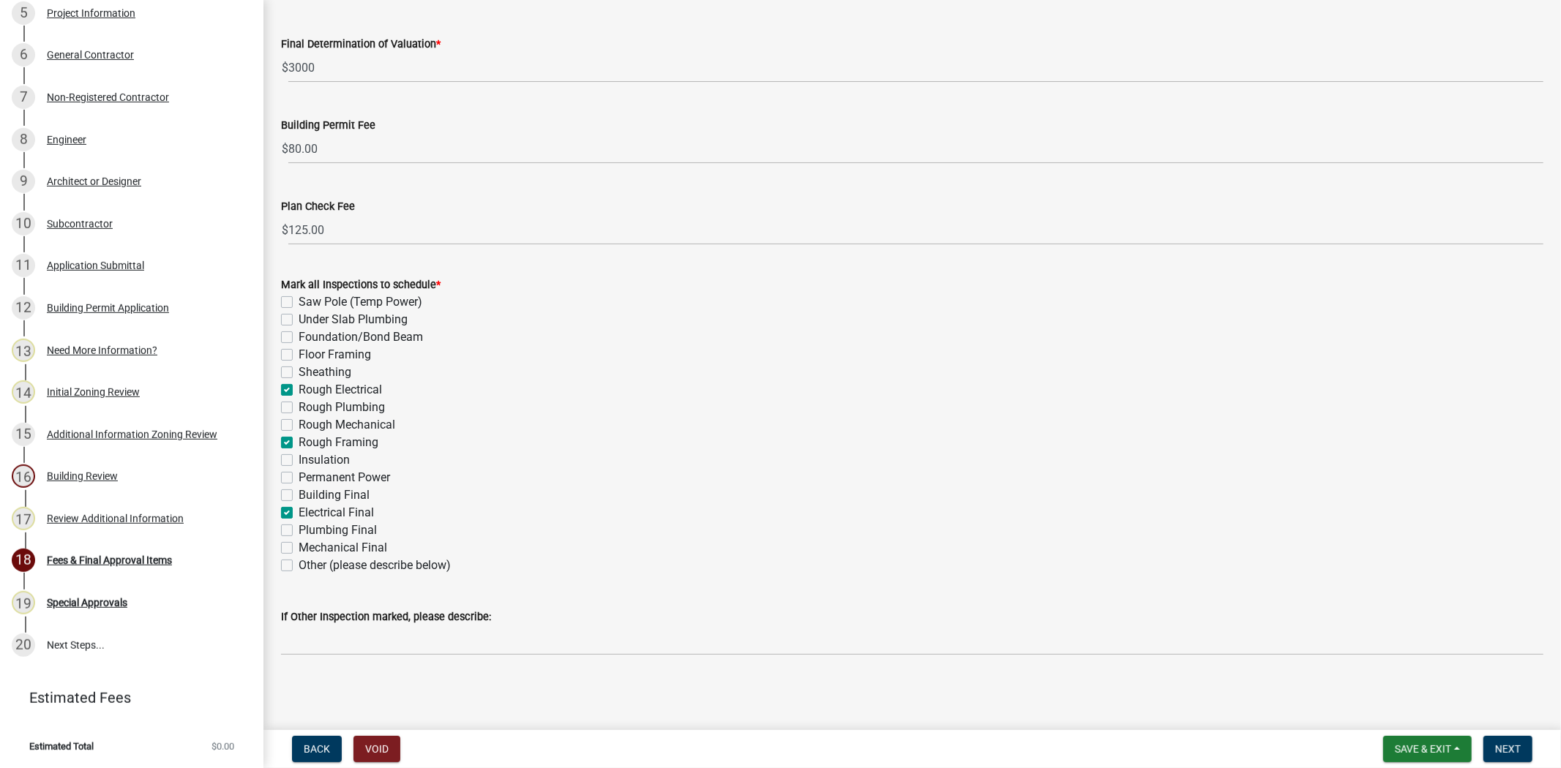
checkbox input "false"
checkbox input "true"
checkbox input "false"
checkbox input "true"
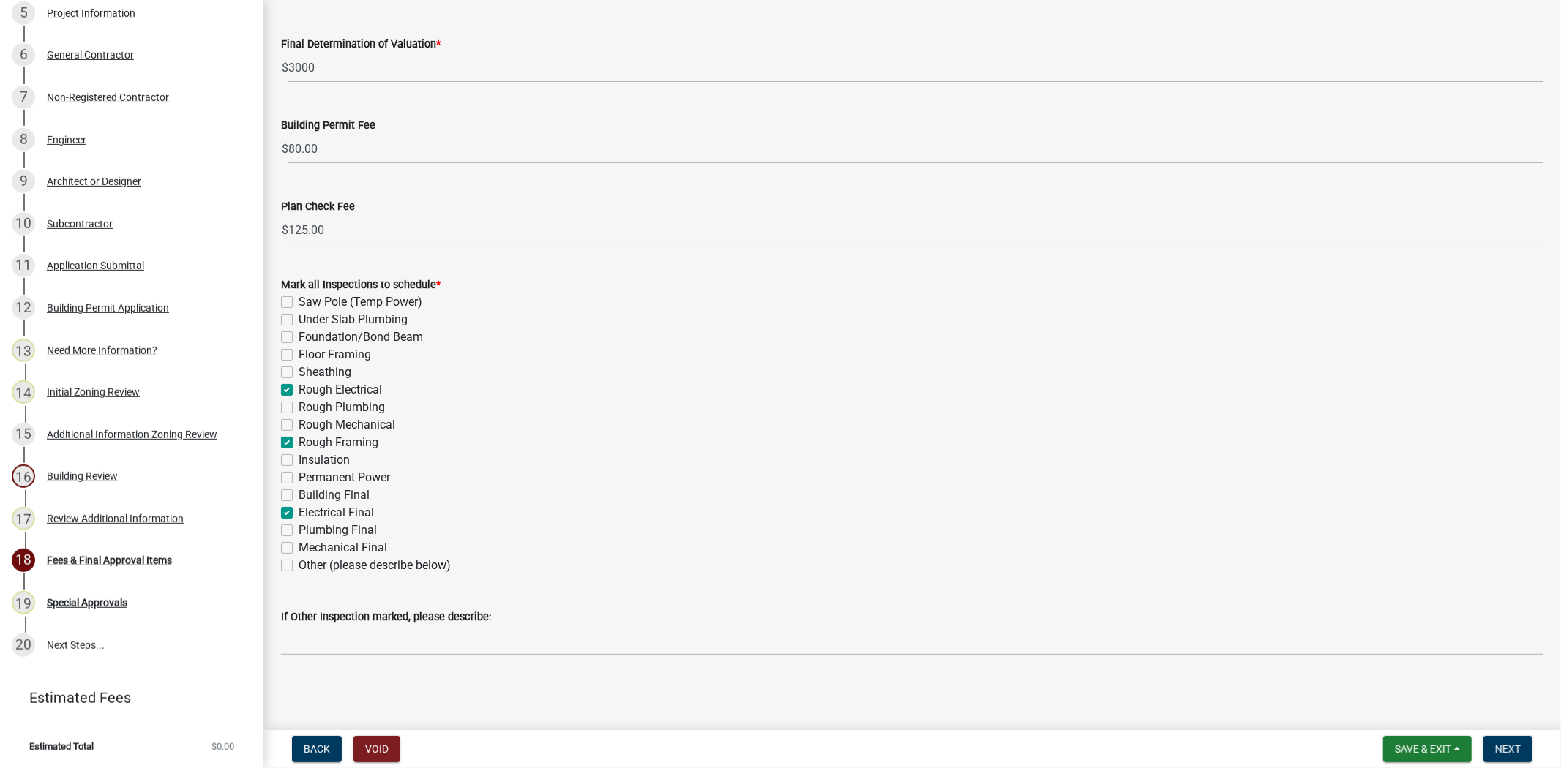
checkbox input "false"
checkbox input "true"
checkbox input "false"
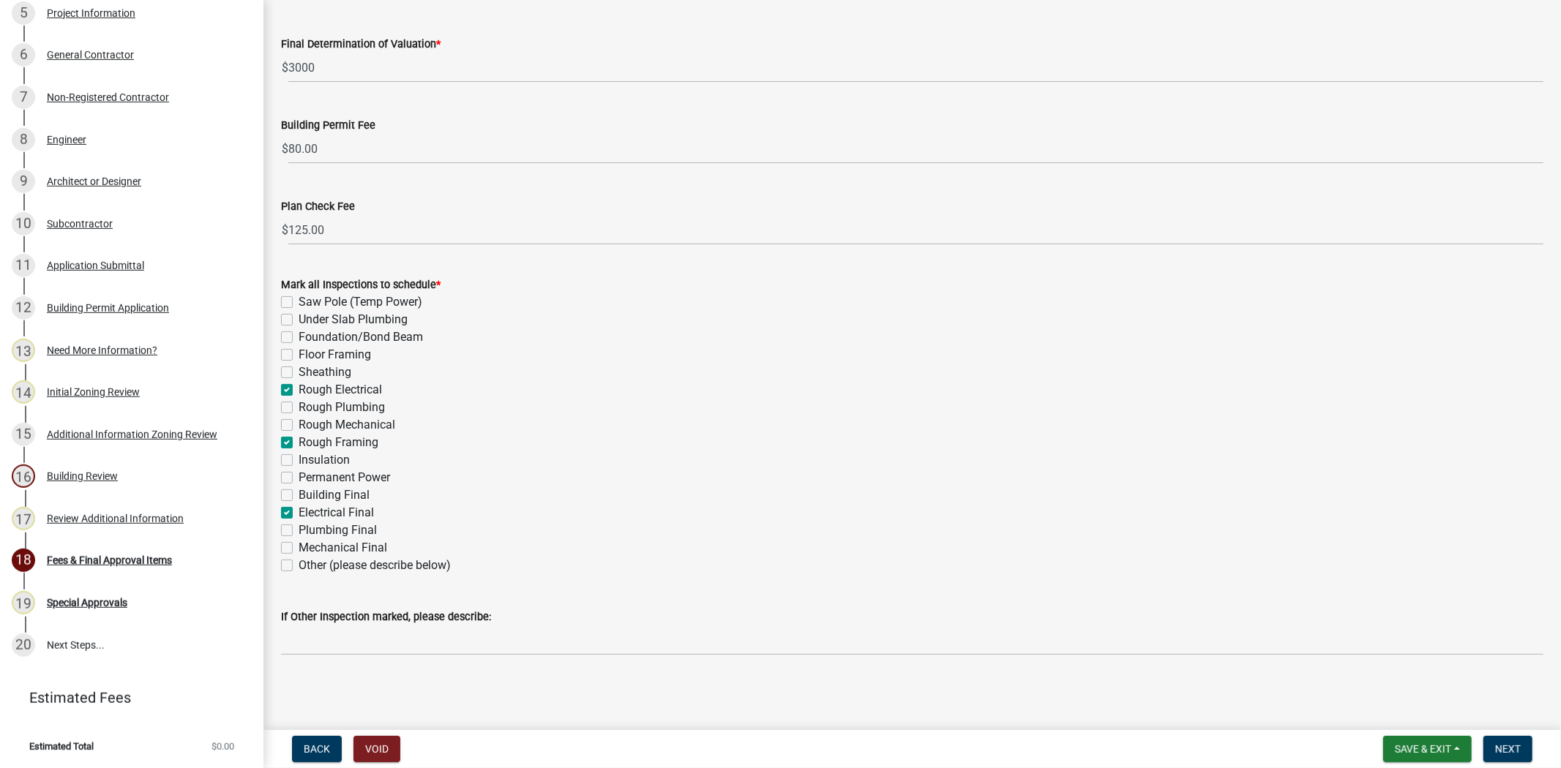
checkbox input "false"
click at [299, 498] on label "Building Final" at bounding box center [334, 496] width 71 height 18
click at [299, 496] on input "Building Final" at bounding box center [304, 492] width 10 height 10
checkbox input "true"
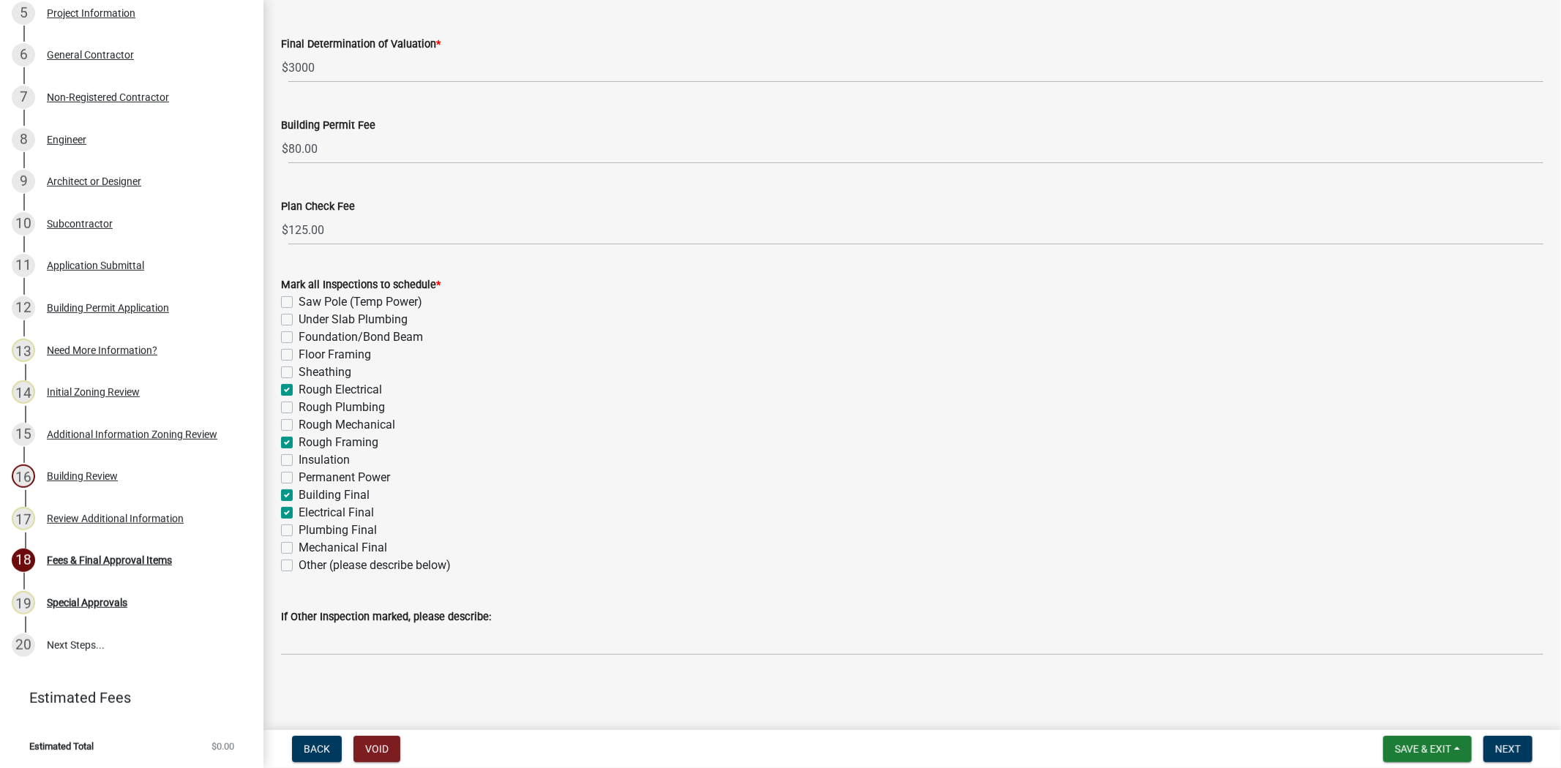
checkbox input "false"
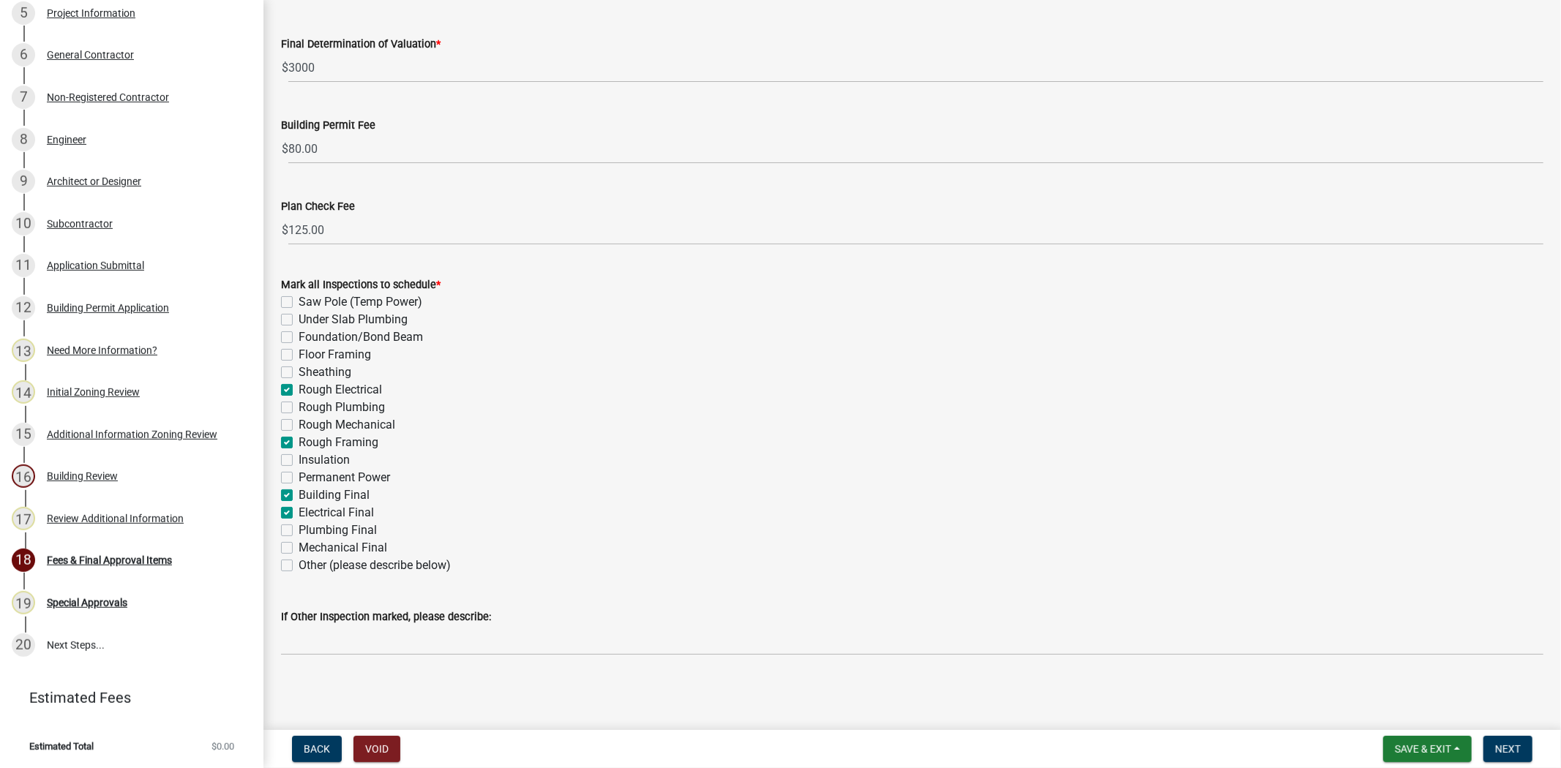
checkbox input "true"
checkbox input "false"
checkbox input "true"
checkbox input "false"
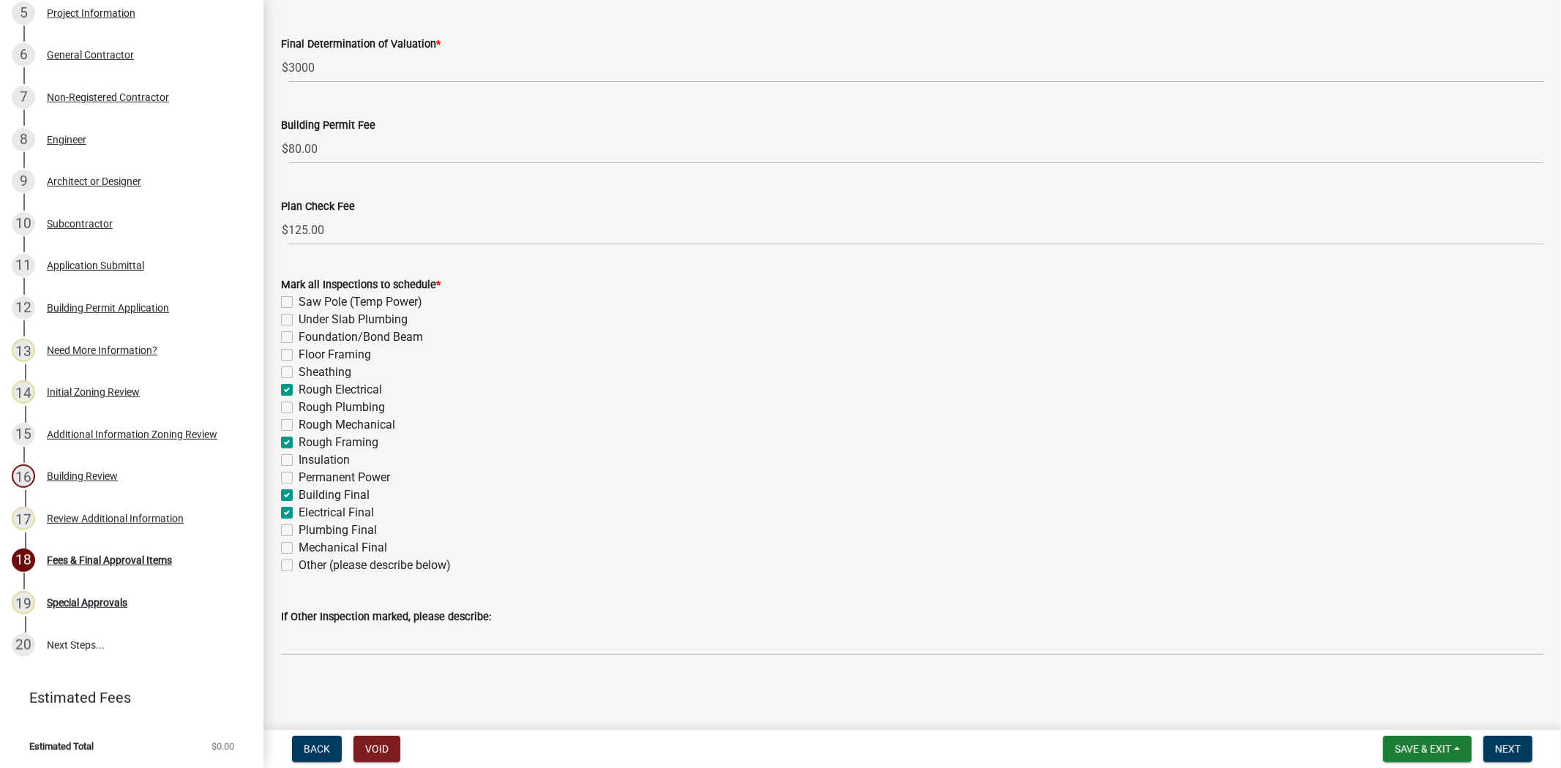
checkbox input "false"
checkbox input "true"
checkbox input "false"
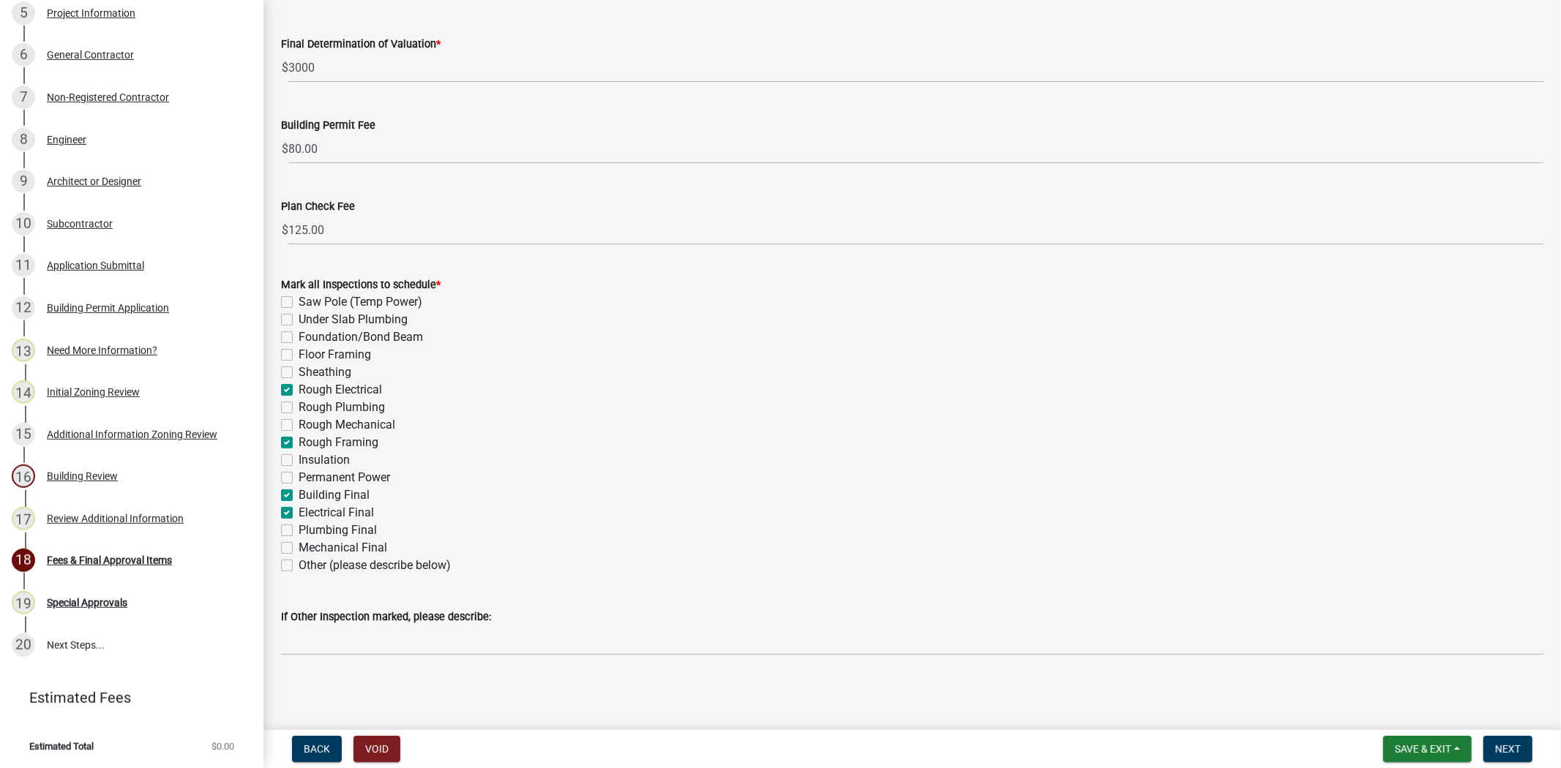
checkbox input "false"
click at [1491, 742] on button "Next" at bounding box center [1507, 749] width 49 height 26
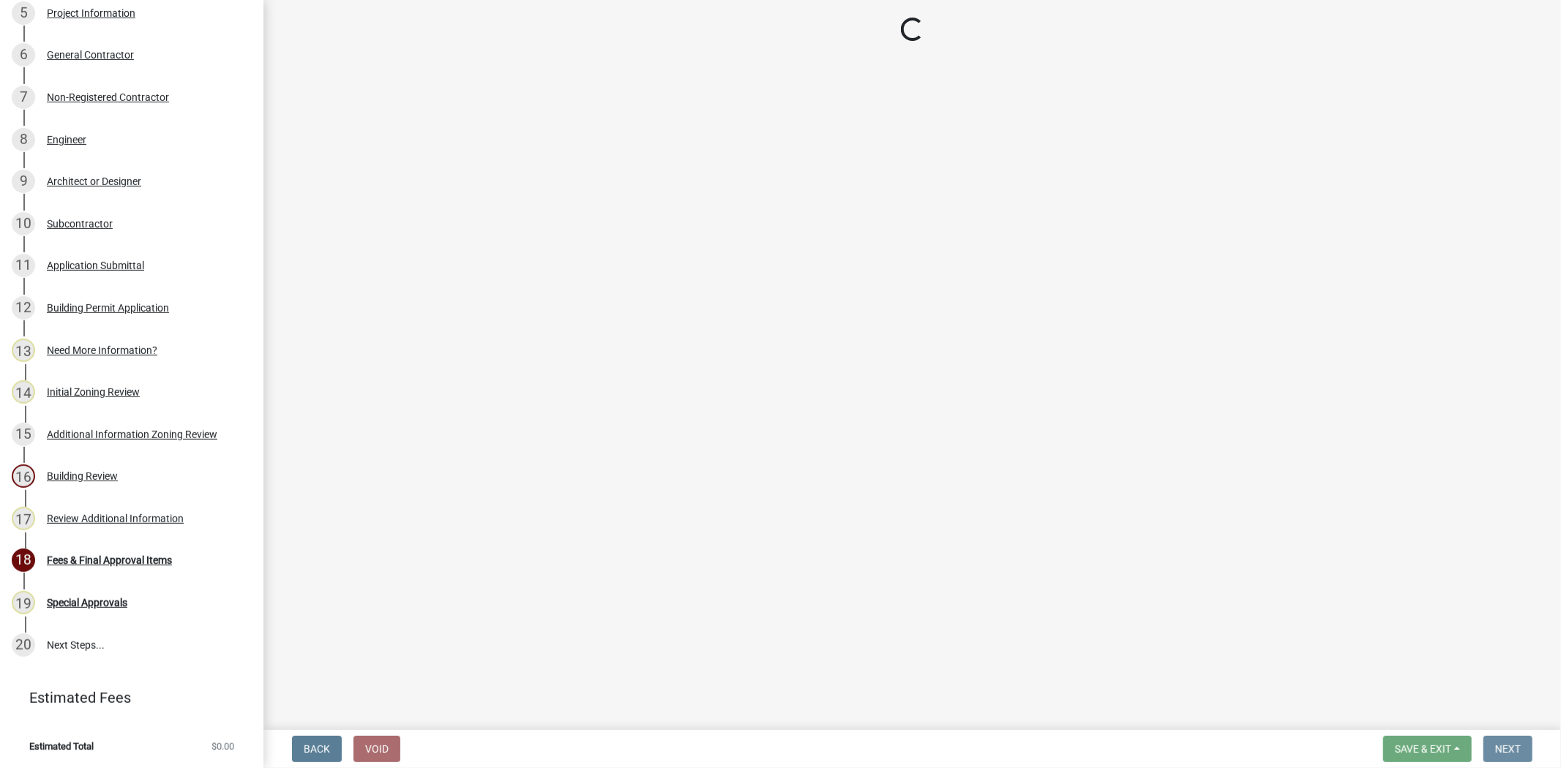
scroll to position [0, 0]
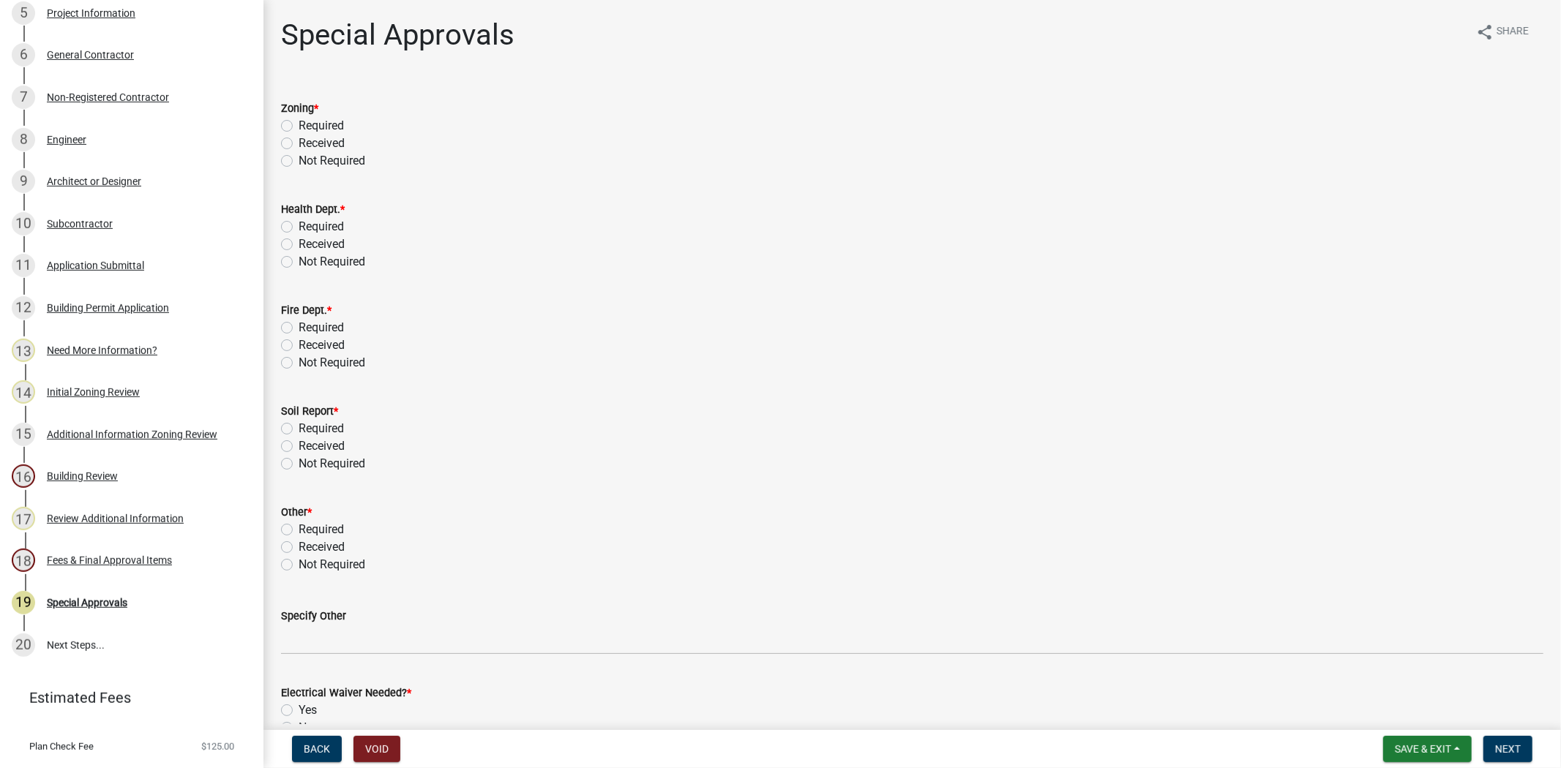
click at [299, 160] on label "Not Required" at bounding box center [332, 161] width 67 height 18
click at [299, 160] on input "Not Required" at bounding box center [304, 157] width 10 height 10
radio input "true"
click at [299, 256] on label "Not Required" at bounding box center [332, 262] width 67 height 18
click at [299, 256] on input "Not Required" at bounding box center [304, 258] width 10 height 10
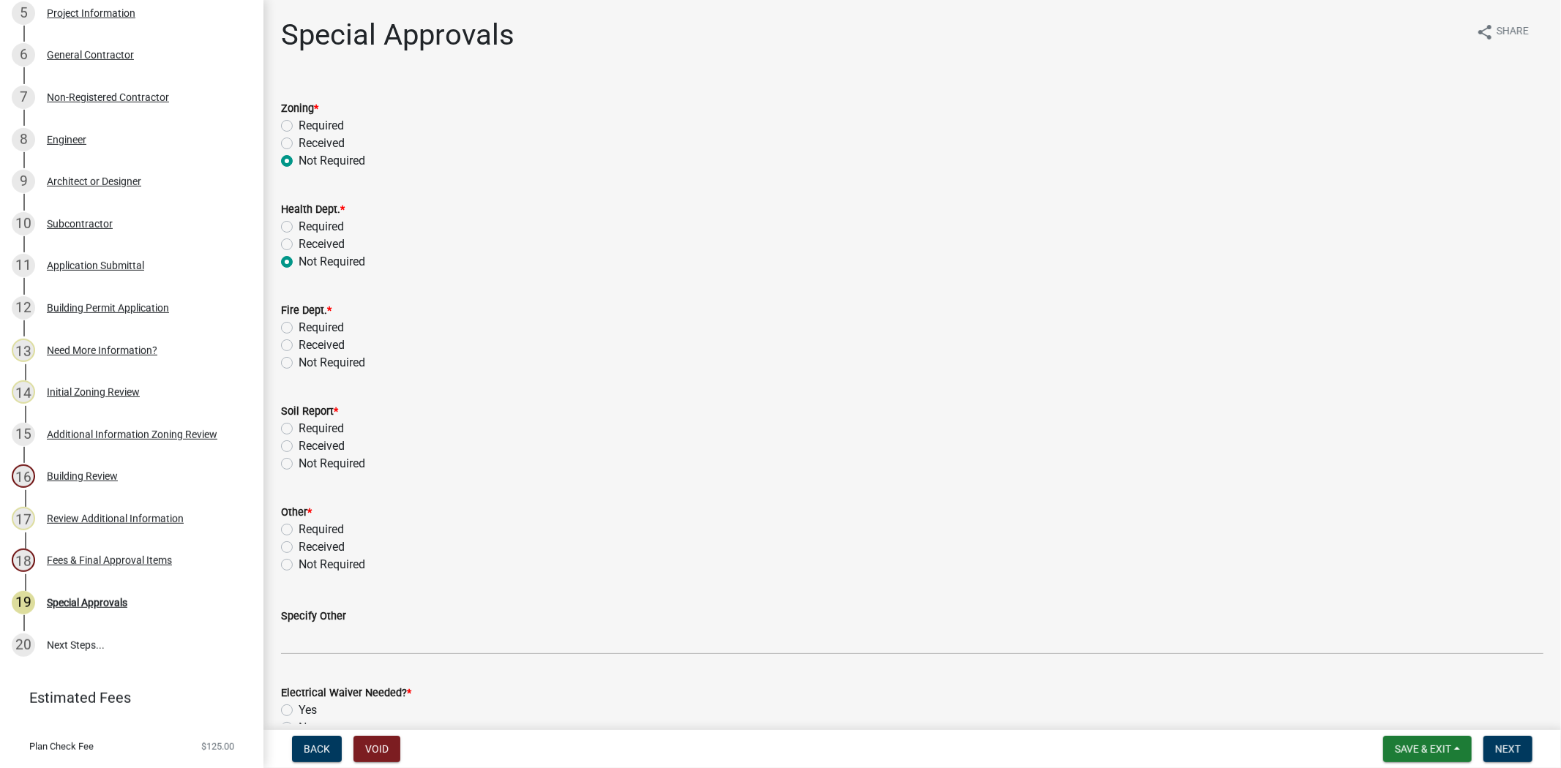
radio input "true"
click at [299, 359] on label "Not Required" at bounding box center [332, 363] width 67 height 18
click at [299, 359] on input "Not Required" at bounding box center [304, 359] width 10 height 10
radio input "true"
click at [299, 461] on label "Not Required" at bounding box center [332, 464] width 67 height 18
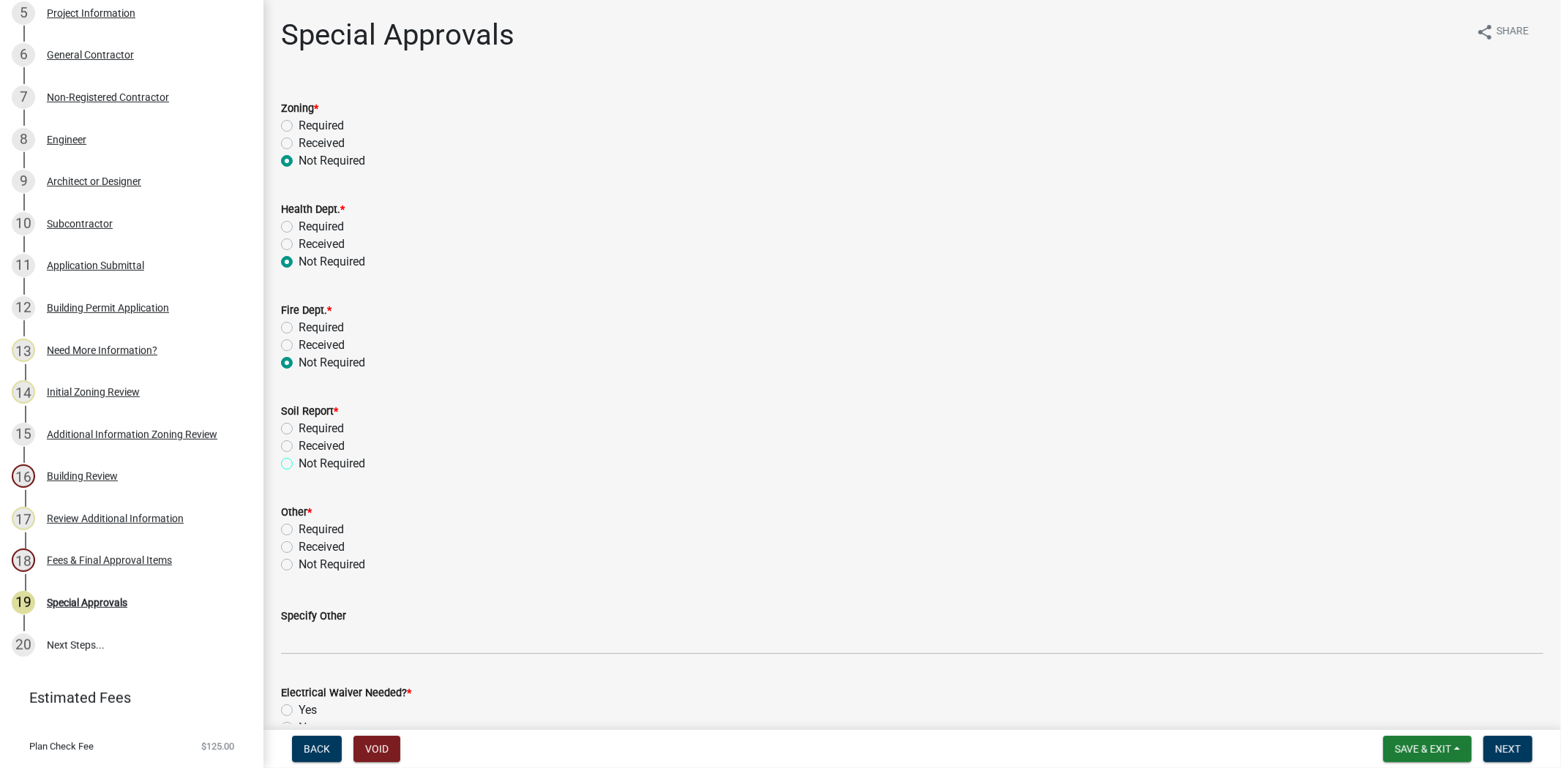
click at [299, 461] on input "Not Required" at bounding box center [304, 460] width 10 height 10
radio input "true"
click at [299, 562] on label "Not Required" at bounding box center [332, 565] width 67 height 18
click at [299, 562] on input "Not Required" at bounding box center [304, 561] width 10 height 10
radio input "true"
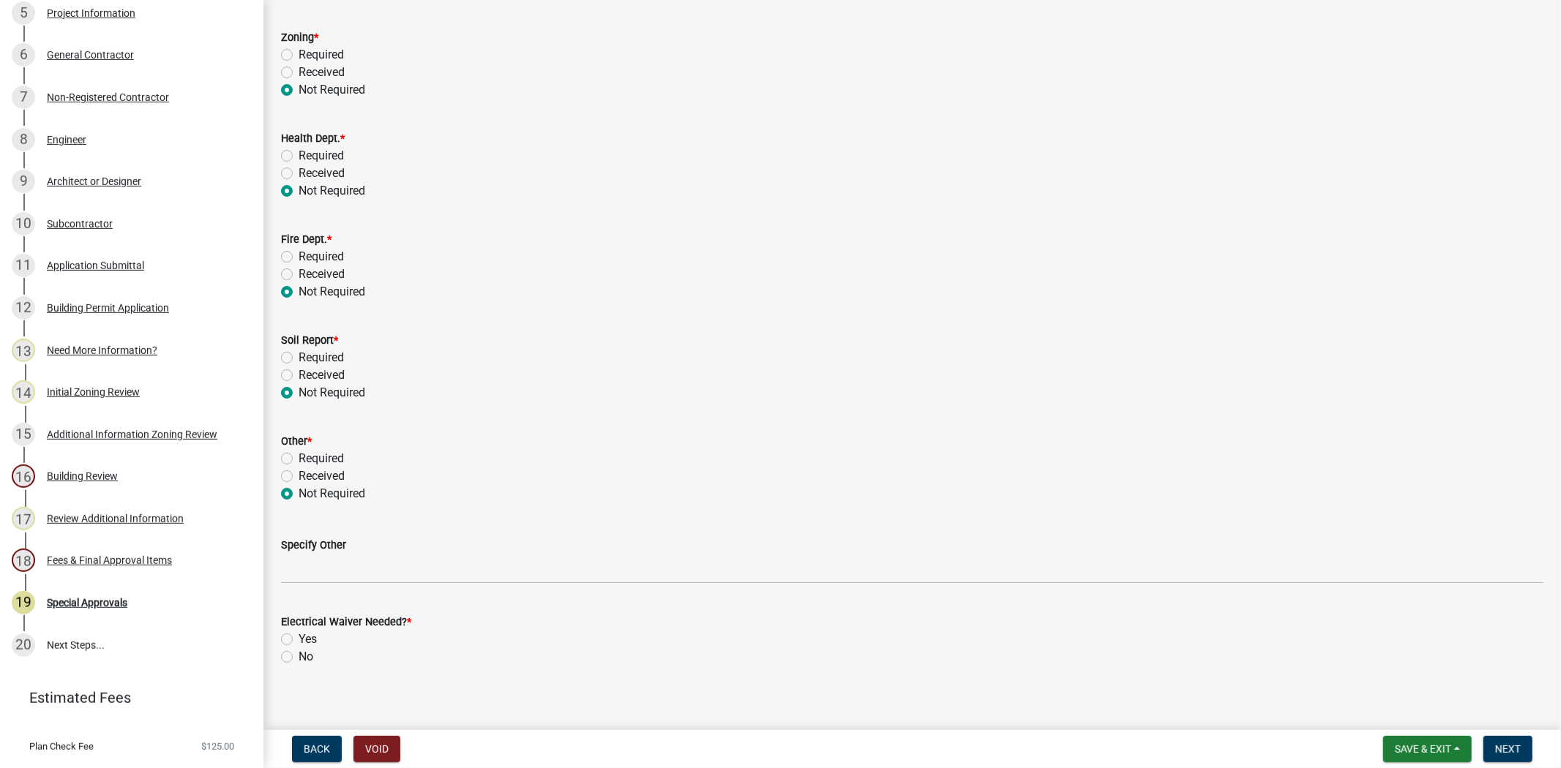
scroll to position [83, 0]
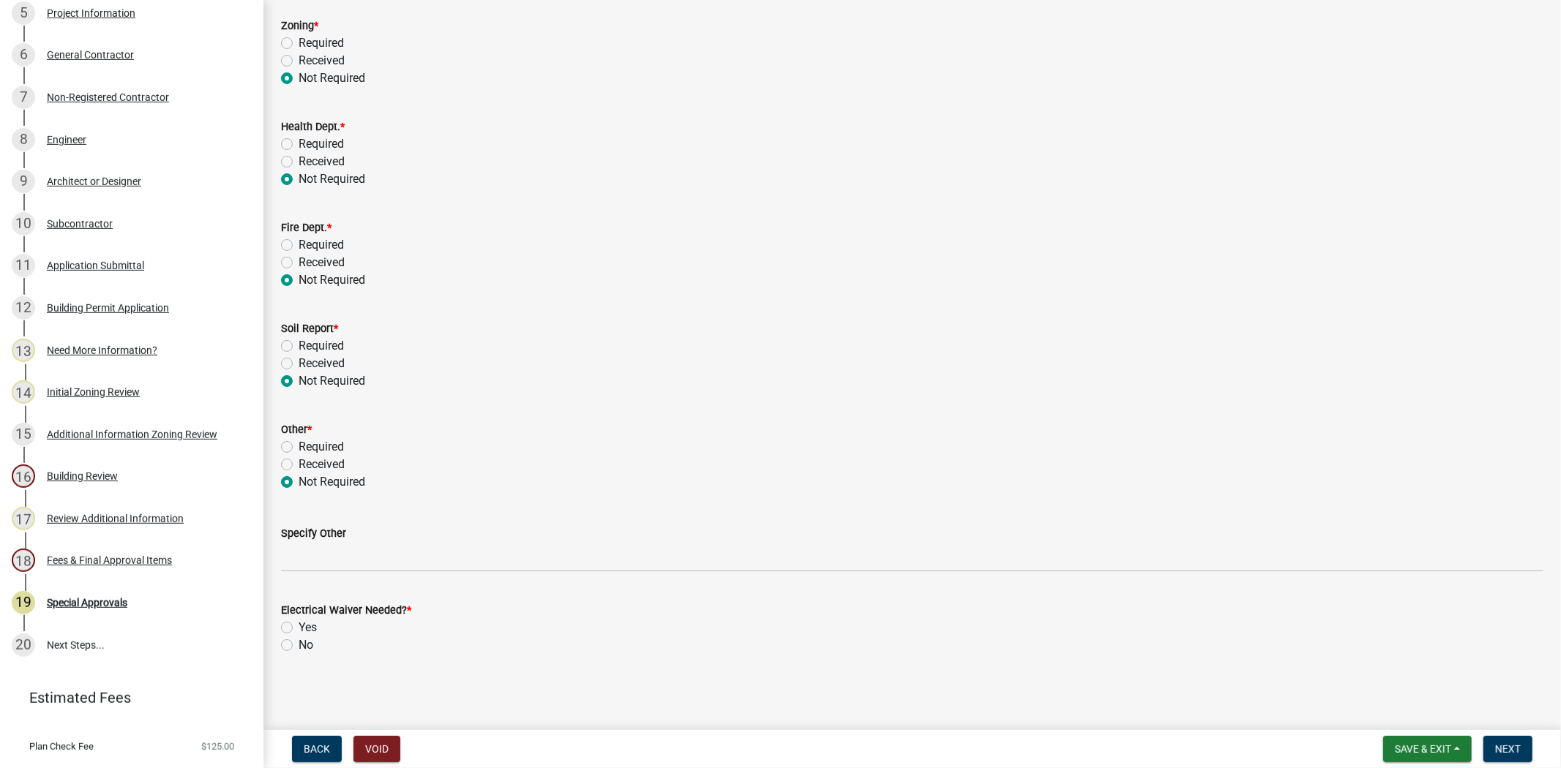
click at [299, 642] on label "No" at bounding box center [306, 646] width 15 height 18
click at [299, 642] on input "No" at bounding box center [304, 642] width 10 height 10
radio input "true"
click at [1512, 747] on span "Next" at bounding box center [1508, 749] width 26 height 12
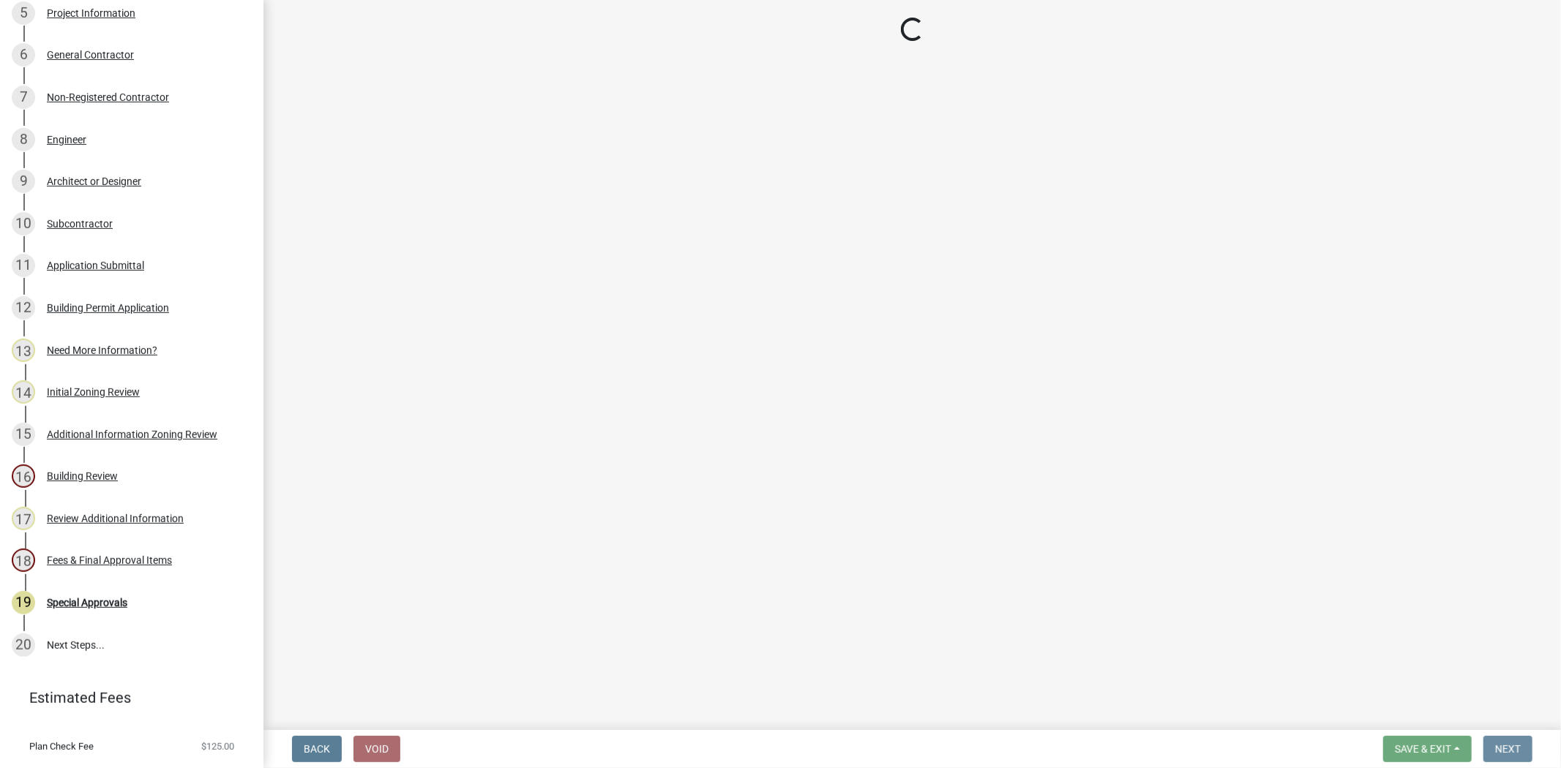
scroll to position [0, 0]
select select "3: 3"
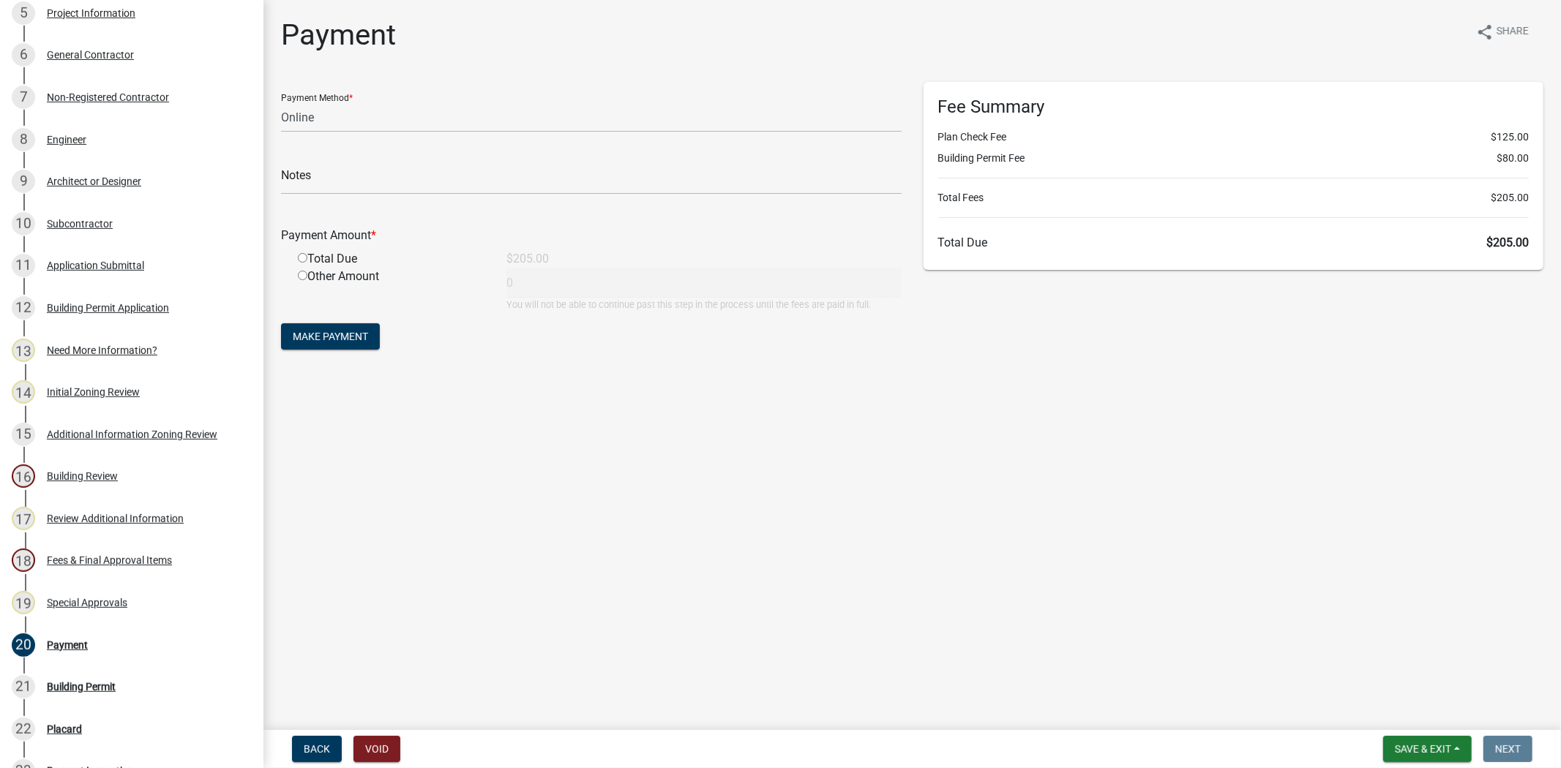
scroll to position [670, 0]
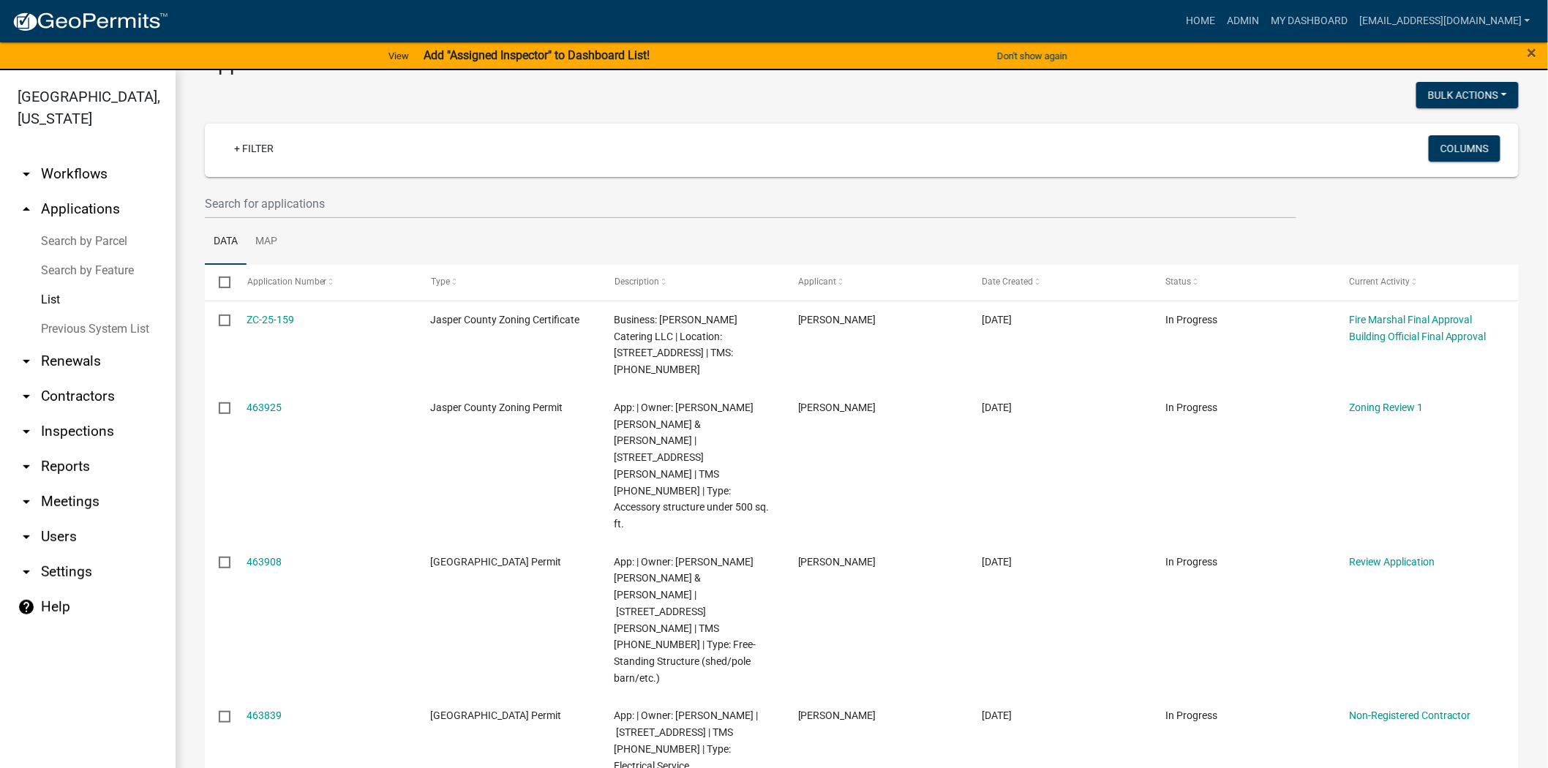
scroll to position [81, 0]
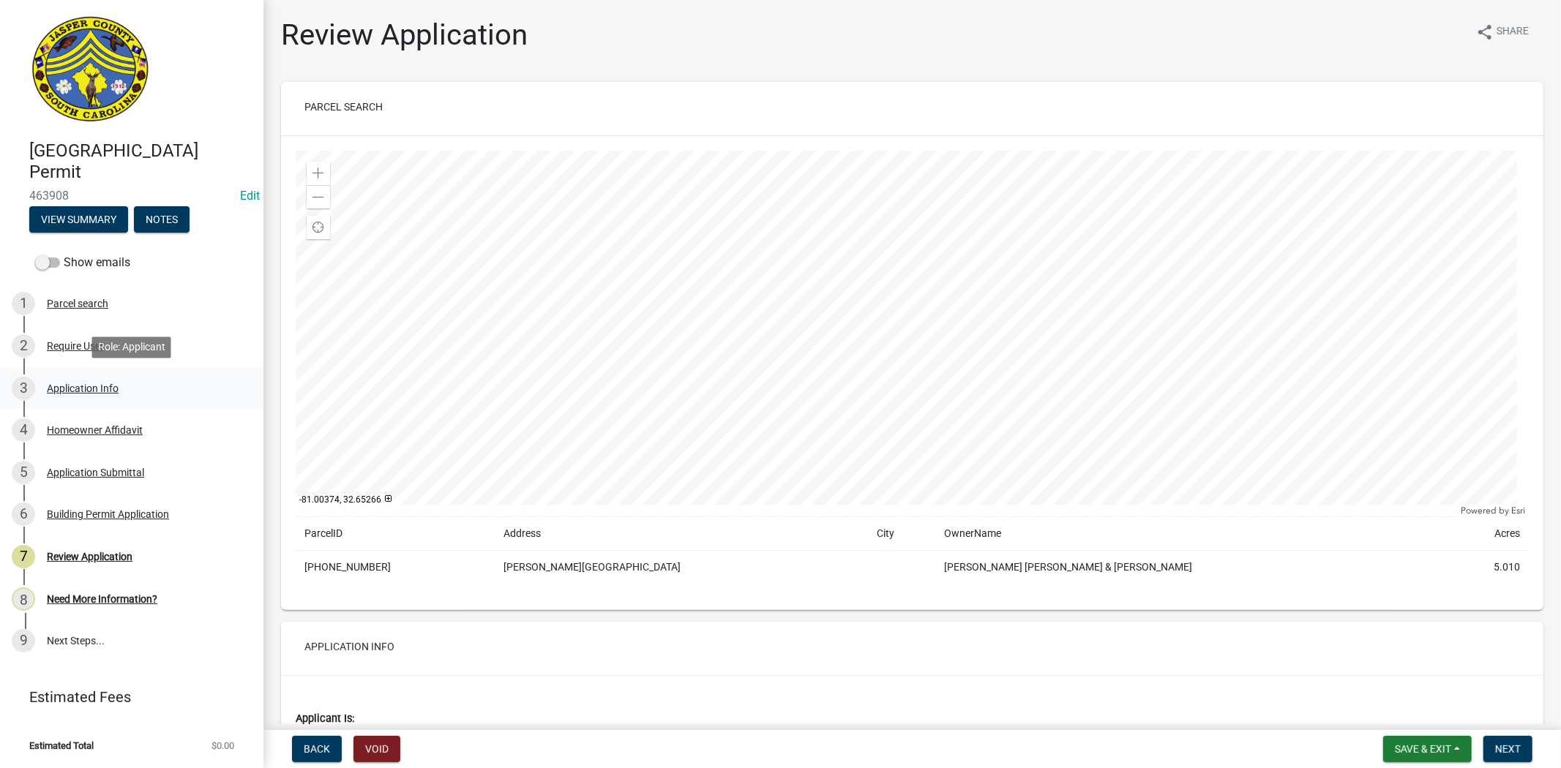
click at [105, 383] on div "Application Info" at bounding box center [83, 388] width 72 height 10
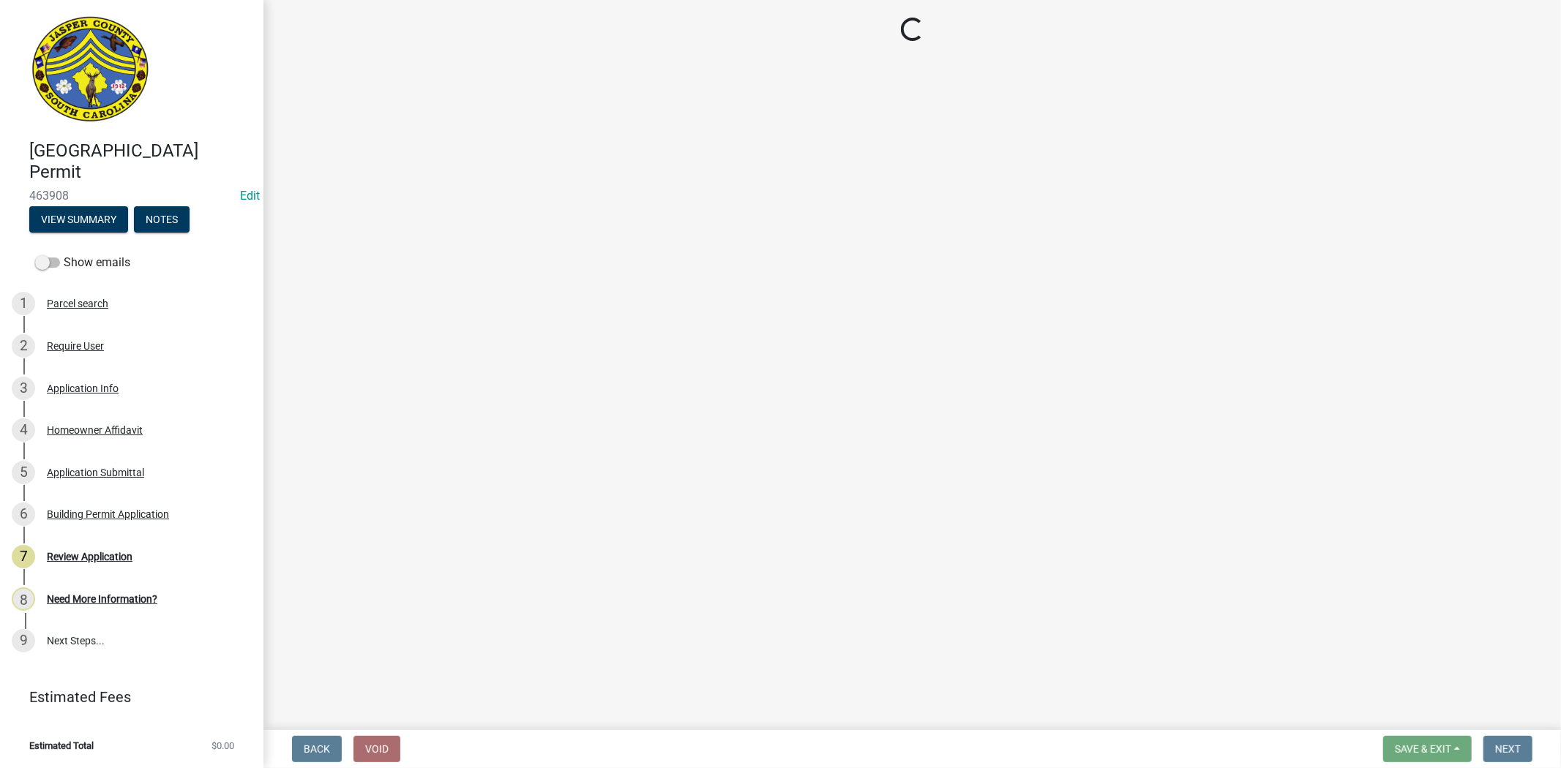
select select "f53fa719-3ff7-48d2-9eb7-3bbc18bb9995"
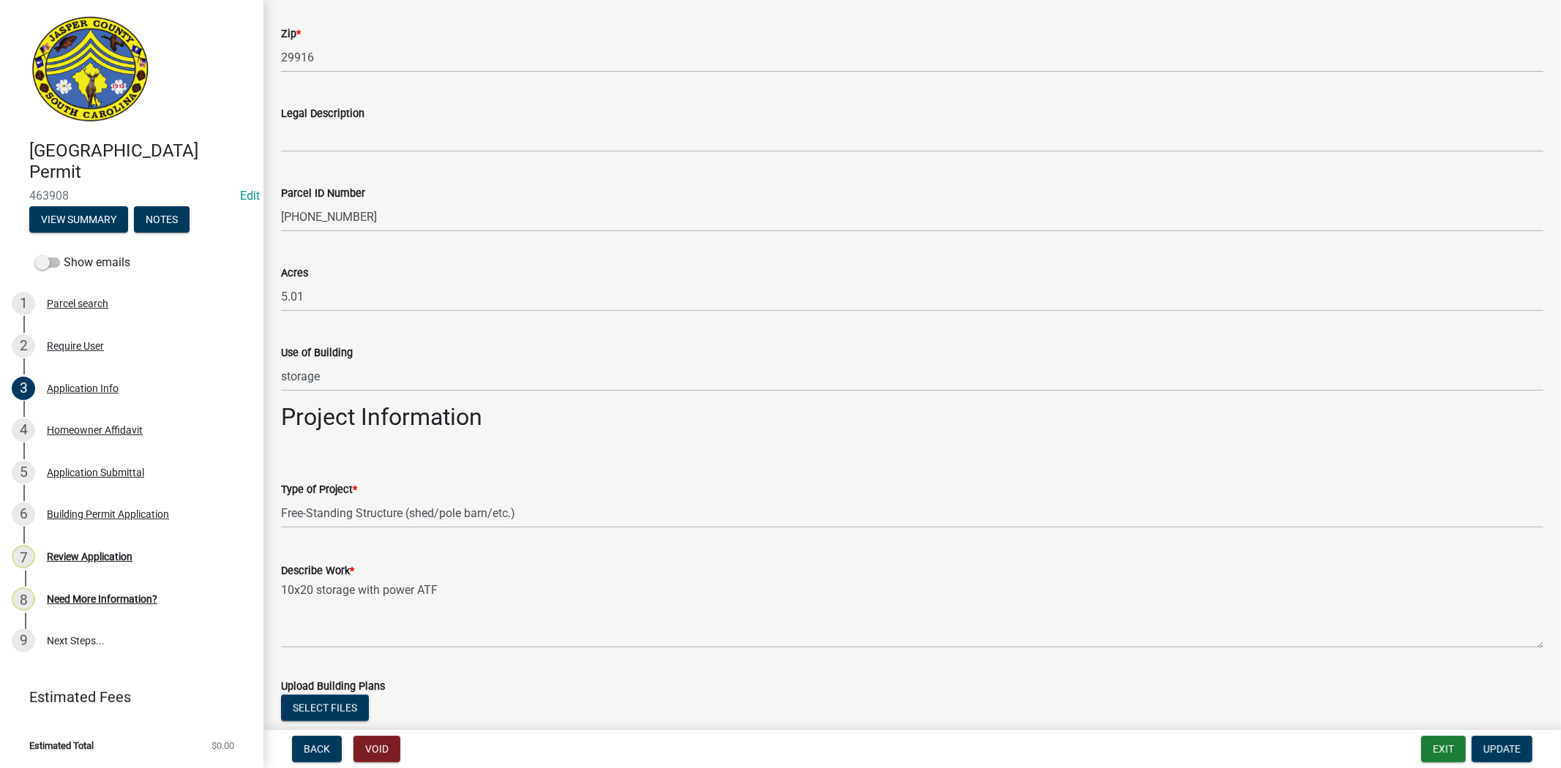
scroll to position [1300, 0]
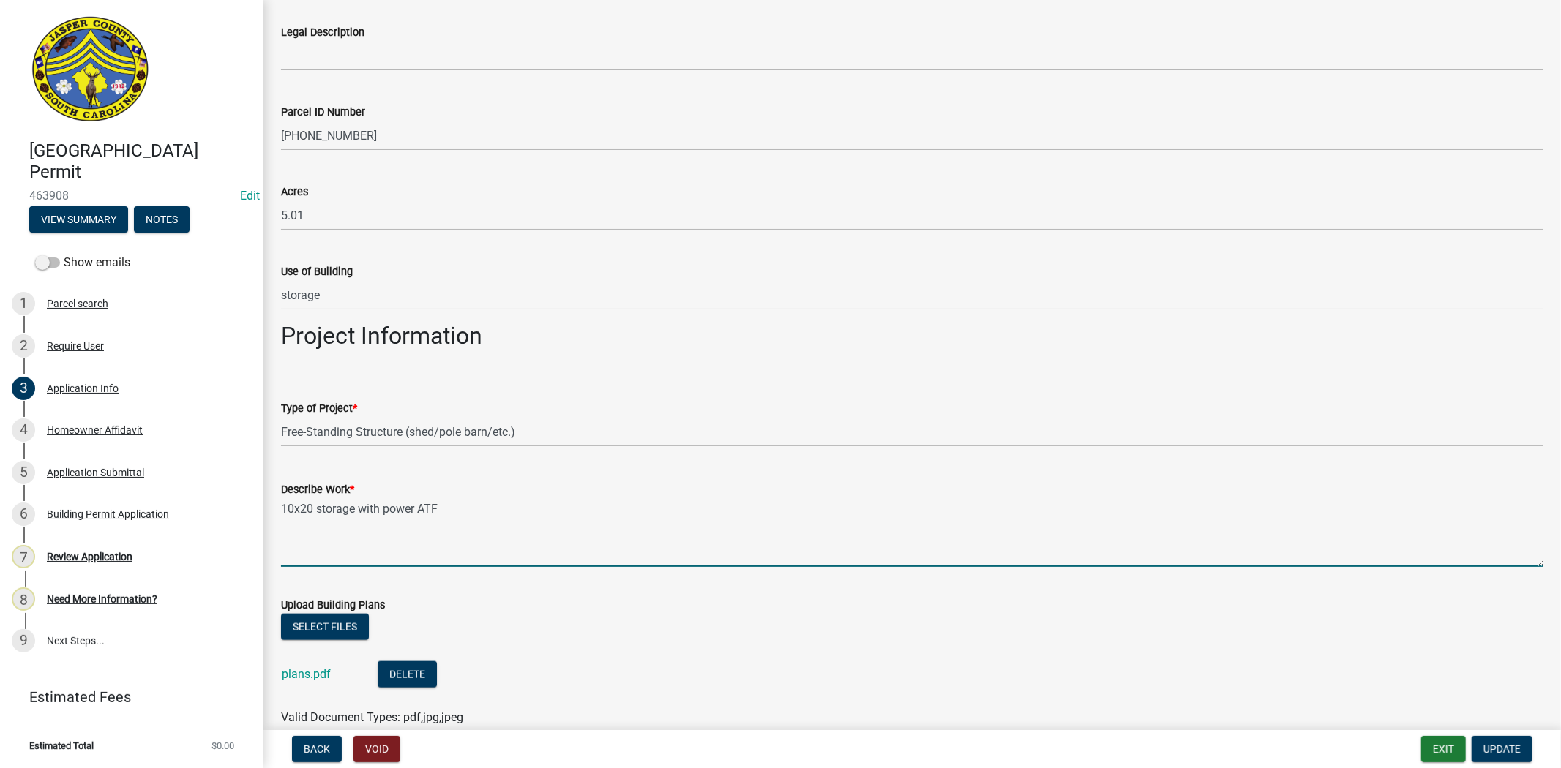
click at [488, 514] on textarea "10x20 storage with power ATF" at bounding box center [912, 532] width 1262 height 69
click at [291, 509] on textarea "10x20 storage with power ATF" at bounding box center [912, 532] width 1262 height 69
click at [323, 511] on textarea "10.5 x20 storage with power ATF" at bounding box center [912, 532] width 1262 height 69
click at [566, 507] on textarea "10.5 x20.5 storage with power ATF" at bounding box center [912, 532] width 1262 height 69
click at [375, 503] on textarea "10.5 x20.5 storage with power for storage" at bounding box center [912, 532] width 1262 height 69
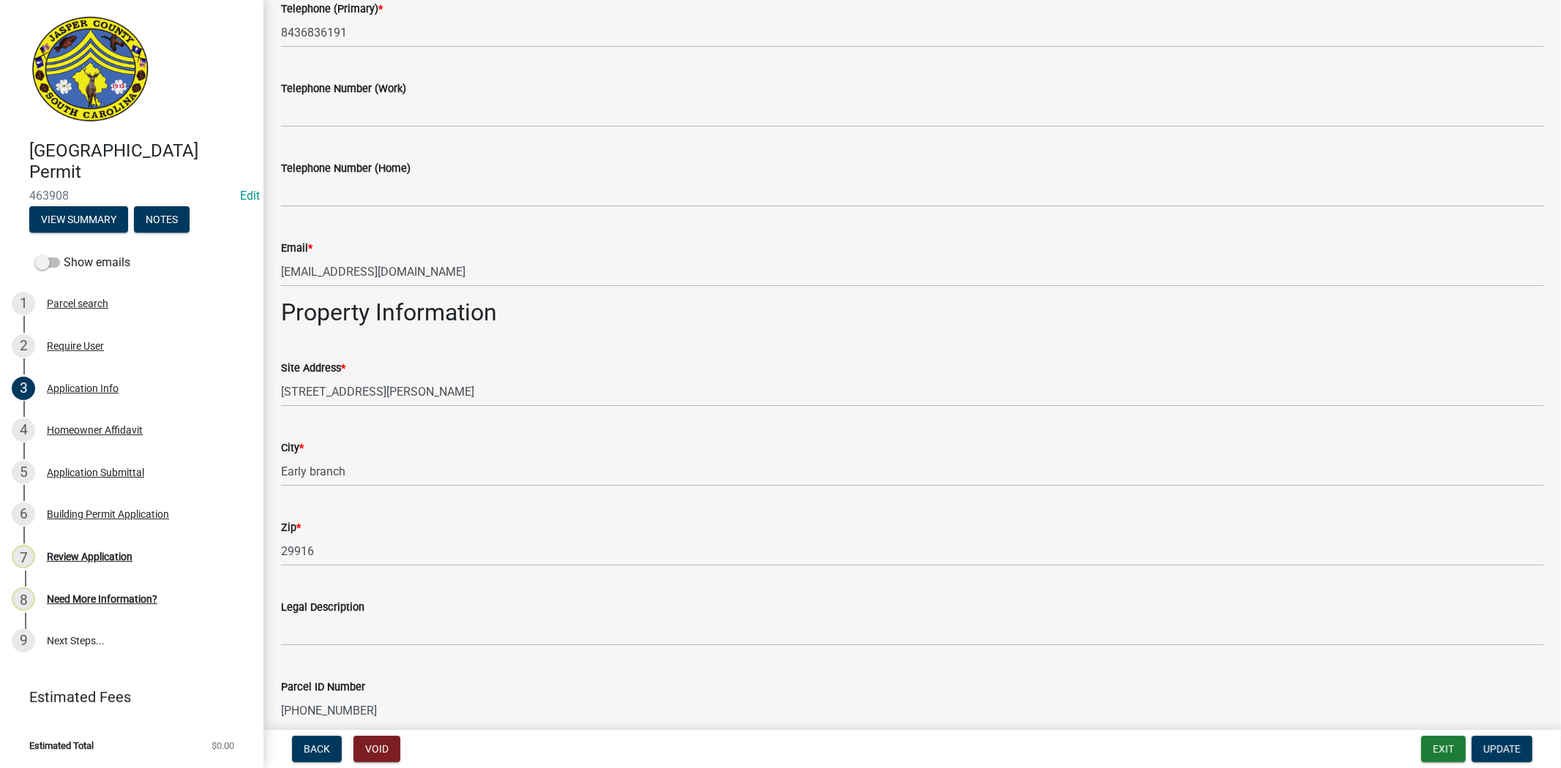
scroll to position [894, 0]
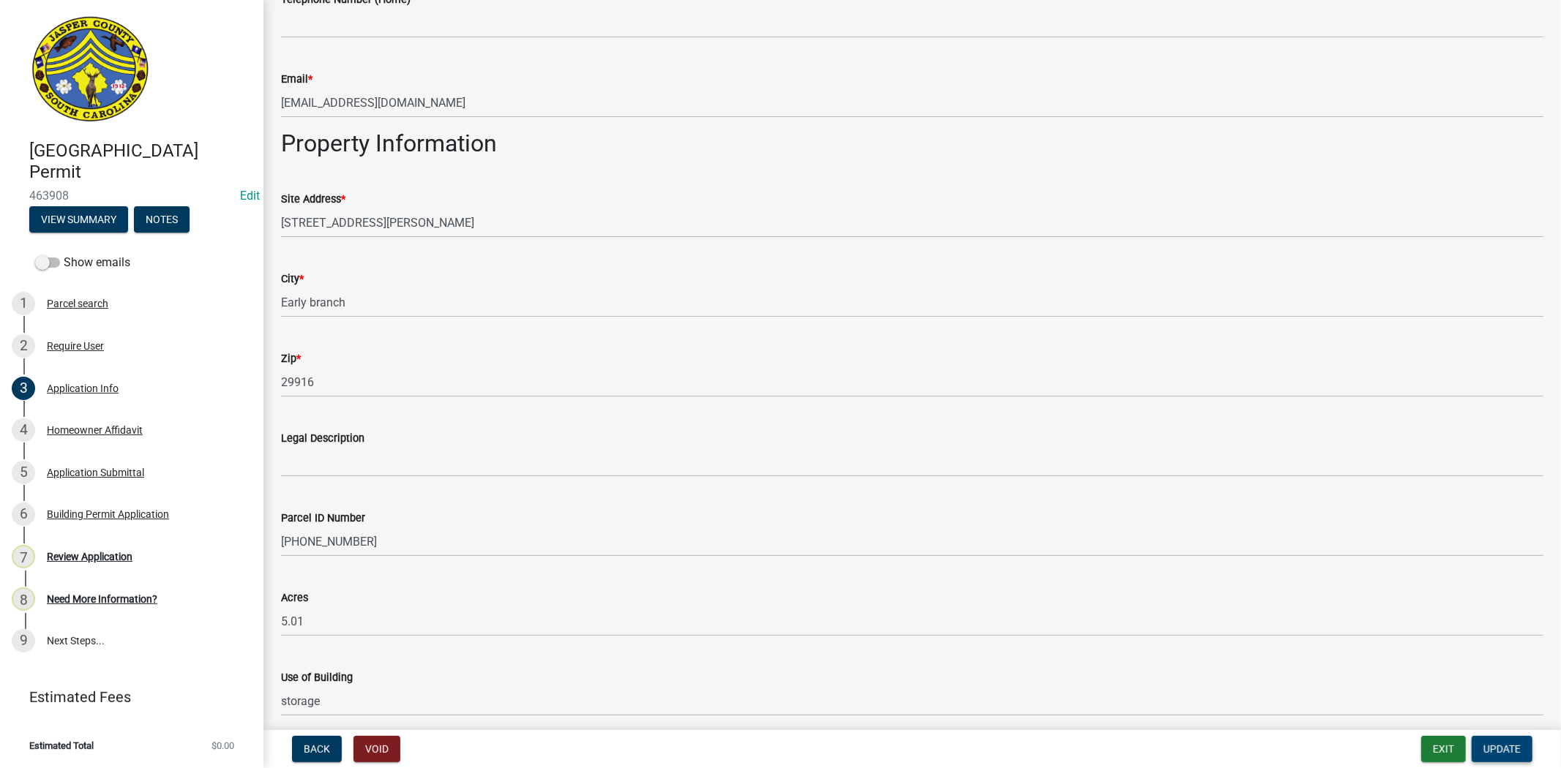
type textarea "10.5 x20.5 shed with power for storage"
click at [1501, 745] on span "Update" at bounding box center [1501, 749] width 37 height 12
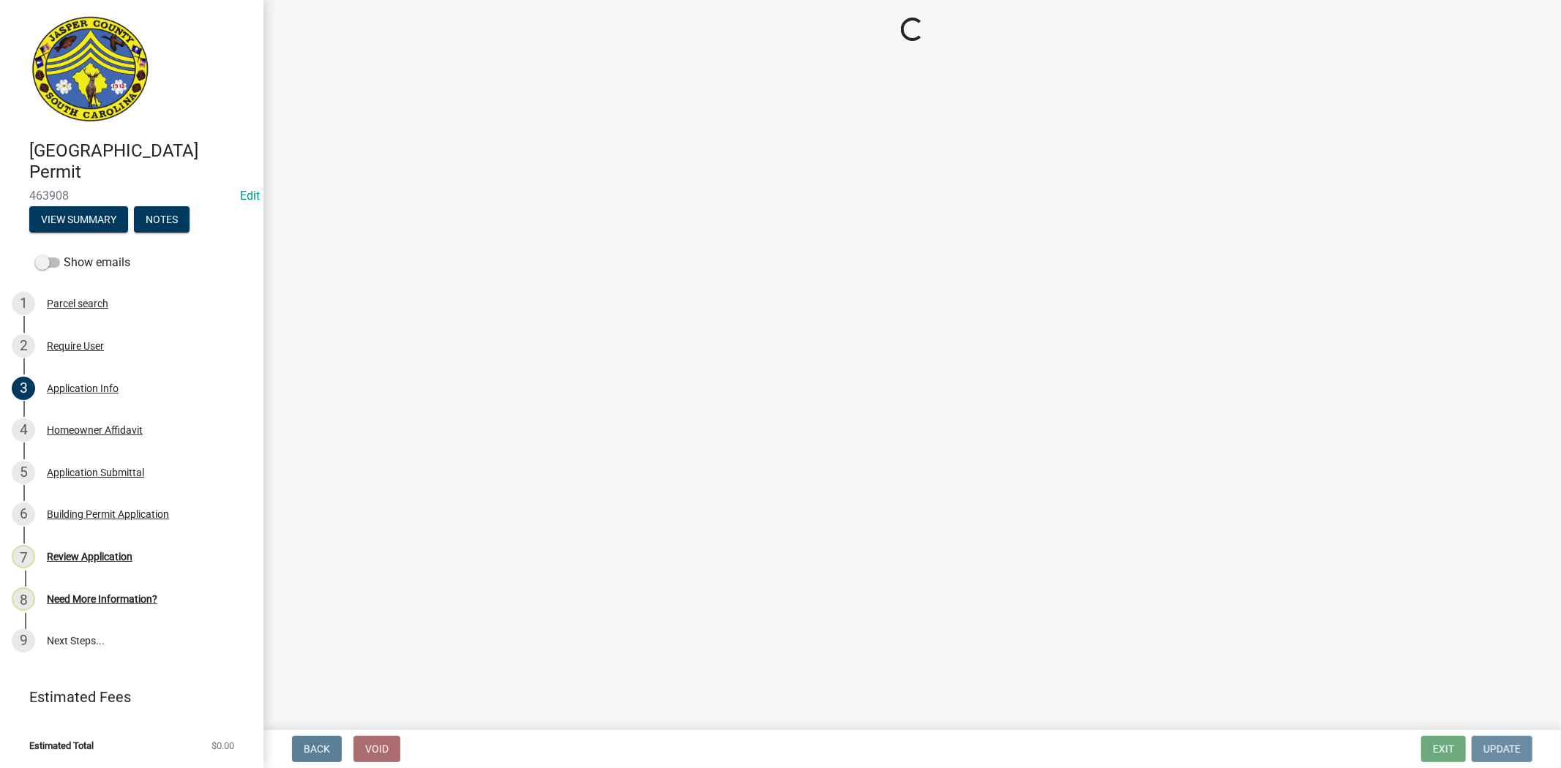
scroll to position [0, 0]
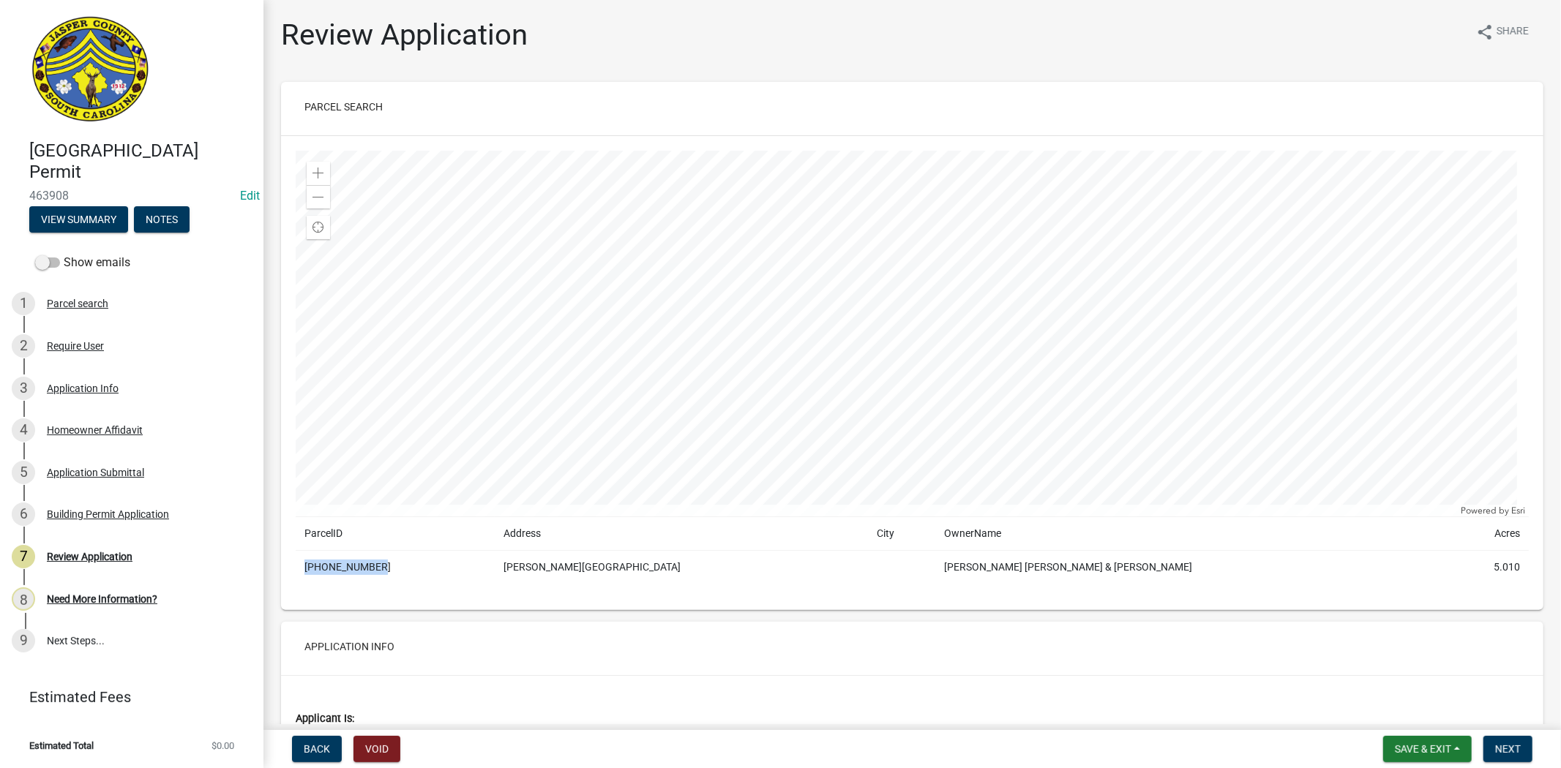
drag, startPoint x: 411, startPoint y: 569, endPoint x: 298, endPoint y: 568, distance: 113.4
click at [298, 568] on td "[PHONE_NUMBER]" at bounding box center [395, 568] width 199 height 34
copy td "[PHONE_NUMBER]"
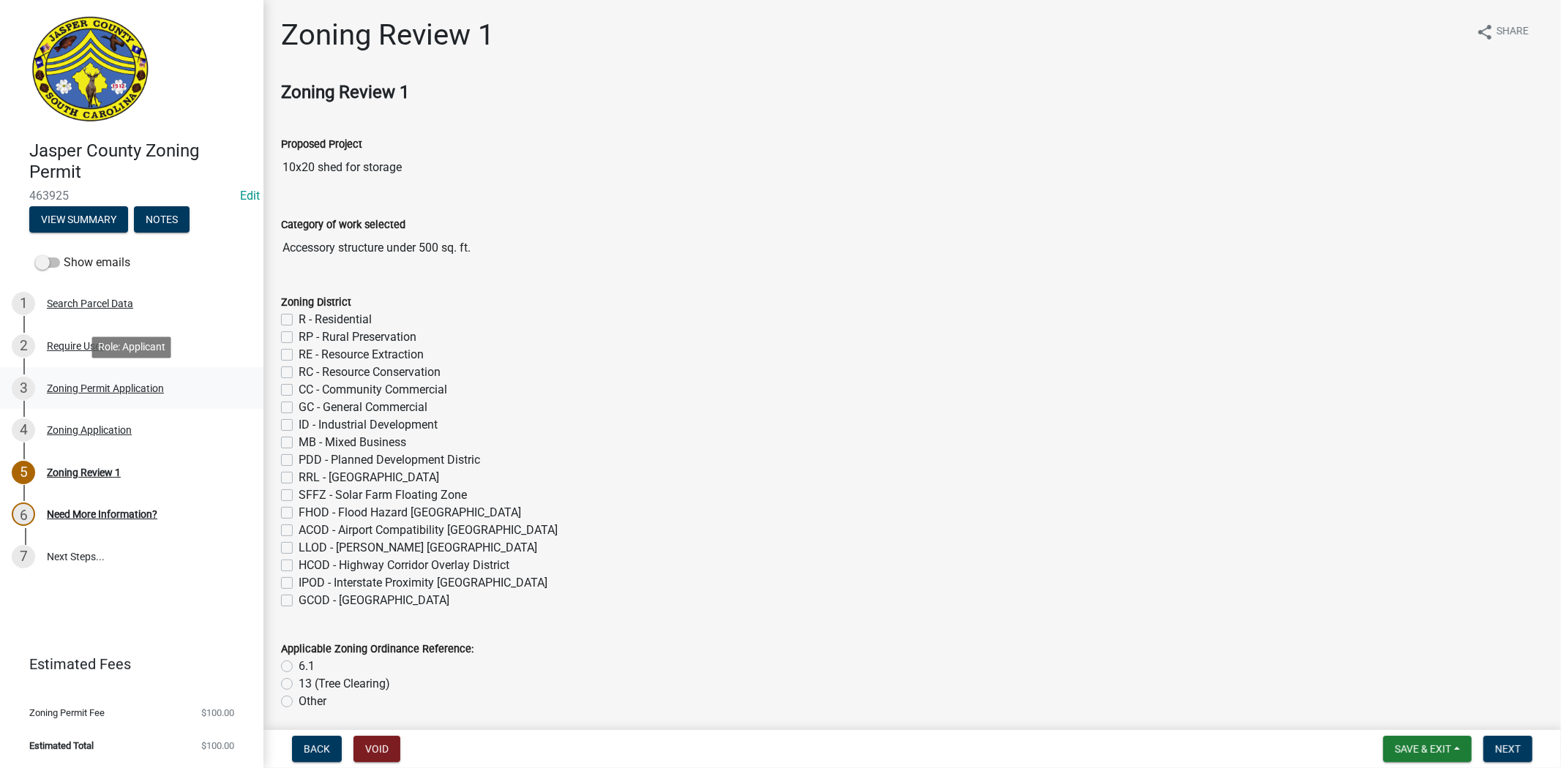
click at [90, 379] on div "3 Zoning Permit Application" at bounding box center [126, 388] width 228 height 23
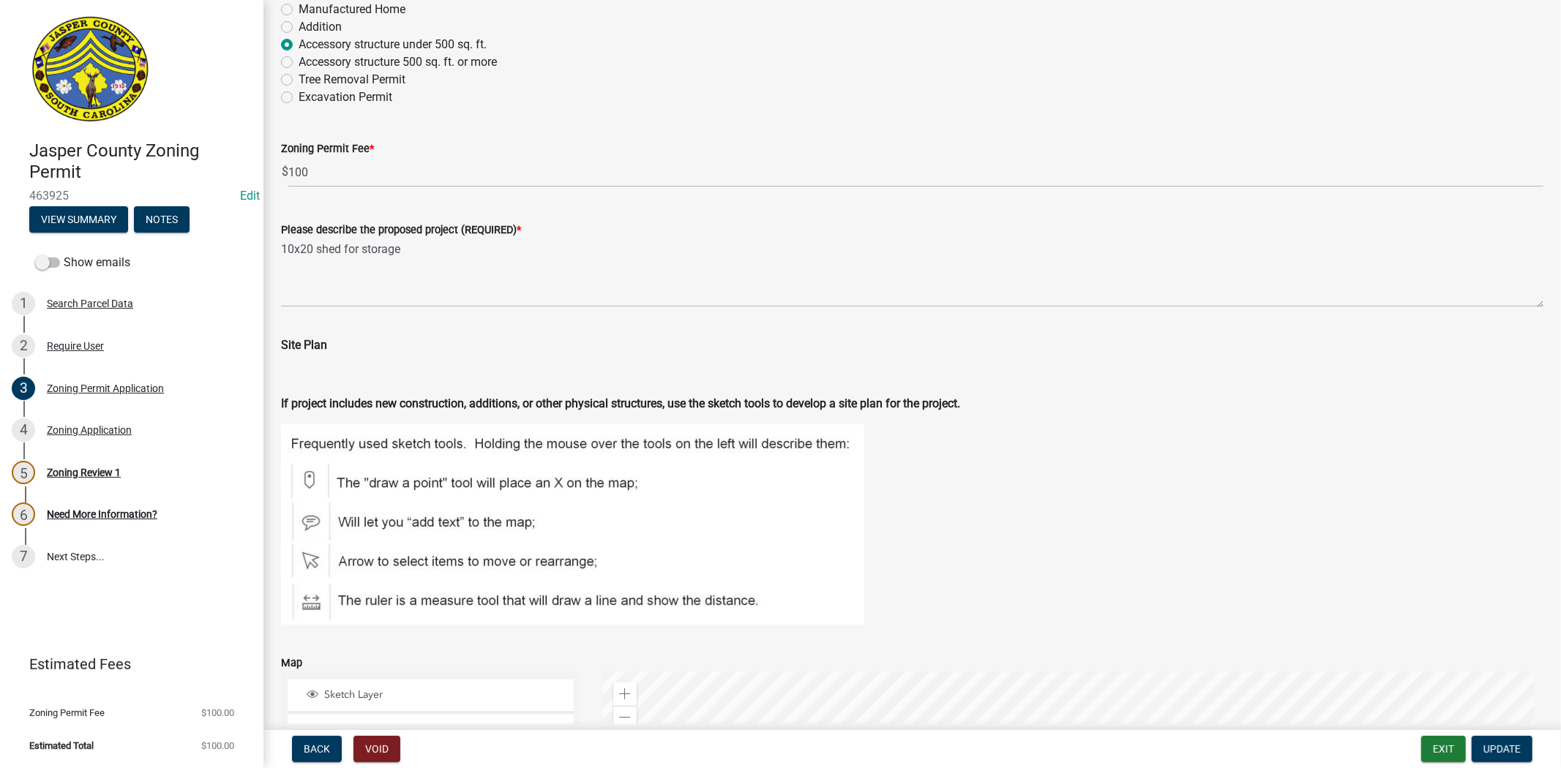
scroll to position [1788, 0]
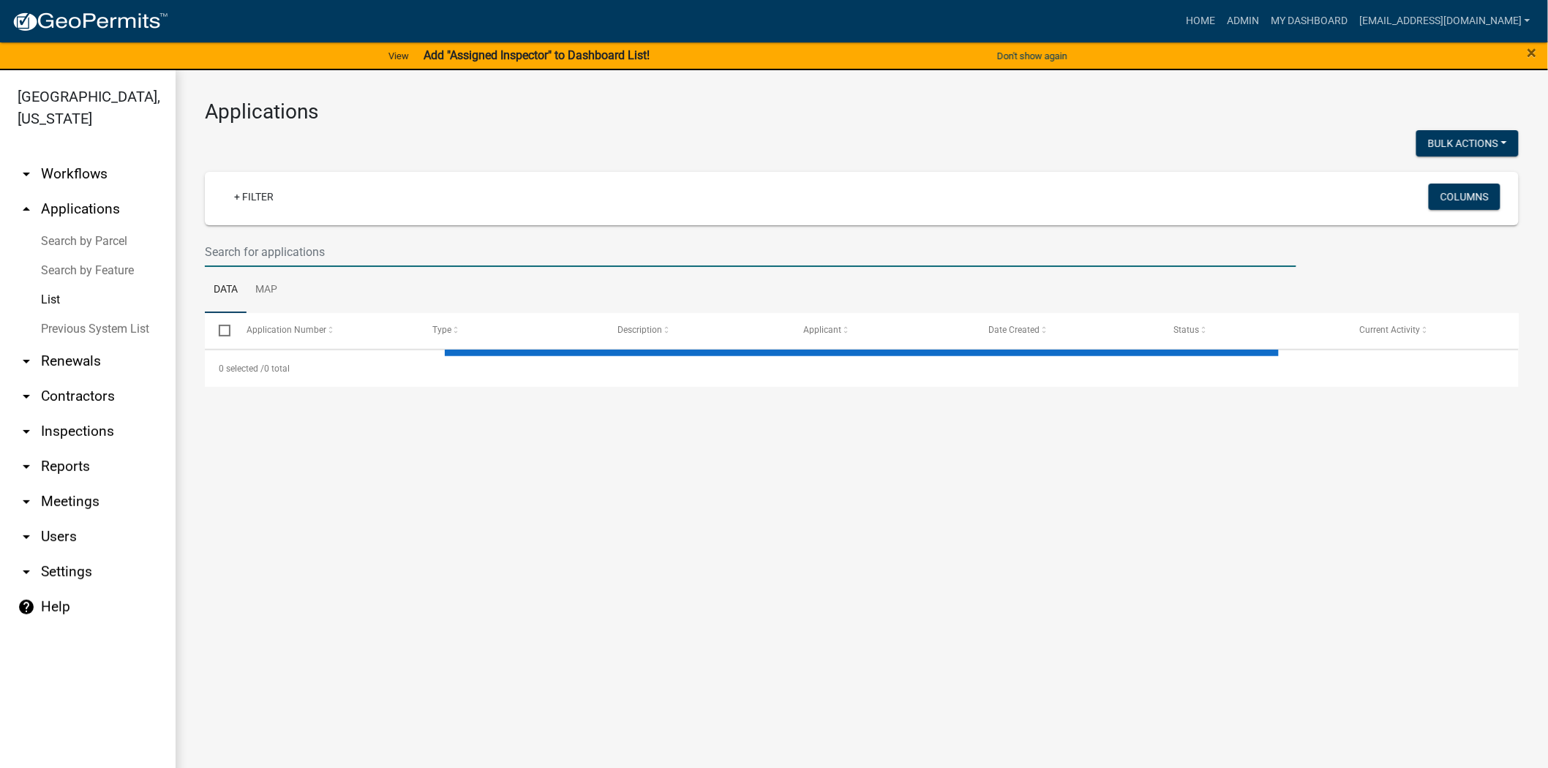
click at [434, 247] on input "text" at bounding box center [751, 252] width 1092 height 30
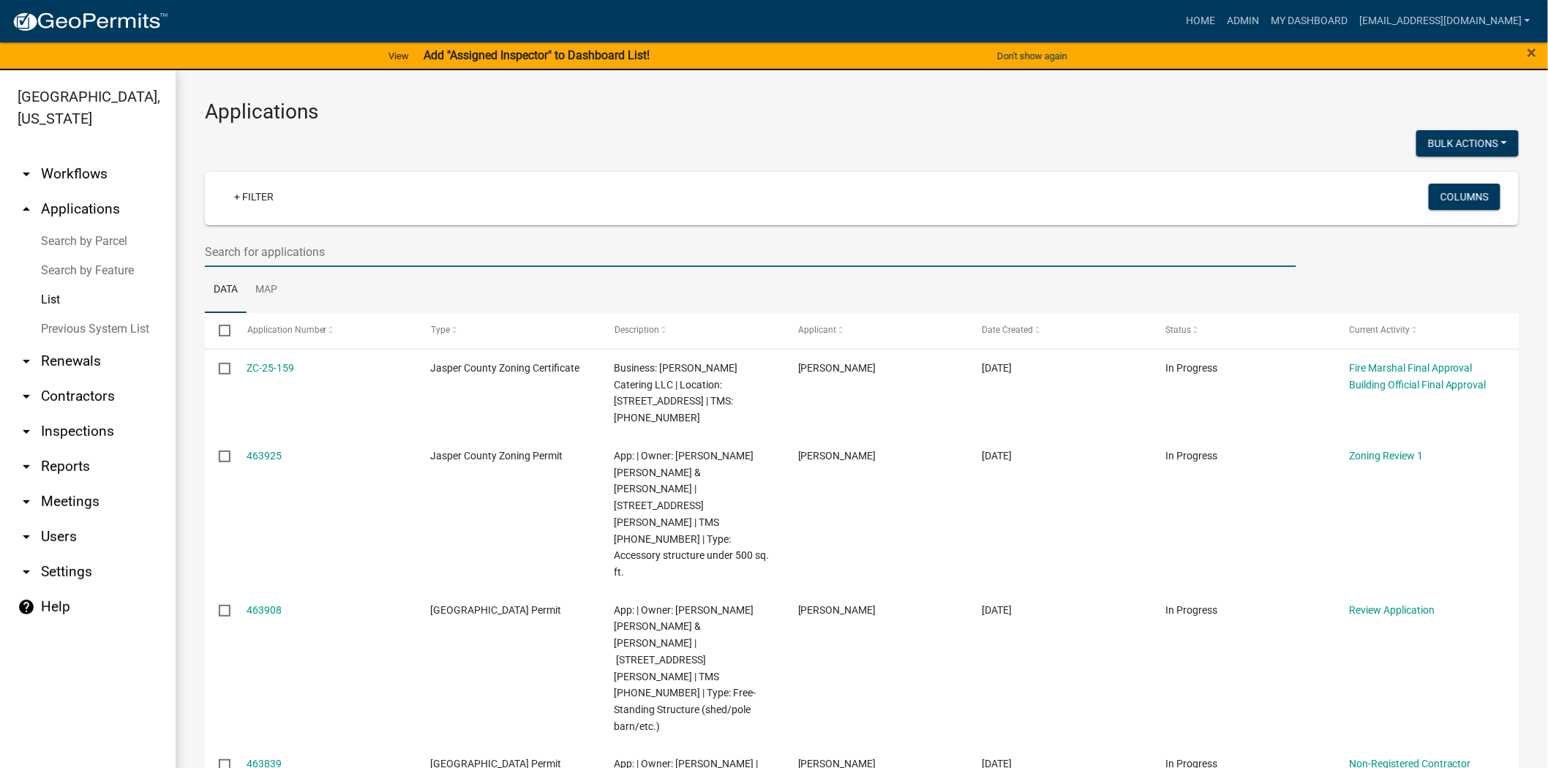
paste input "[PHONE_NUMBER]"
type input "[PHONE_NUMBER]"
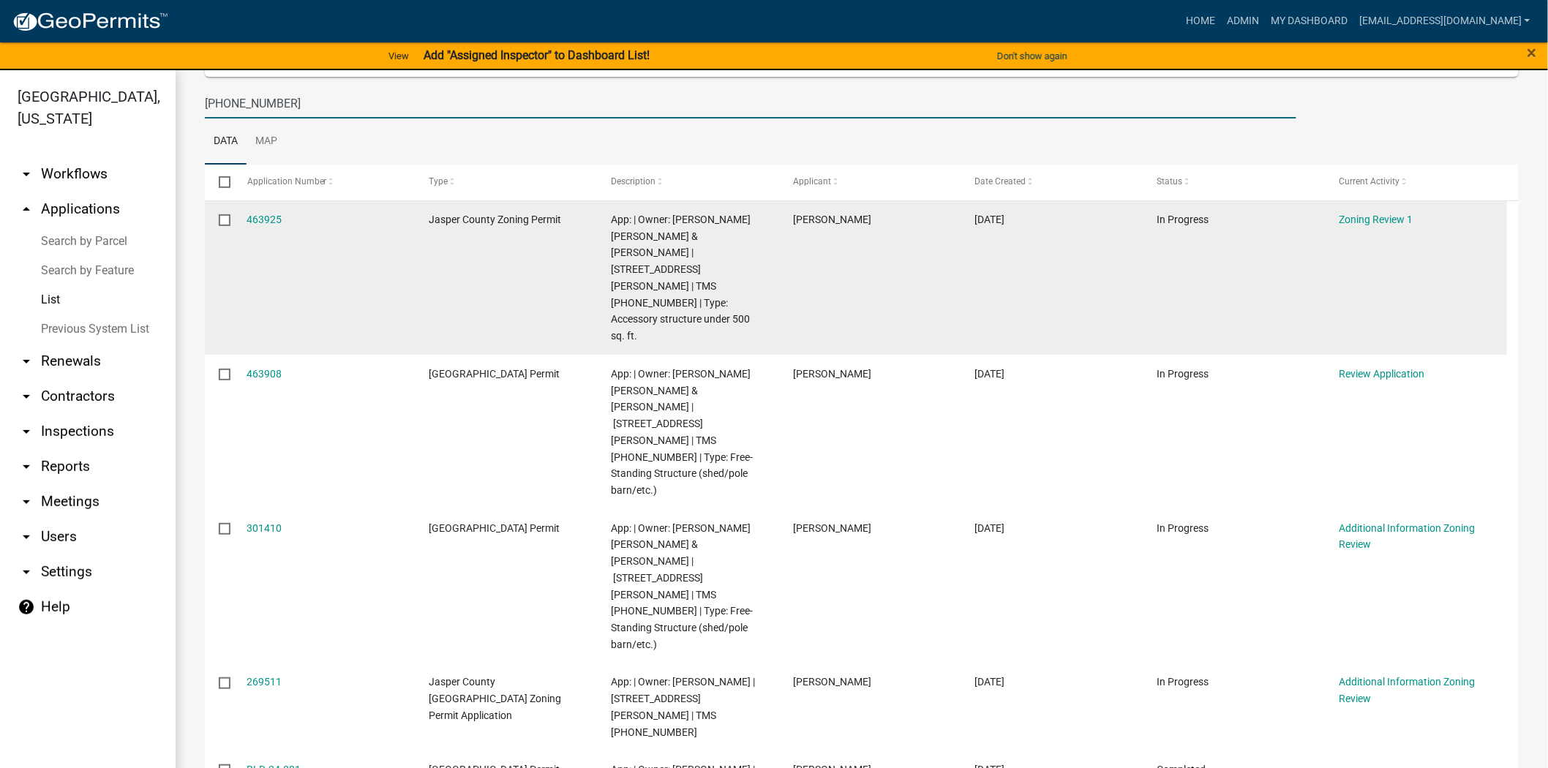
scroll to position [162, 0]
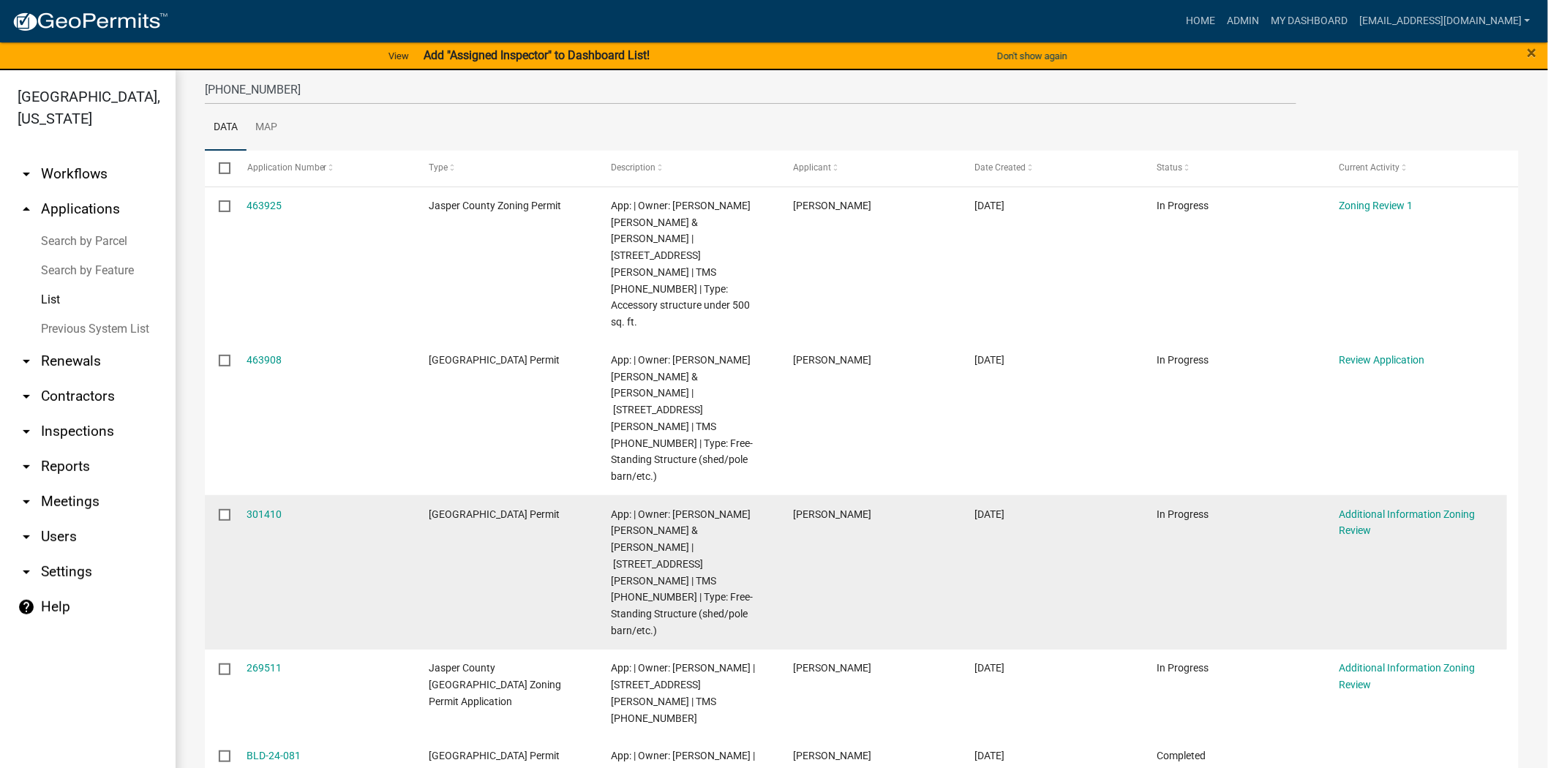
drag, startPoint x: 1047, startPoint y: 411, endPoint x: 975, endPoint y: 426, distance: 73.2
click at [975, 495] on datatable-body-cell "[DATE]" at bounding box center [1052, 572] width 182 height 154
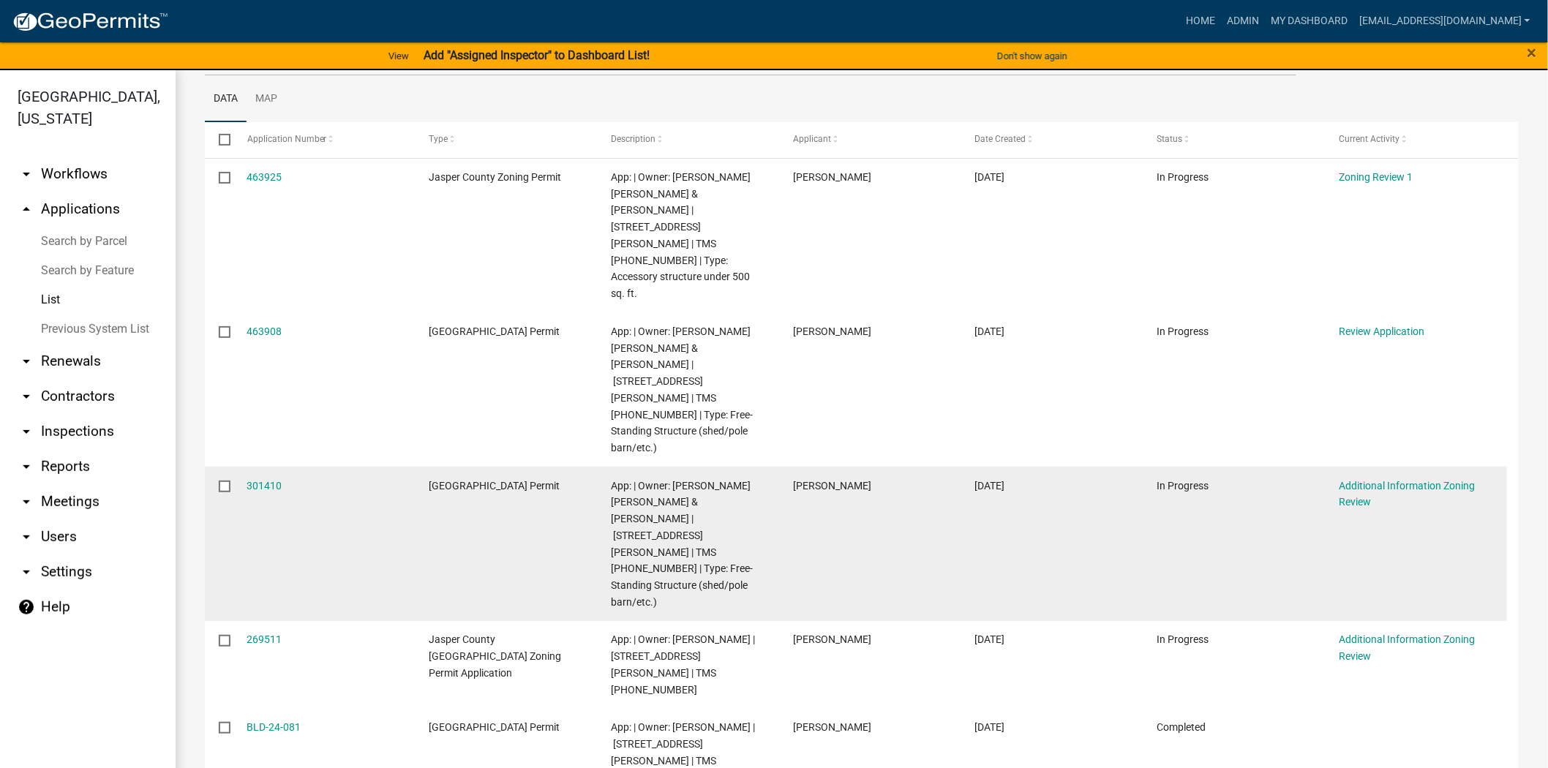
scroll to position [190, 0]
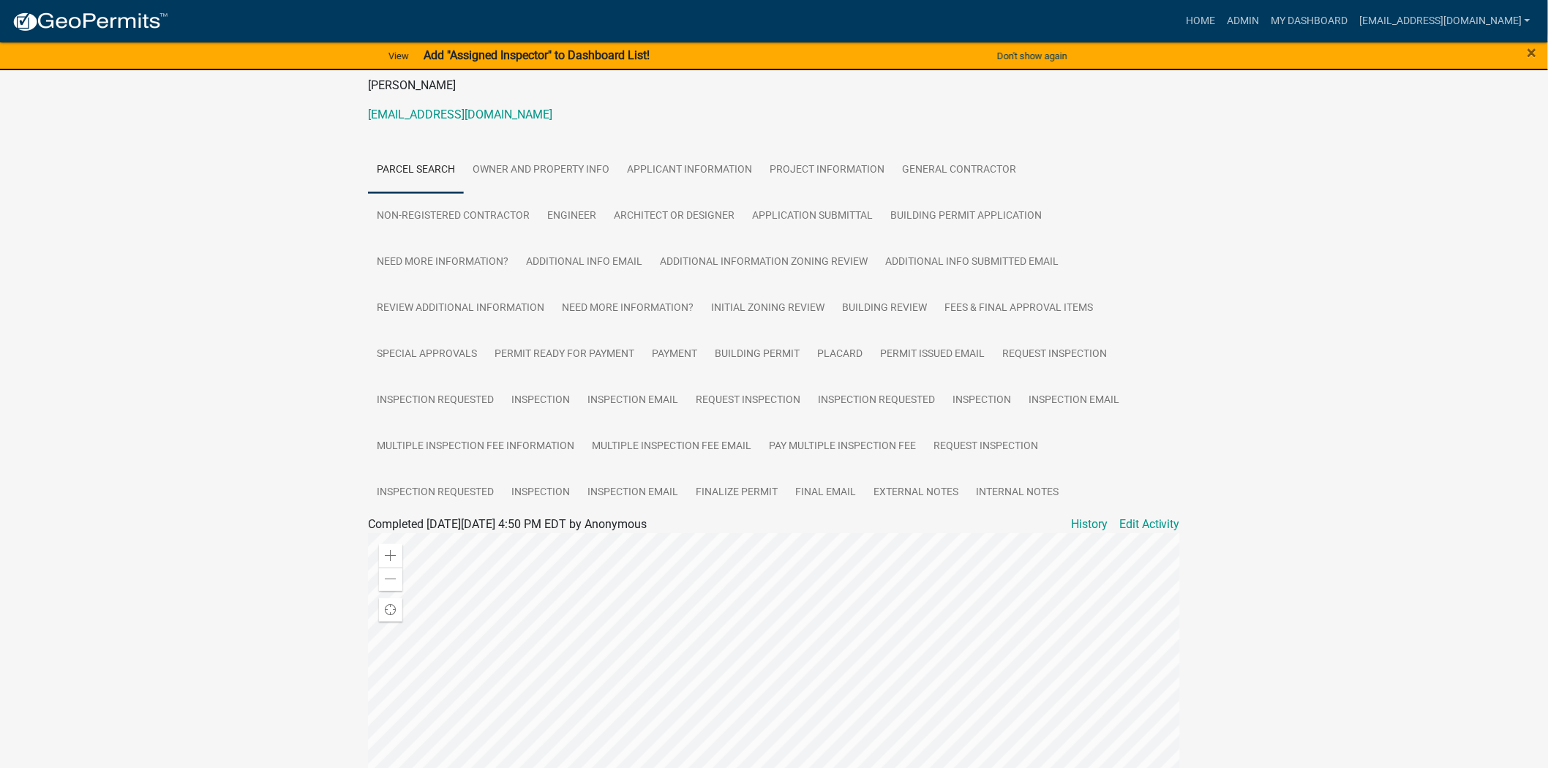
scroll to position [126, 0]
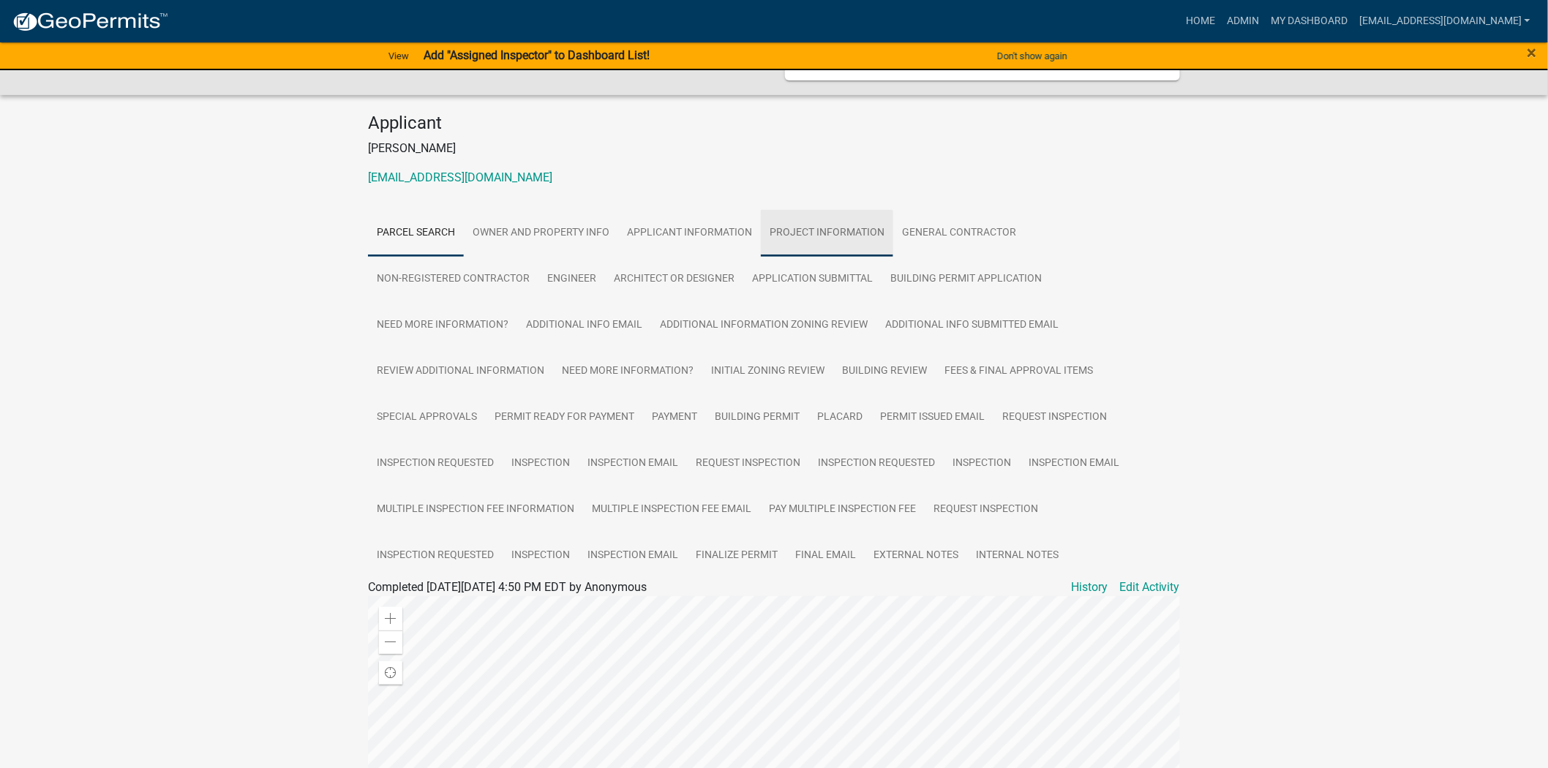
click at [792, 217] on link "Project Information" at bounding box center [827, 233] width 132 height 47
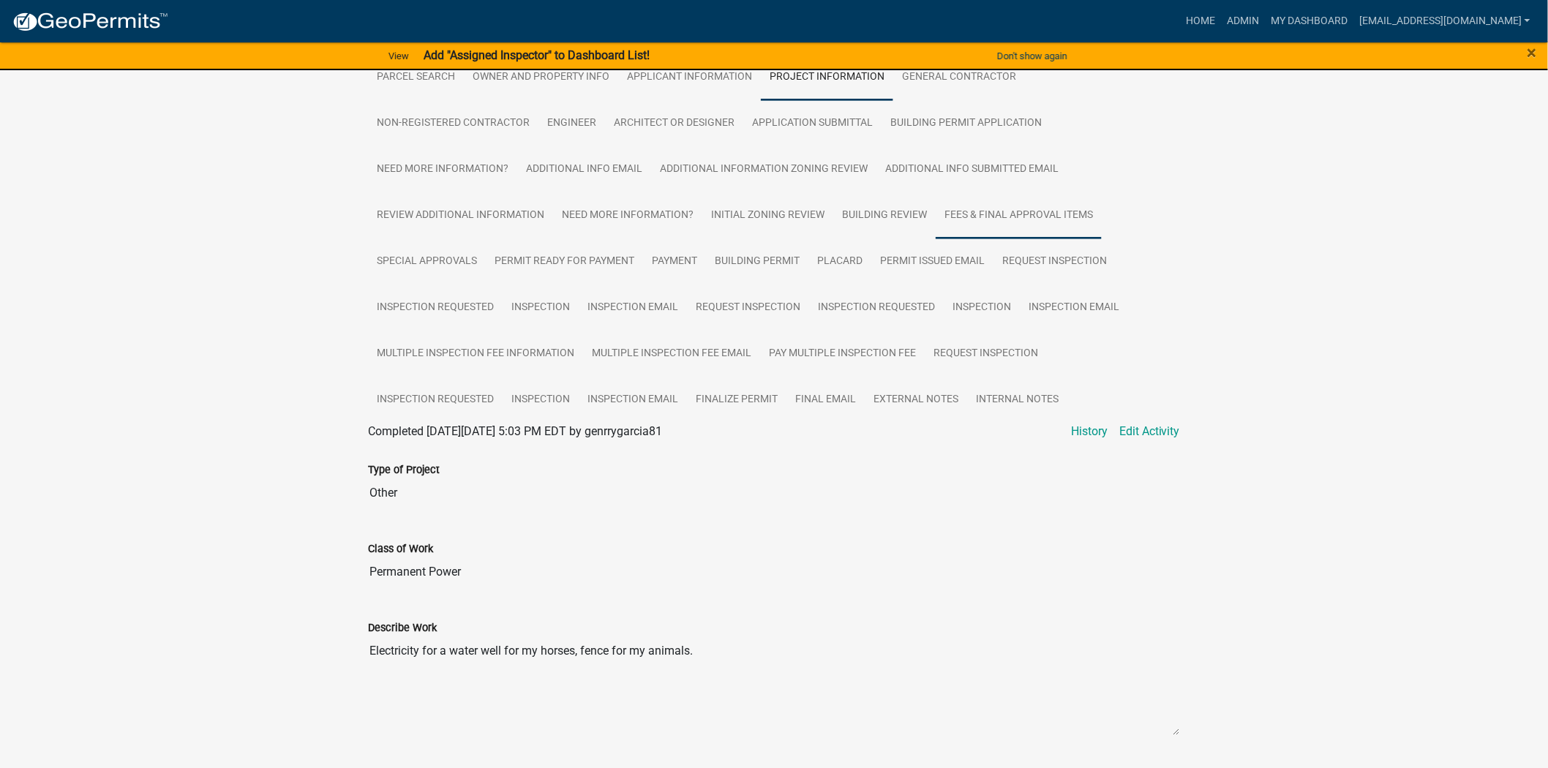
scroll to position [208, 0]
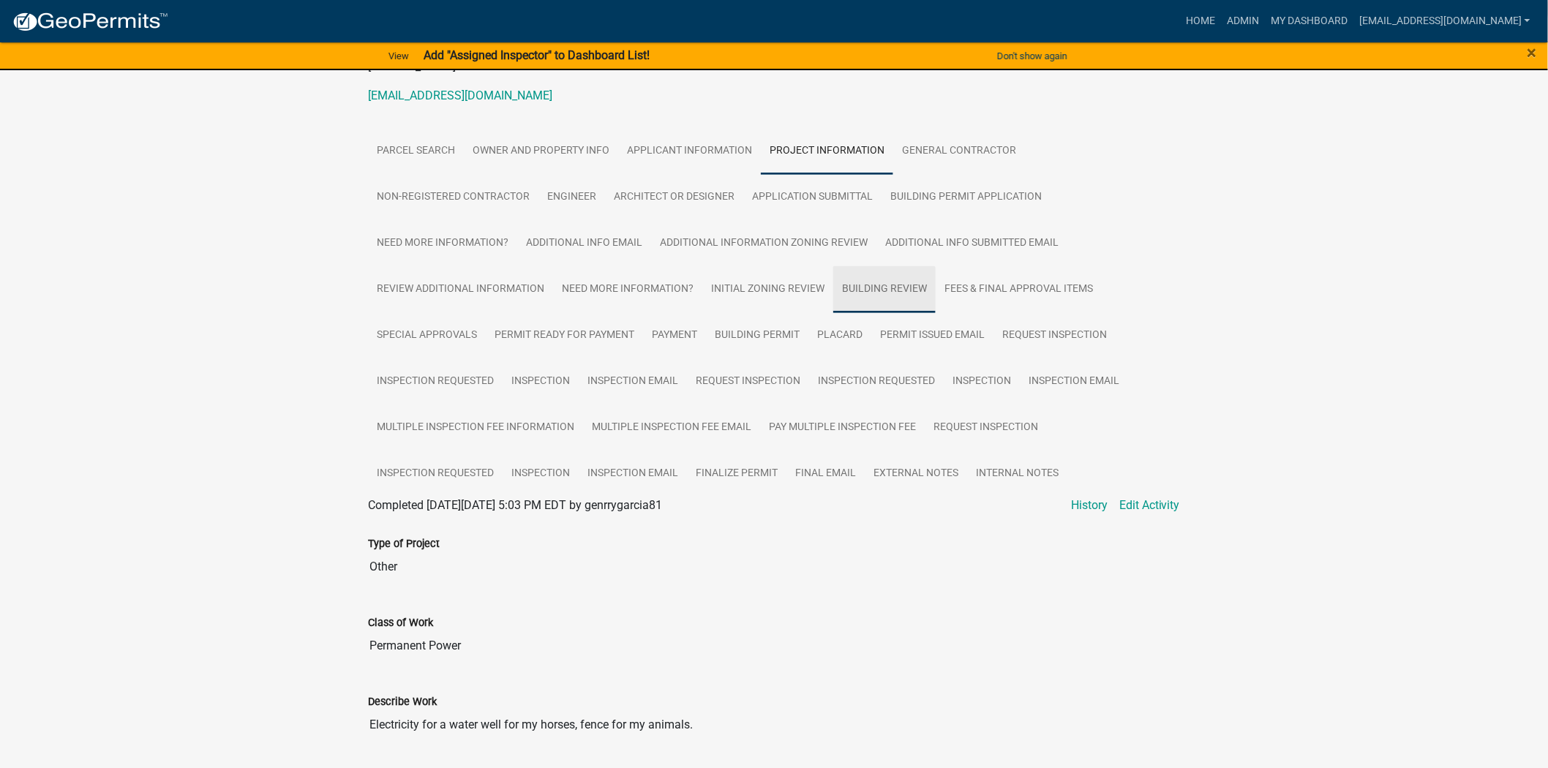
click at [860, 274] on link "Building Review" at bounding box center [884, 289] width 102 height 47
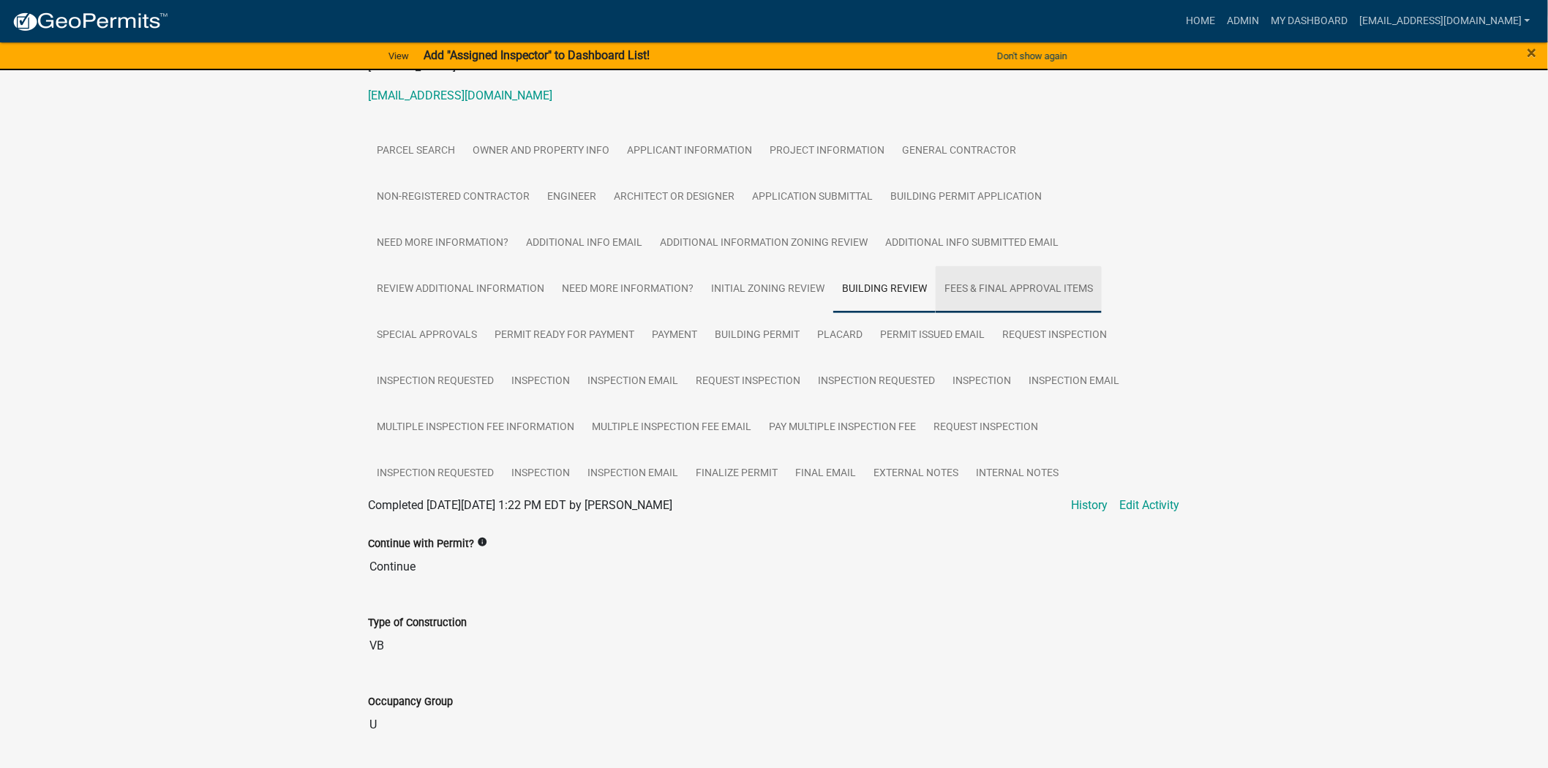
click at [983, 268] on link "Fees & Final Approval Items" at bounding box center [1019, 289] width 166 height 47
click at [470, 359] on link "Inspection Requested" at bounding box center [435, 382] width 135 height 47
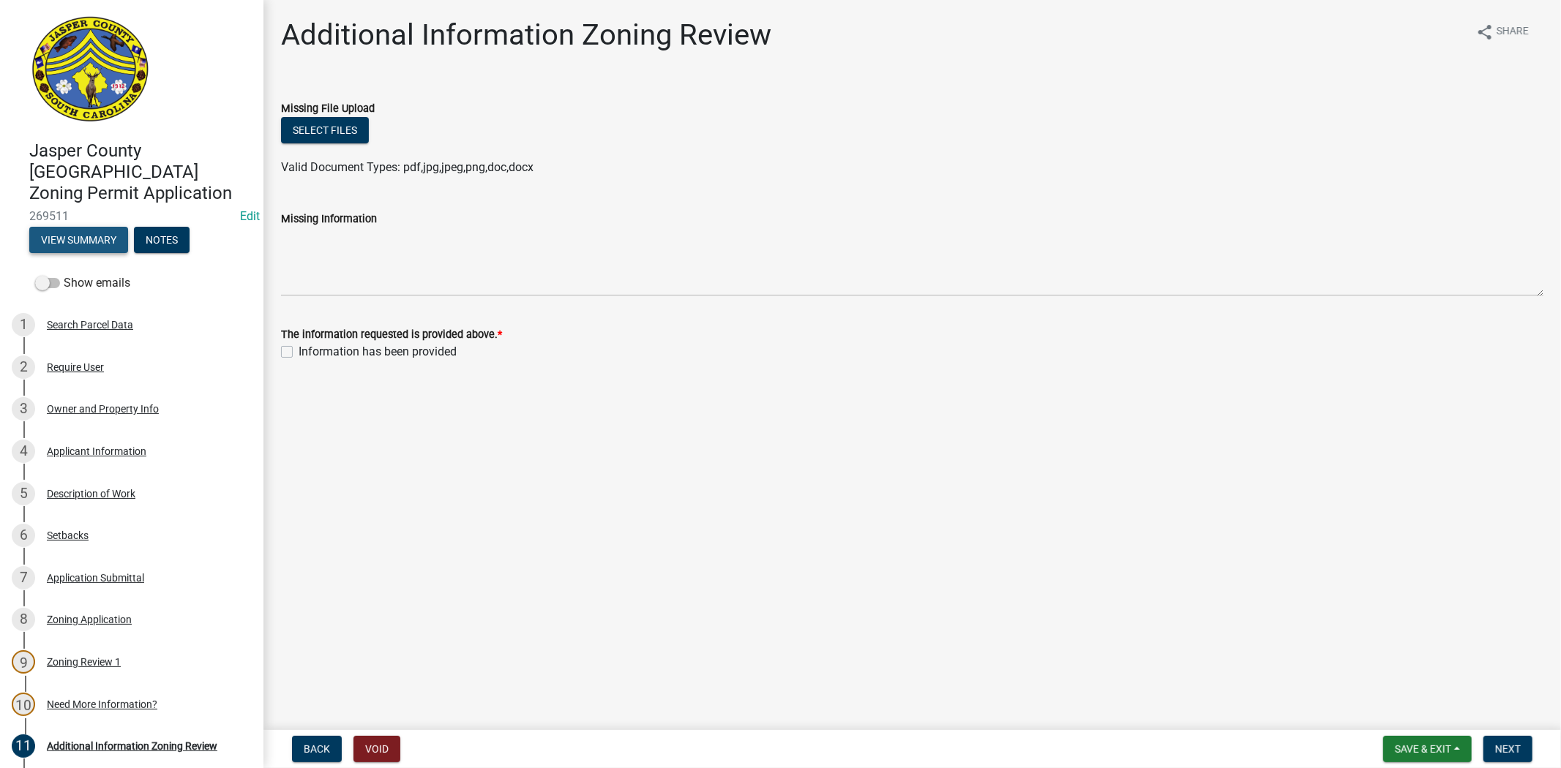
click at [84, 227] on button "View Summary" at bounding box center [78, 240] width 99 height 26
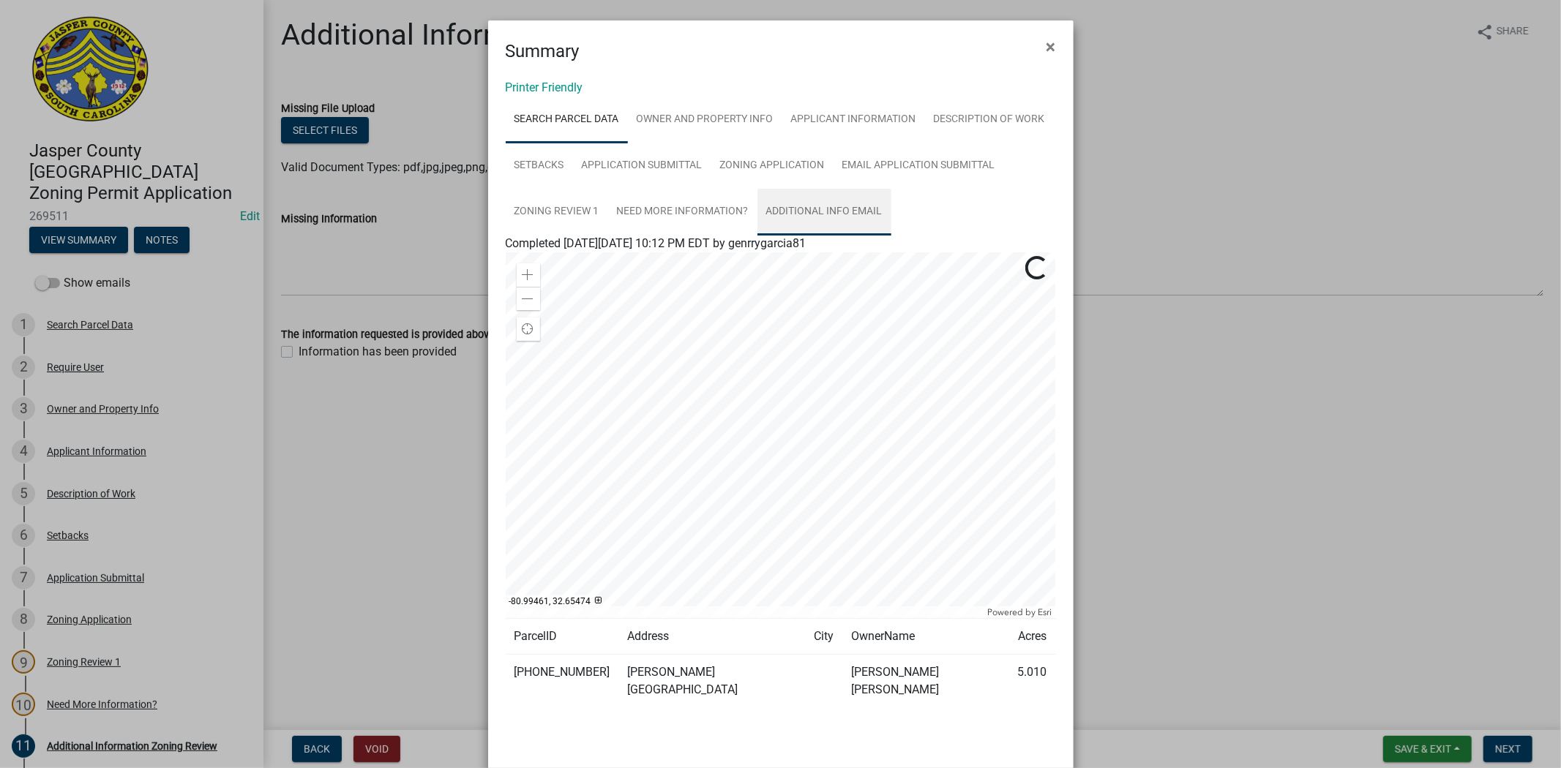
click at [844, 211] on link "Additional info email" at bounding box center [824, 212] width 134 height 47
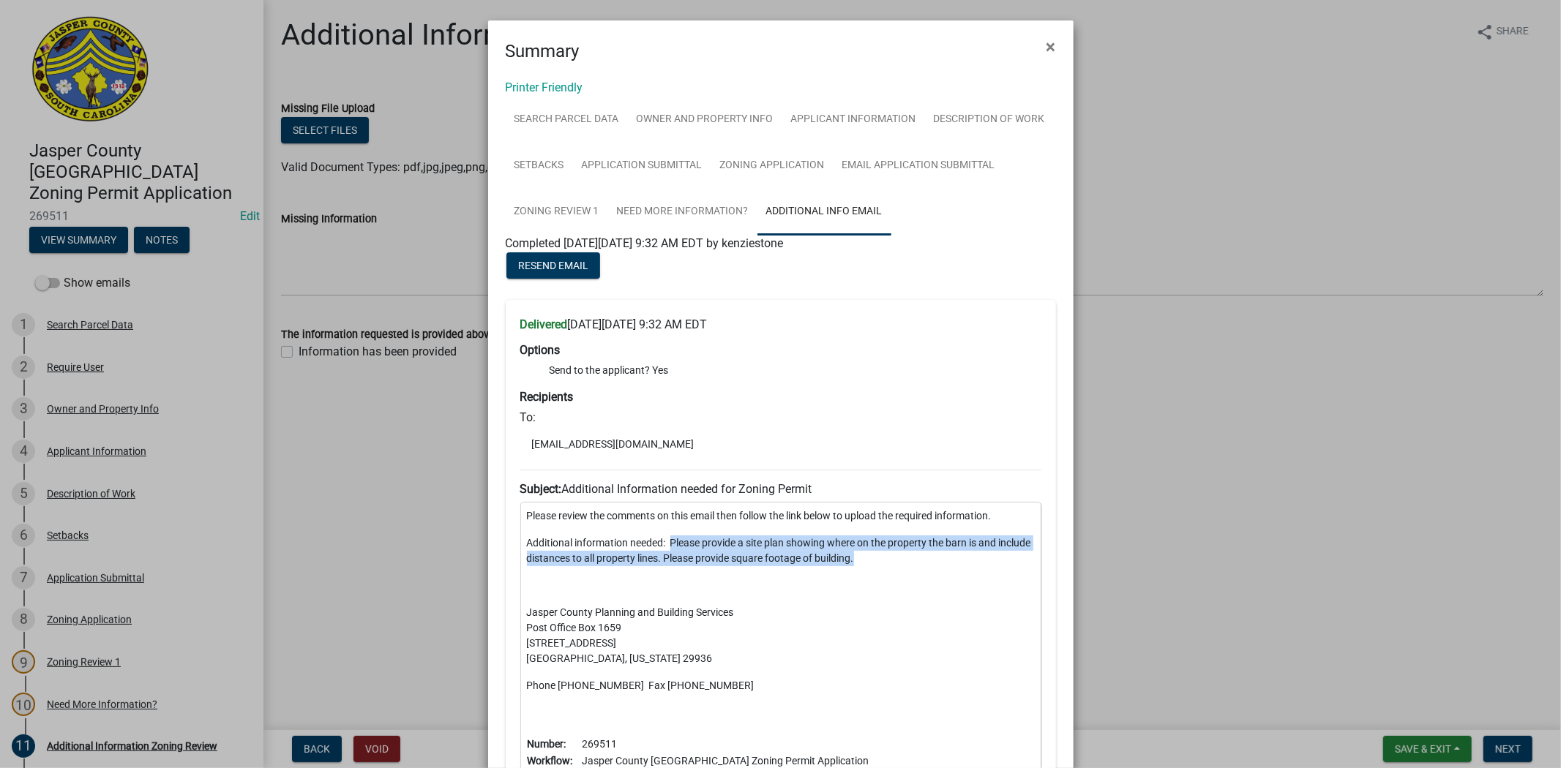
drag, startPoint x: 912, startPoint y: 566, endPoint x: 664, endPoint y: 543, distance: 249.2
click at [664, 543] on p "Additional information needed: Please provide a site plan showing where on the …" at bounding box center [781, 551] width 508 height 31
copy p "Please provide a site plan showing where on the property the barn is and includ…"
click at [1049, 52] on button "×" at bounding box center [1051, 46] width 33 height 41
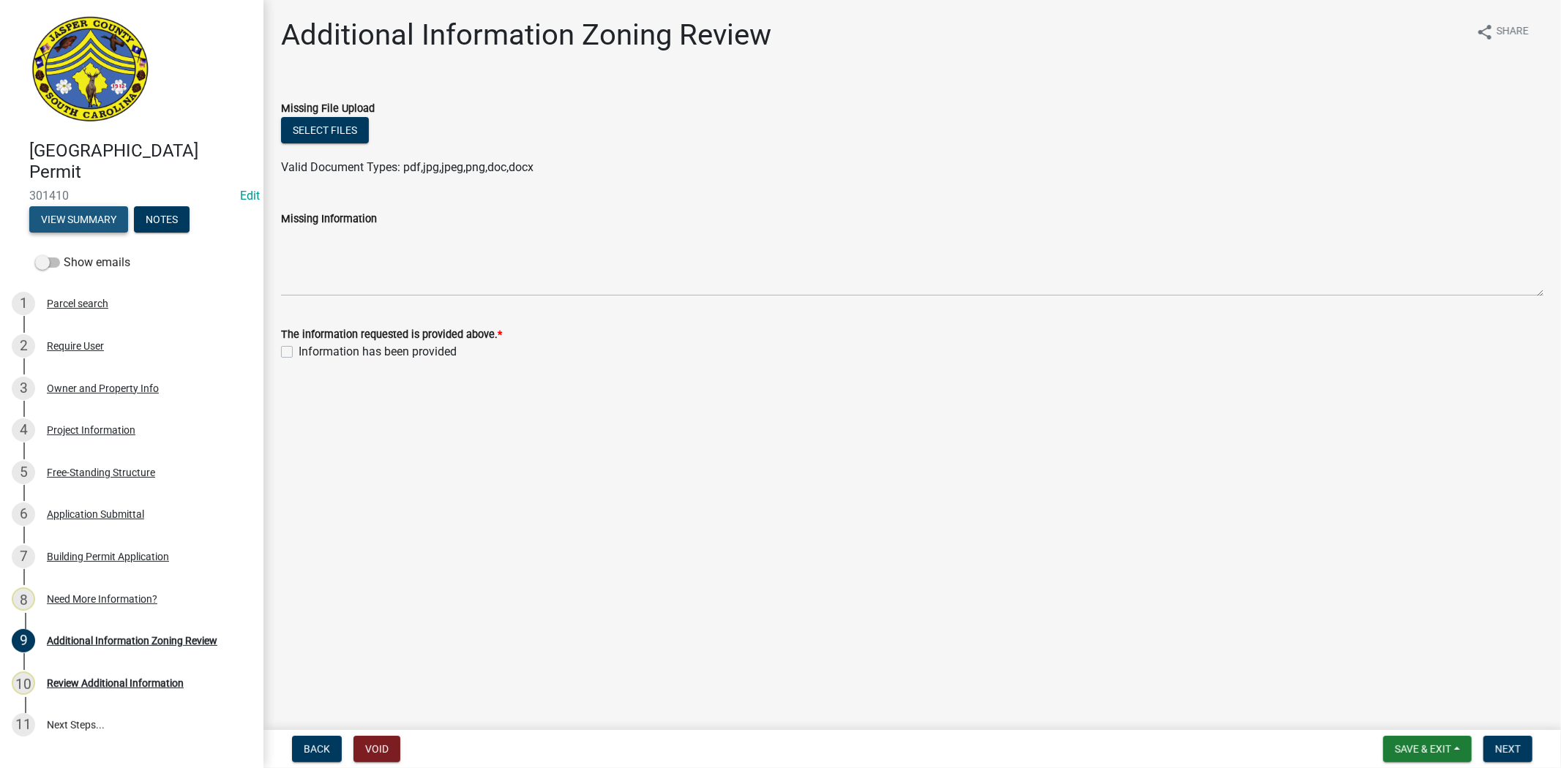
click at [91, 212] on button "View Summary" at bounding box center [78, 219] width 99 height 26
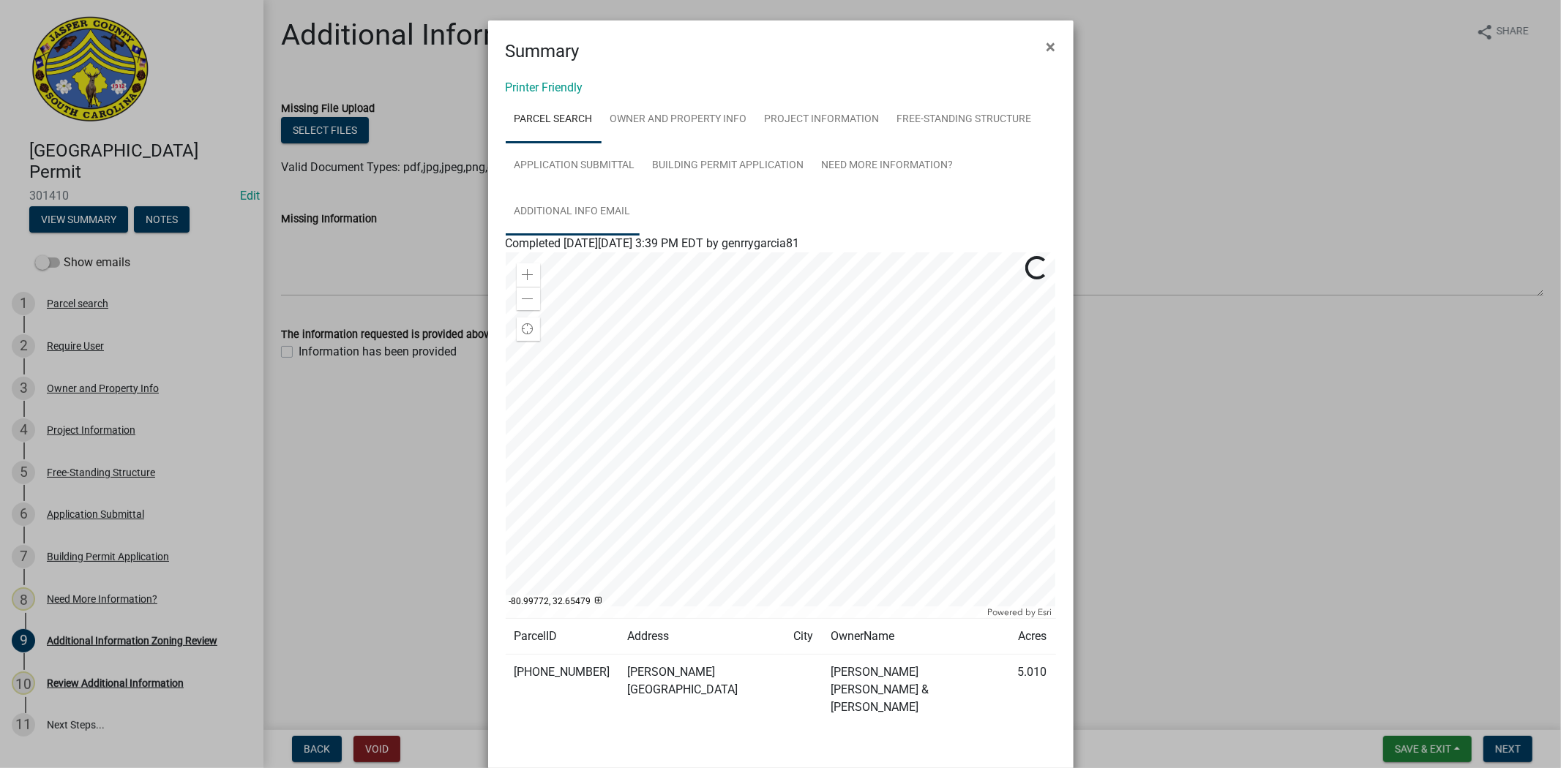
click at [583, 214] on link "Additional info email" at bounding box center [573, 212] width 134 height 47
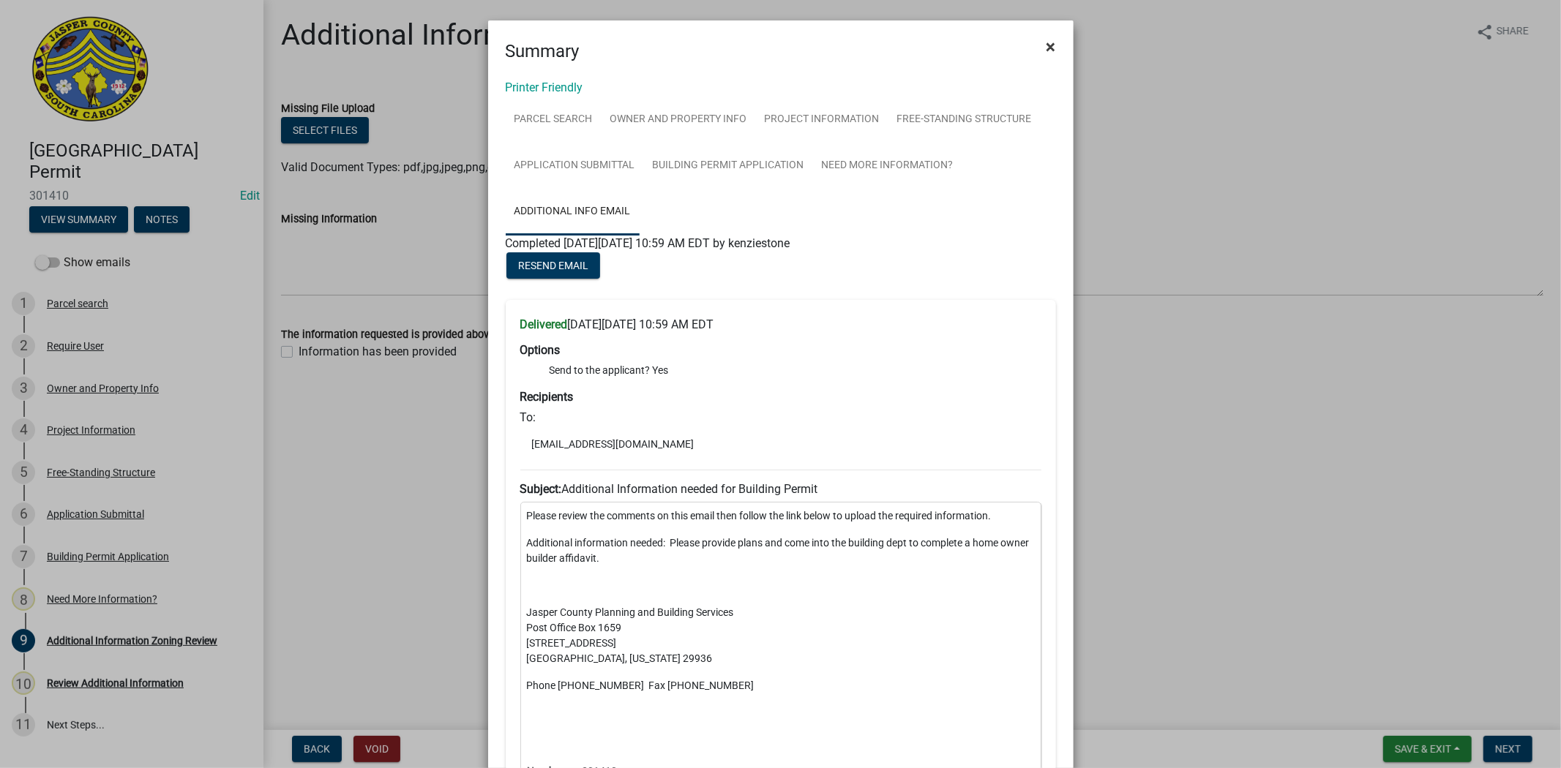
click at [1046, 45] on span "×" at bounding box center [1051, 47] width 10 height 20
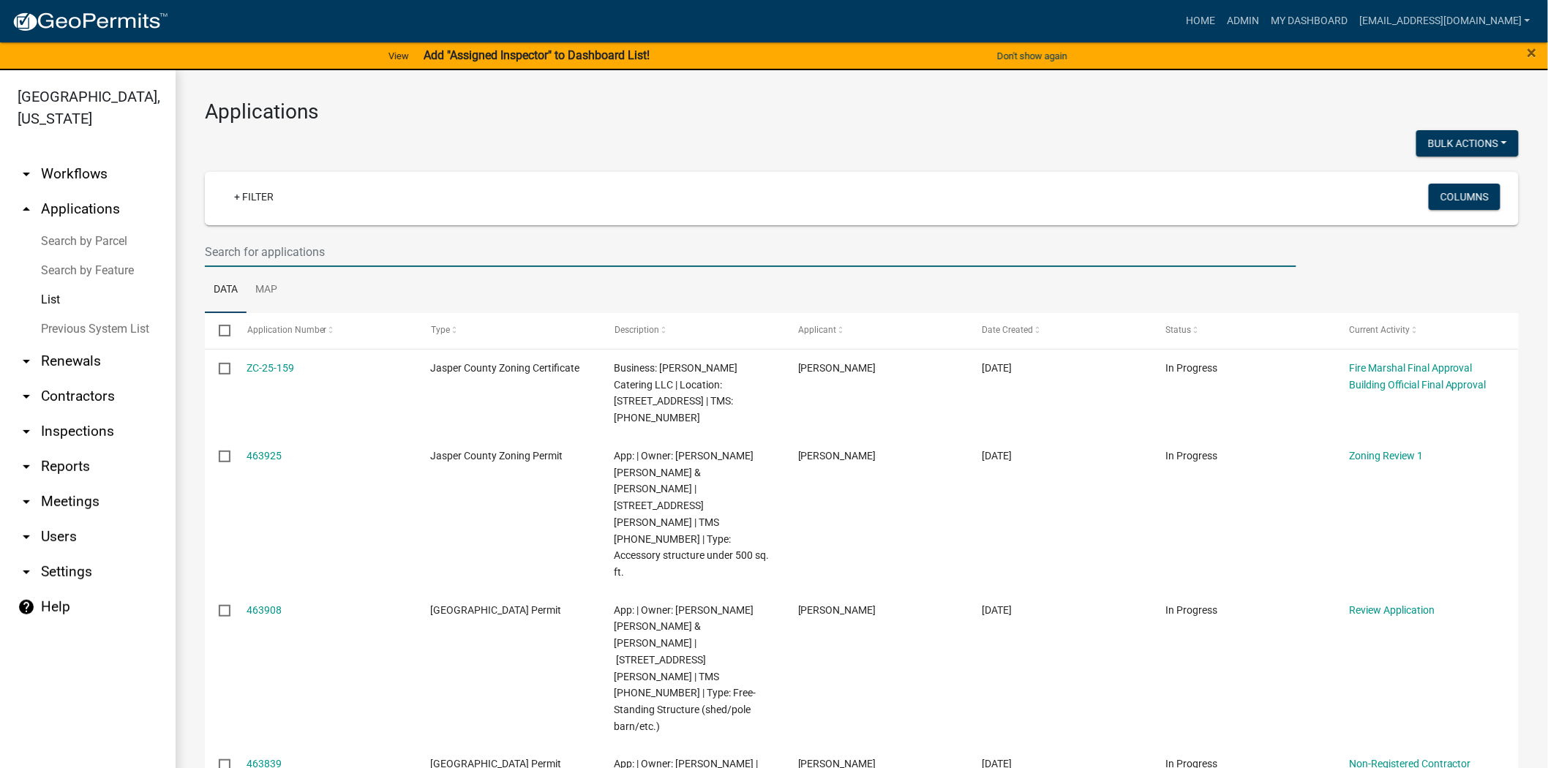
click at [481, 247] on input "text" at bounding box center [751, 252] width 1092 height 30
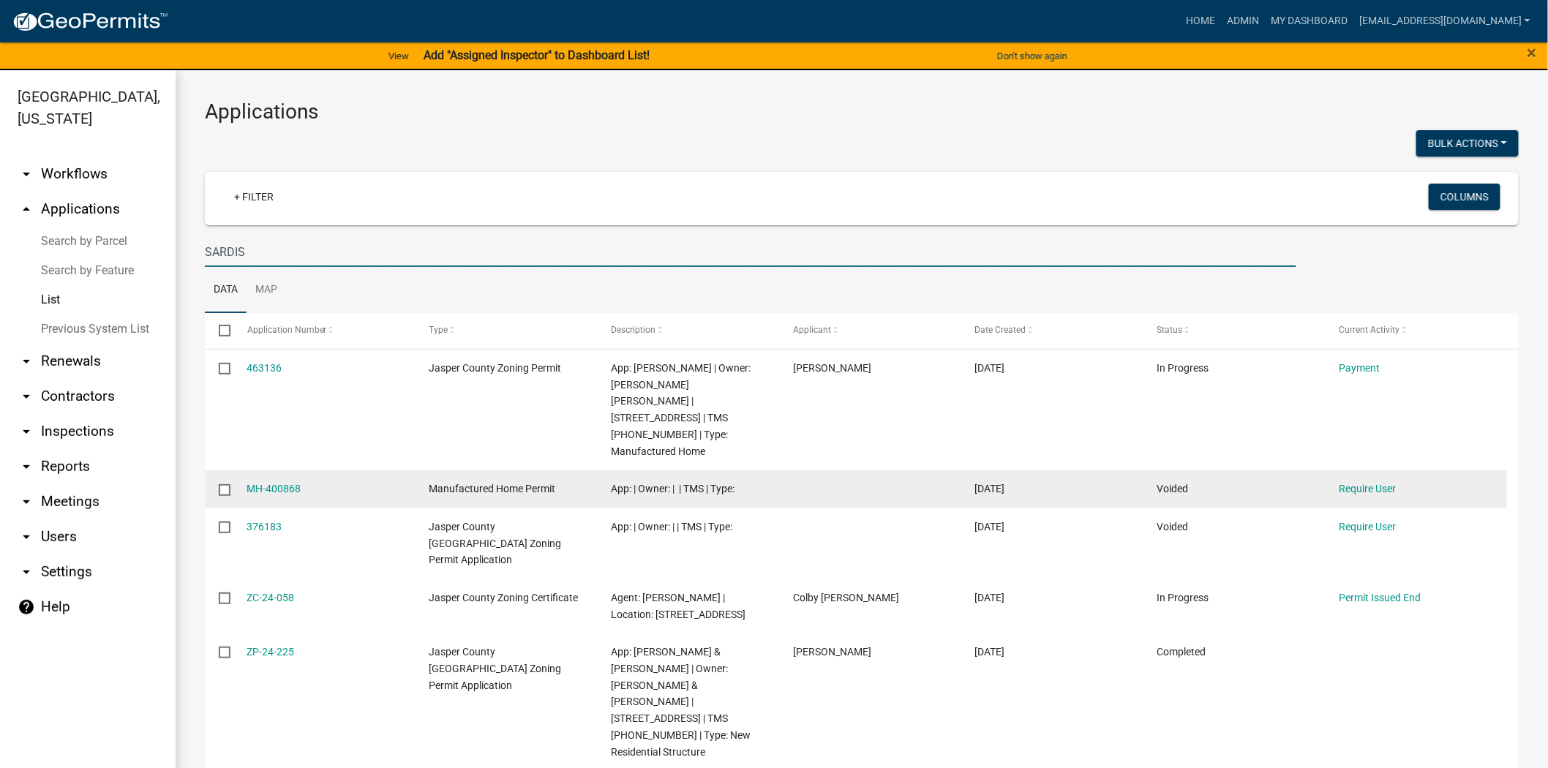
scroll to position [81, 0]
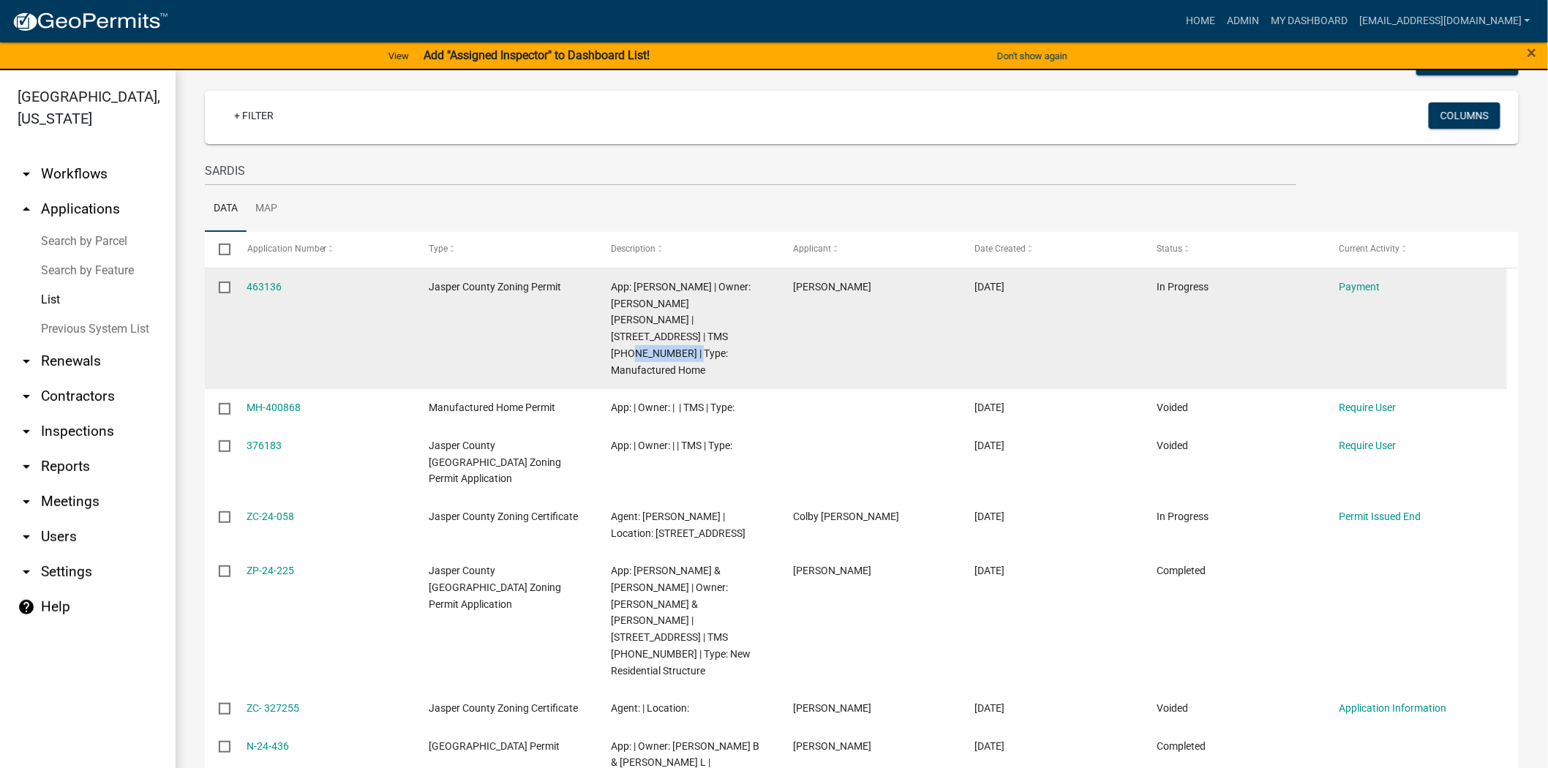
drag, startPoint x: 678, startPoint y: 335, endPoint x: 607, endPoint y: 333, distance: 70.3
click at [607, 333] on datatable-body-cell "App: fabiola garcia hernandez | Owner: SERVIN RICARDO TRUJILLO | 308 sardis rd …" at bounding box center [688, 329] width 182 height 121
copy span "047-00-03-180"
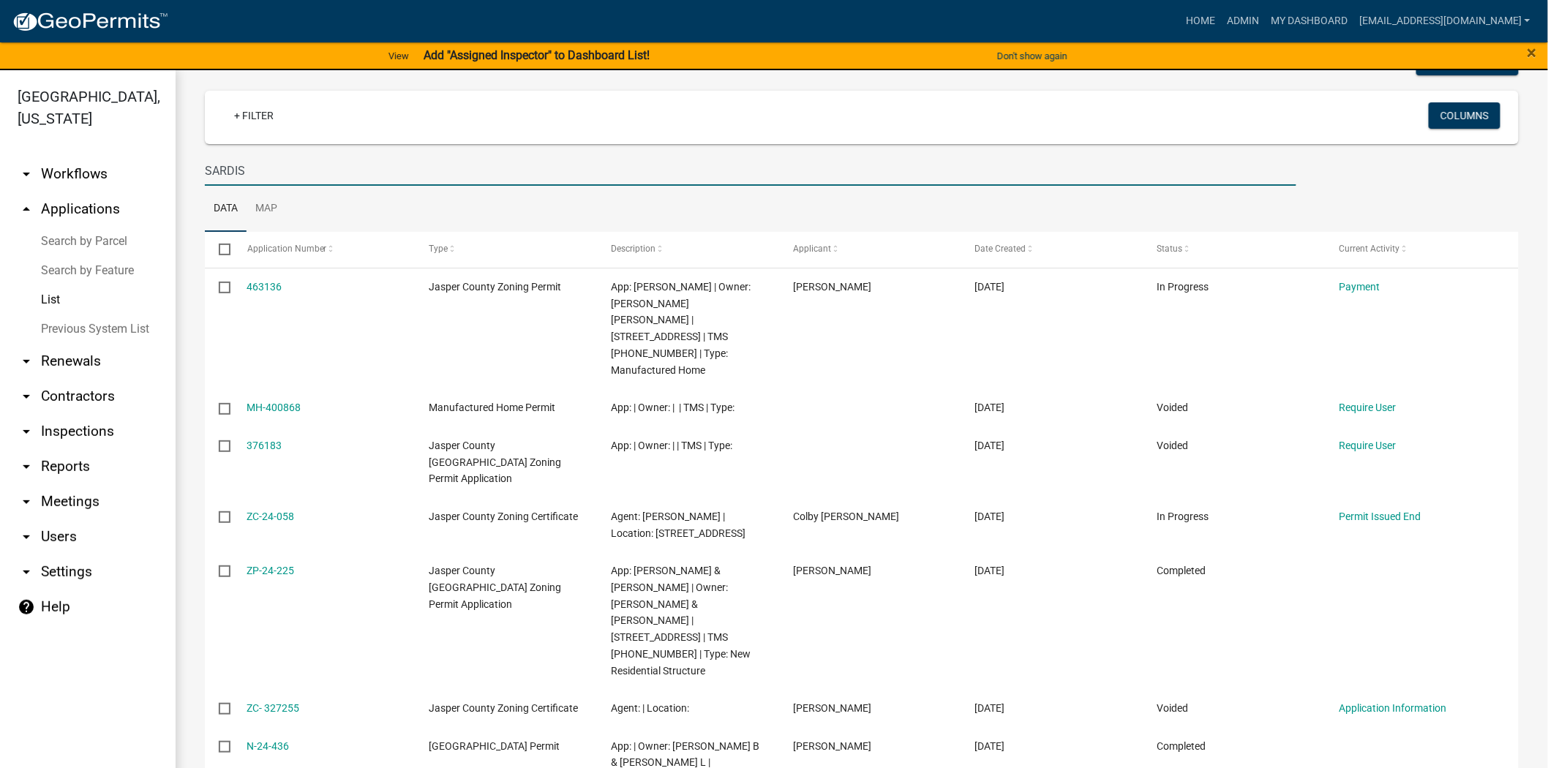
click at [487, 183] on input "SARDIS" at bounding box center [751, 171] width 1092 height 30
click at [486, 179] on input "SARDIS" at bounding box center [751, 171] width 1092 height 30
paste input "047-00-03-180"
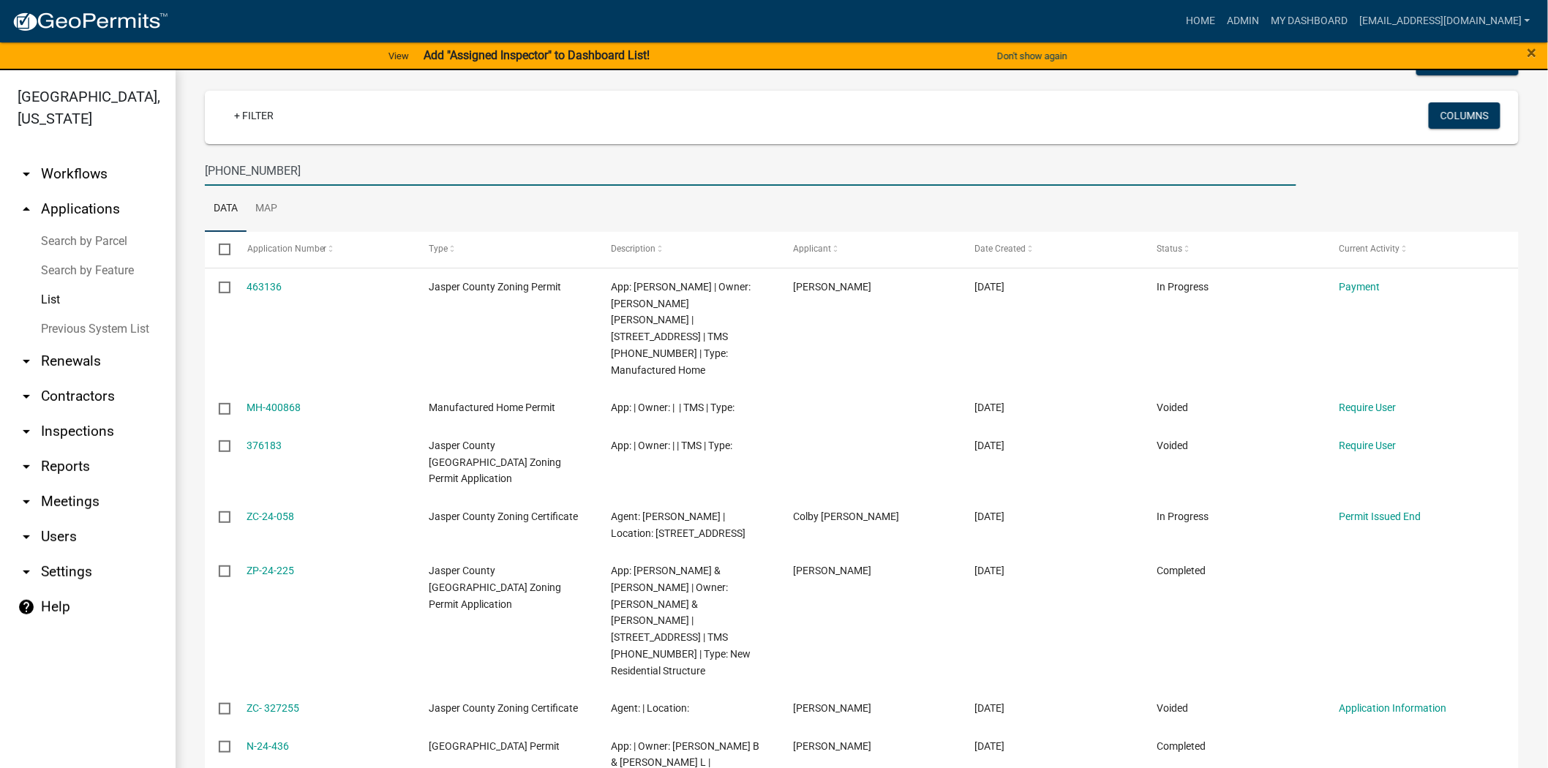
type input "047-00-03-180"
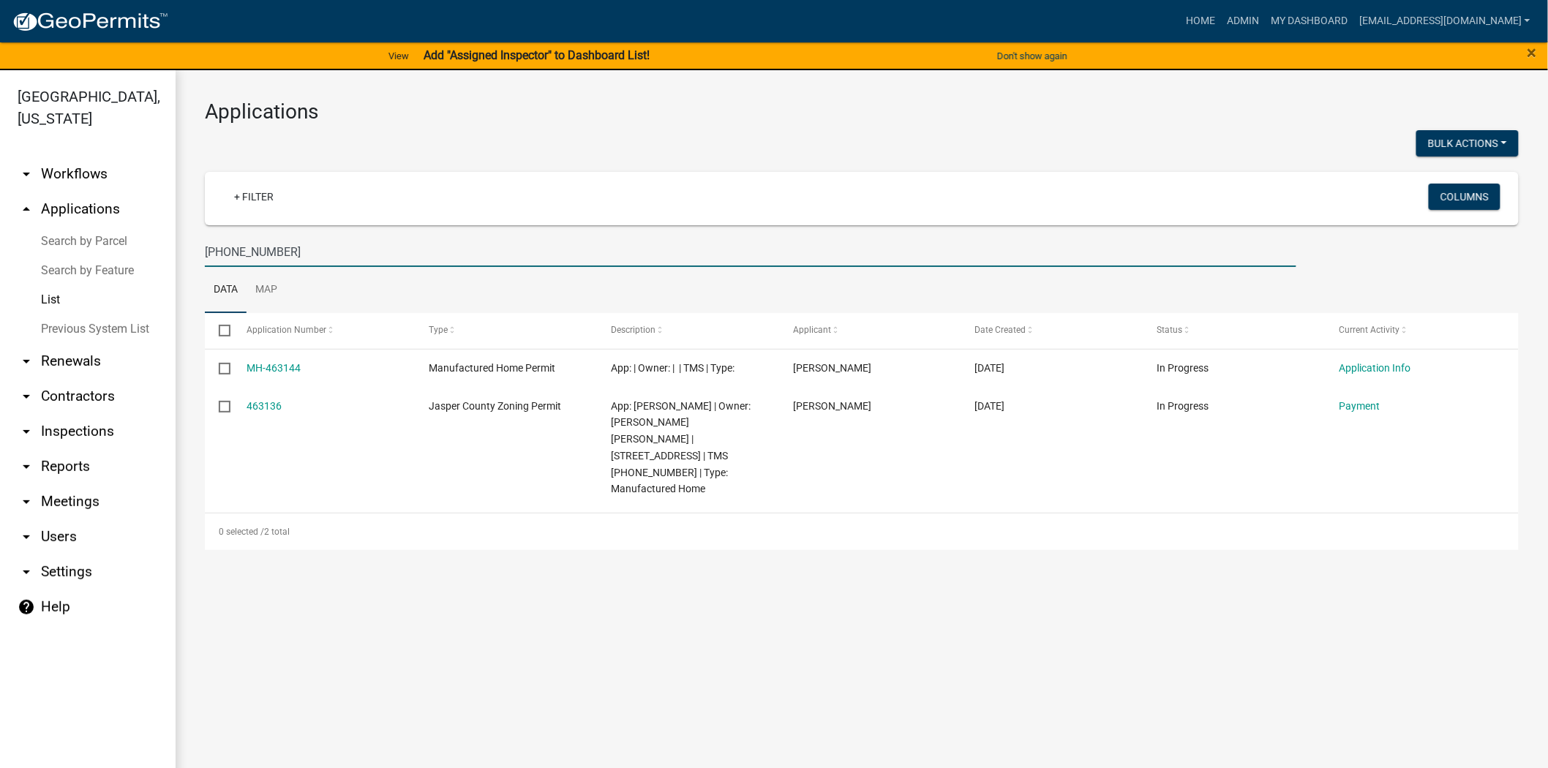
scroll to position [0, 0]
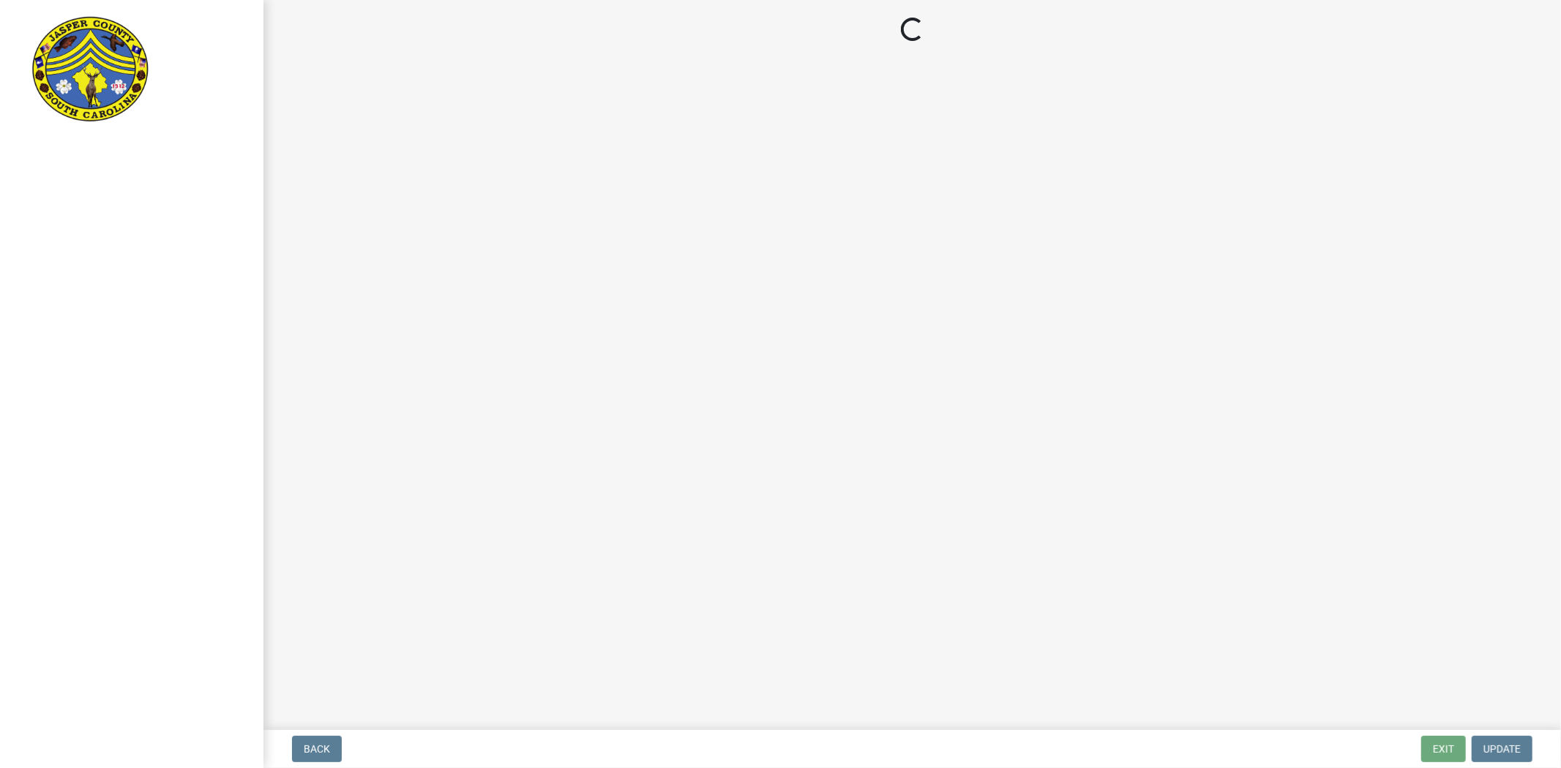
select select "00748aa1-56c2-4786-b7ff-9b3cb1d8d455"
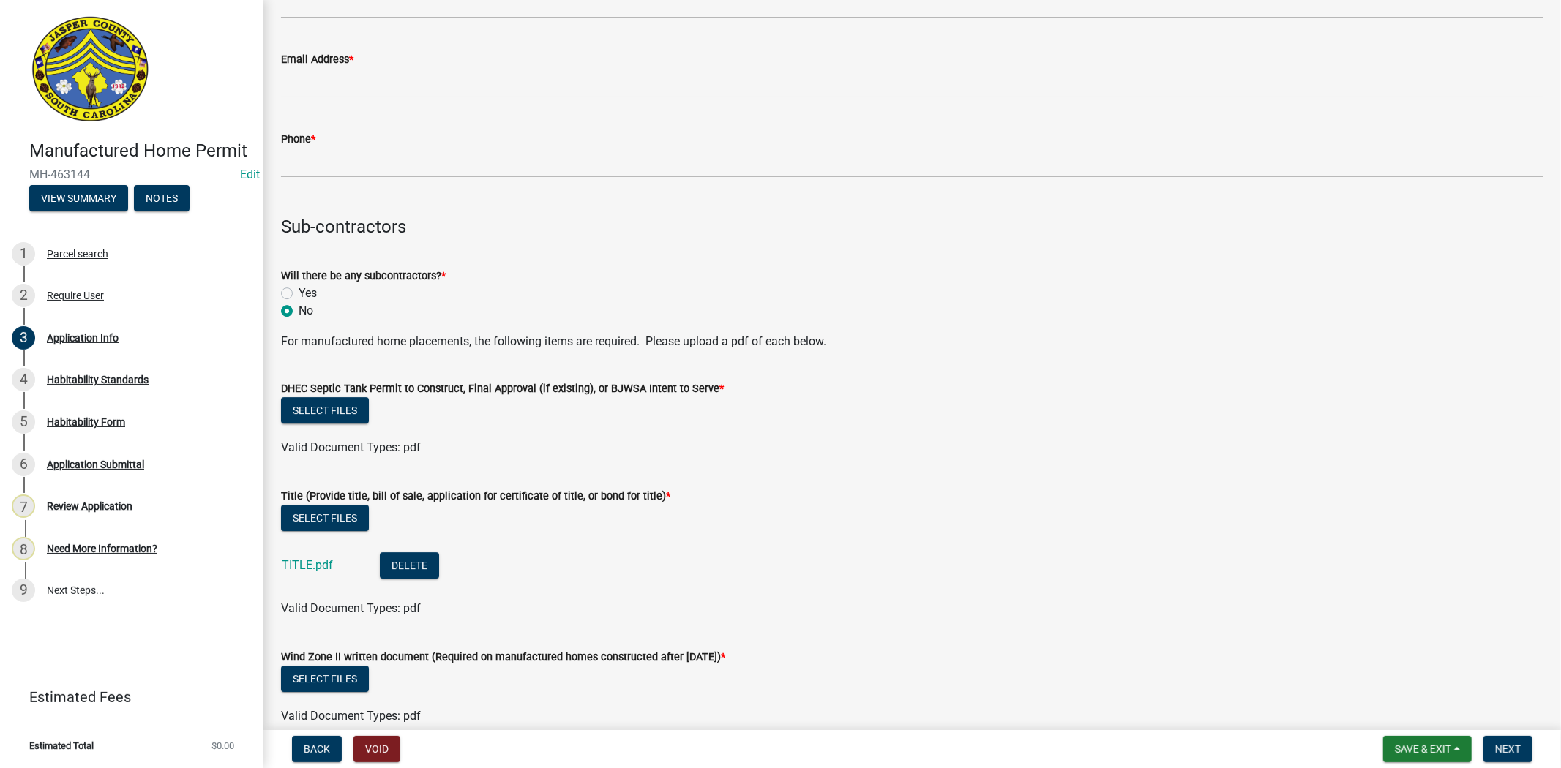
scroll to position [3740, 0]
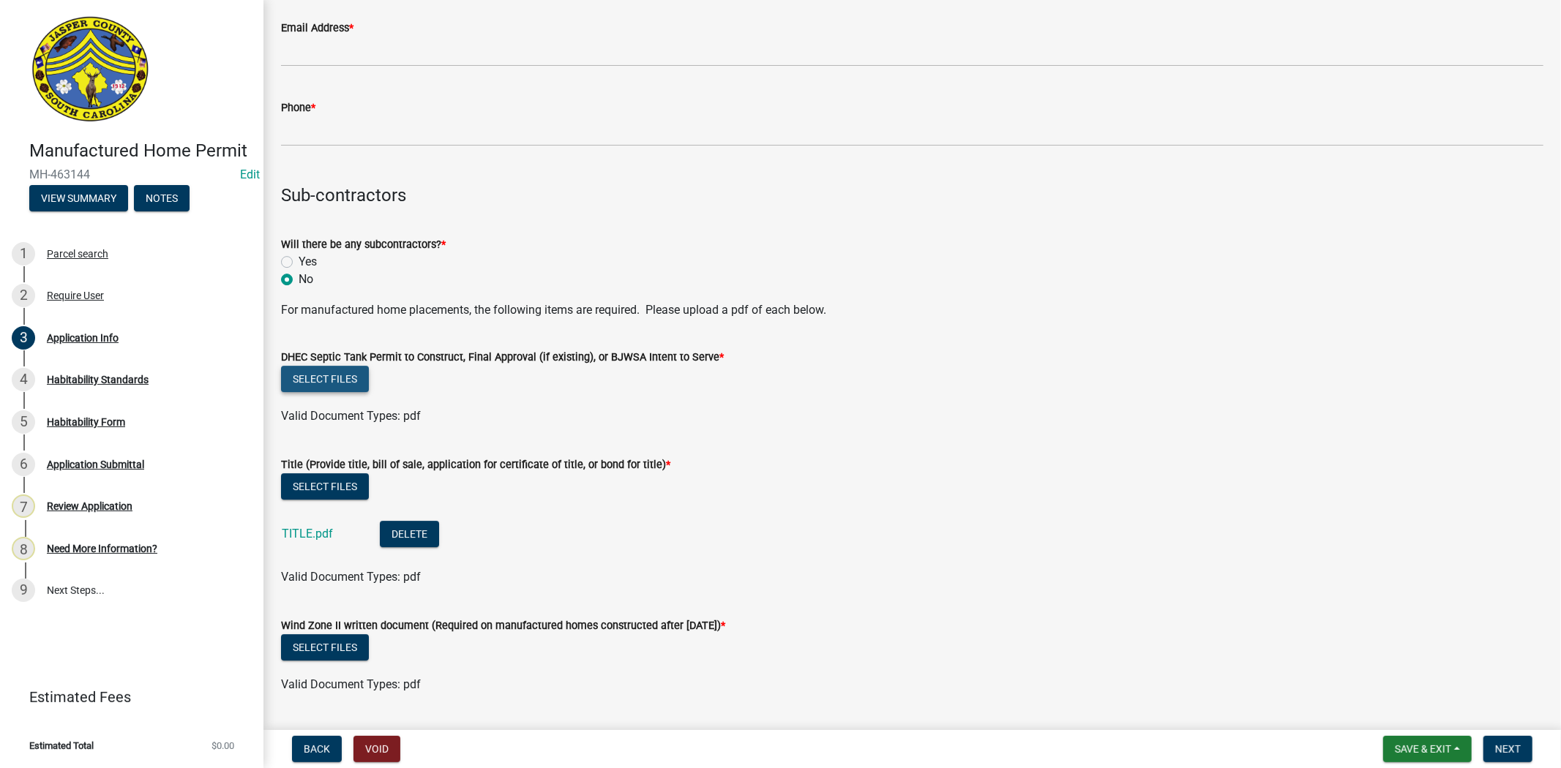
click at [348, 378] on button "Select files" at bounding box center [325, 379] width 88 height 26
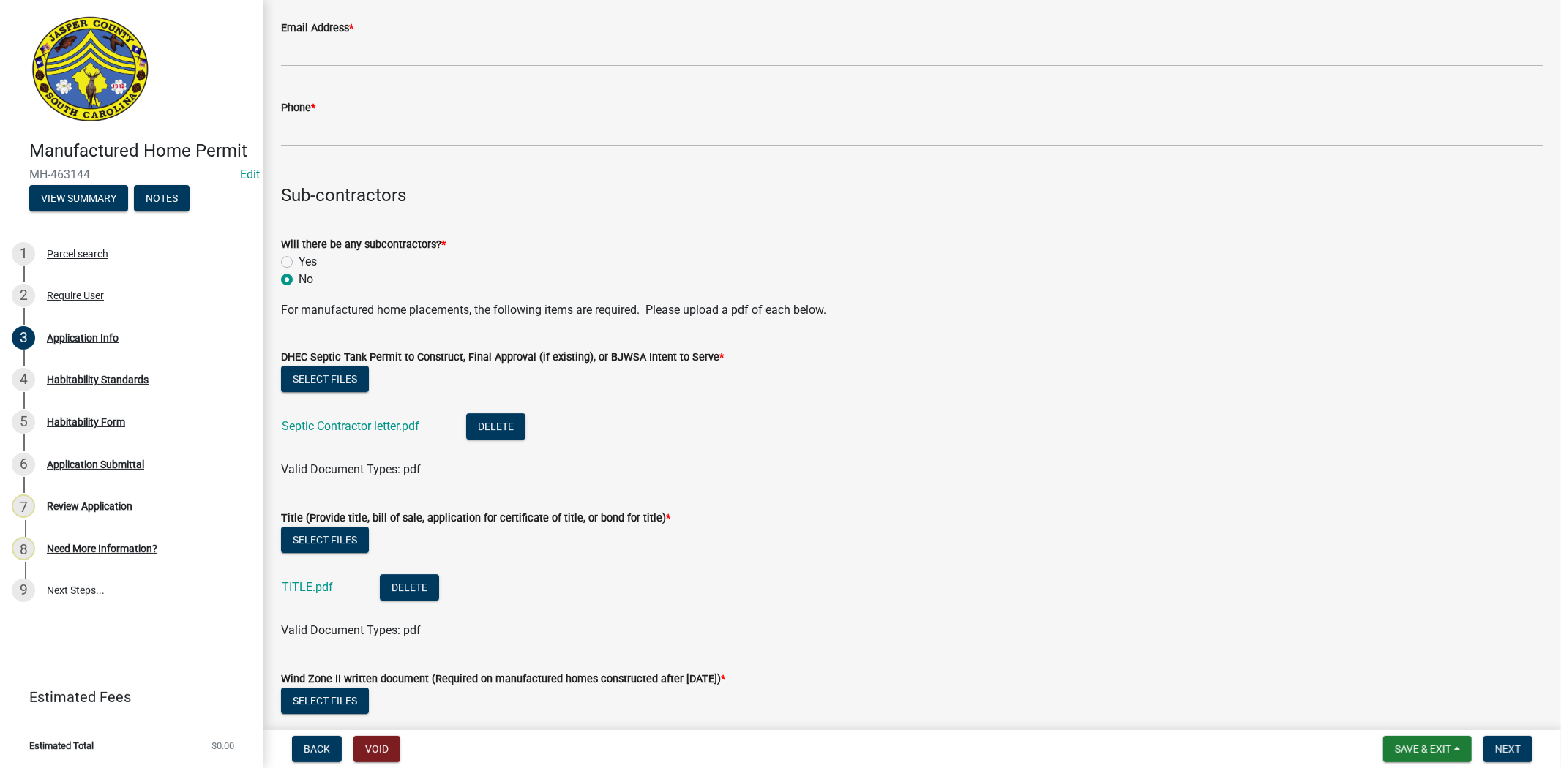
click at [912, 309] on p "For manufactured home placements, the following items are required. Please uplo…" at bounding box center [912, 310] width 1262 height 18
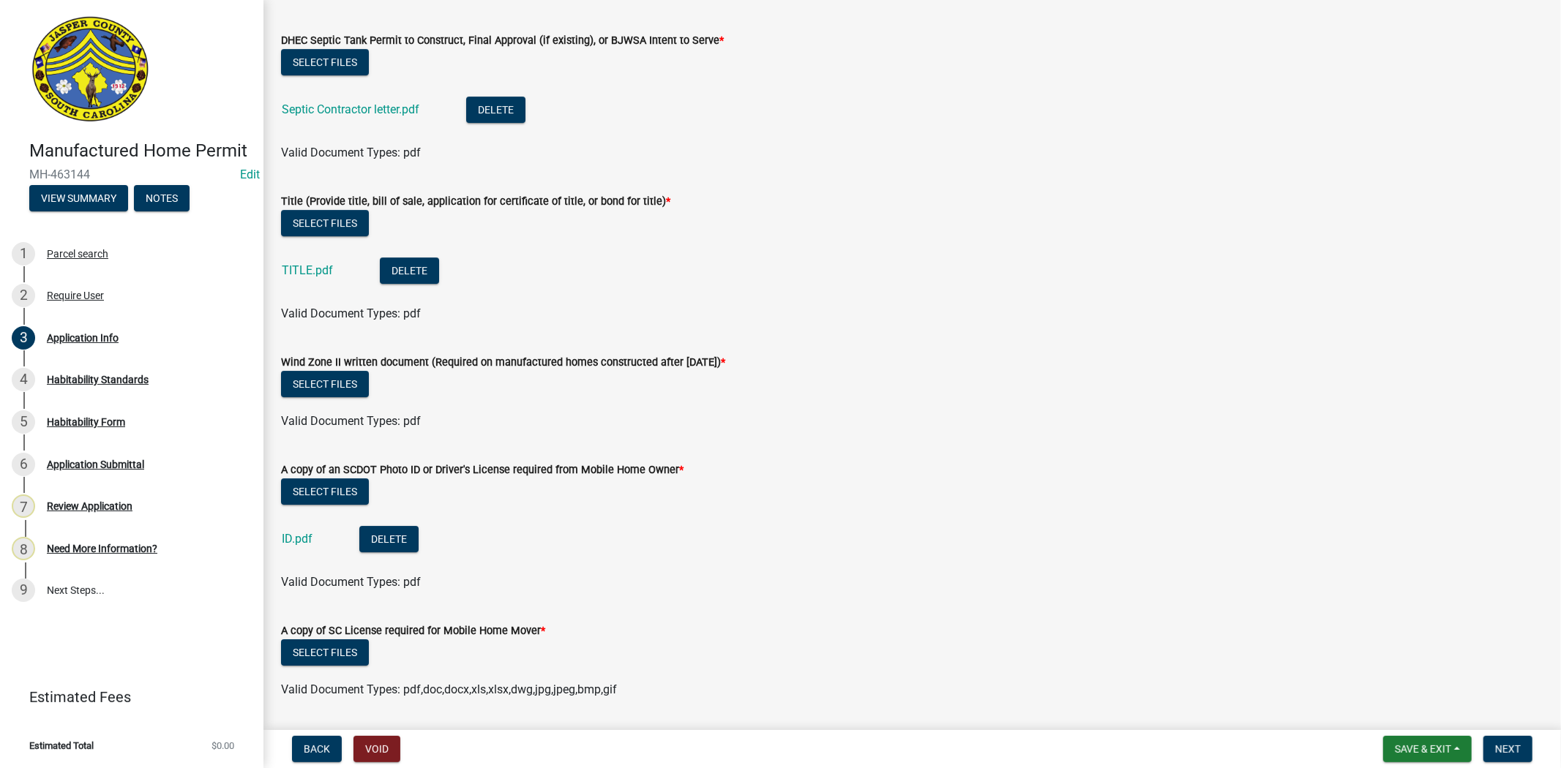
scroll to position [4065, 0]
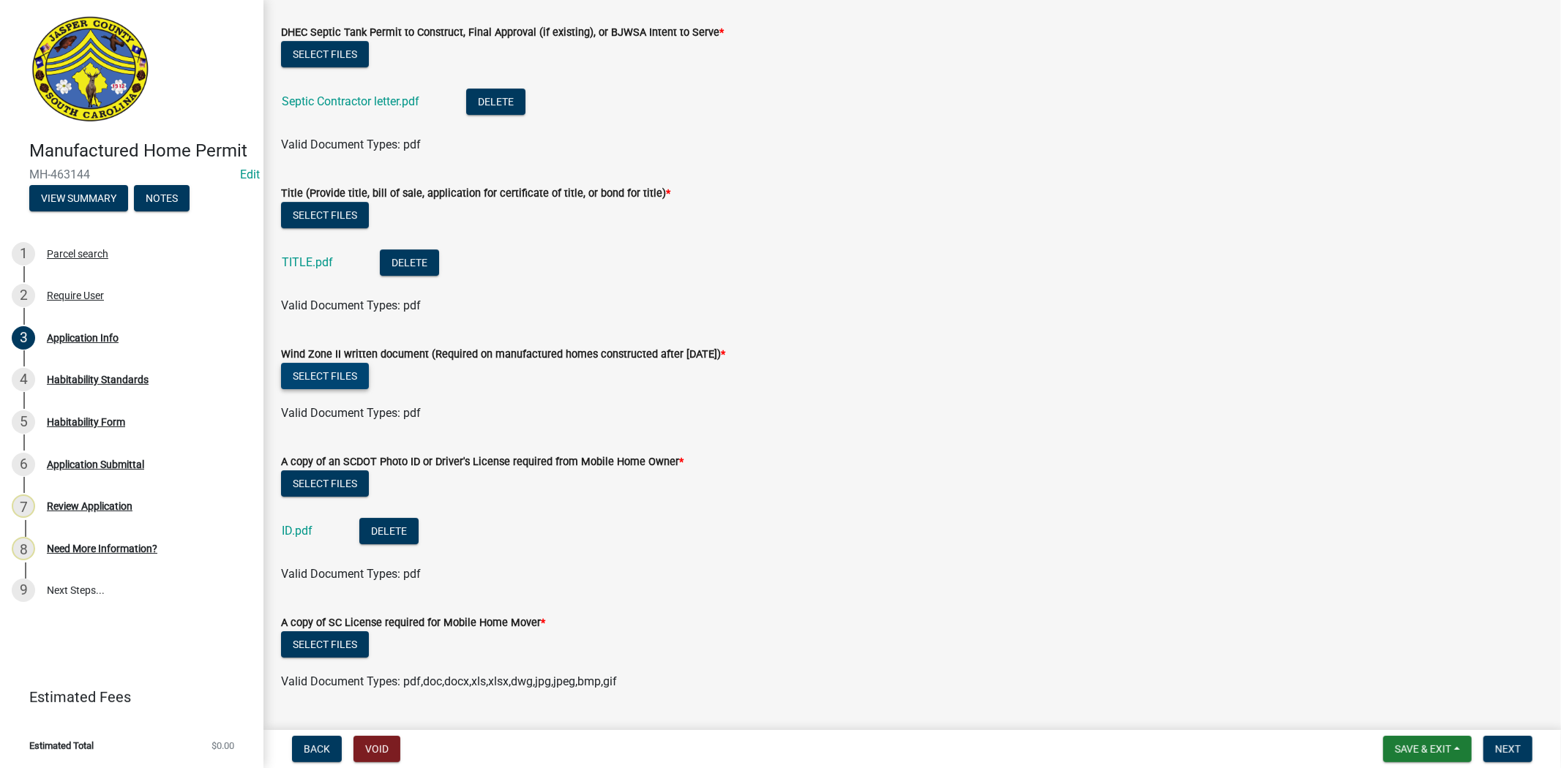
click at [352, 380] on button "Select files" at bounding box center [325, 376] width 88 height 26
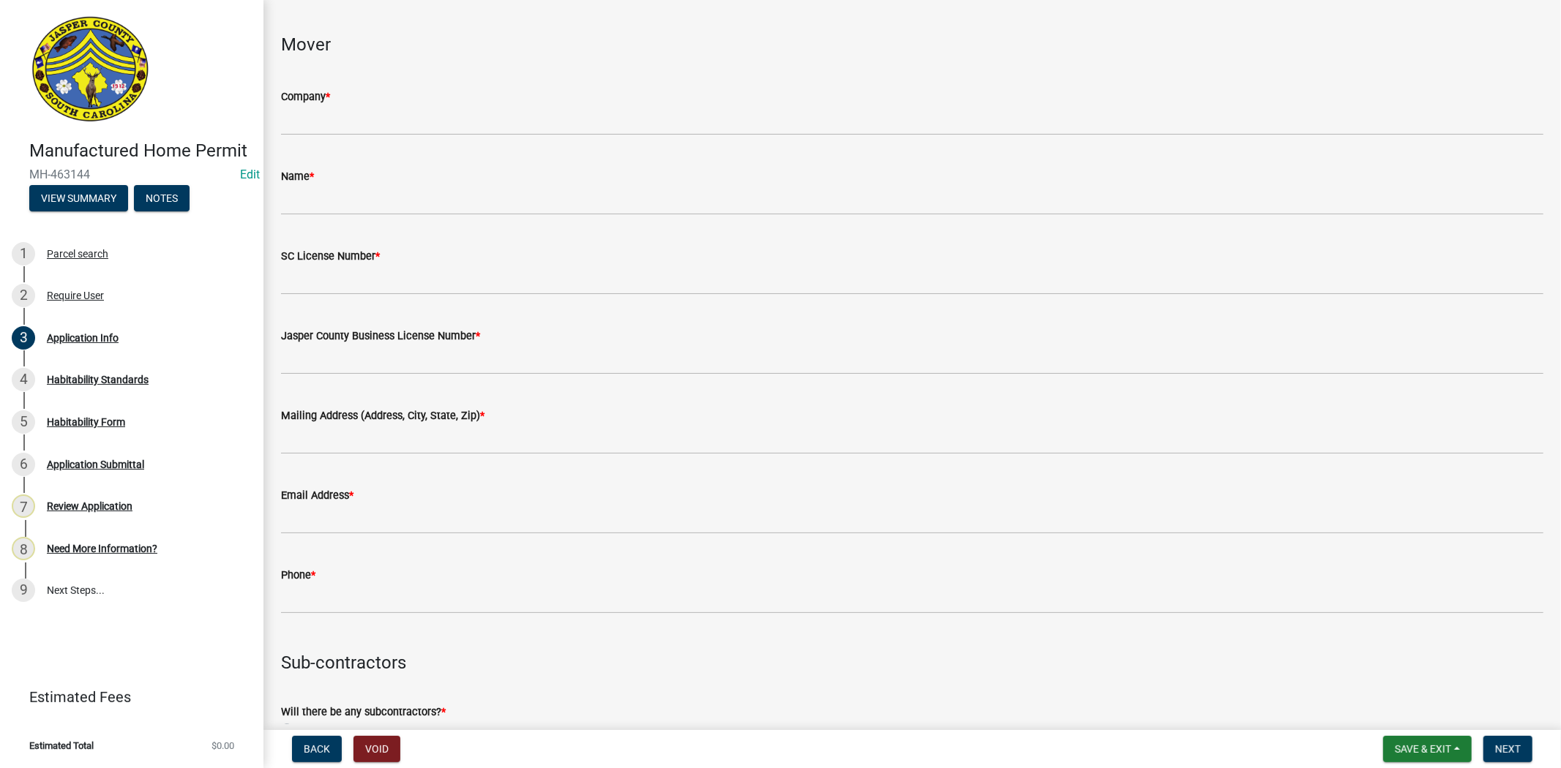
scroll to position [3280, 0]
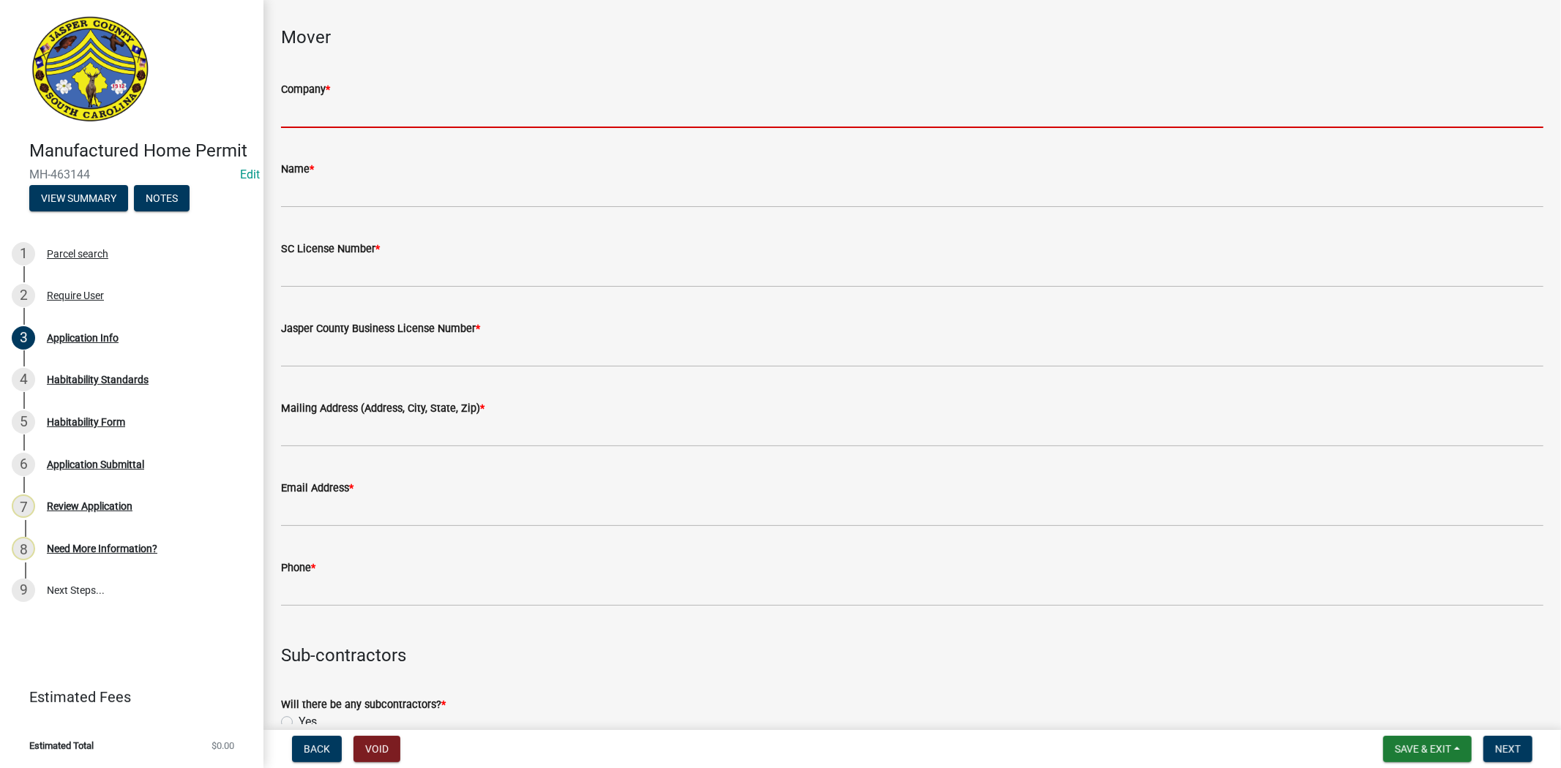
click at [345, 112] on input "Company *" at bounding box center [912, 113] width 1262 height 30
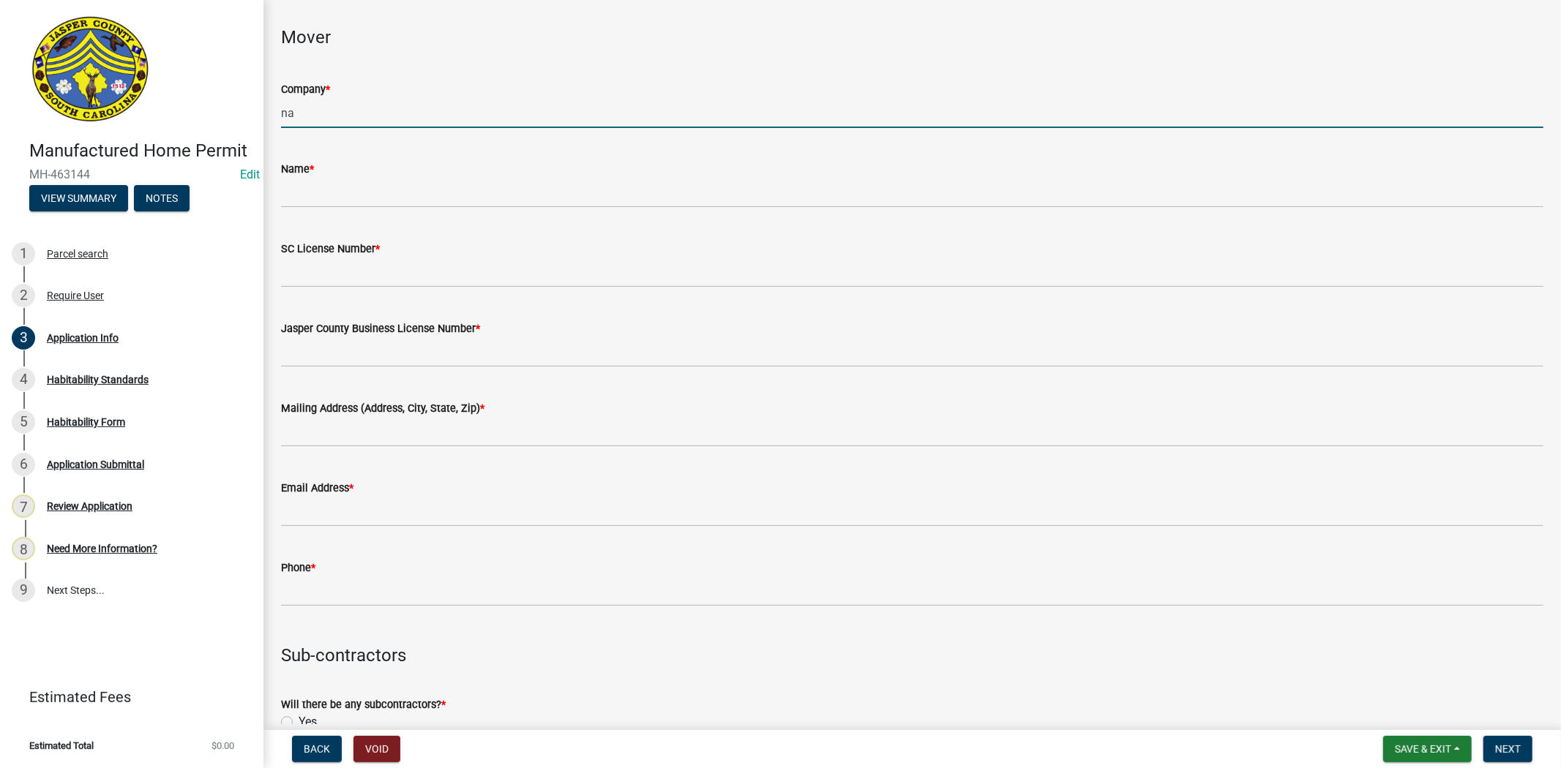
type input "na"
click at [348, 173] on div "Name *" at bounding box center [912, 169] width 1262 height 18
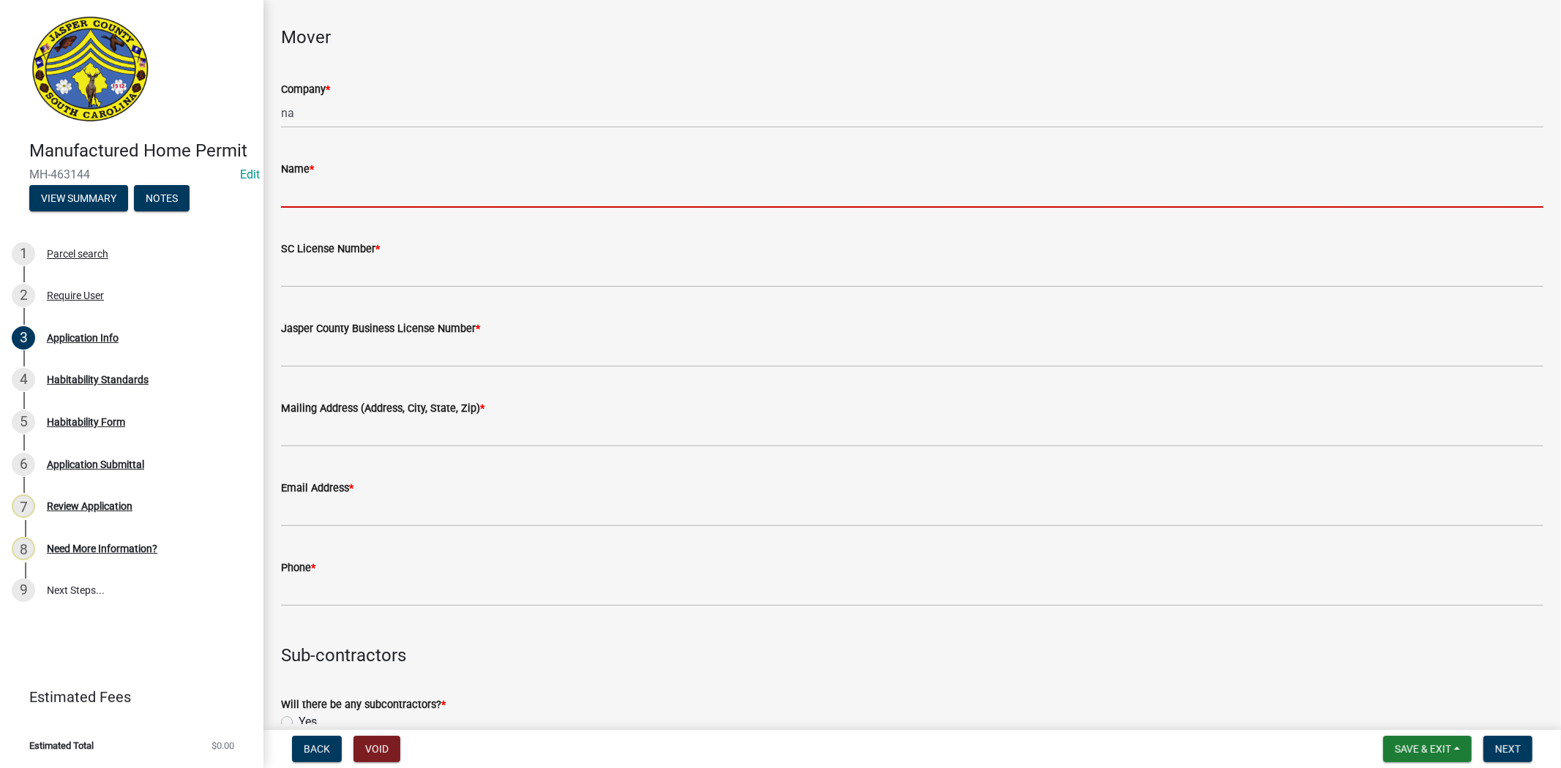
click at [351, 181] on input "Name *" at bounding box center [912, 193] width 1262 height 30
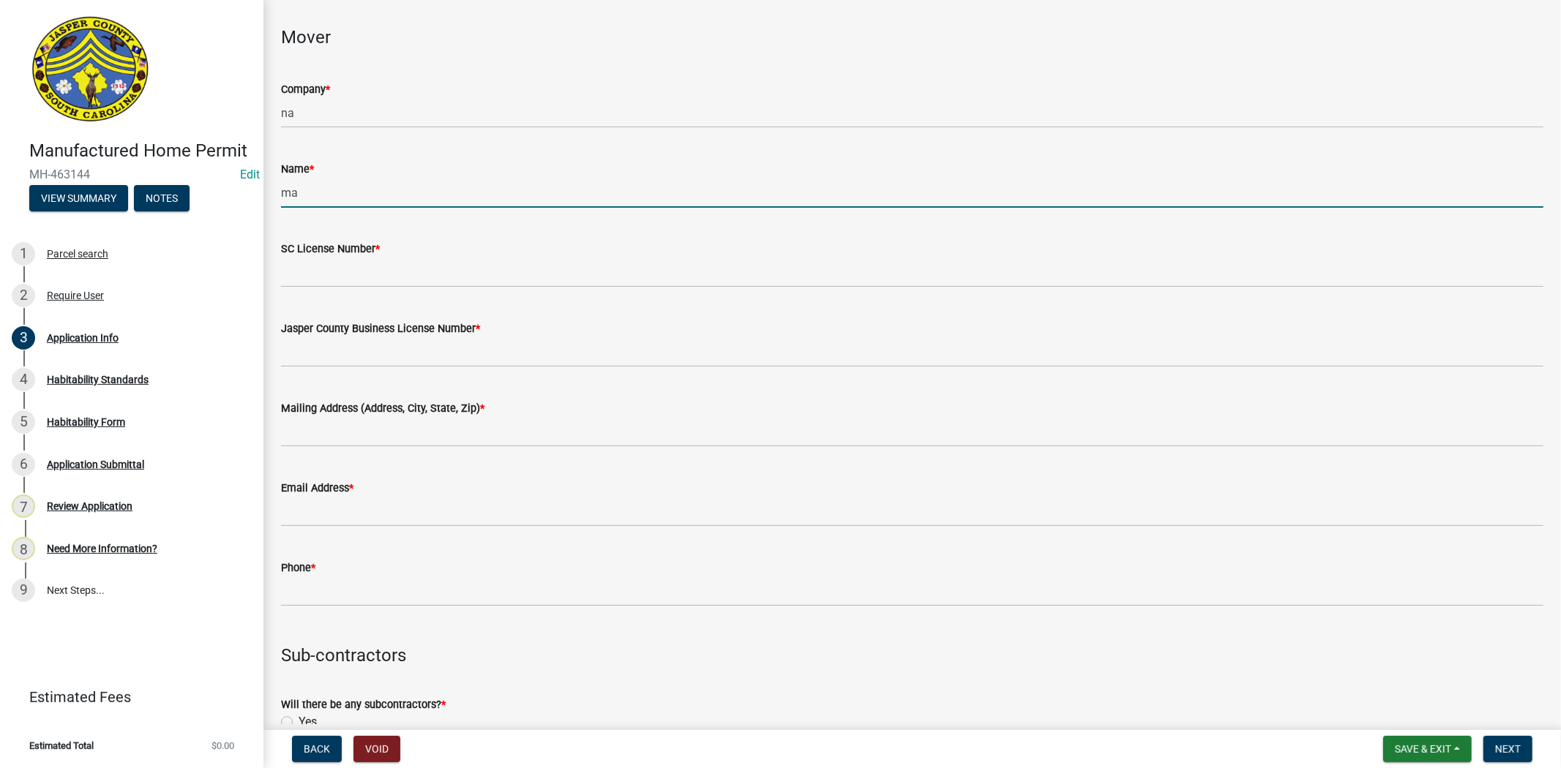
type input "ma"
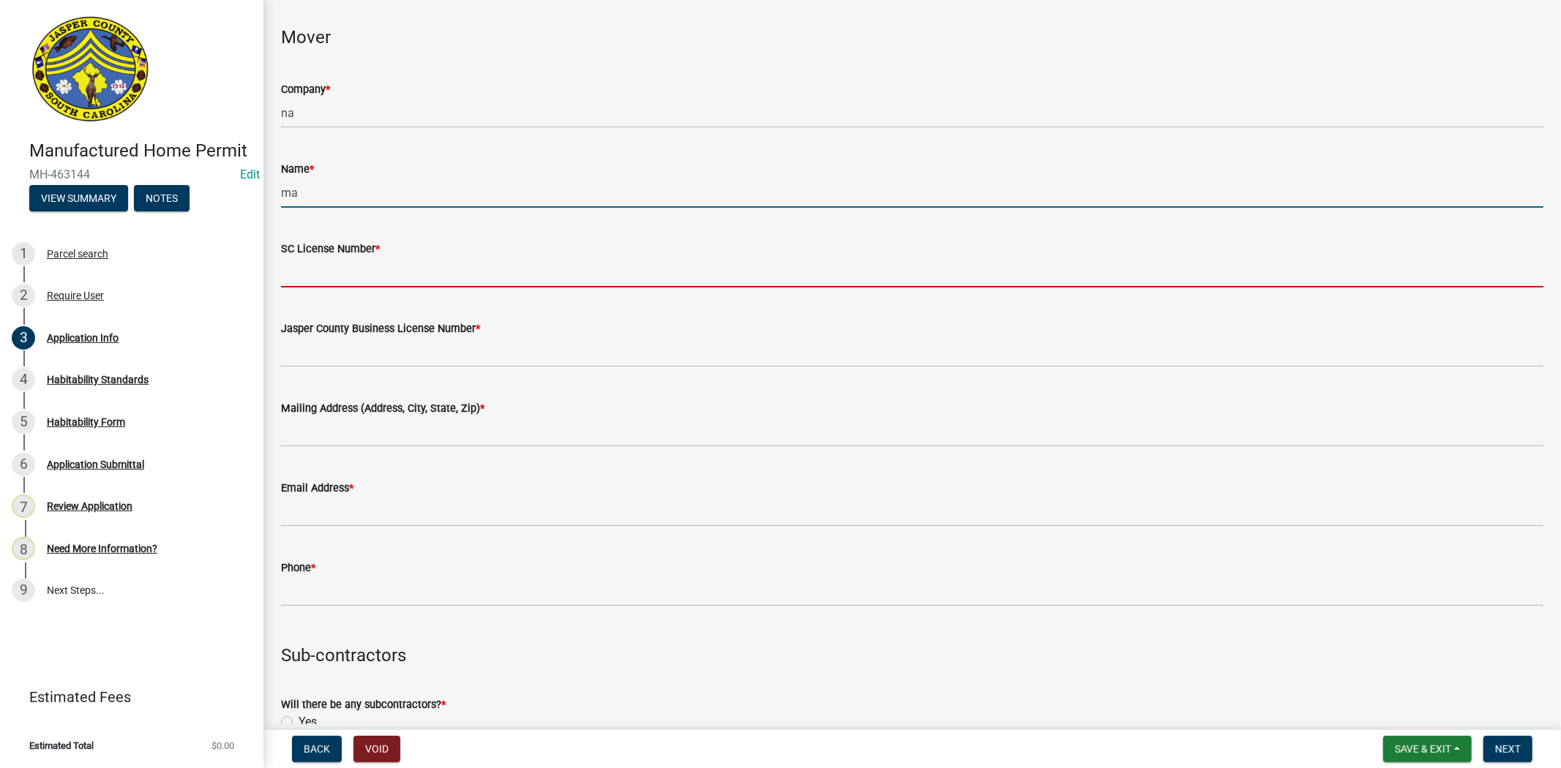
click at [367, 273] on input "SC License Number *" at bounding box center [912, 273] width 1262 height 30
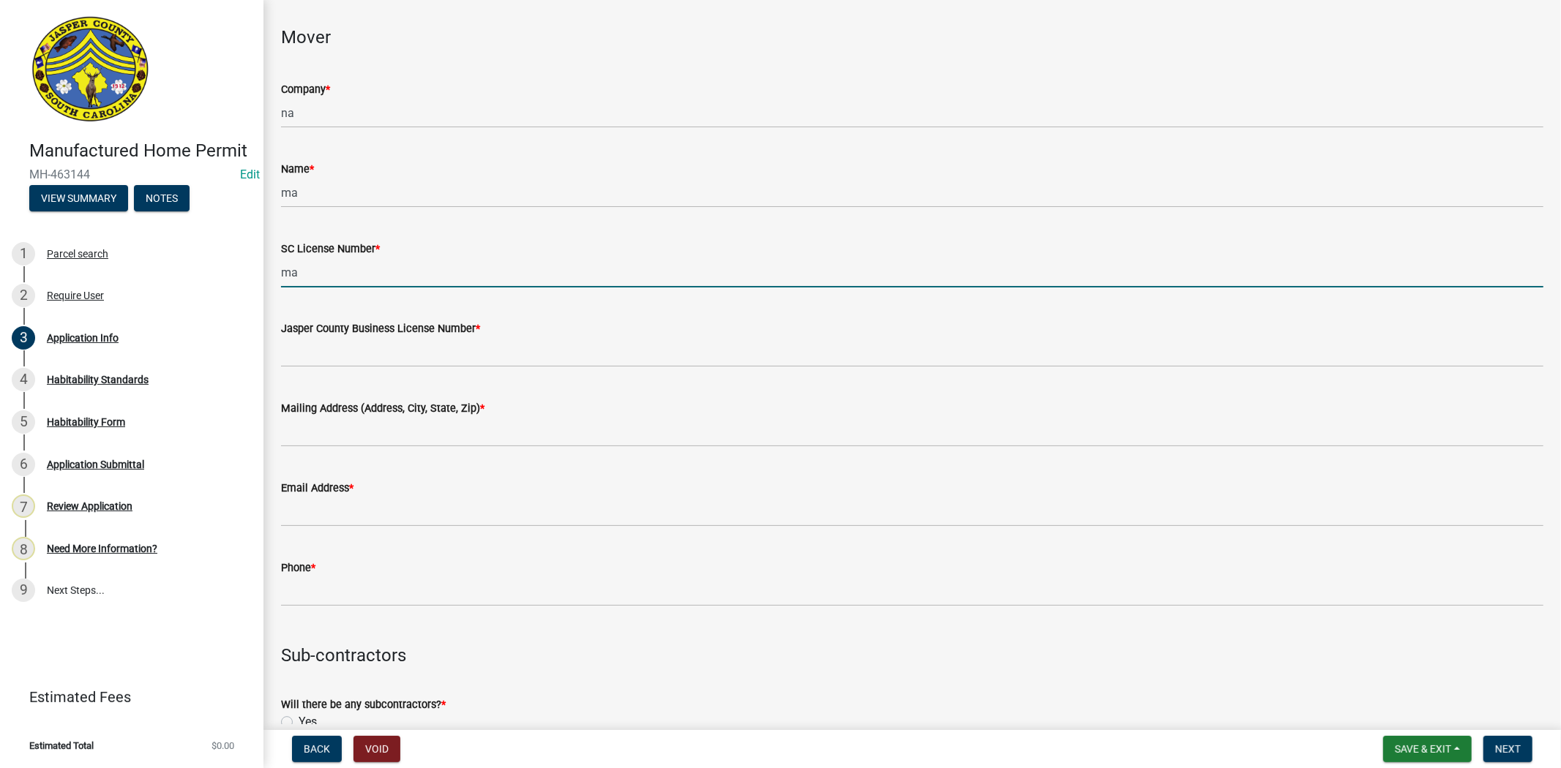
type input "ma"
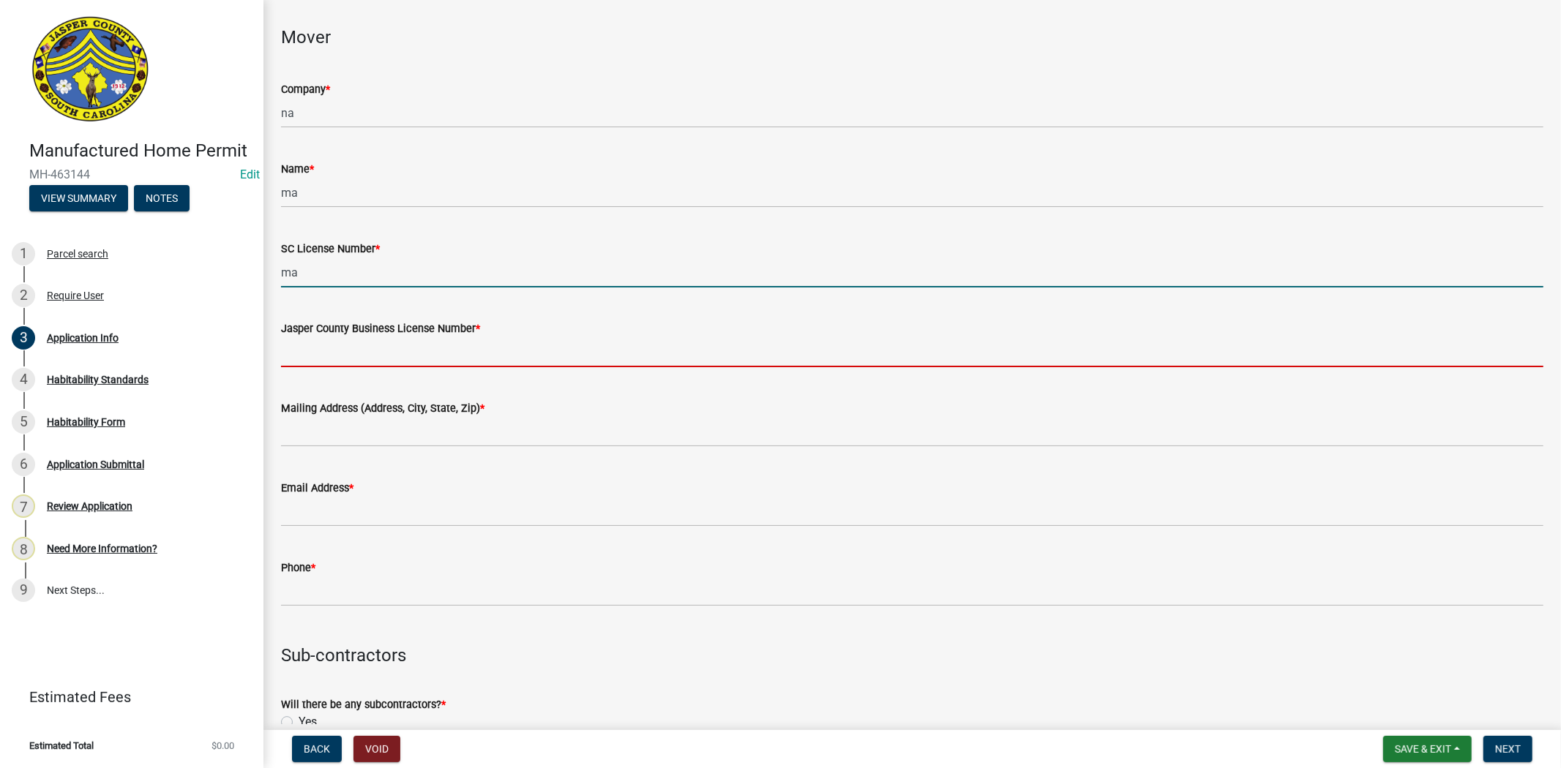
click at [388, 351] on input "Jasper County Business License Number *" at bounding box center [912, 352] width 1262 height 30
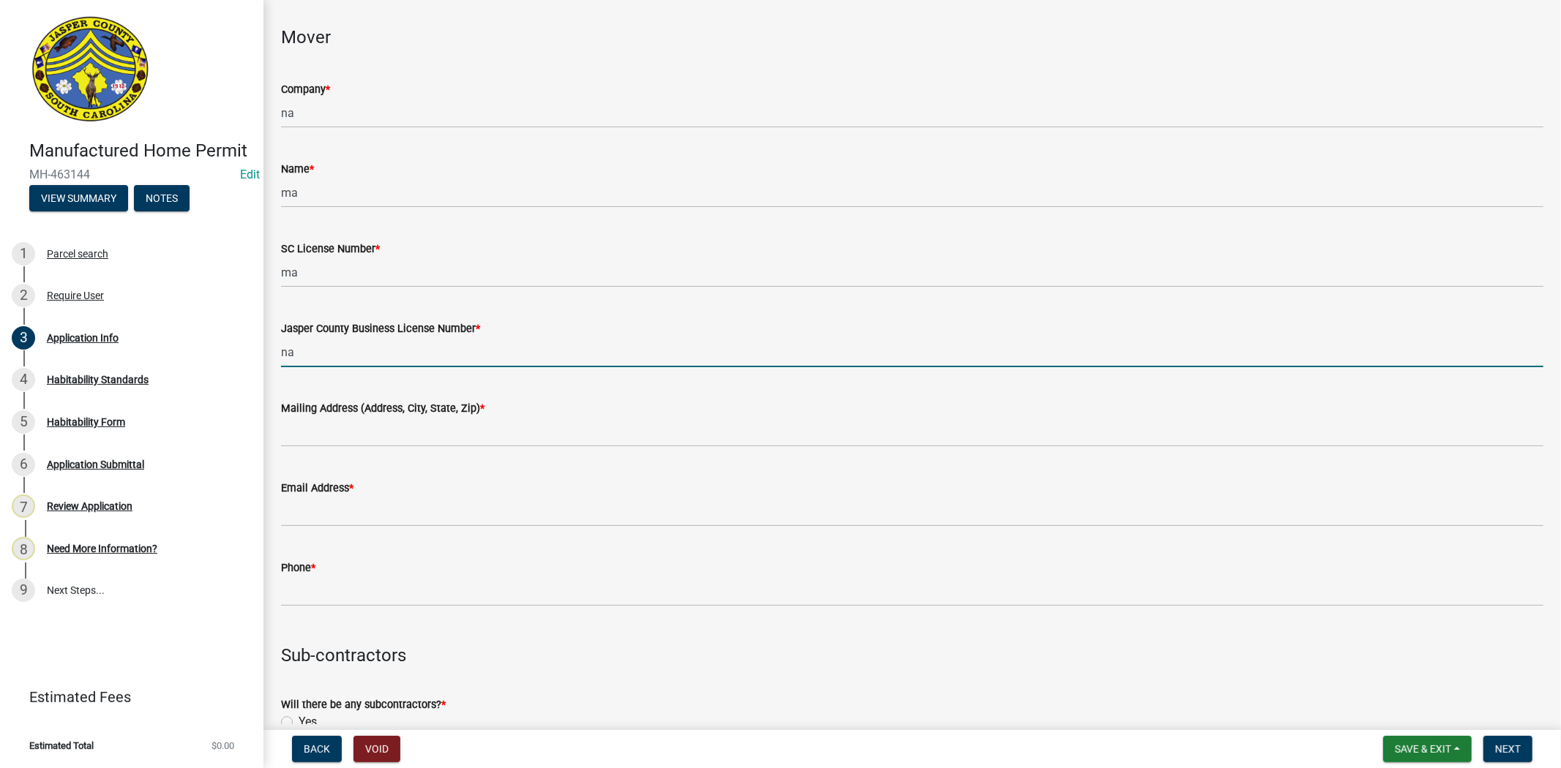
type input "na"
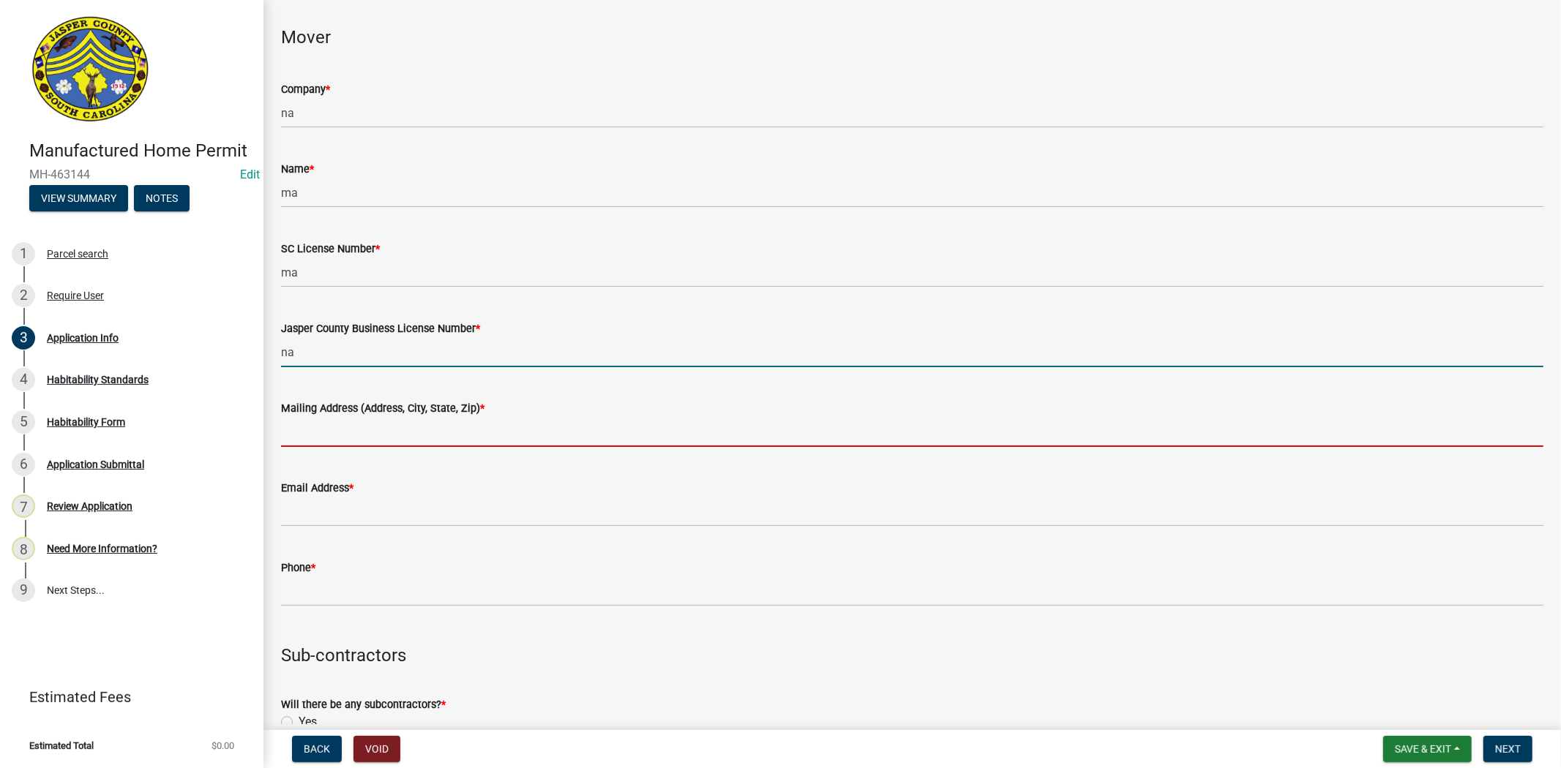
click at [390, 424] on input "Mailing Address (Address, City, State, Zip) *" at bounding box center [912, 432] width 1262 height 30
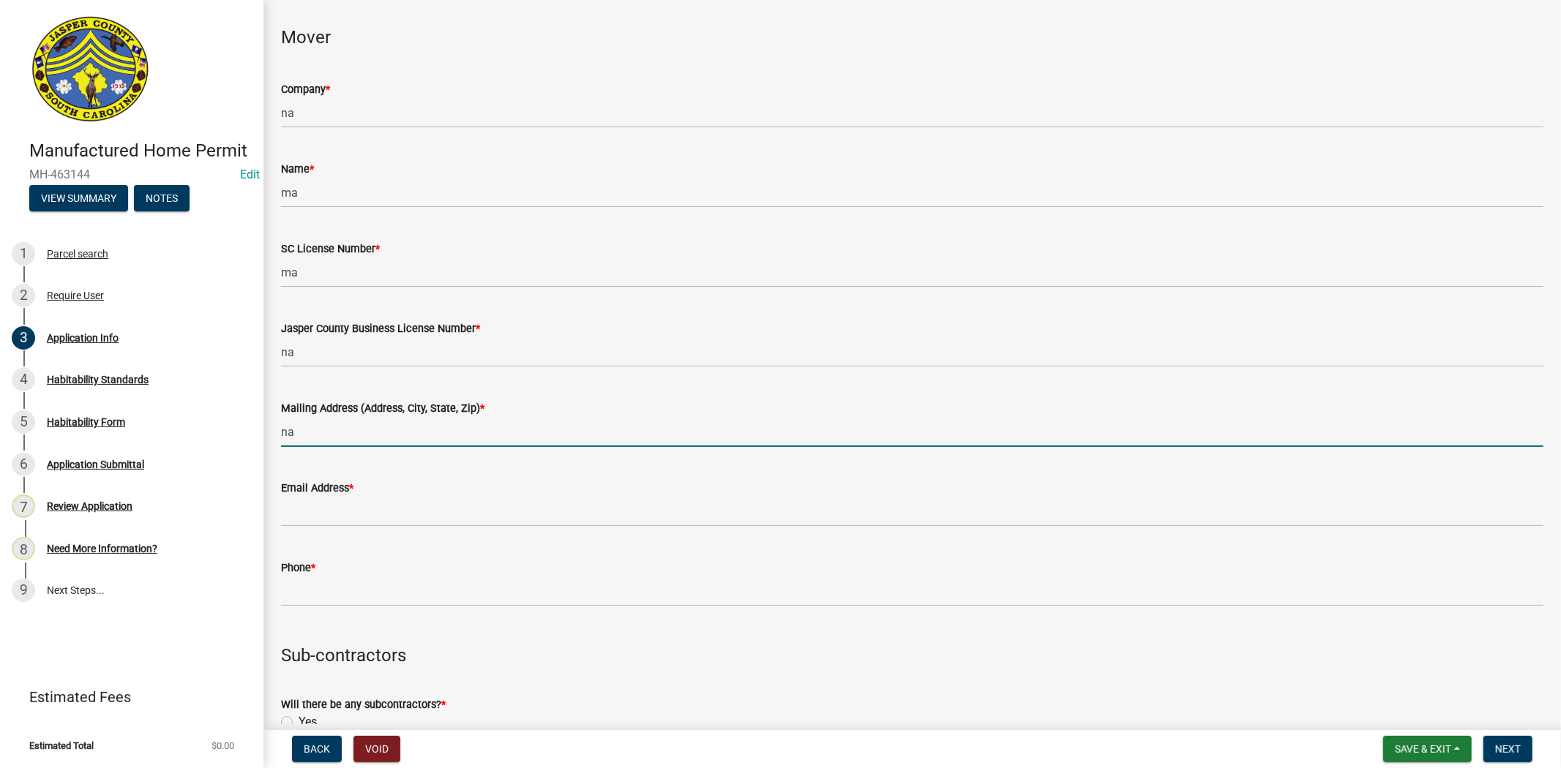
type input "na"
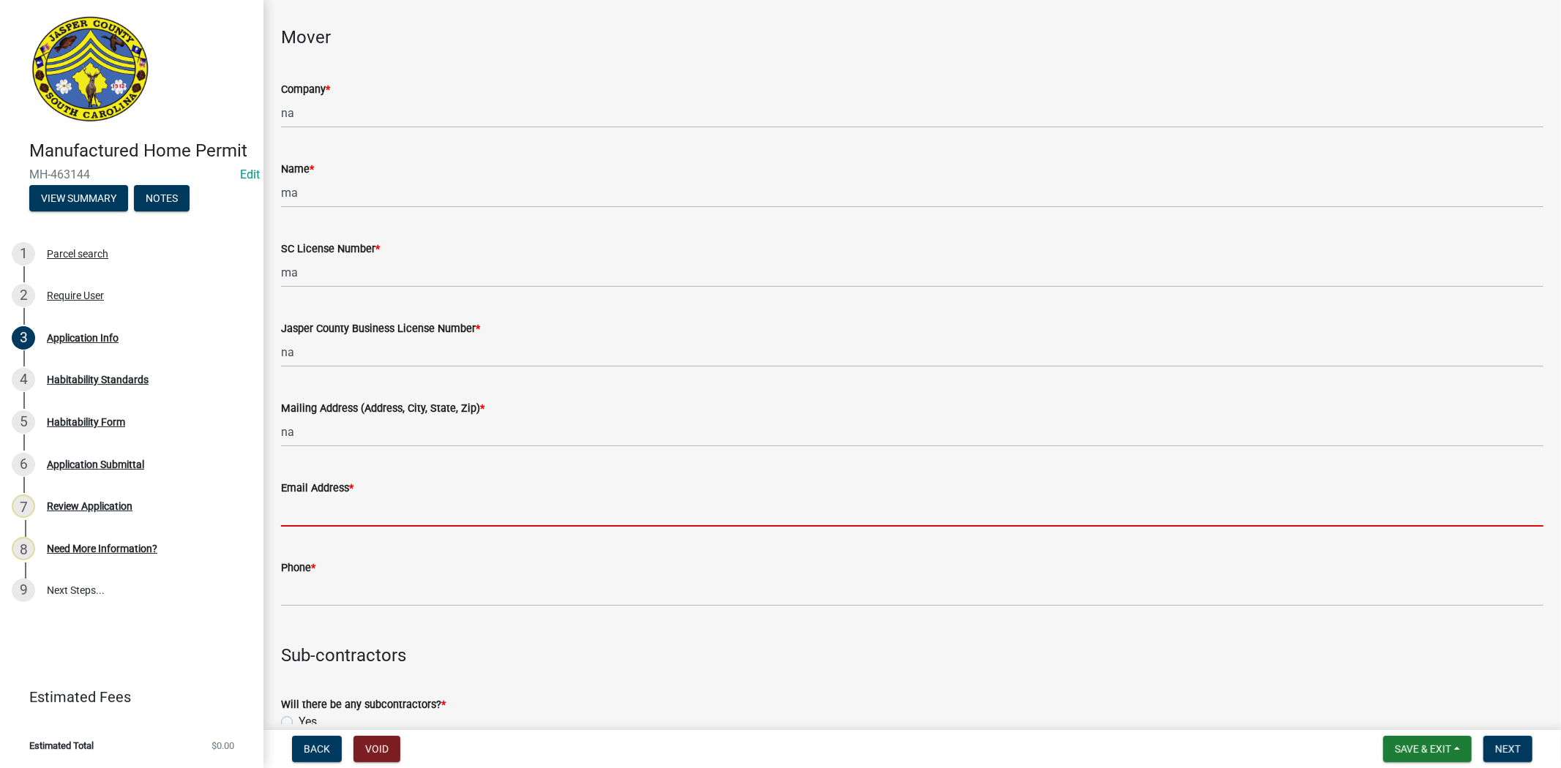
click at [370, 513] on input "Email Address *" at bounding box center [912, 512] width 1262 height 30
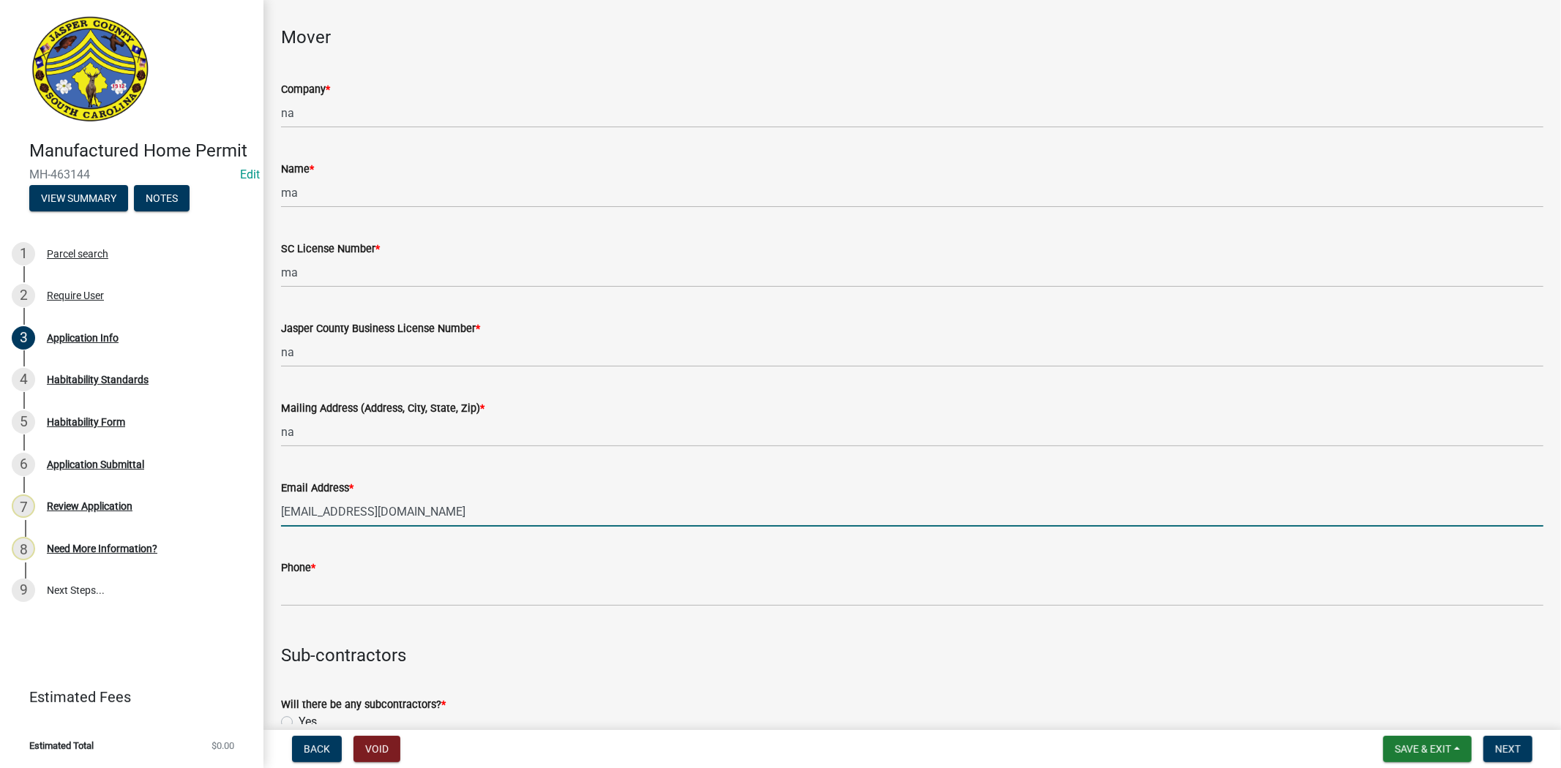
type input "[EMAIL_ADDRESS][DOMAIN_NAME]"
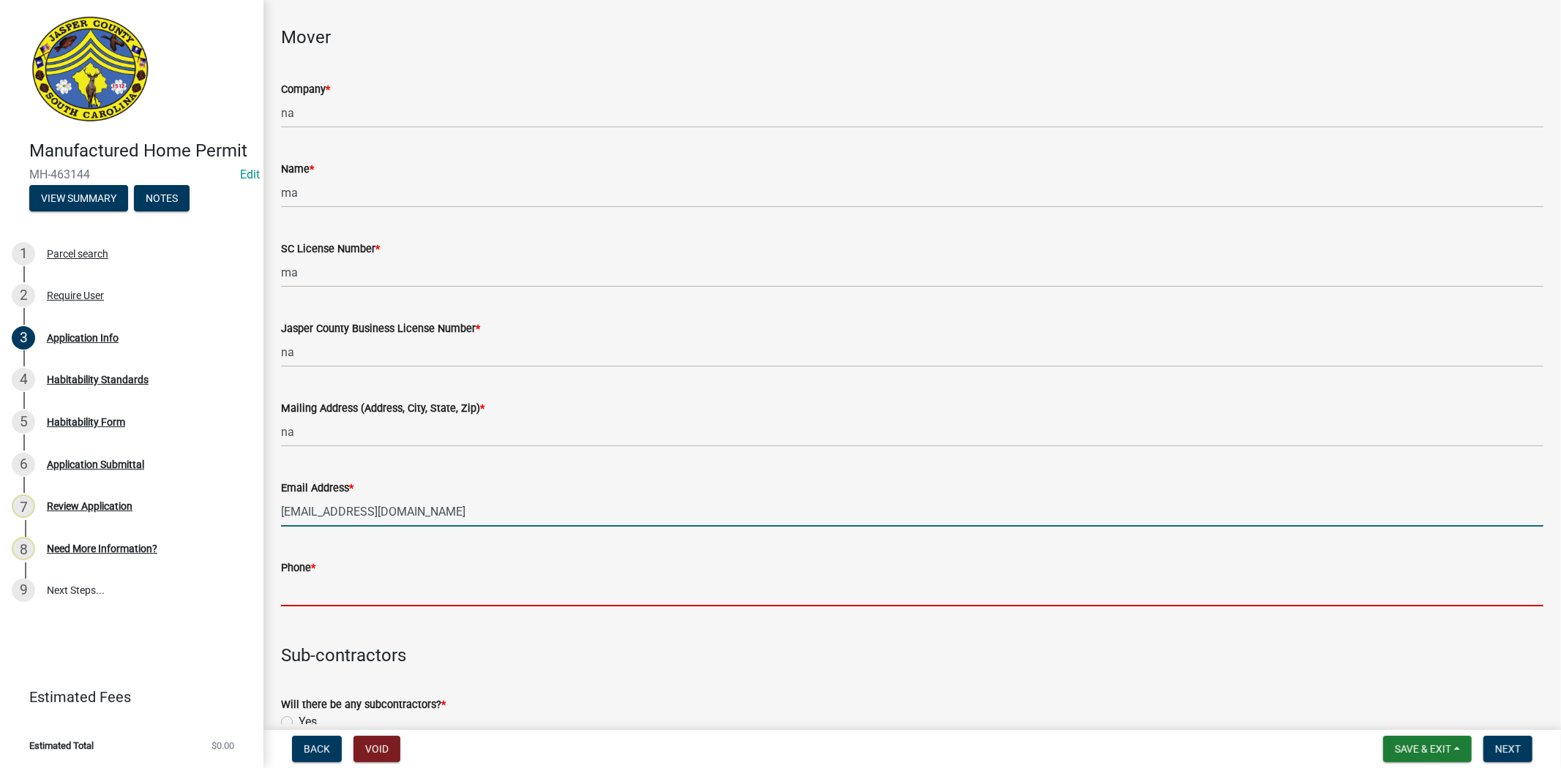
click at [428, 596] on input "Phone *" at bounding box center [912, 592] width 1262 height 30
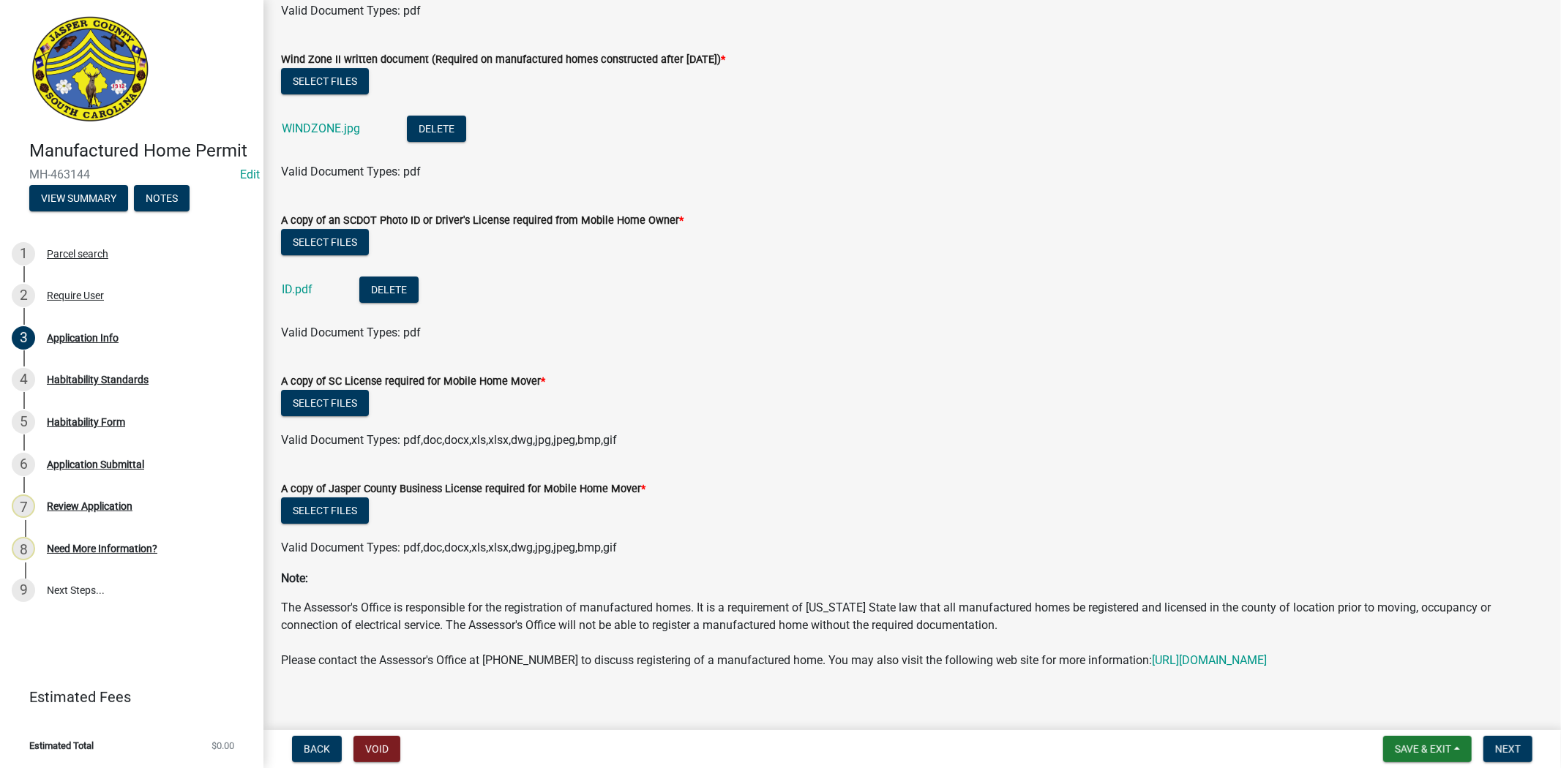
scroll to position [4390, 0]
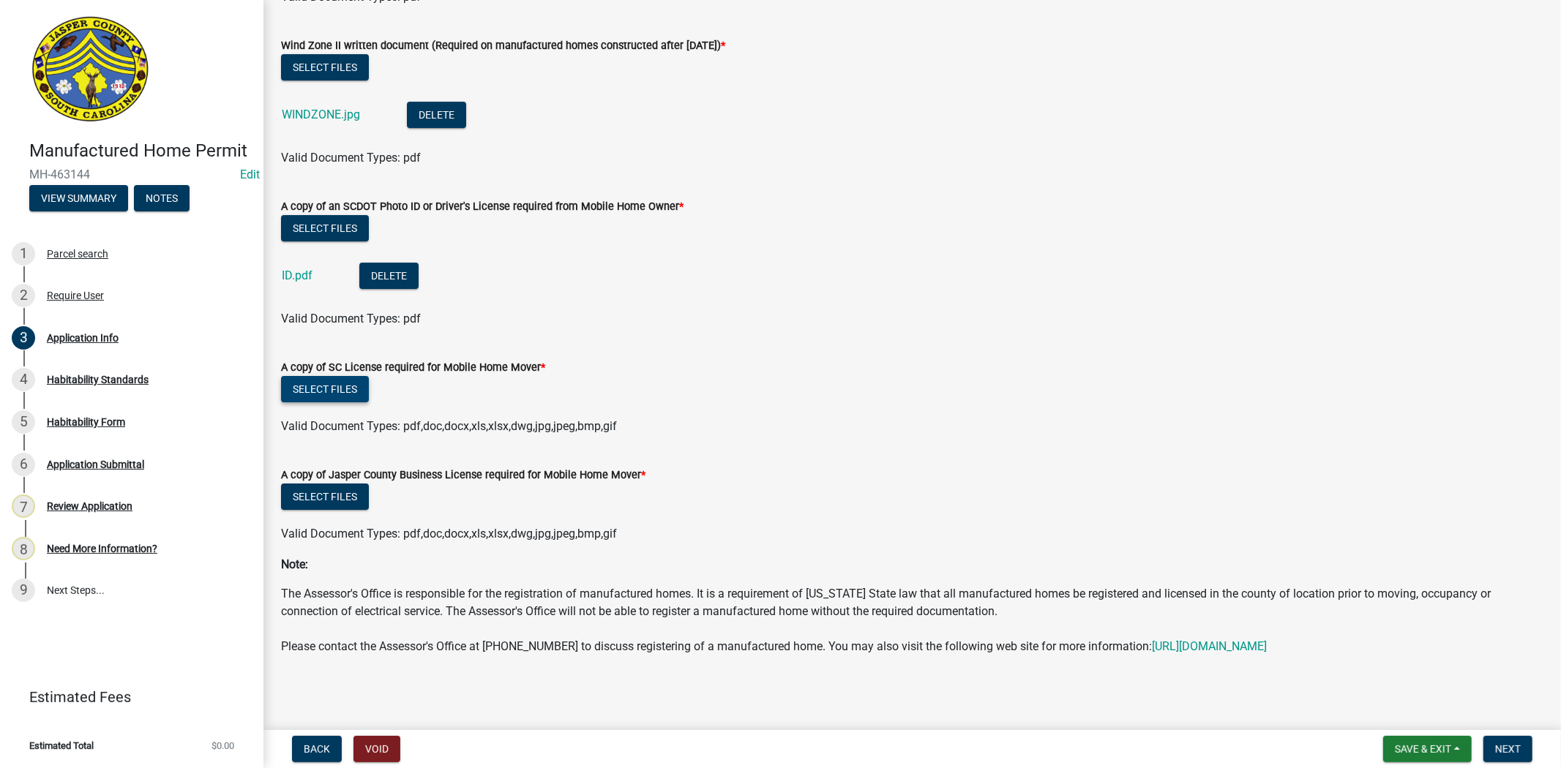
type input "1234567897"
click at [323, 376] on button "Select files" at bounding box center [325, 389] width 88 height 26
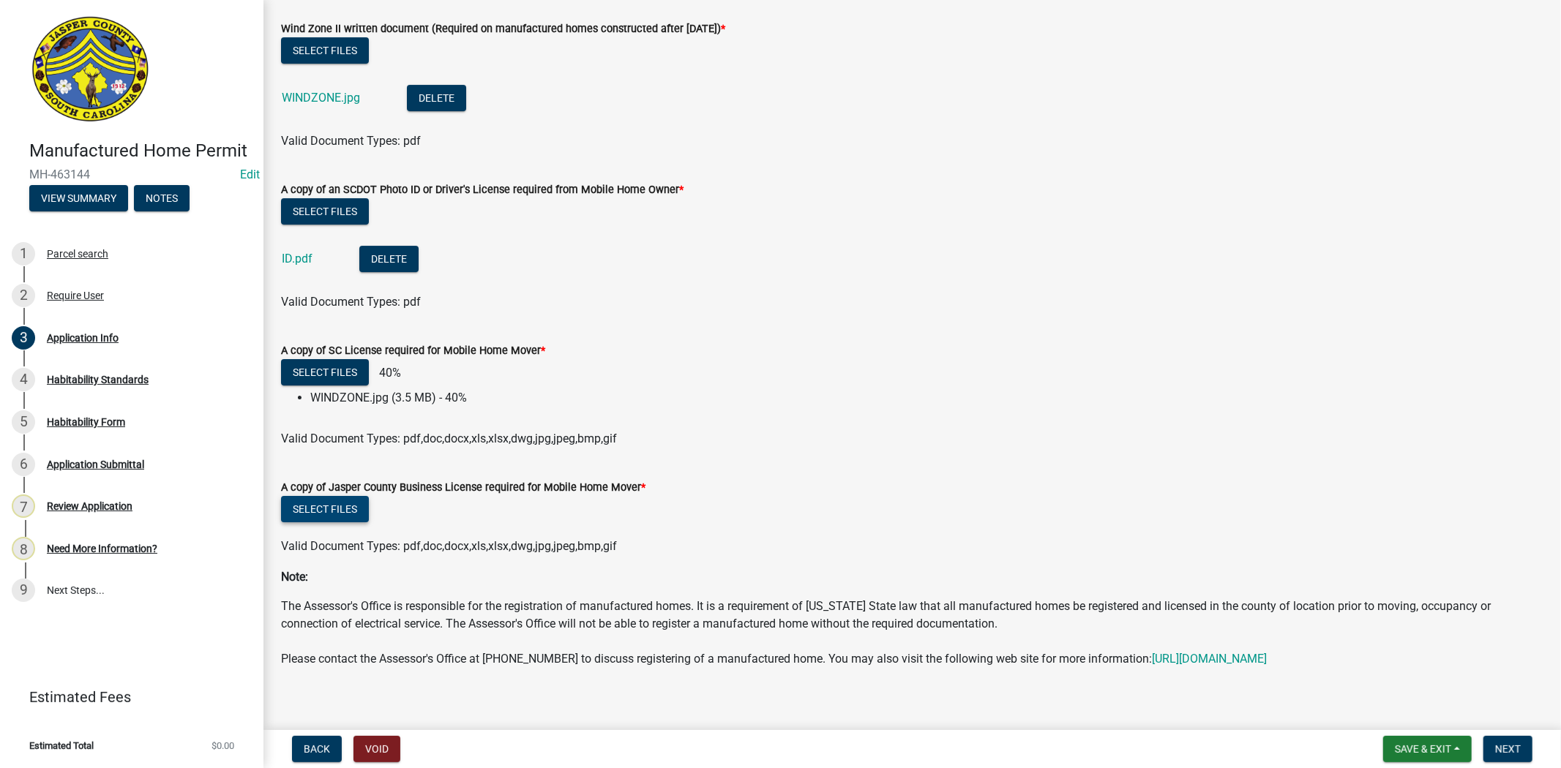
click at [354, 508] on button "Select files" at bounding box center [325, 509] width 88 height 26
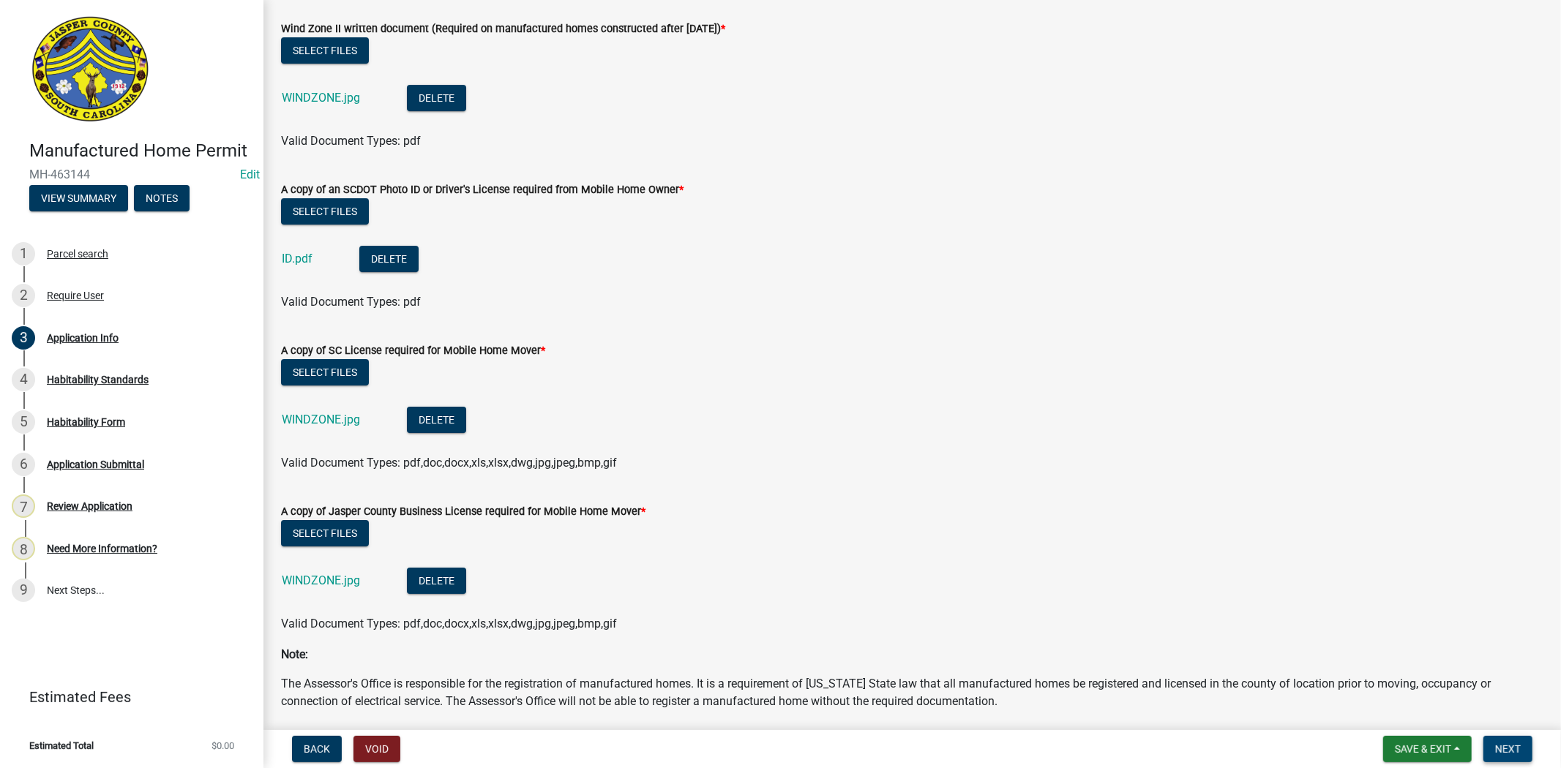
click at [1501, 752] on span "Next" at bounding box center [1508, 749] width 26 height 12
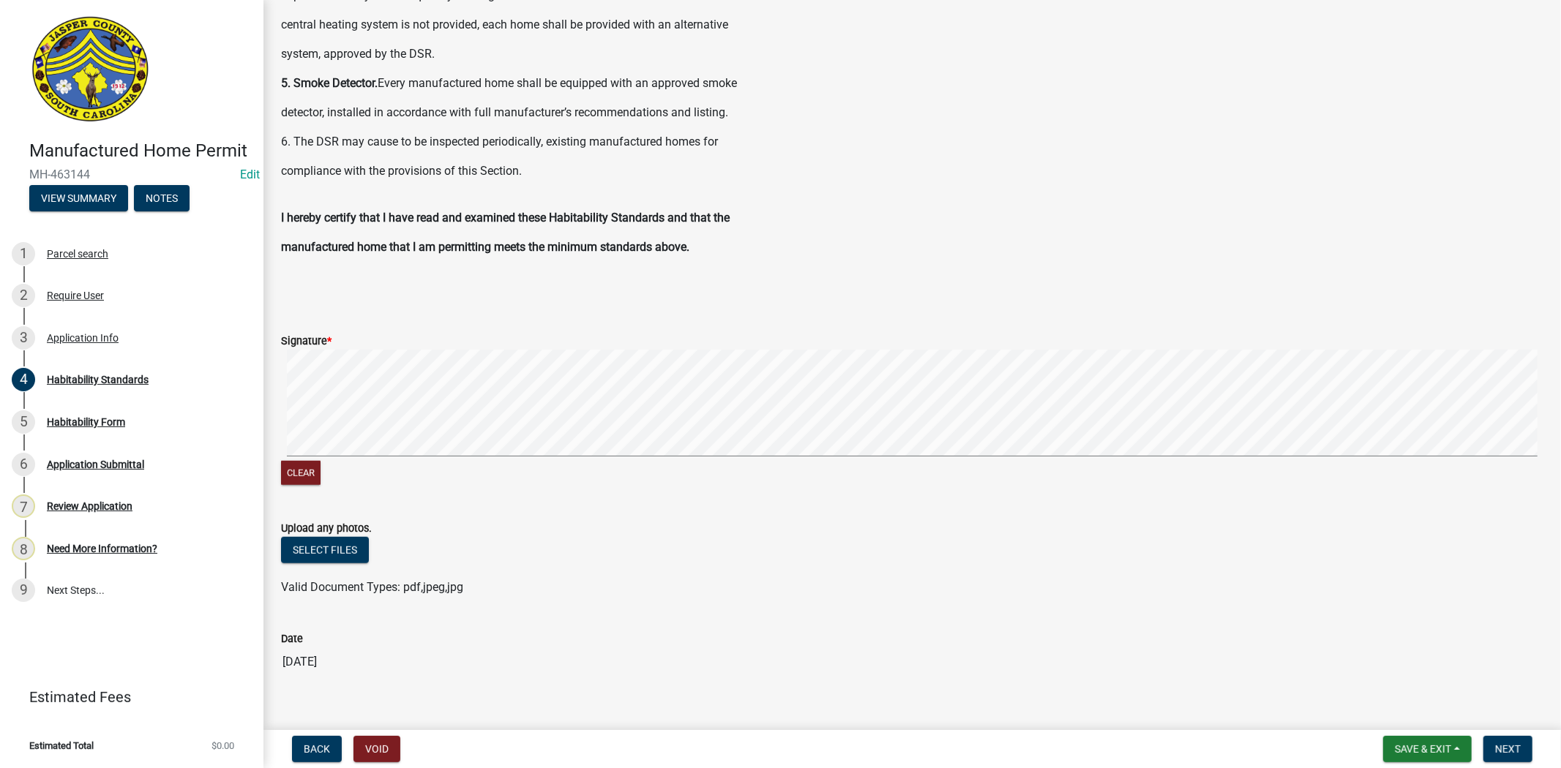
scroll to position [789, 0]
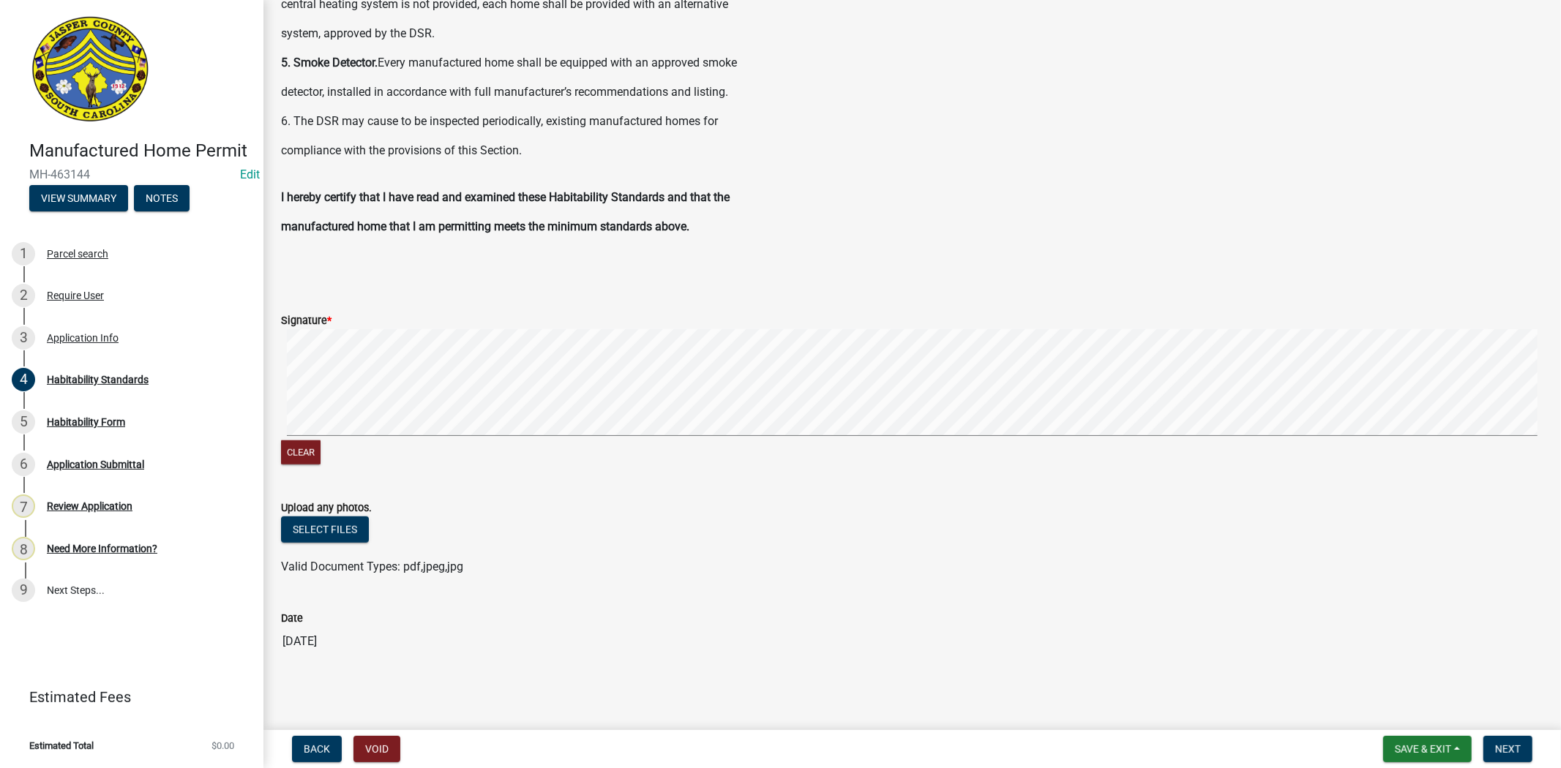
click at [498, 307] on form "Signature * Clear" at bounding box center [912, 381] width 1262 height 174
click at [353, 530] on button "Select files" at bounding box center [325, 530] width 88 height 26
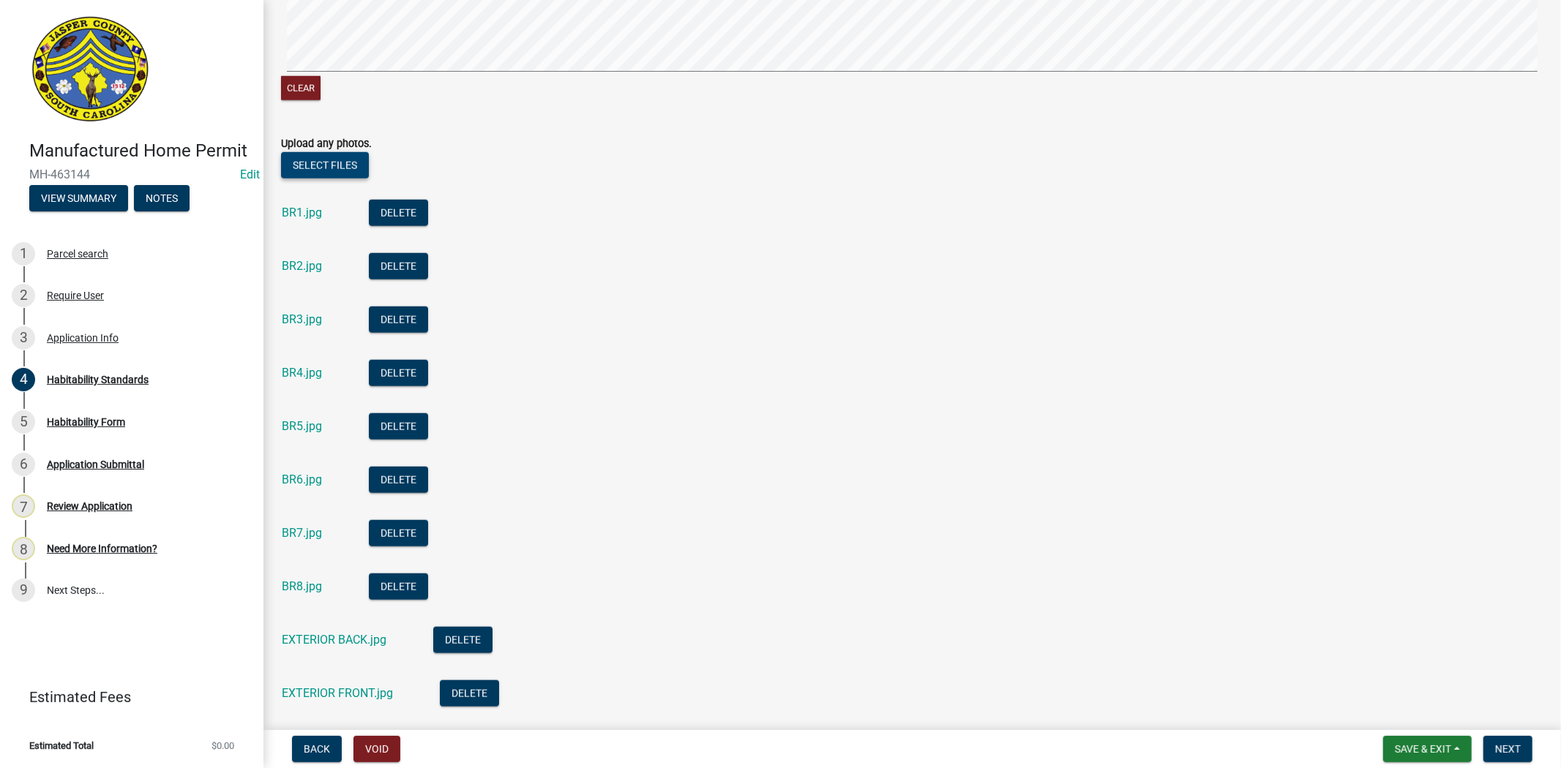
scroll to position [1537, 0]
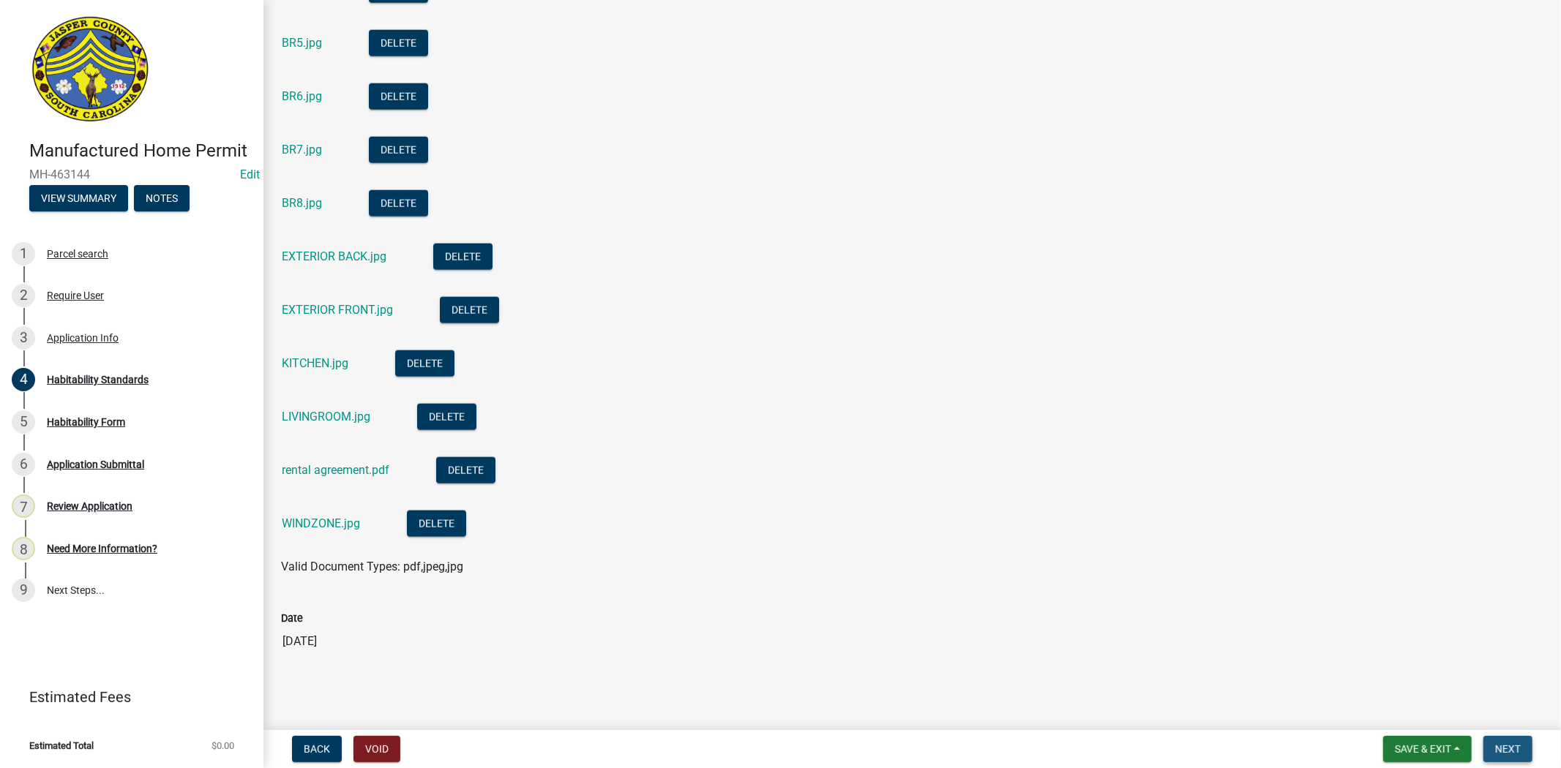
click at [1519, 755] on button "Next" at bounding box center [1507, 749] width 49 height 26
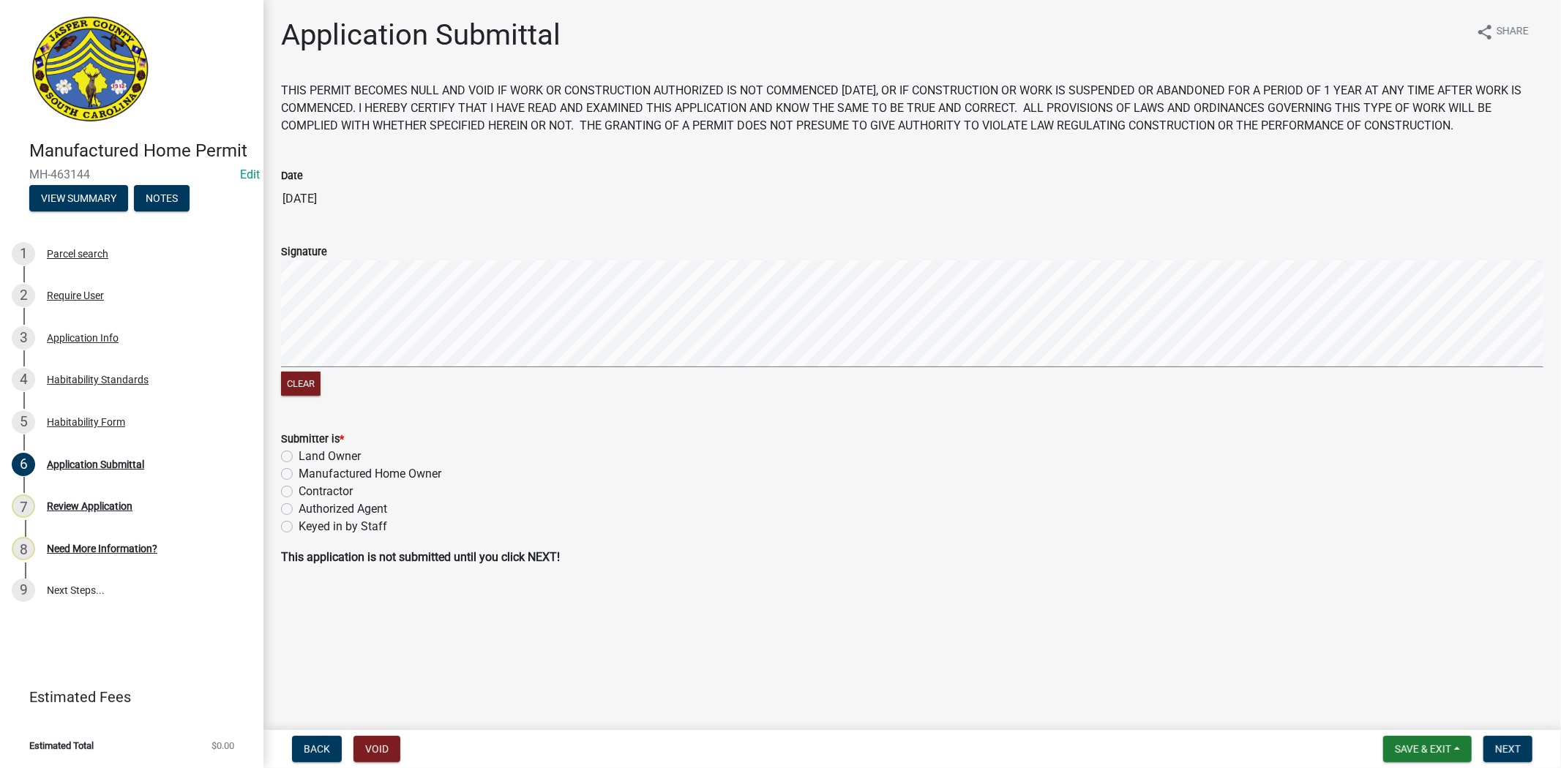
click at [401, 253] on form "Signature Clear" at bounding box center [912, 312] width 1262 height 174
click at [282, 466] on div "Manufactured Home Owner" at bounding box center [912, 474] width 1262 height 18
click at [299, 473] on label "Manufactured Home Owner" at bounding box center [370, 474] width 143 height 18
click at [299, 473] on input "Manufactured Home Owner" at bounding box center [304, 470] width 10 height 10
radio input "true"
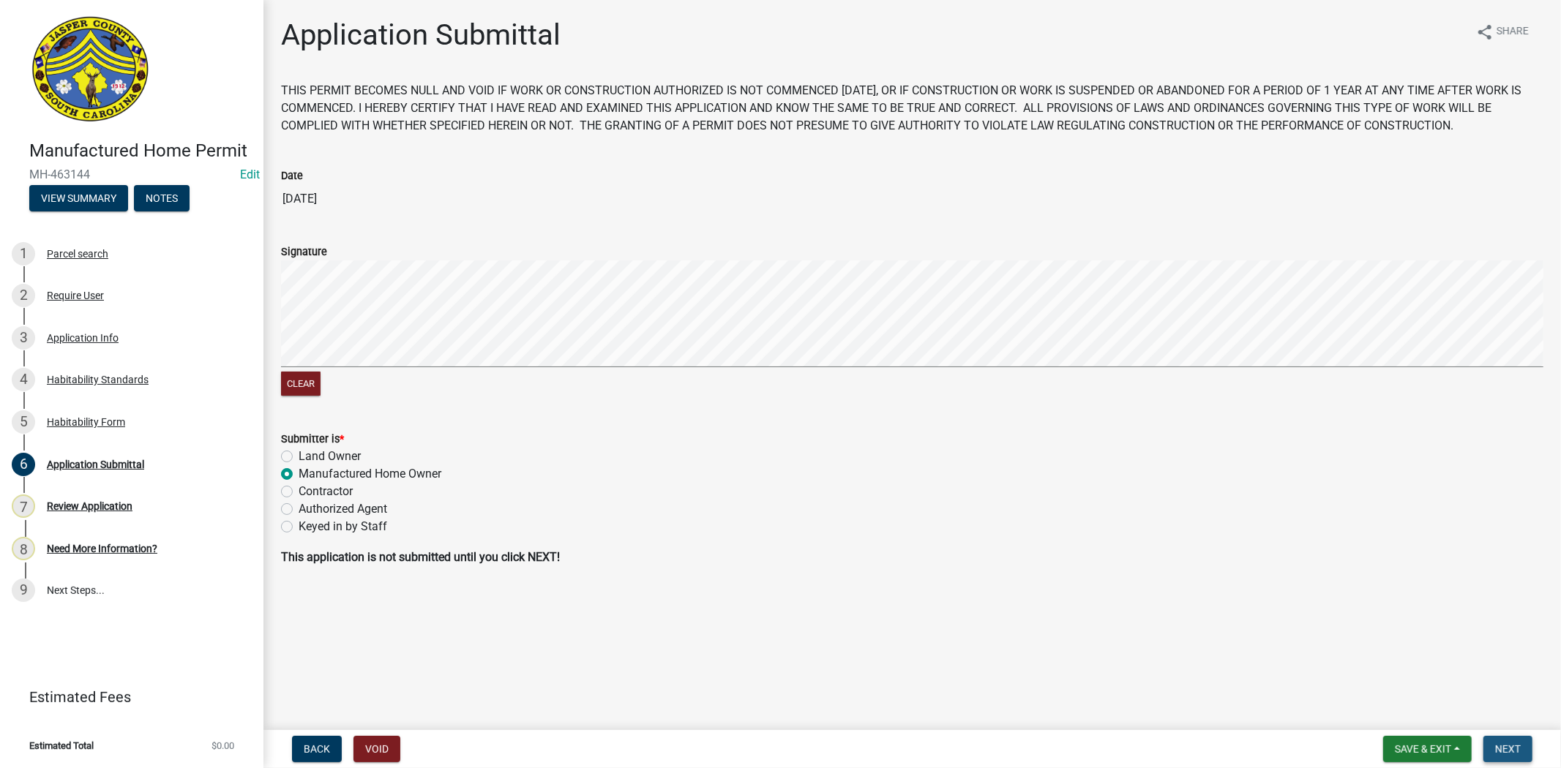
click at [1499, 746] on span "Next" at bounding box center [1508, 749] width 26 height 12
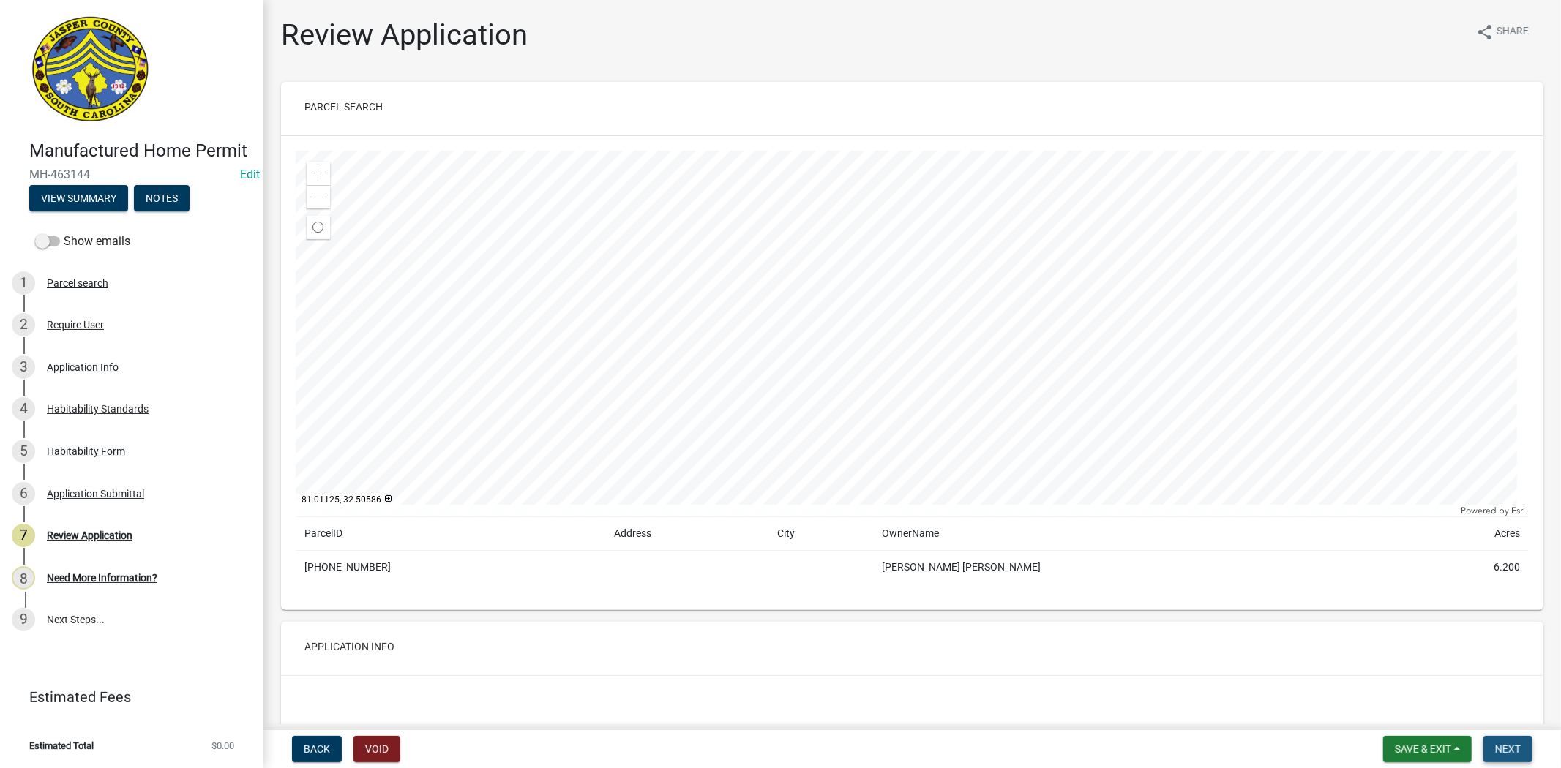
click at [1507, 750] on span "Next" at bounding box center [1508, 749] width 26 height 12
